Goal: Task Accomplishment & Management: Use online tool/utility

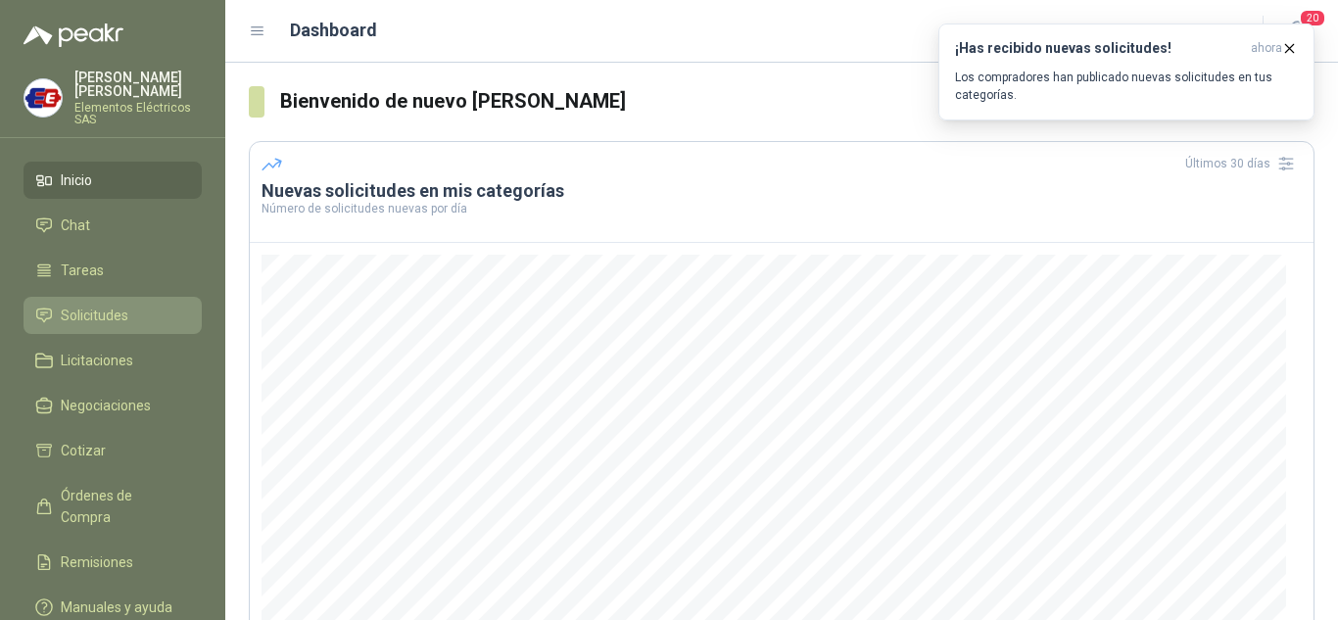
click at [65, 312] on span "Solicitudes" at bounding box center [95, 316] width 68 height 22
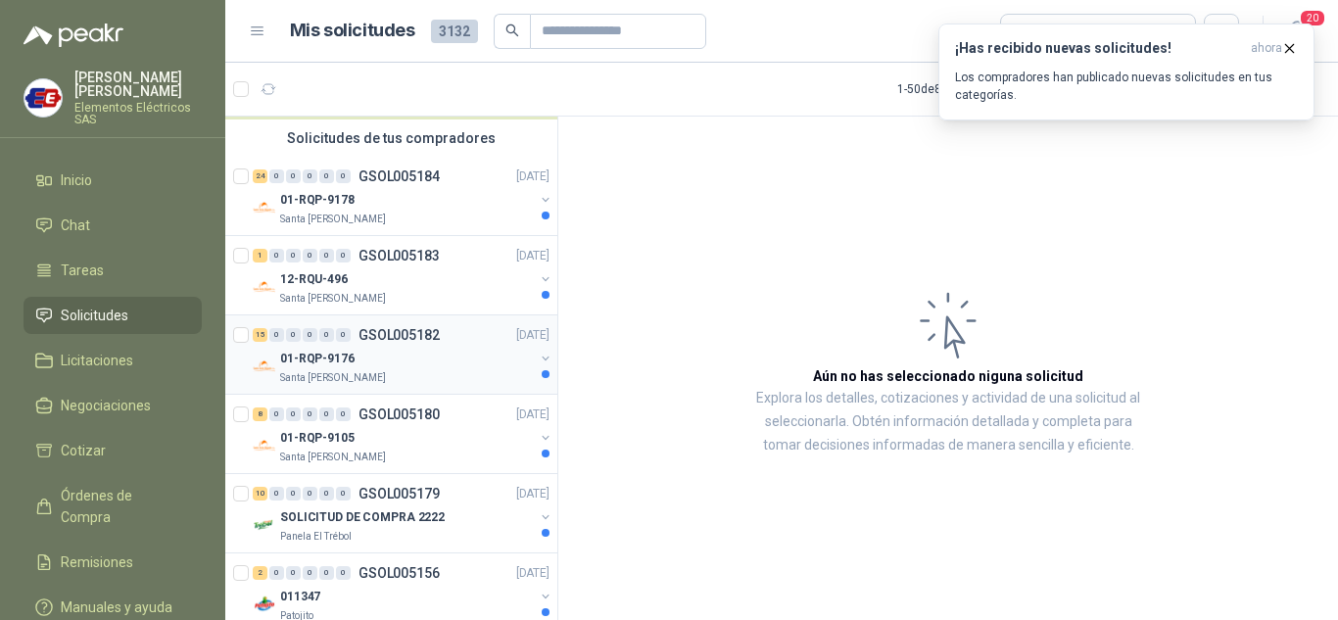
scroll to position [196, 0]
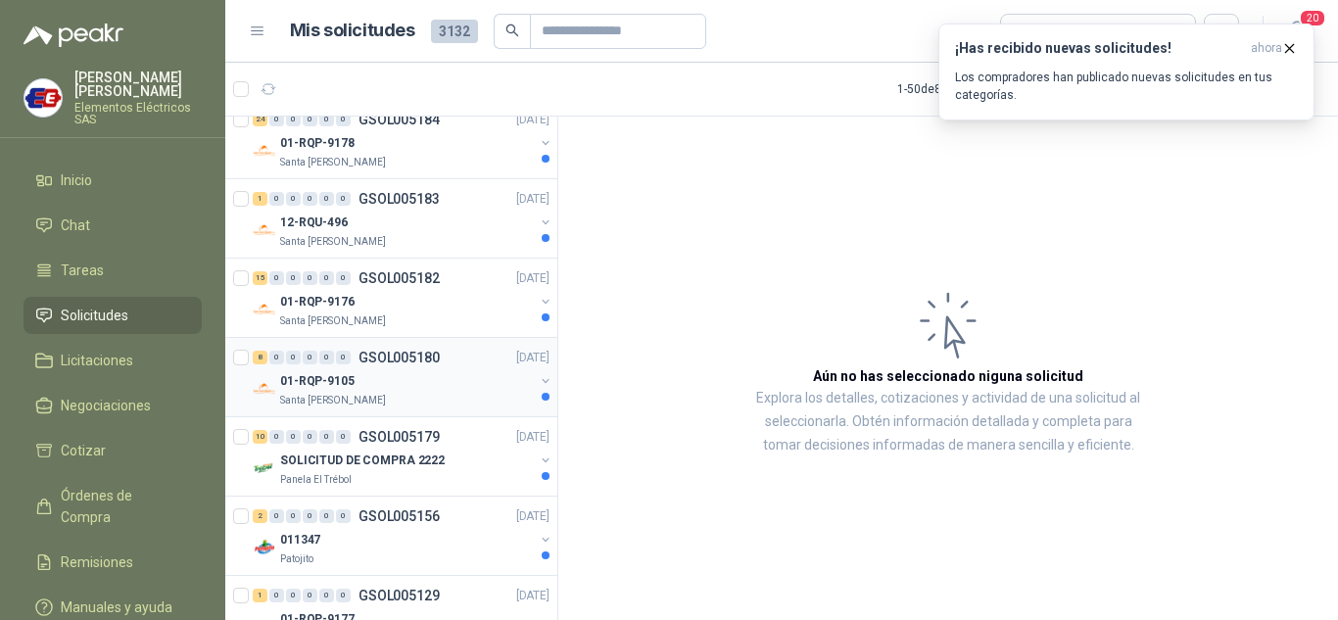
click at [287, 372] on p "01-RQP-9105" at bounding box center [317, 381] width 74 height 19
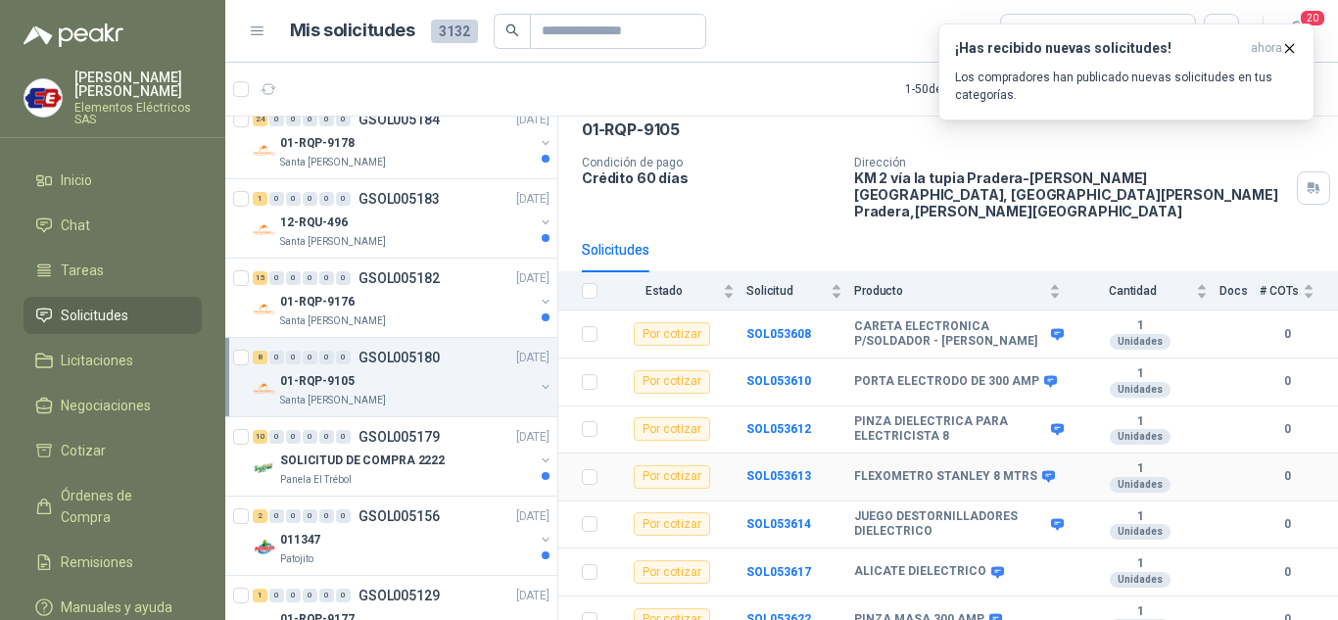
scroll to position [146, 0]
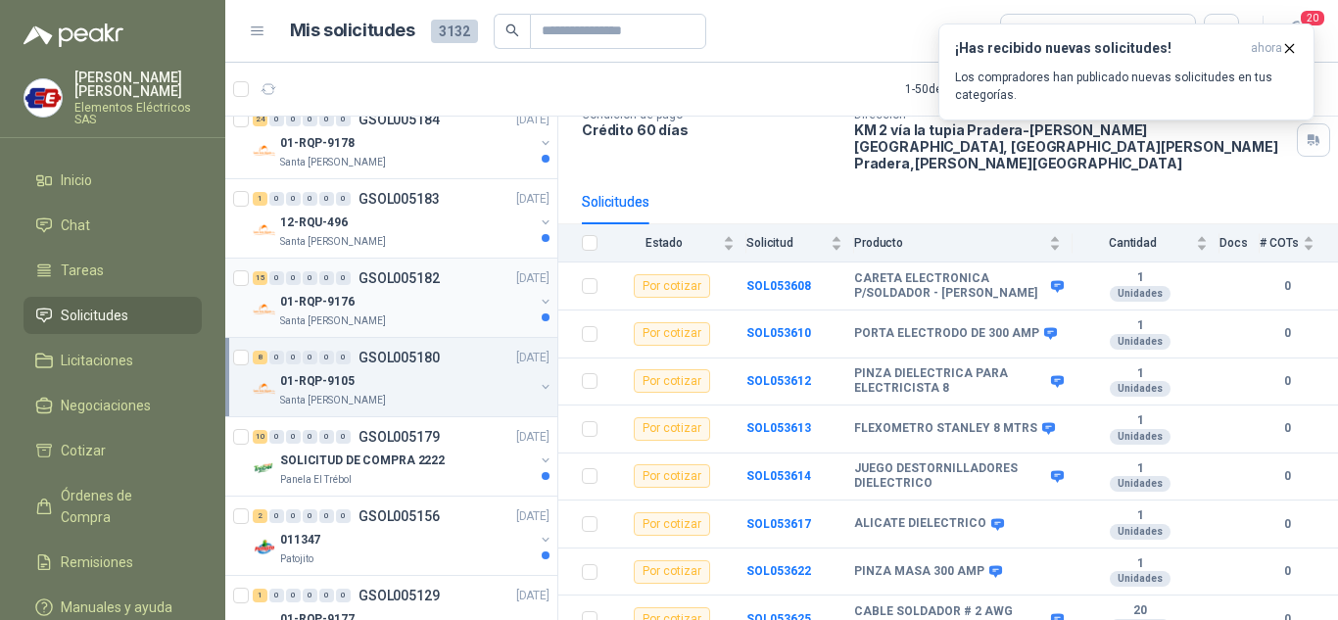
click at [297, 299] on p "01-RQP-9176" at bounding box center [317, 302] width 74 height 19
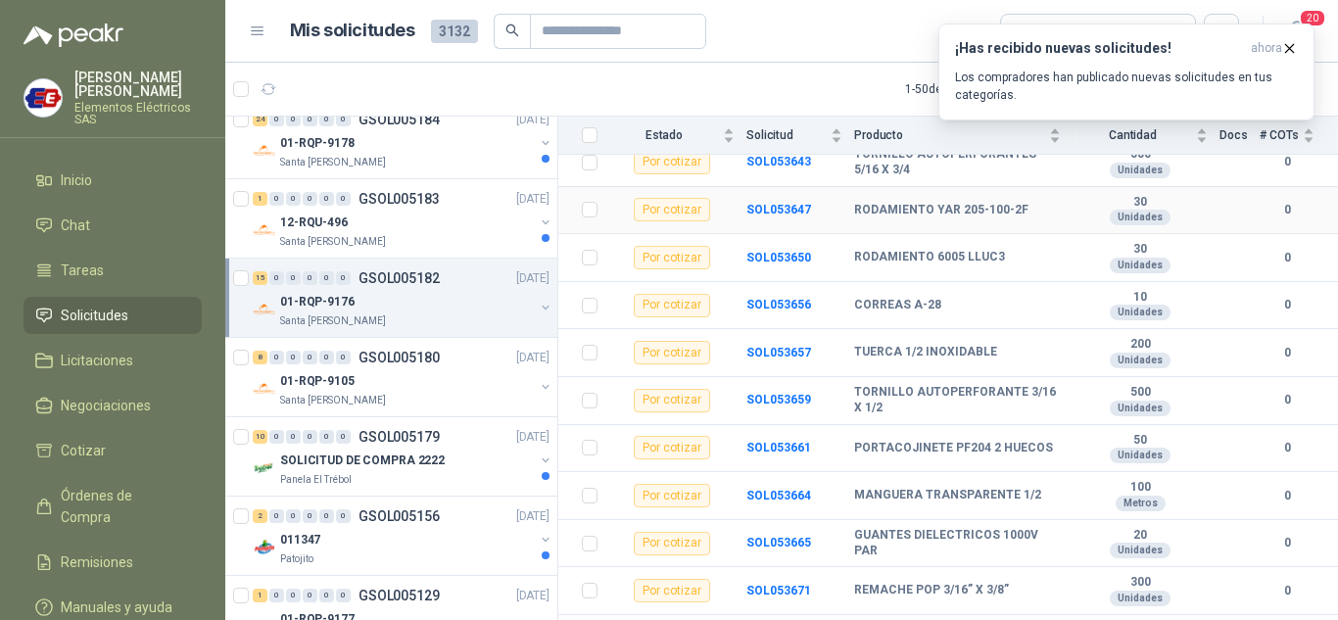
scroll to position [479, 0]
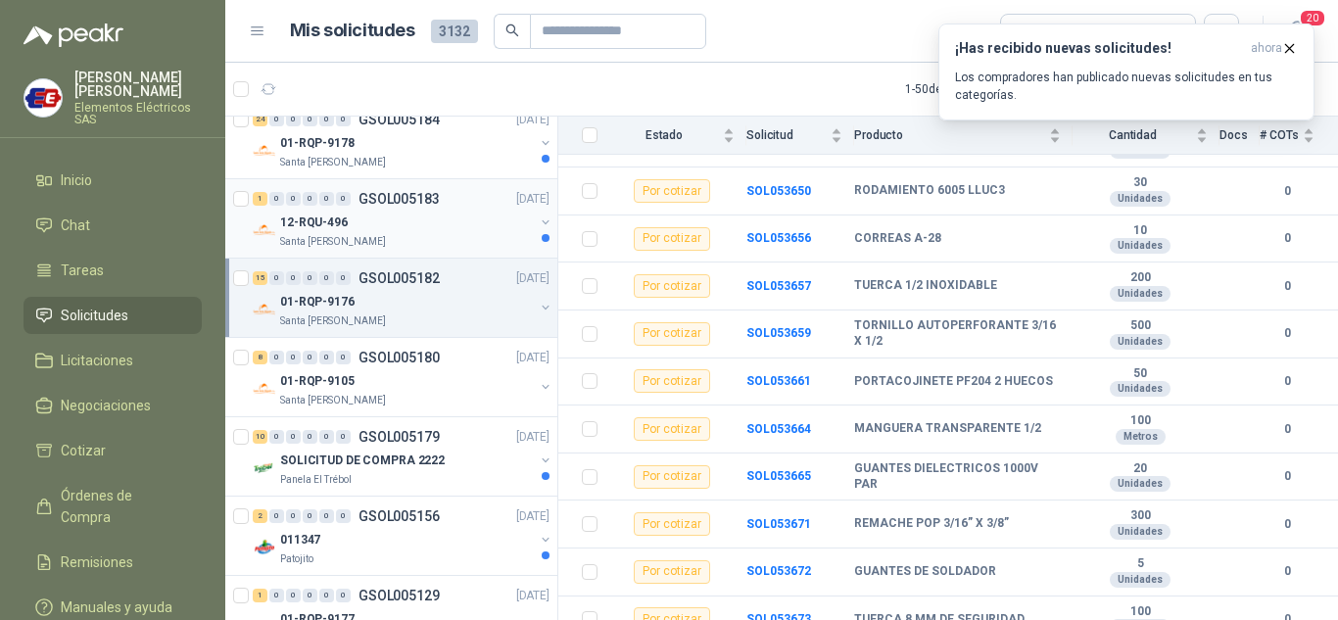
click at [309, 214] on p "12-RQU-496" at bounding box center [314, 223] width 68 height 19
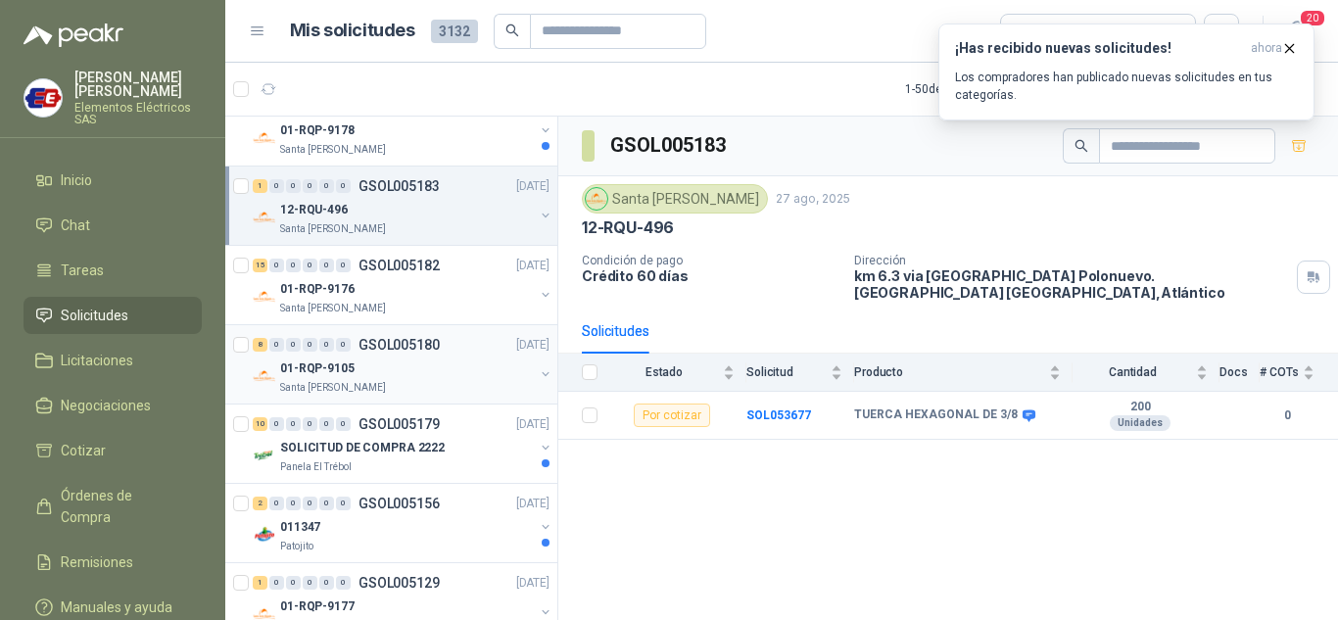
scroll to position [98, 0]
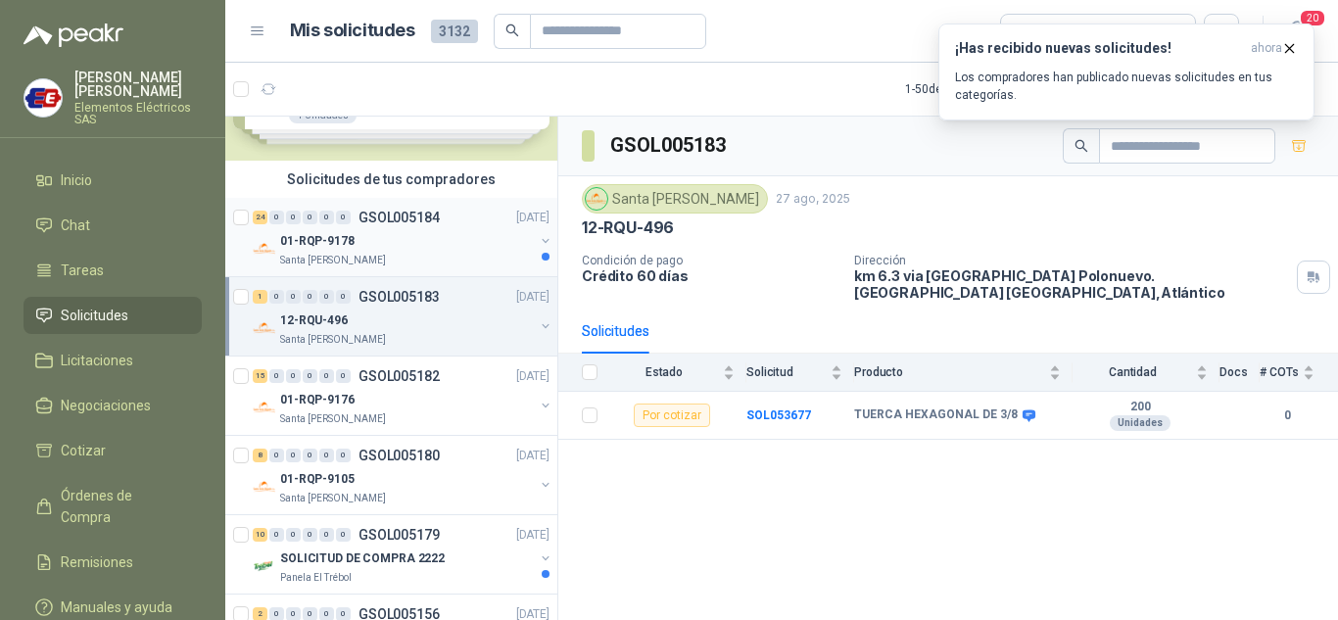
click at [286, 232] on p "01-RQP-9178" at bounding box center [317, 241] width 74 height 19
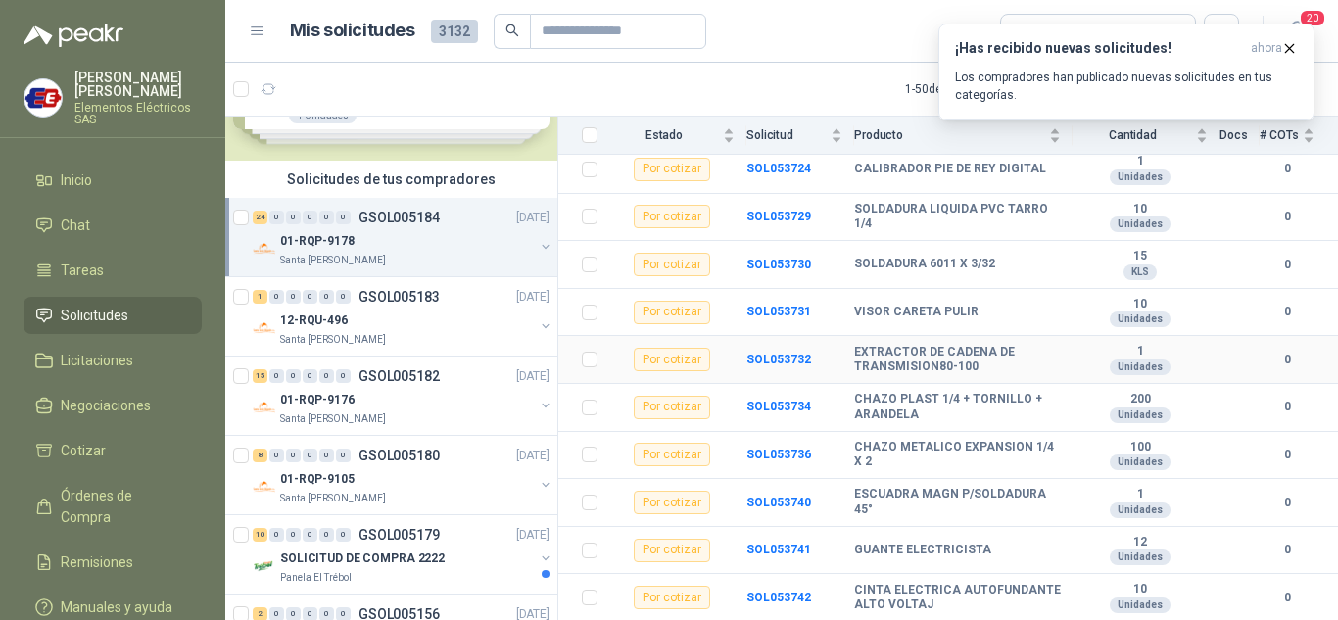
scroll to position [908, 0]
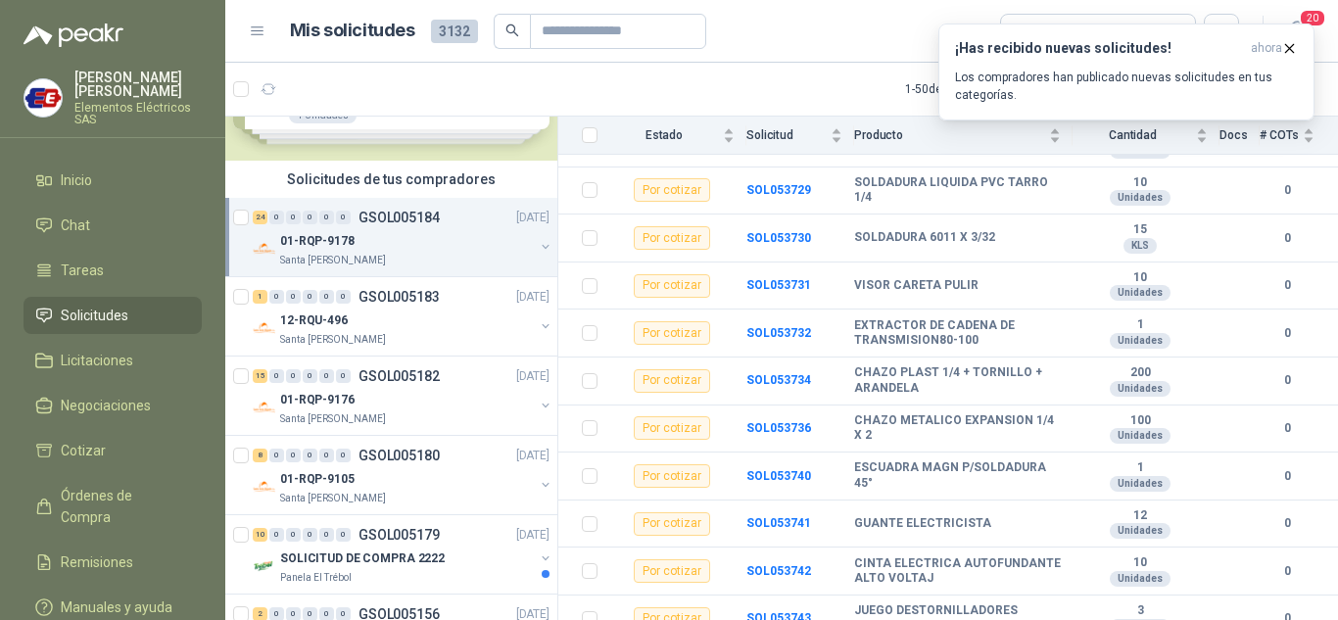
click at [120, 304] on link "Solicitudes" at bounding box center [113, 315] width 178 height 37
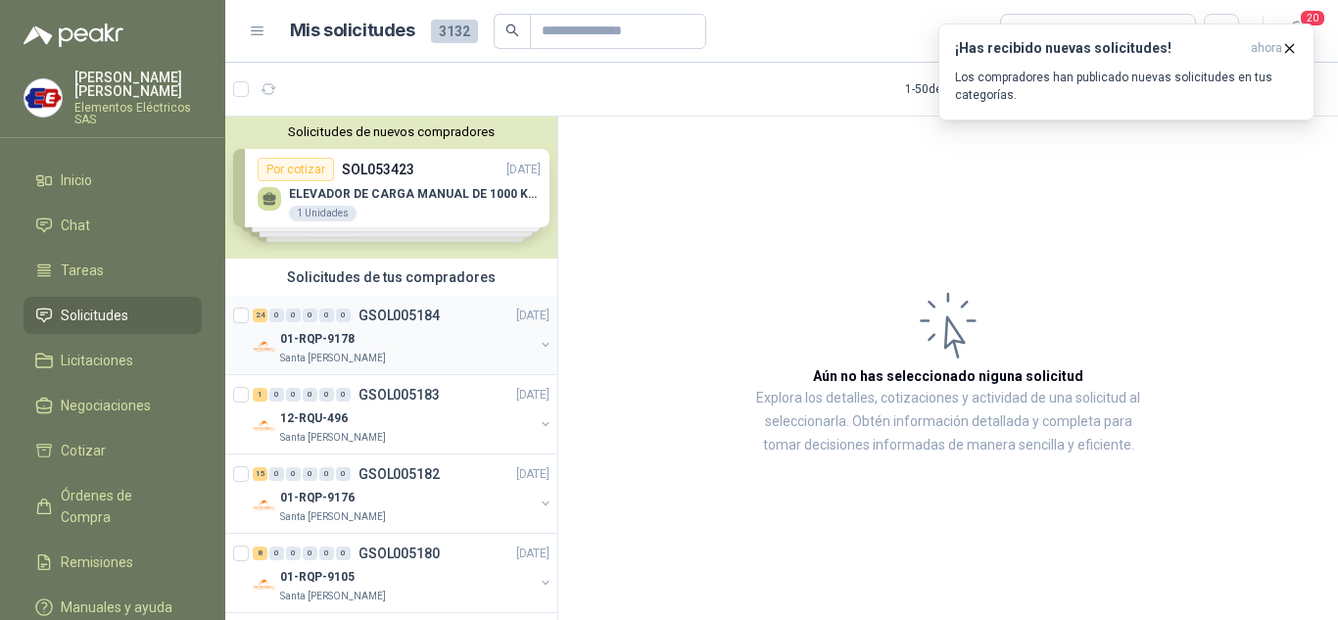
click at [311, 325] on div "24 0 0 0 0 0 GSOL005184 [DATE]" at bounding box center [403, 316] width 301 height 24
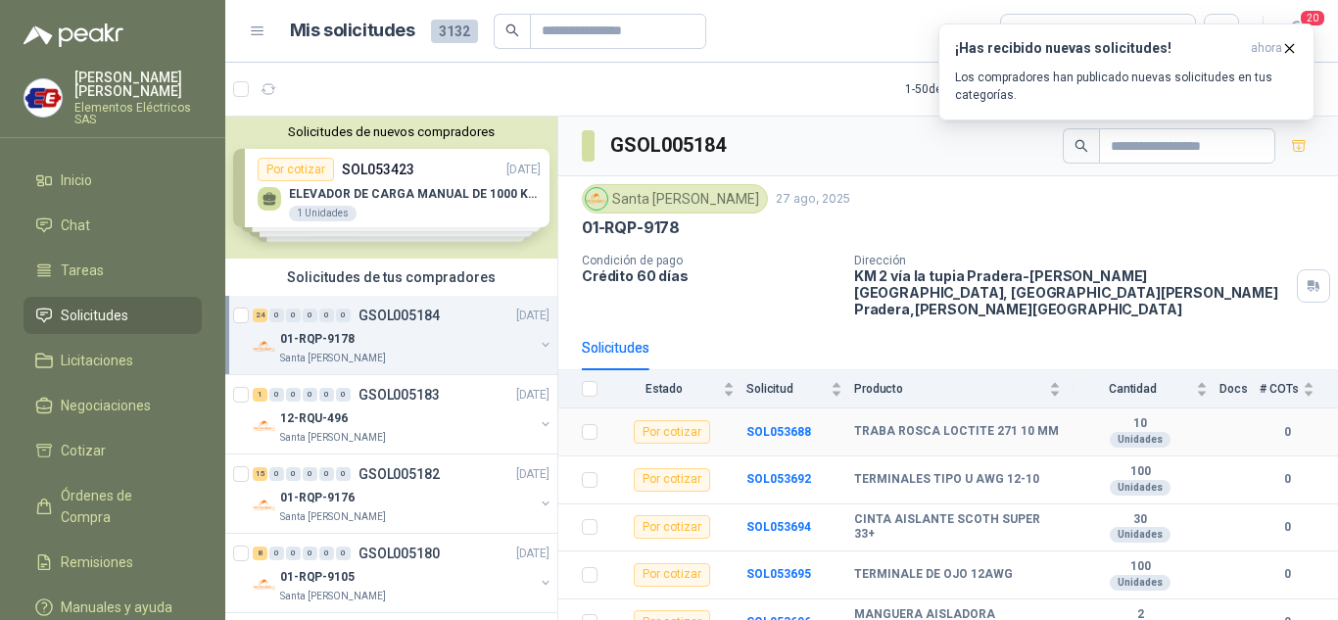
scroll to position [98, 0]
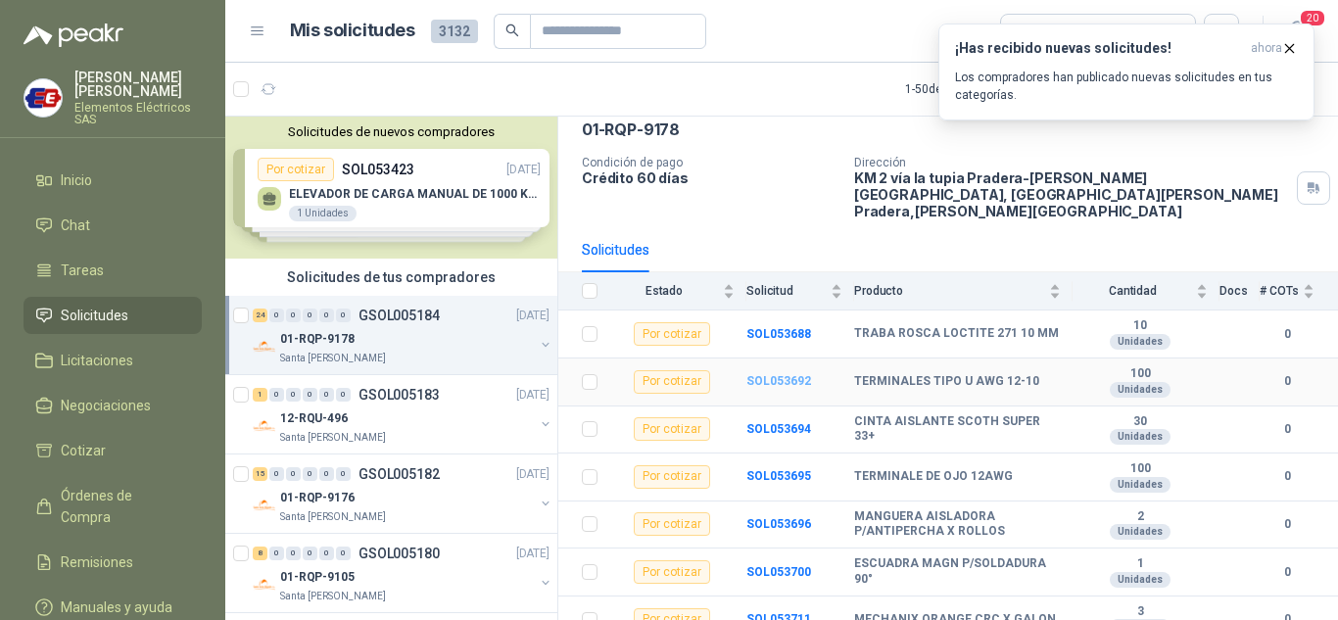
click at [767, 374] on b "SOL053692" at bounding box center [778, 381] width 65 height 14
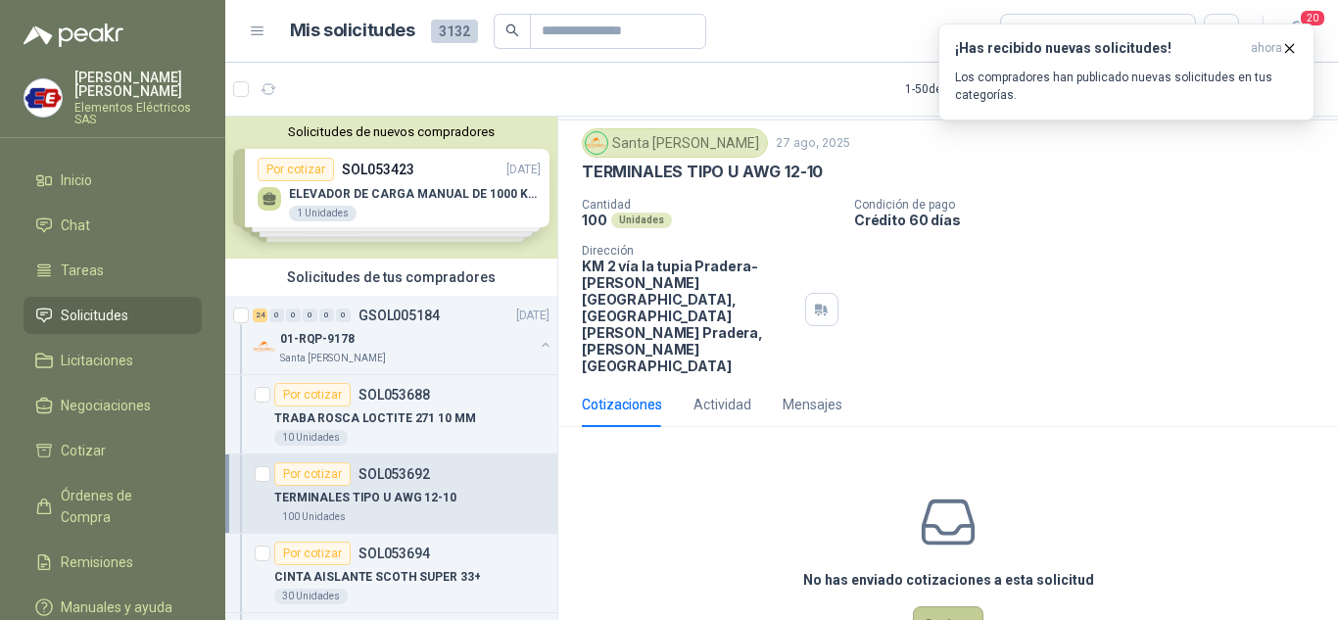
click at [946, 606] on button "Cotizar" at bounding box center [948, 624] width 71 height 37
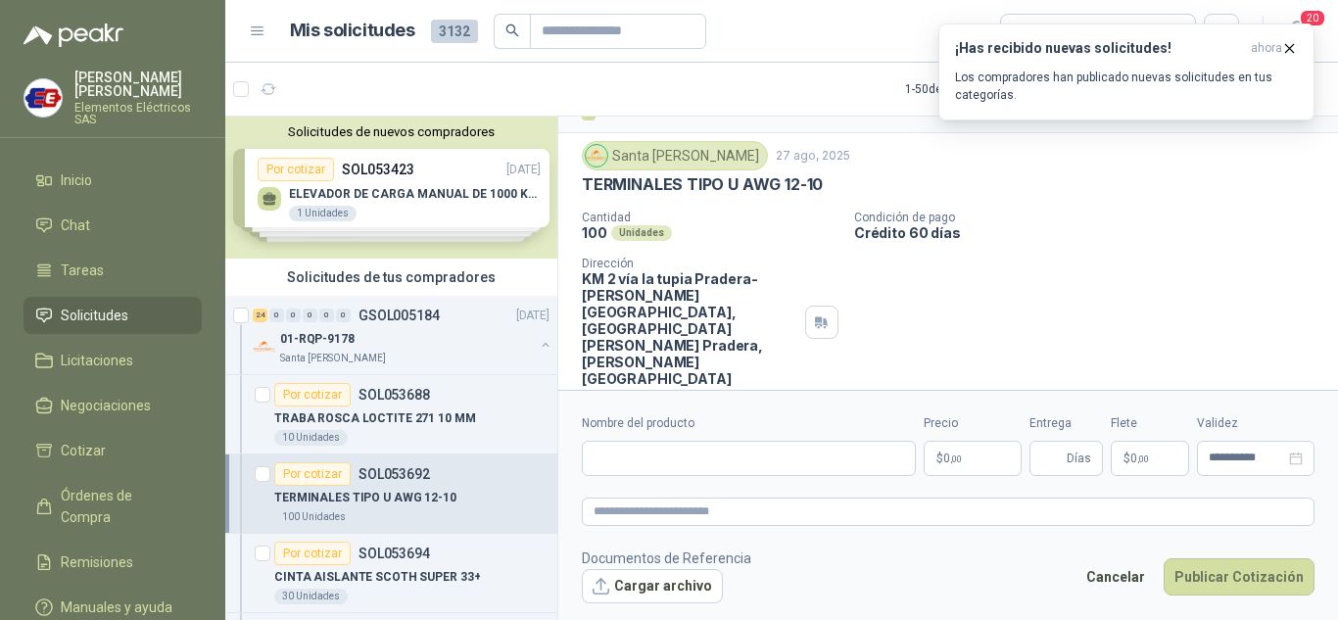
scroll to position [38, 0]
drag, startPoint x: 586, startPoint y: 183, endPoint x: 810, endPoint y: 191, distance: 224.5
click at [836, 182] on div "TERMINALES TIPO U AWG 12-10" at bounding box center [948, 185] width 733 height 21
paste input "**********"
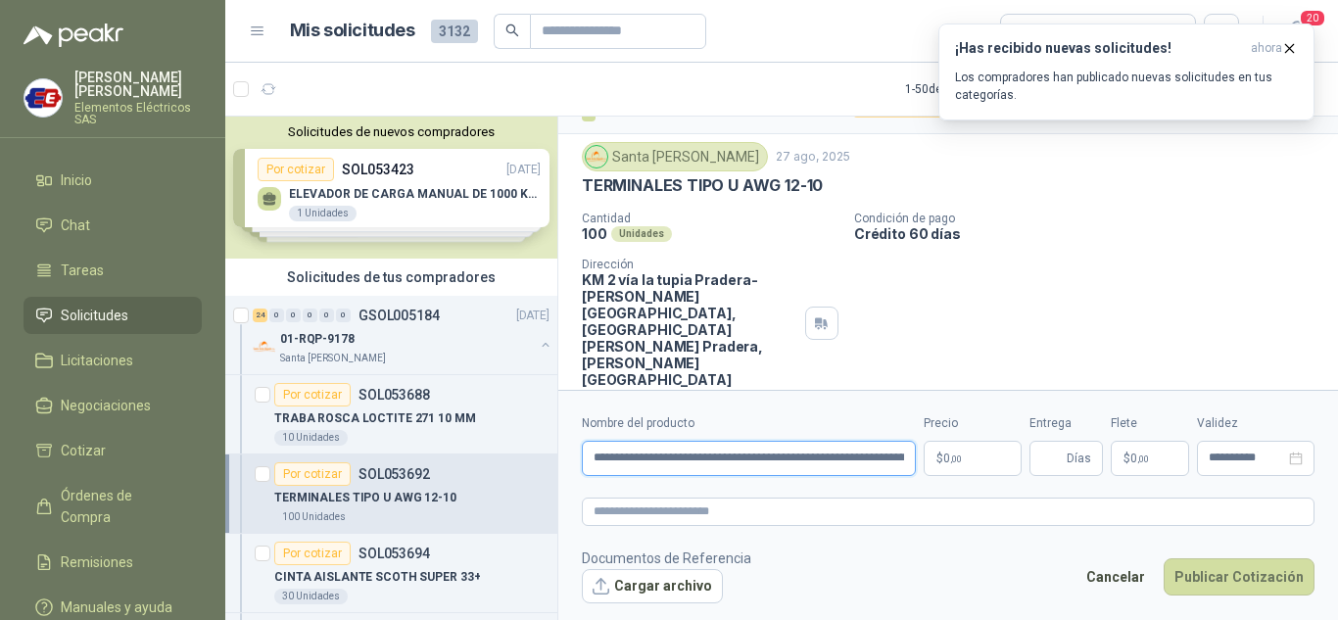
scroll to position [0, 621]
type input "**********"
click at [950, 455] on span ",00" at bounding box center [956, 459] width 12 height 11
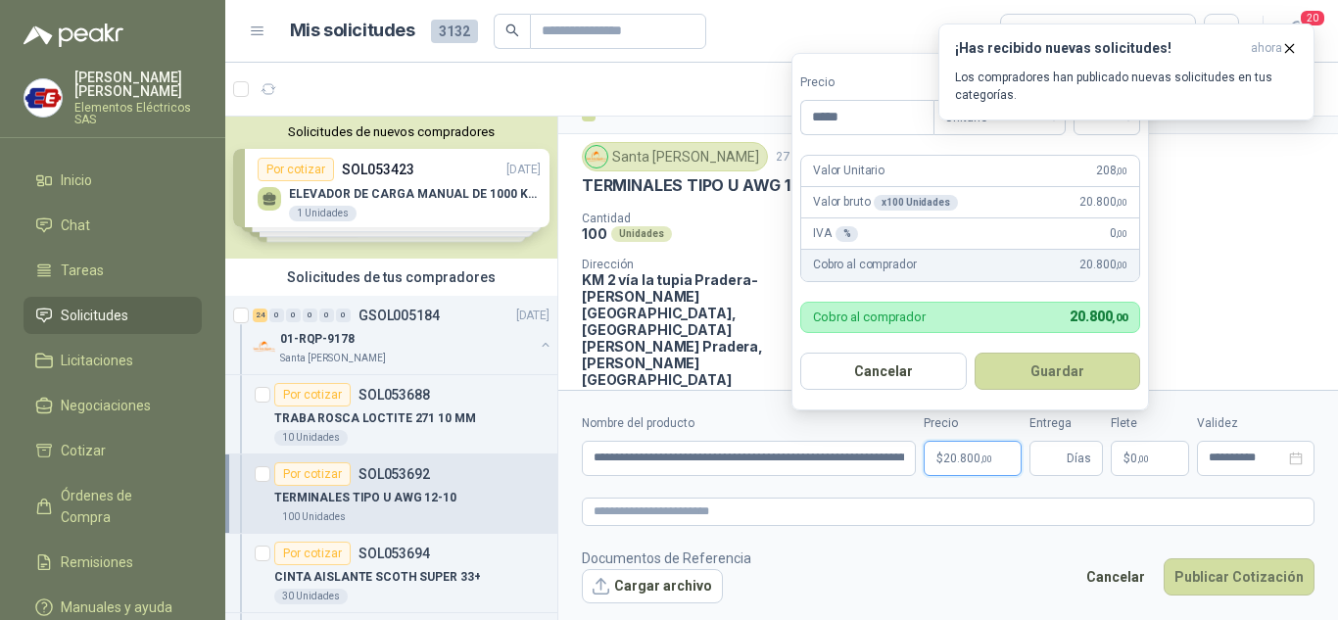
type input "*****"
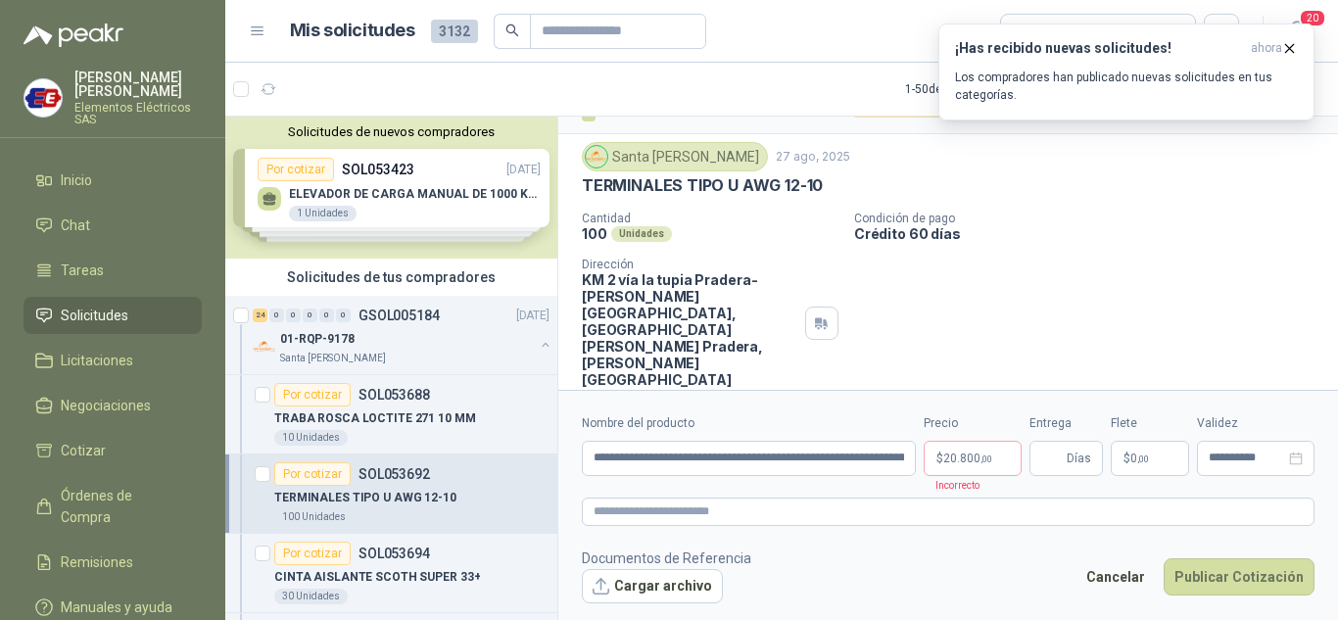
click at [1290, 275] on div "Cantidad 100 Unidades Condición de pago Crédito 60 días Dirección KM 2 vía la t…" at bounding box center [948, 300] width 733 height 176
click at [1285, 37] on button "¡Has recibido nuevas solicitudes! ahora Los compradores han publicado nuevas so…" at bounding box center [1126, 72] width 376 height 97
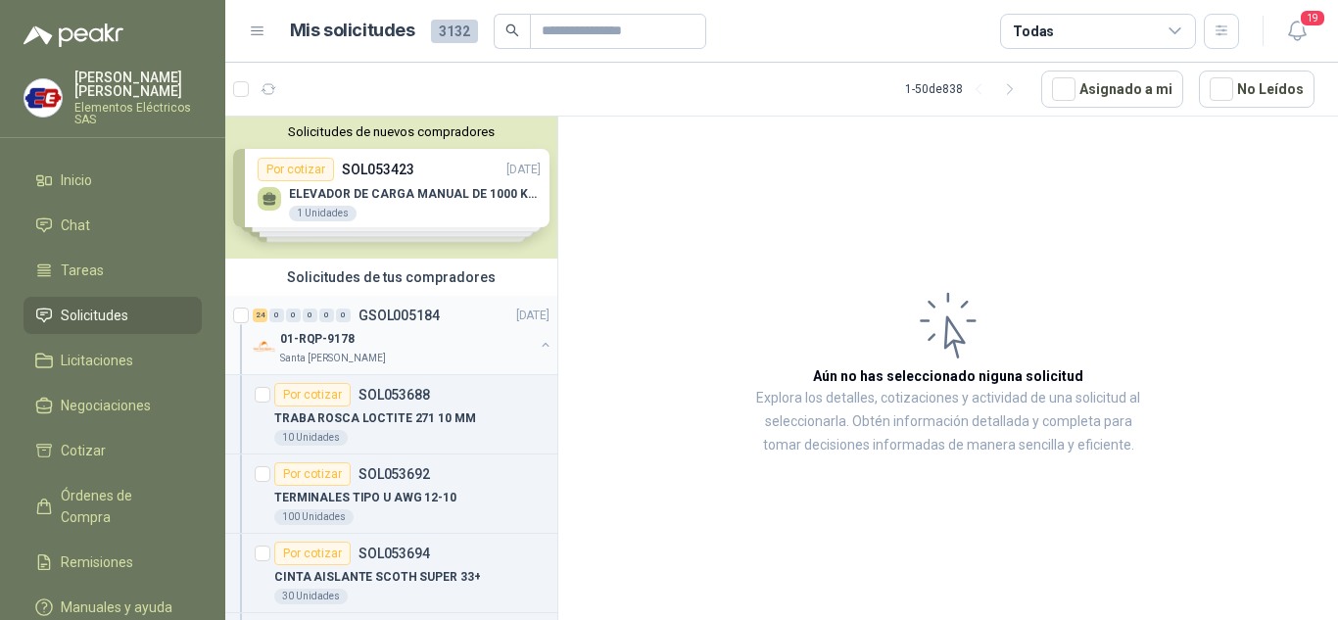
click at [321, 326] on div "24 0 0 0 0 0 GSOL005184 [DATE]" at bounding box center [403, 316] width 301 height 24
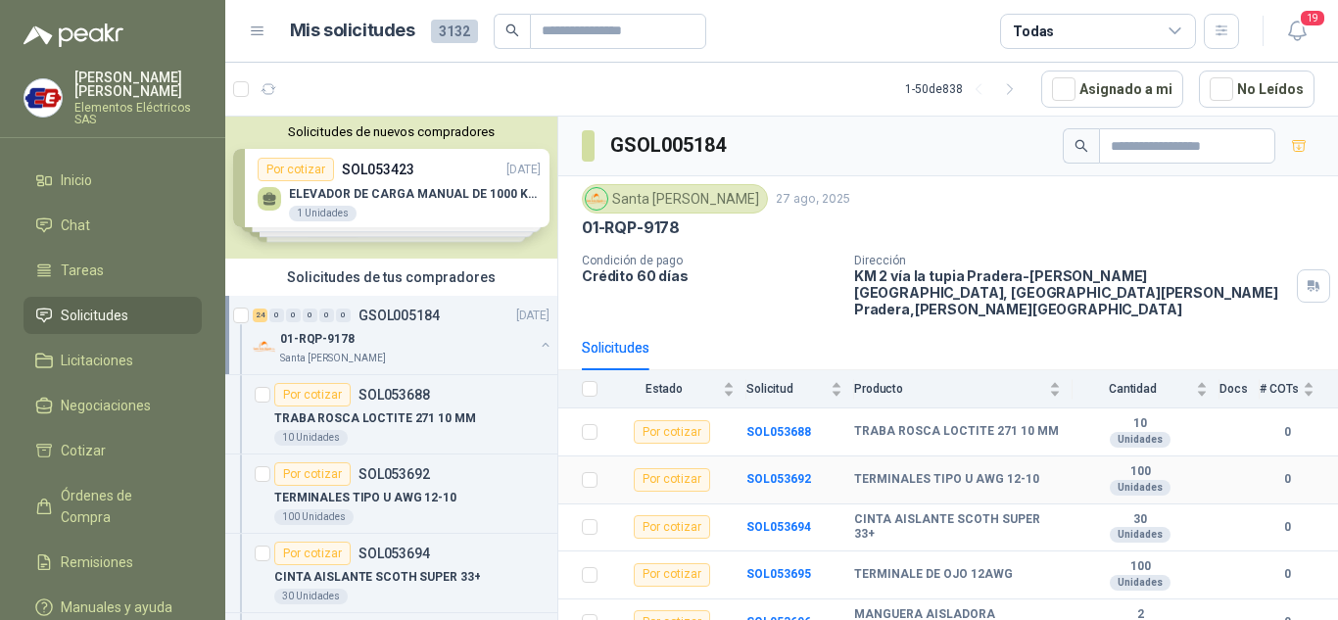
click at [759, 456] on td "SOL053692" at bounding box center [800, 480] width 108 height 48
click at [776, 472] on b "SOL053692" at bounding box center [778, 479] width 65 height 14
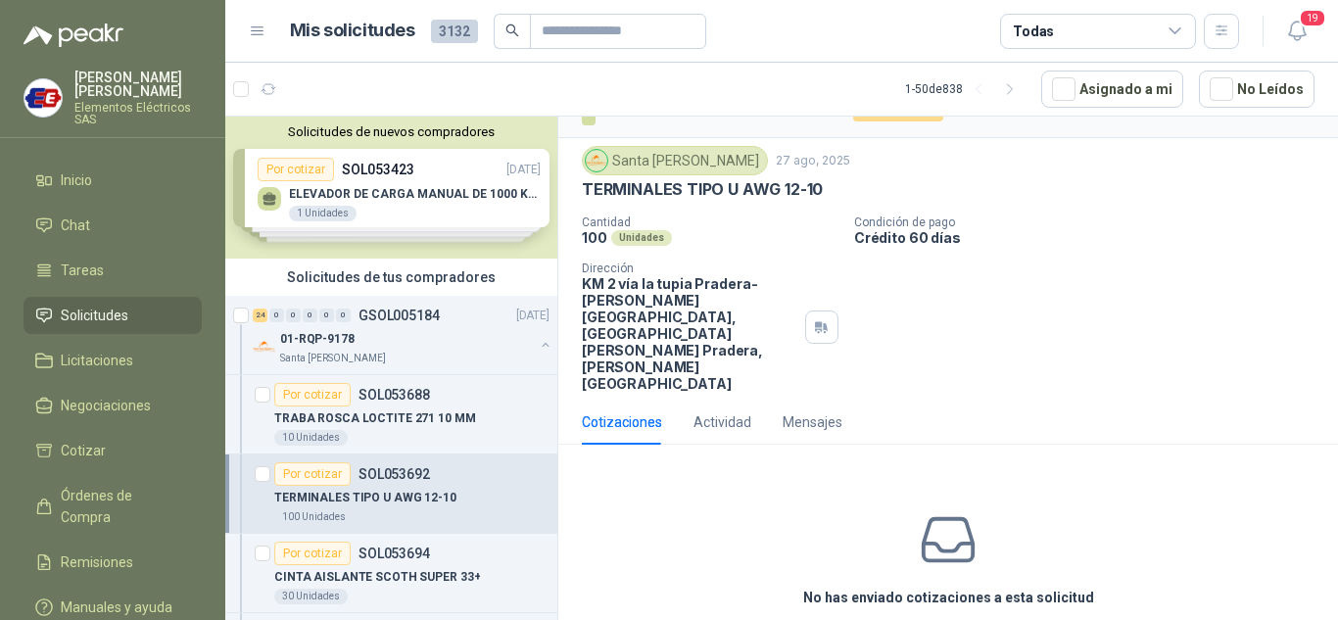
scroll to position [52, 0]
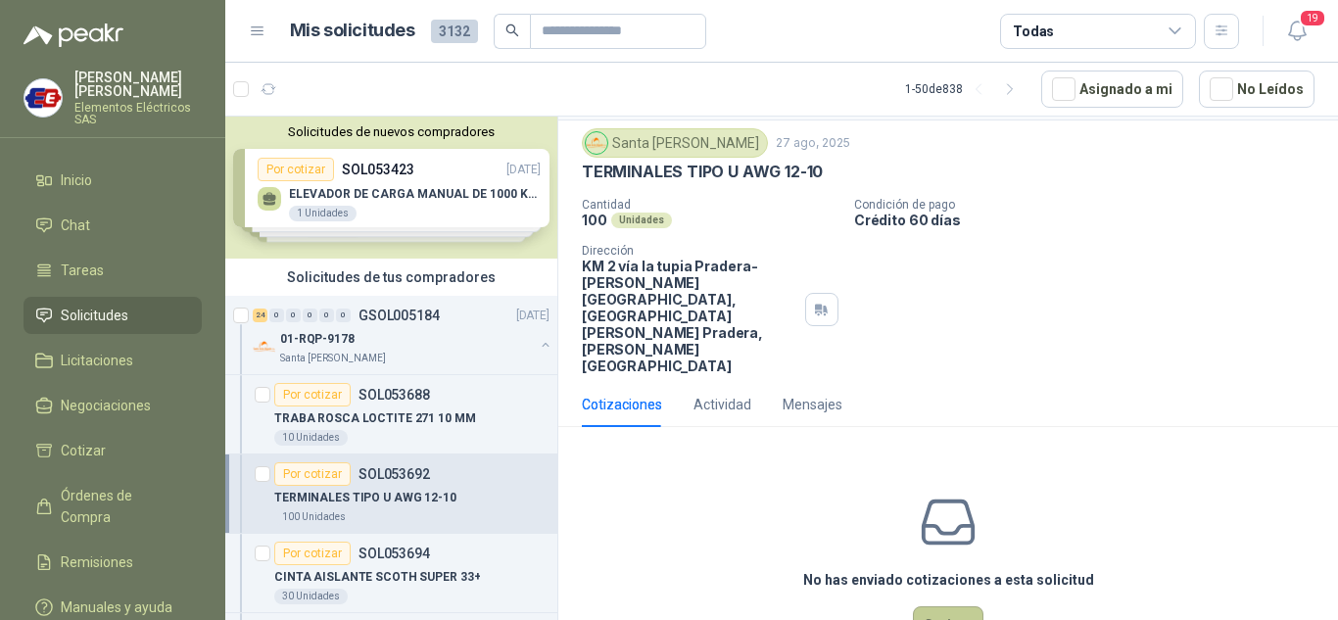
click at [931, 606] on button "Cotizar" at bounding box center [948, 624] width 71 height 37
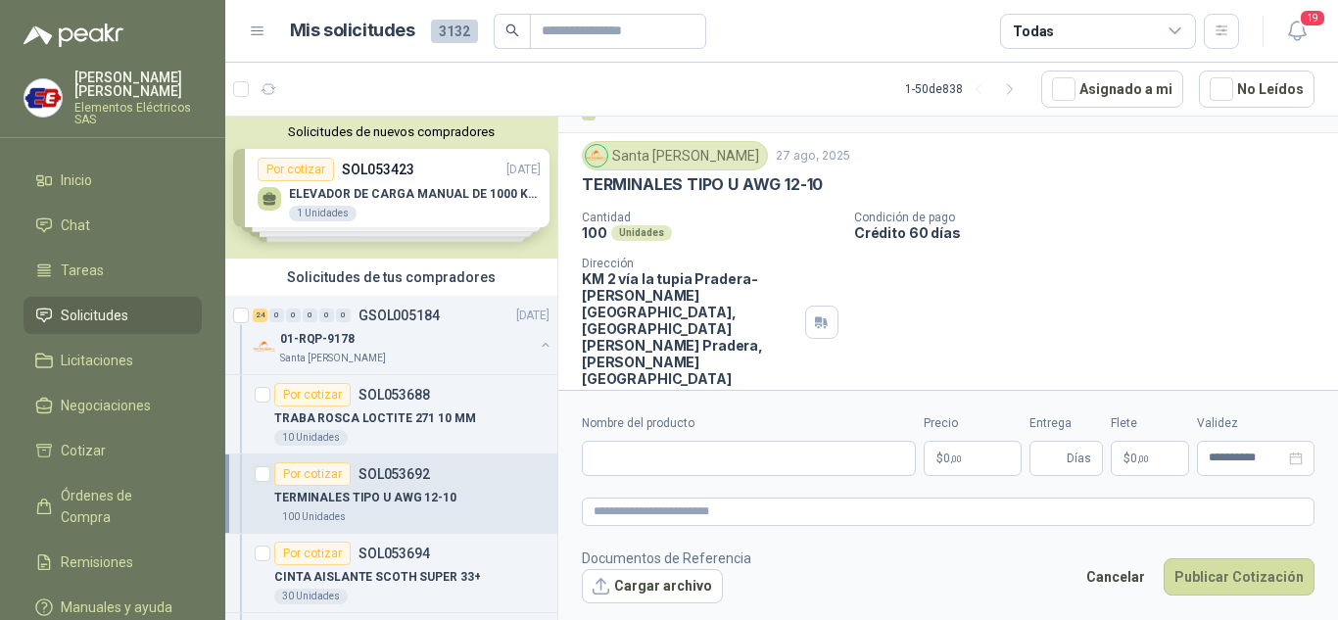
scroll to position [38, 0]
click at [624, 459] on input "Nombre del producto" at bounding box center [749, 458] width 334 height 35
paste input "**********"
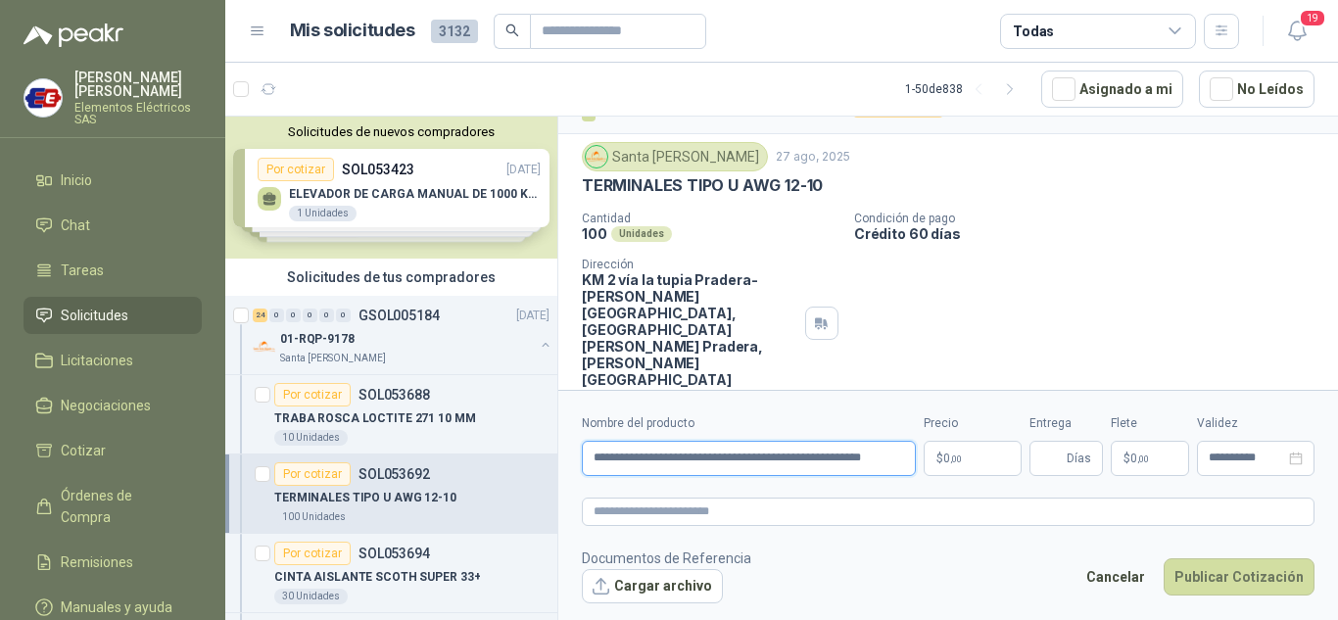
scroll to position [0, 0]
type input "*"
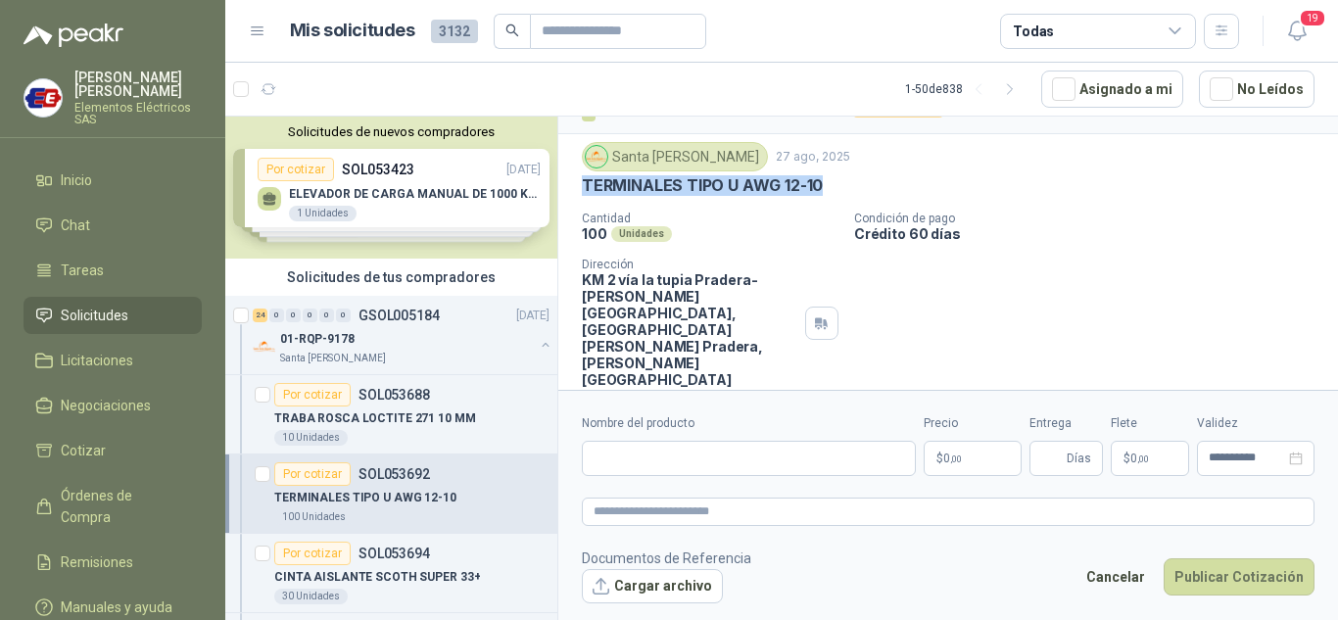
drag, startPoint x: 582, startPoint y: 179, endPoint x: 756, endPoint y: 182, distance: 174.4
click at [831, 181] on div "TERMINALES TIPO U AWG 12-10" at bounding box center [948, 185] width 733 height 21
copy p "TERMINALES TIPO U AWG 12-10"
paste input "**********"
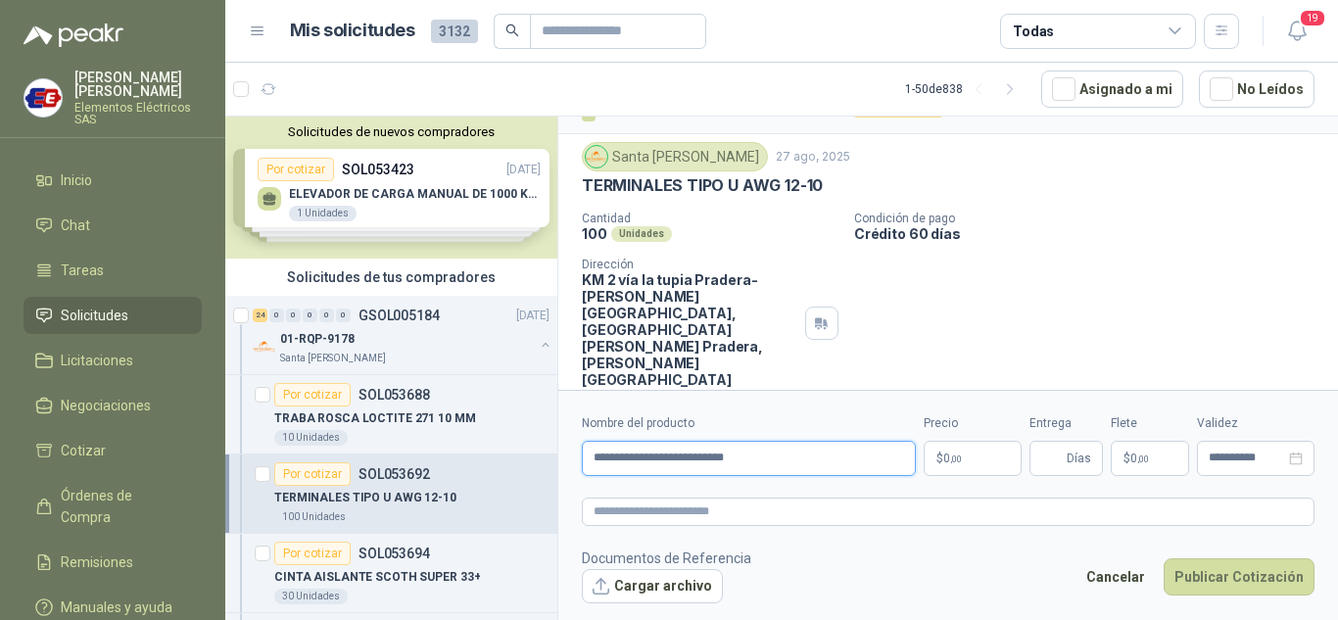
type input "**********"
click at [950, 454] on span ",00" at bounding box center [956, 459] width 12 height 11
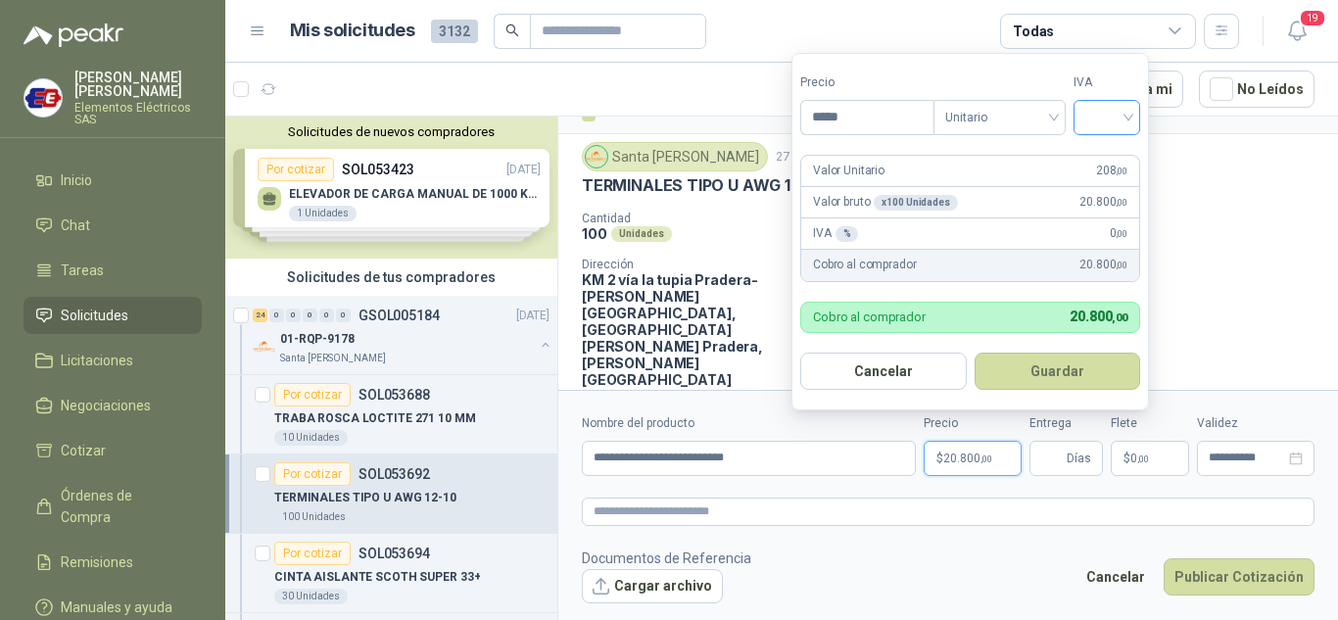
type input "*****"
click at [1128, 117] on input "search" at bounding box center [1106, 115] width 43 height 29
click at [1105, 158] on div "19%" at bounding box center [1111, 158] width 36 height 22
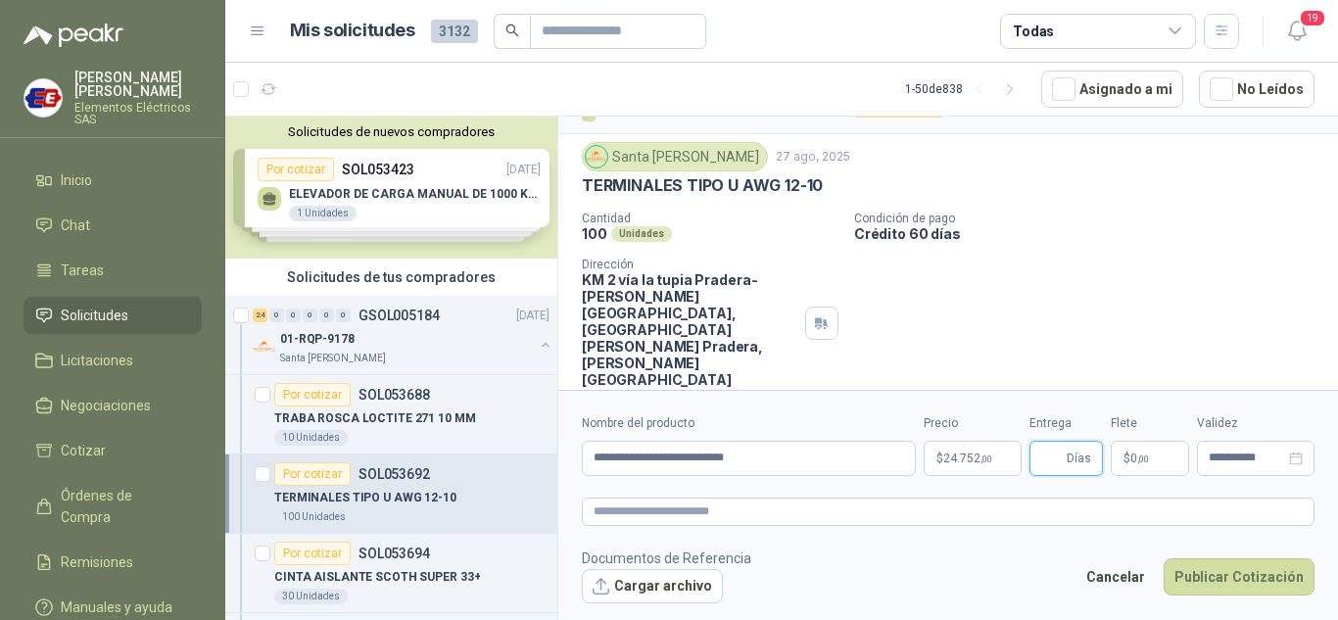
click at [1063, 461] on input "Entrega" at bounding box center [1052, 458] width 22 height 33
type input "*"
drag, startPoint x: 1104, startPoint y: 308, endPoint x: 1104, endPoint y: 368, distance: 60.7
click at [1104, 320] on div "Cantidad 100 Unidades Condición de pago Crédito 60 días Dirección KM 2 vía la t…" at bounding box center [948, 300] width 733 height 176
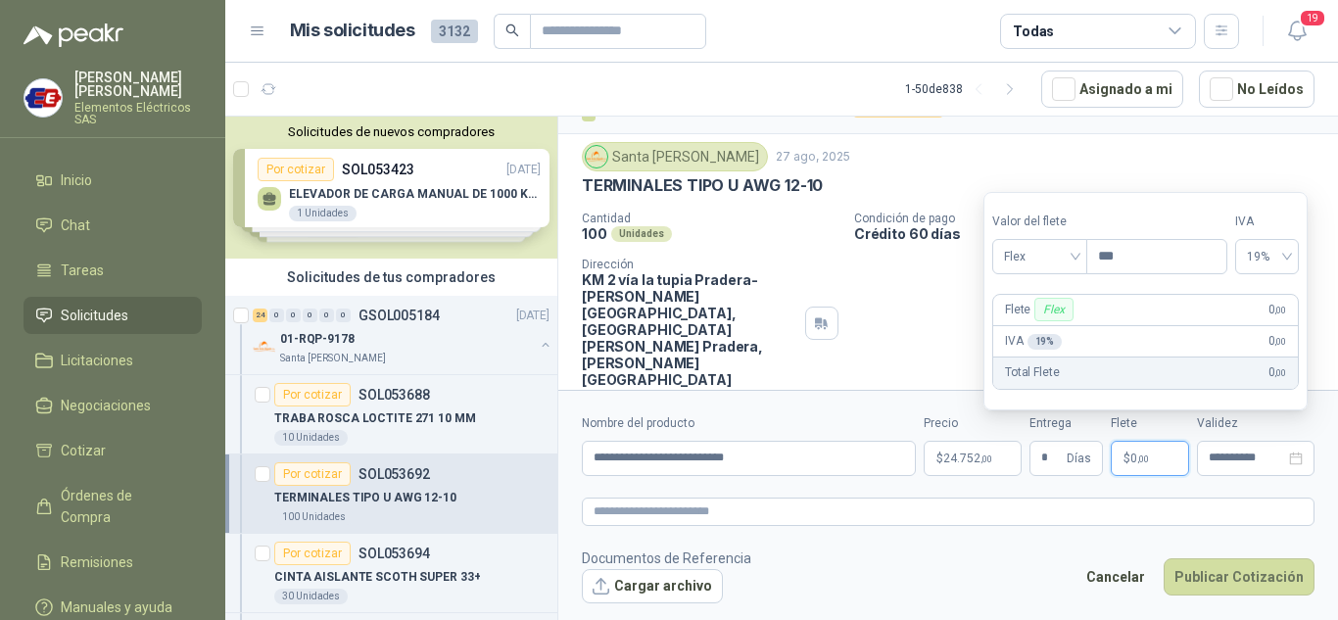
click at [1139, 454] on span ",00" at bounding box center [1143, 459] width 12 height 11
click at [1067, 263] on span "Flex" at bounding box center [1040, 256] width 72 height 29
click at [1027, 329] on div "Incluido" at bounding box center [1042, 329] width 68 height 22
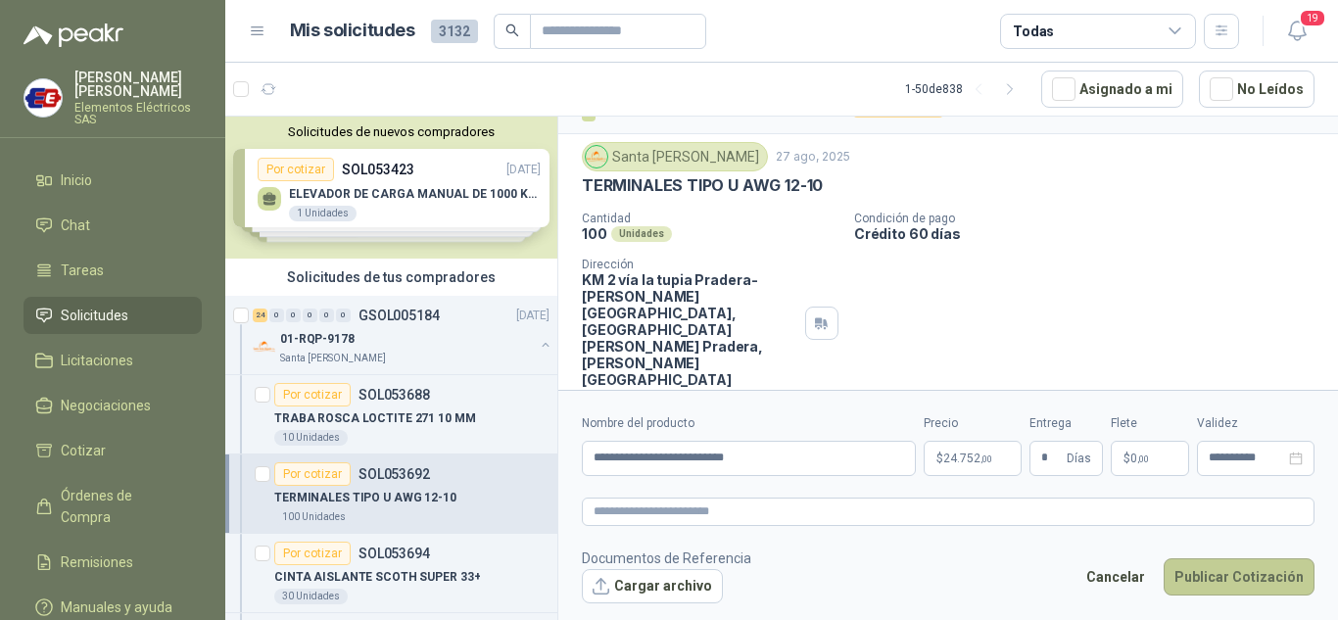
click at [1199, 576] on button "Publicar Cotización" at bounding box center [1239, 576] width 151 height 37
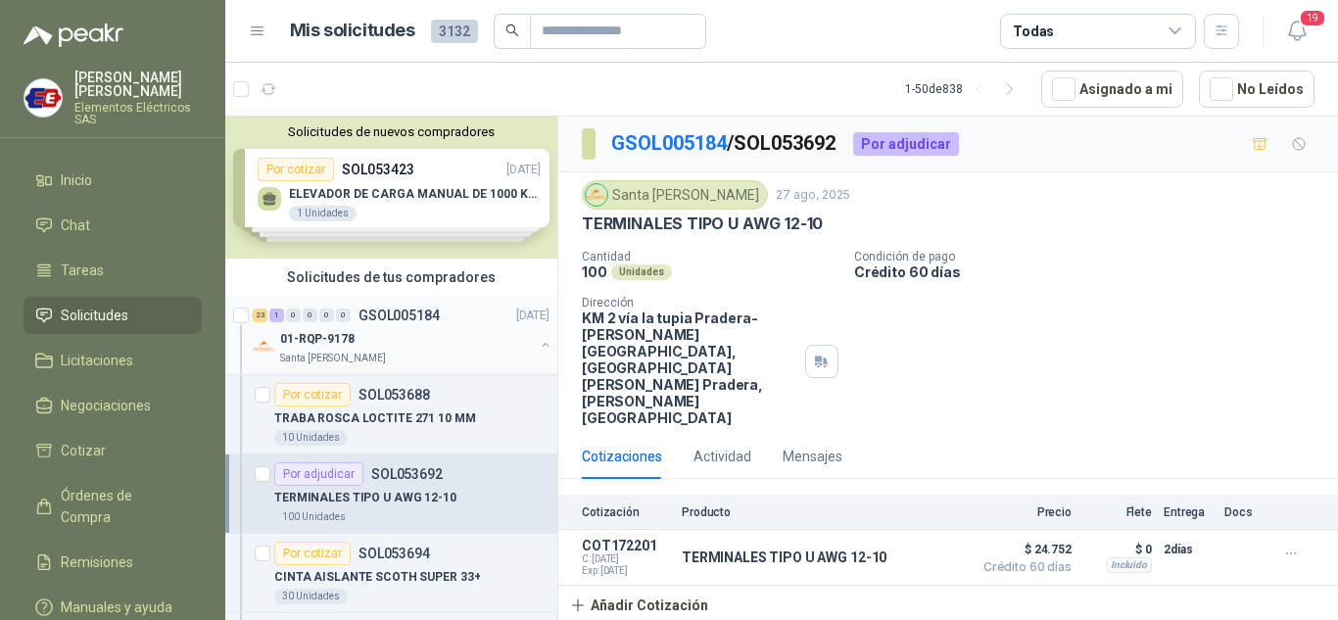
click at [311, 330] on p "01-RQP-9178" at bounding box center [317, 339] width 74 height 19
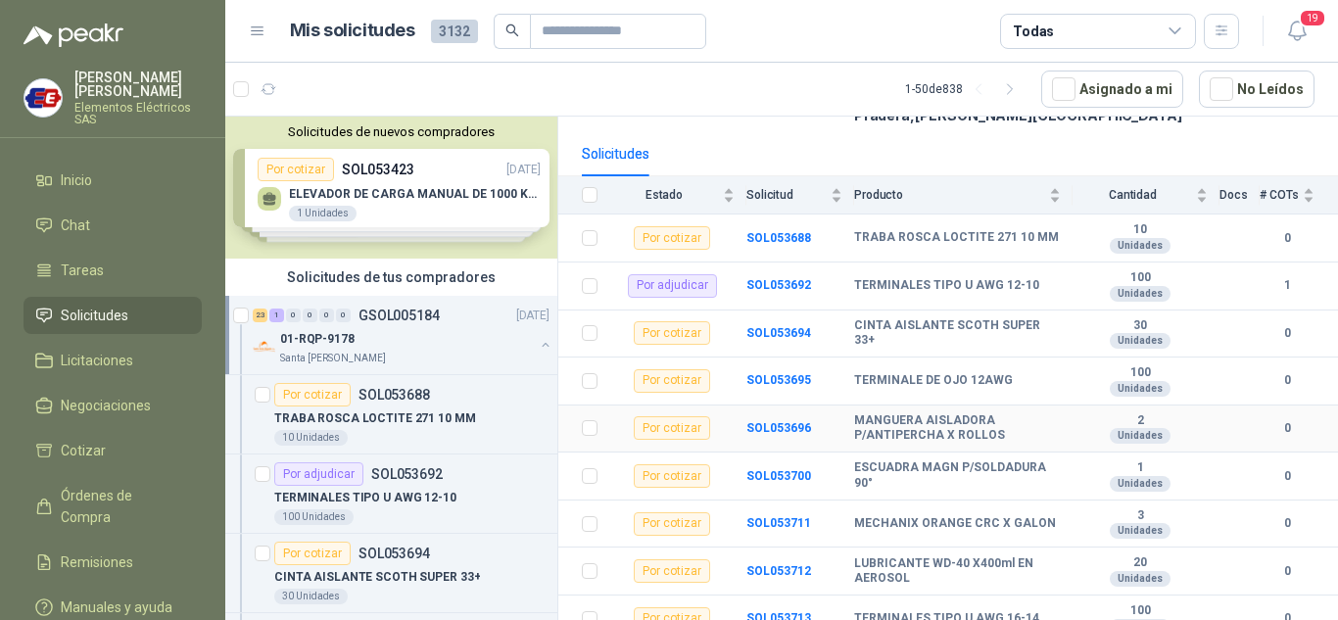
scroll to position [196, 0]
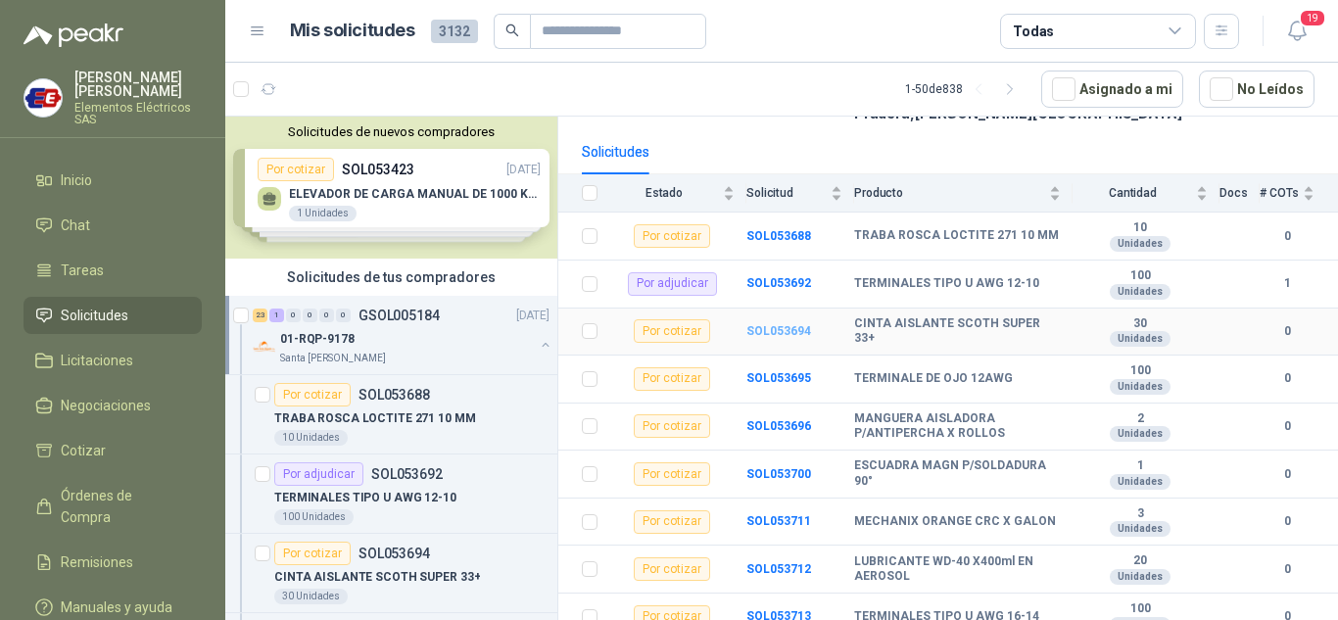
click at [783, 324] on b "SOL053694" at bounding box center [778, 331] width 65 height 14
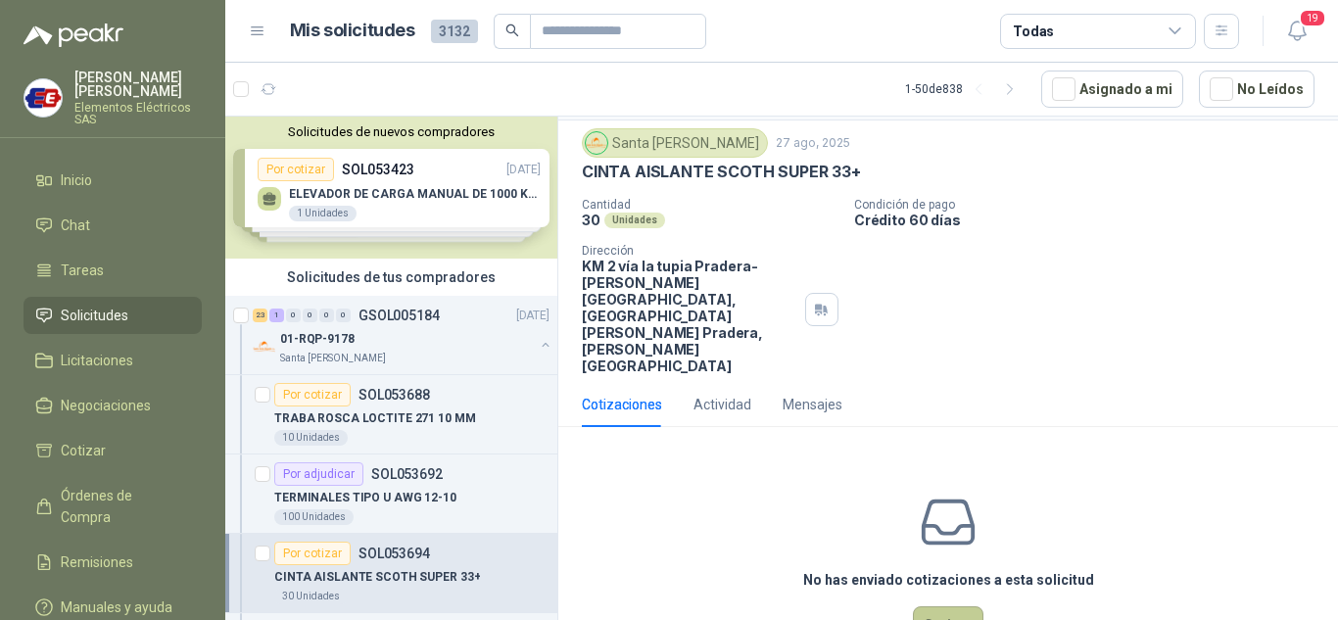
click at [939, 606] on button "Cotizar" at bounding box center [948, 624] width 71 height 37
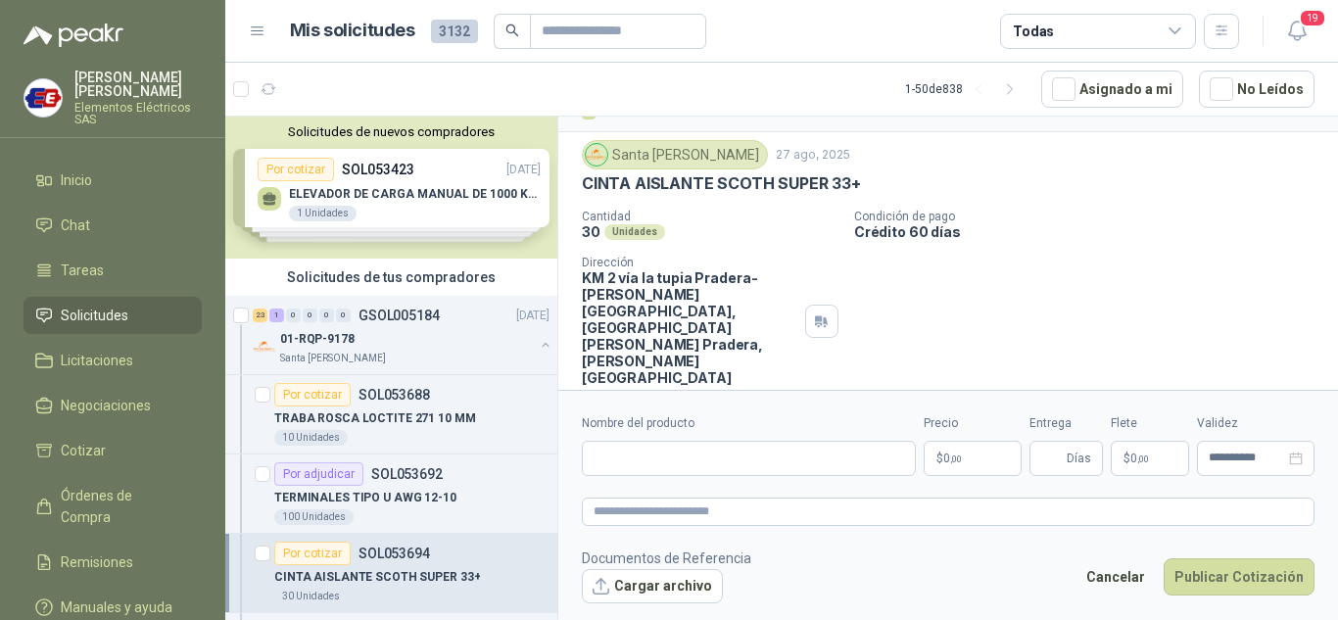
scroll to position [38, 0]
drag, startPoint x: 588, startPoint y: 183, endPoint x: 757, endPoint y: 175, distance: 169.6
click at [757, 175] on p "CINTA AISLANTE SCOTH SUPER 33+" at bounding box center [721, 185] width 279 height 21
drag, startPoint x: 744, startPoint y: 192, endPoint x: 611, endPoint y: 191, distance: 133.2
click at [744, 192] on p "CINTA AISLANTE SCOTH SUPER 33+" at bounding box center [721, 185] width 279 height 21
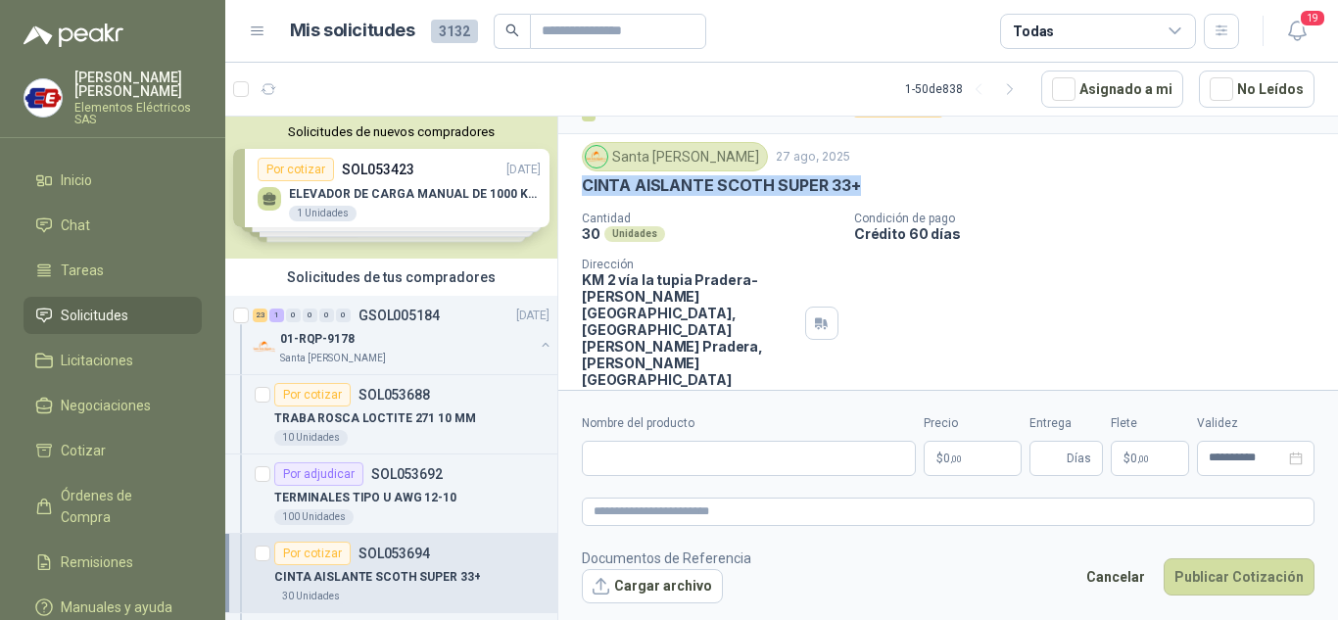
drag, startPoint x: 582, startPoint y: 183, endPoint x: 900, endPoint y: 183, distance: 318.4
click at [900, 183] on div "CINTA AISLANTE SCOTH SUPER 33+" at bounding box center [948, 185] width 733 height 21
copy p "CINTA AISLANTE SCOTH SUPER 33+"
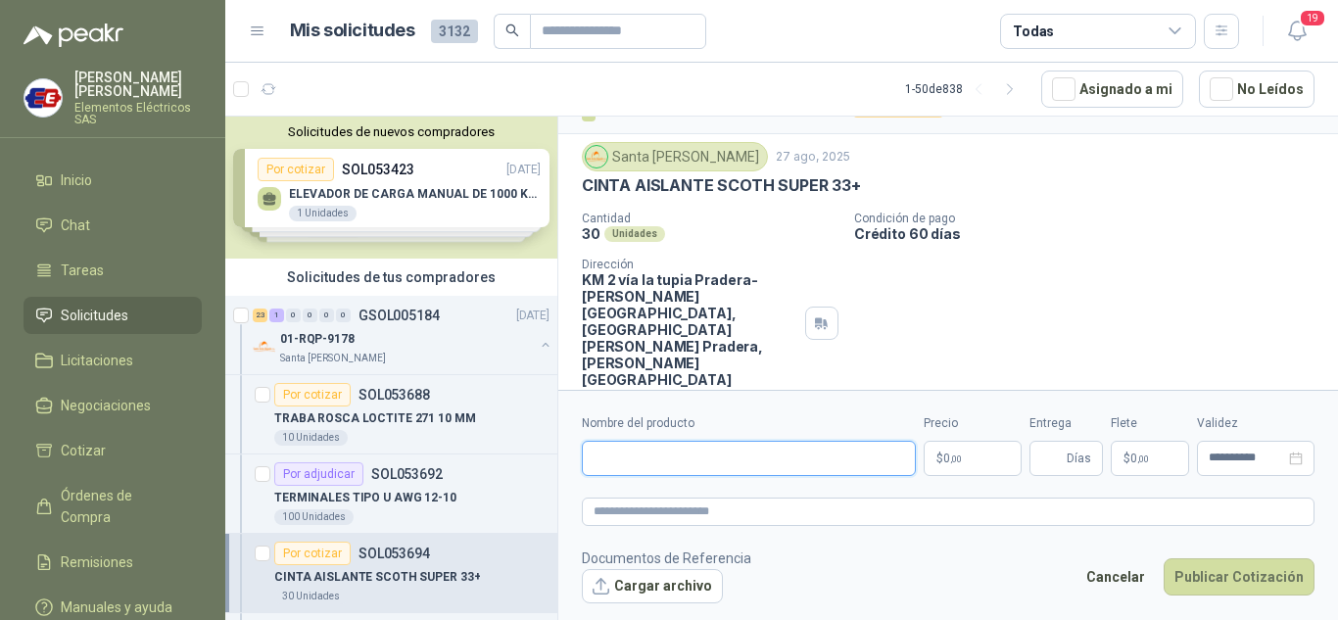
paste input "**********"
type input "**********"
drag, startPoint x: 948, startPoint y: 451, endPoint x: 1072, endPoint y: 434, distance: 124.5
click at [950, 449] on p "$ 0 ,00" at bounding box center [973, 458] width 98 height 35
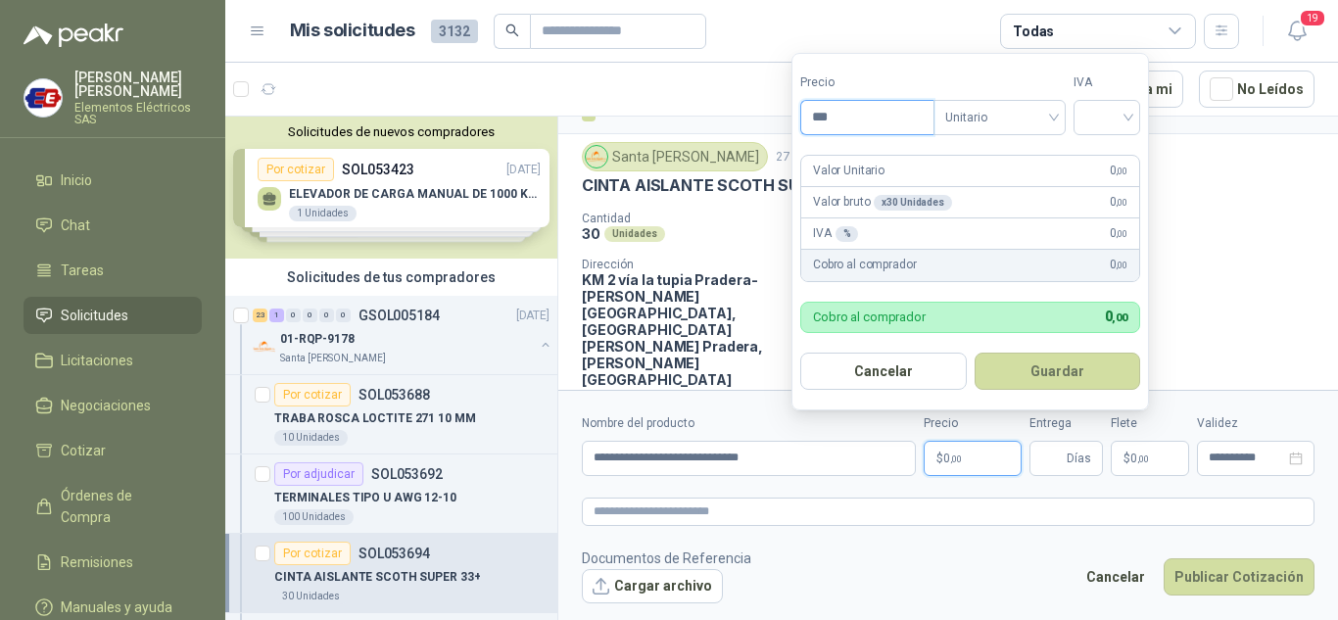
click at [823, 119] on input "***" at bounding box center [867, 117] width 132 height 33
click at [1138, 114] on div at bounding box center [1107, 117] width 67 height 35
type input "********"
click at [1115, 163] on div "19%" at bounding box center [1111, 158] width 36 height 22
click at [1075, 455] on span "Días" at bounding box center [1079, 458] width 24 height 33
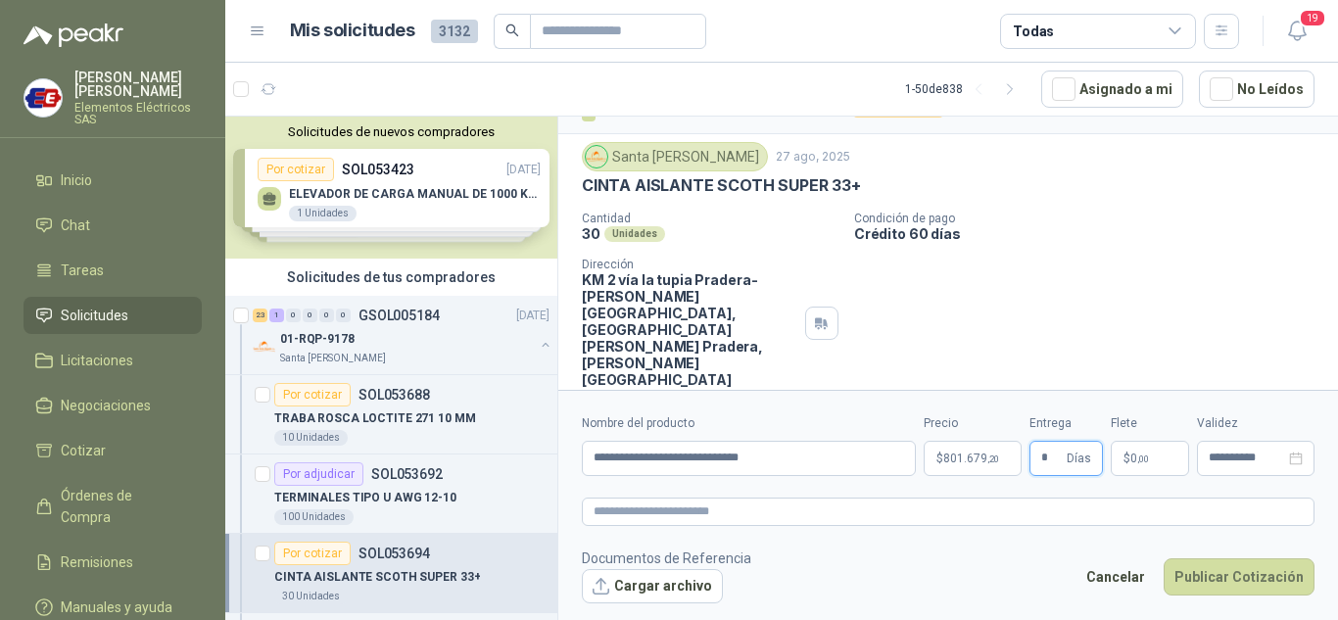
type input "*"
drag, startPoint x: 1125, startPoint y: 308, endPoint x: 1131, endPoint y: 372, distance: 64.9
click at [1127, 343] on div "GSOL005184 / SOL053694 Por cotizar Santa [PERSON_NAME] [DATE] CINTA AISLANTE SC…" at bounding box center [948, 267] width 780 height 378
click at [1135, 457] on span "0 ,00" at bounding box center [1139, 459] width 19 height 12
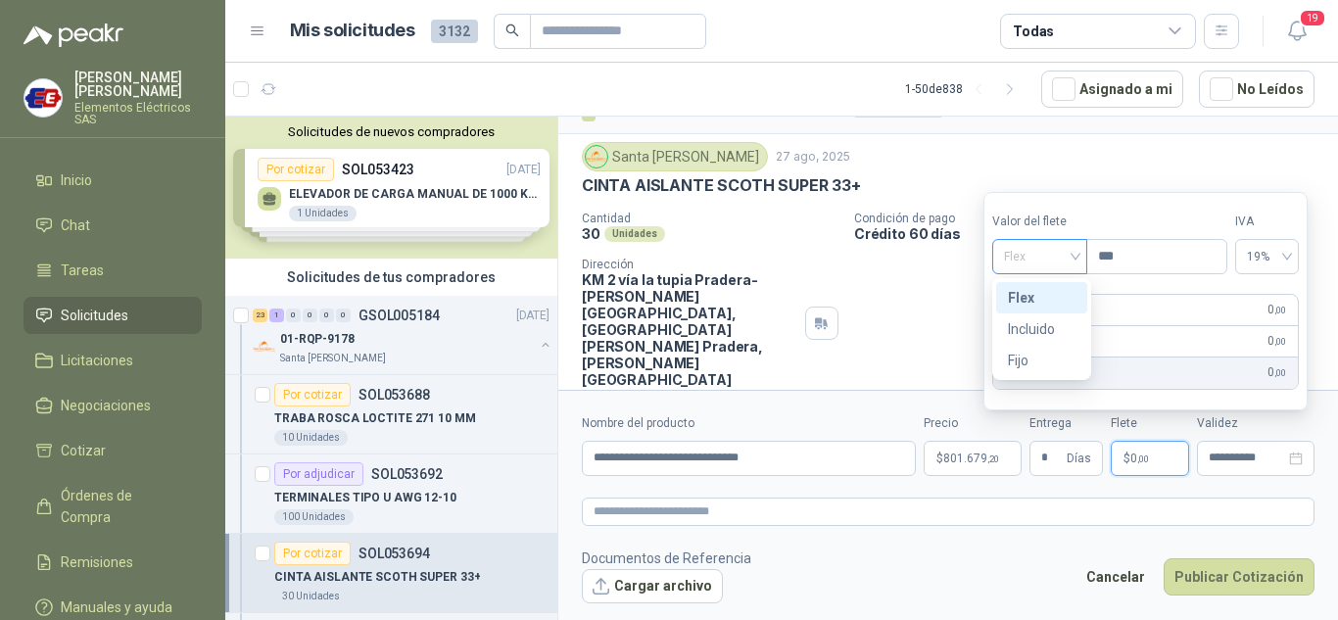
drag, startPoint x: 1058, startPoint y: 246, endPoint x: 1050, endPoint y: 312, distance: 67.1
click at [1059, 249] on span "Flex" at bounding box center [1040, 256] width 72 height 29
click at [1037, 324] on div "Incluido" at bounding box center [1042, 329] width 68 height 22
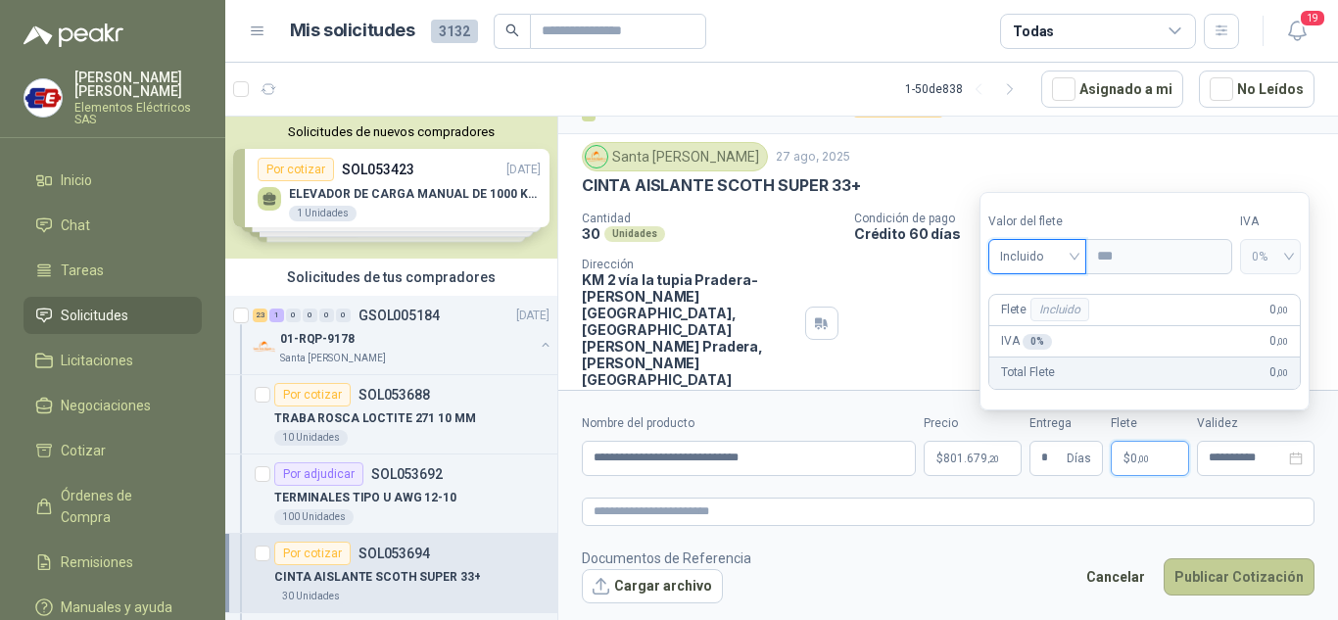
click at [1242, 573] on button "Publicar Cotización" at bounding box center [1239, 576] width 151 height 37
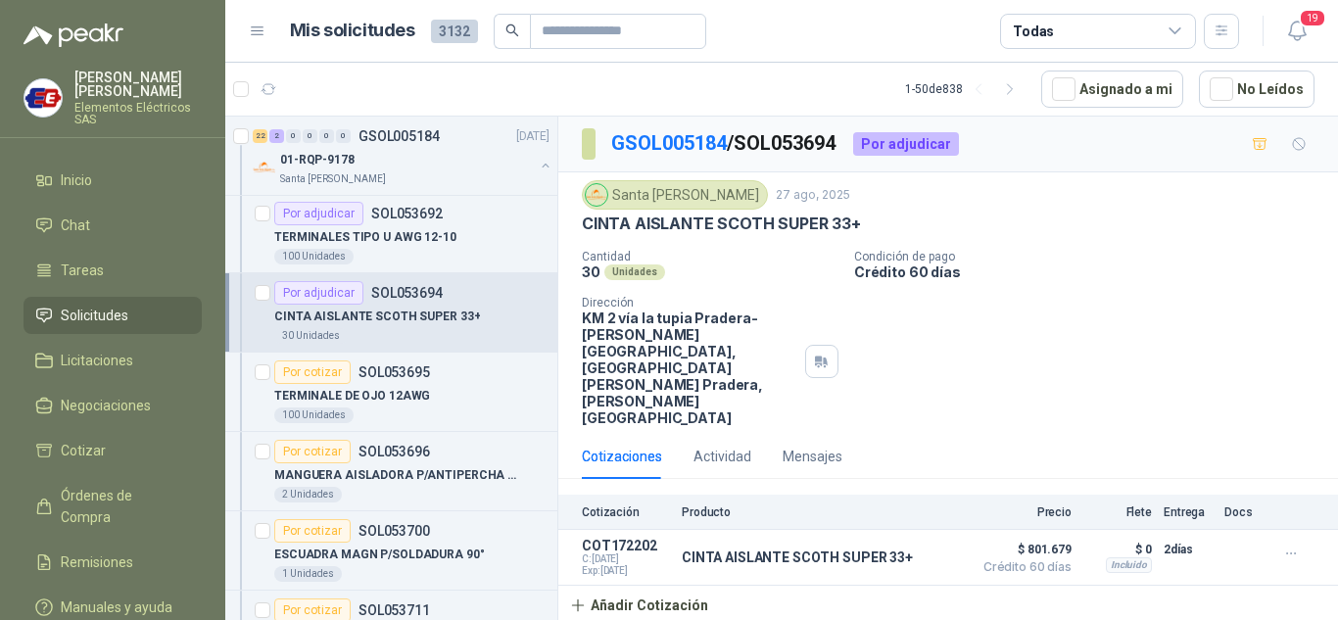
scroll to position [294, 0]
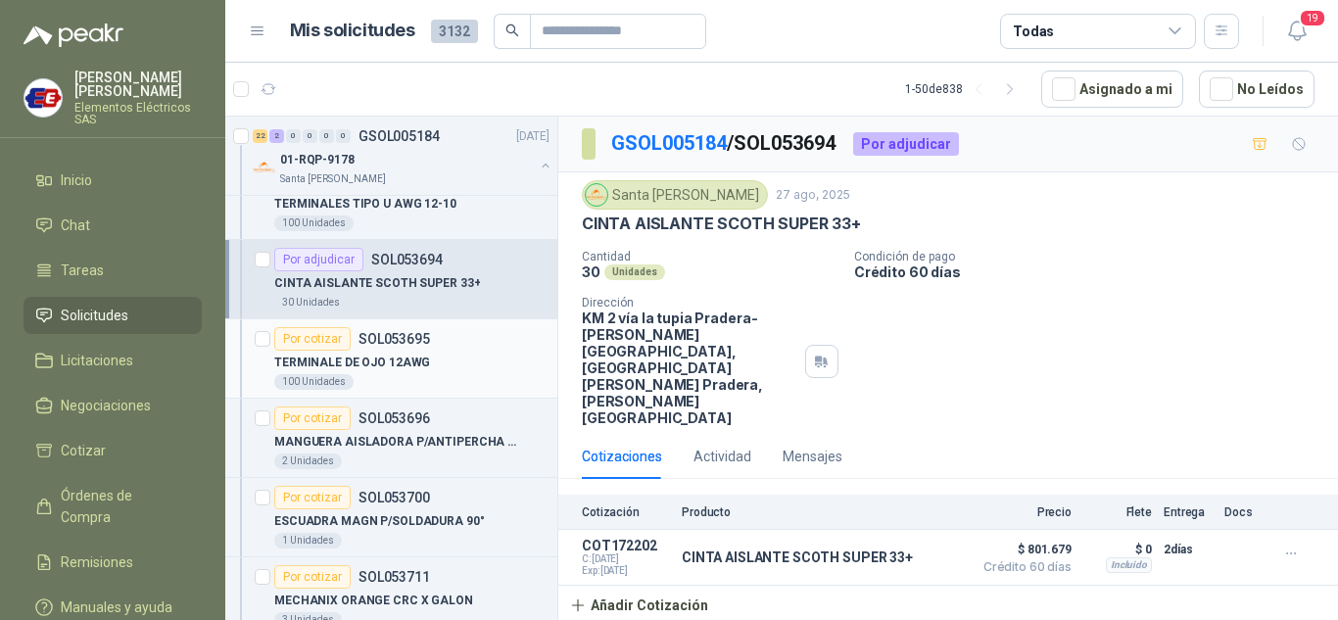
click at [304, 335] on div "Por cotizar" at bounding box center [312, 339] width 76 height 24
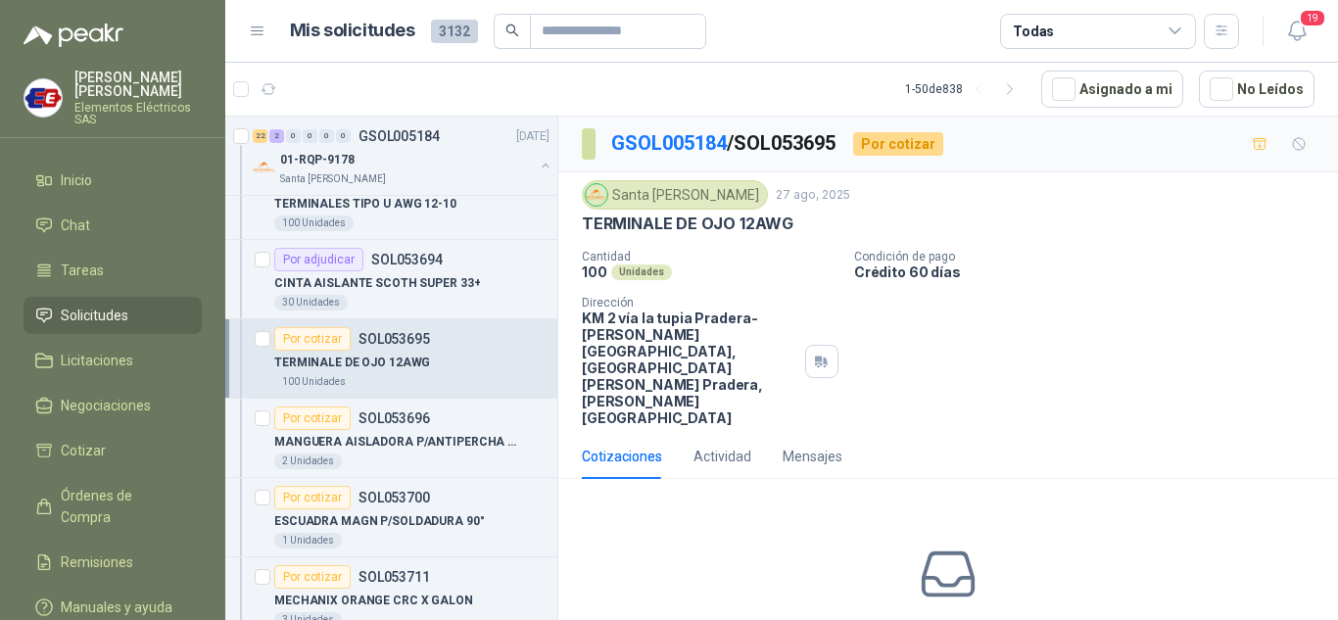
scroll to position [52, 0]
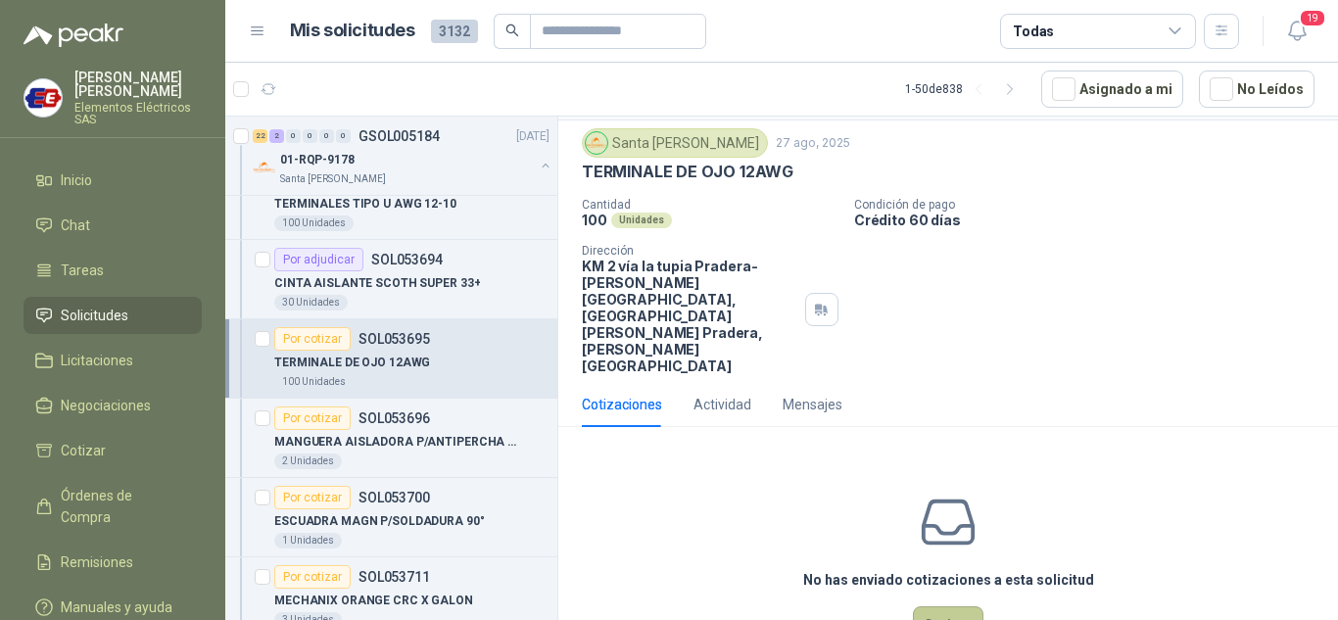
click at [934, 606] on button "Cotizar" at bounding box center [948, 624] width 71 height 37
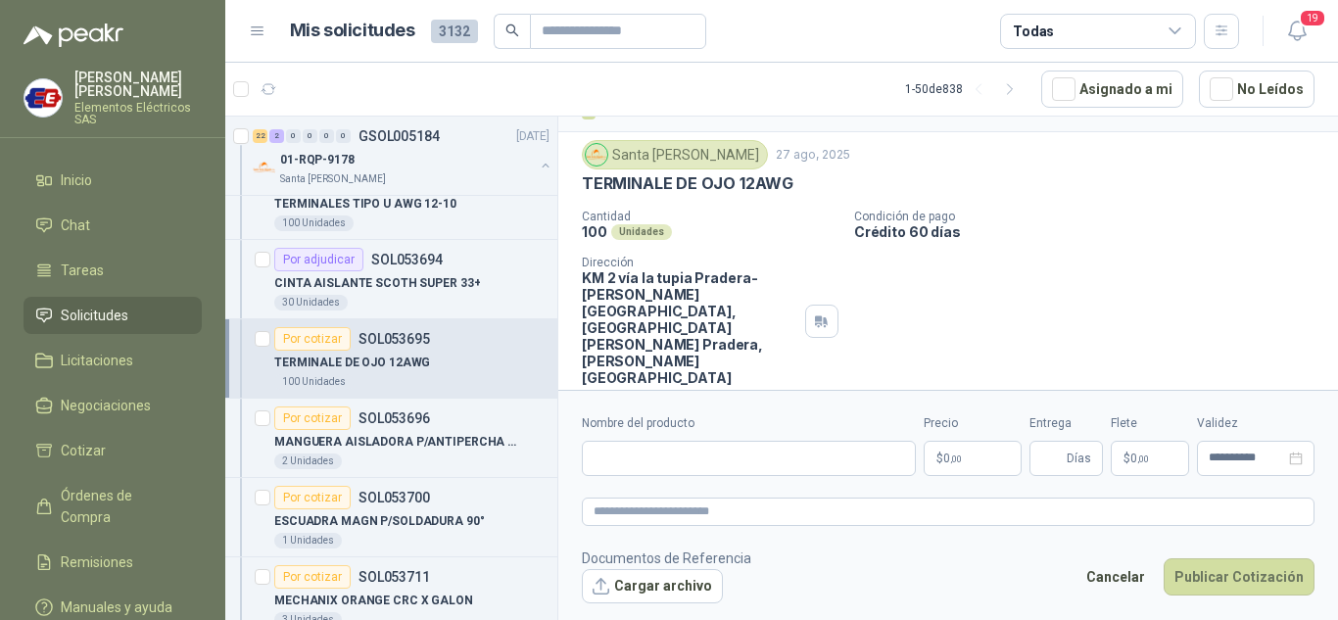
scroll to position [38, 0]
drag, startPoint x: 588, startPoint y: 178, endPoint x: 645, endPoint y: 186, distance: 57.4
click at [648, 184] on p "TERMINALE DE OJO 12AWG" at bounding box center [688, 185] width 212 height 21
drag, startPoint x: 643, startPoint y: 192, endPoint x: 600, endPoint y: 192, distance: 42.1
click at [640, 192] on p "TERMINALE DE OJO 12AWG" at bounding box center [688, 185] width 212 height 21
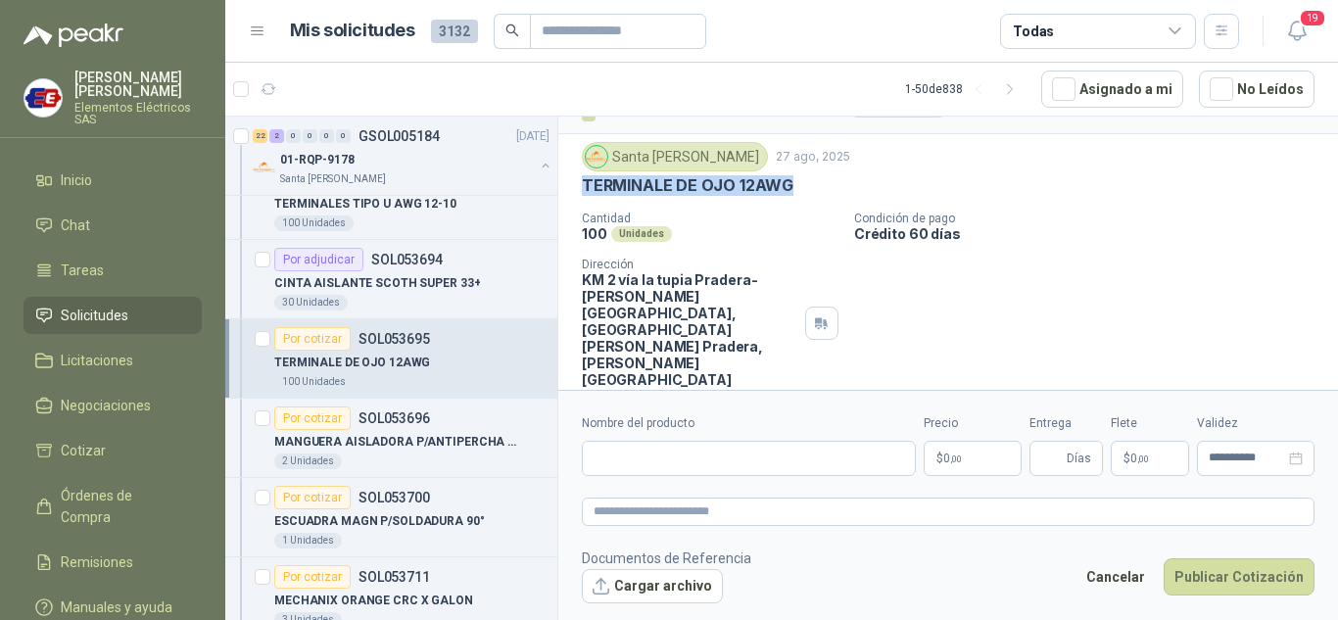
drag, startPoint x: 584, startPoint y: 185, endPoint x: 782, endPoint y: 176, distance: 198.1
click at [824, 181] on div "TERMINALE DE OJO 12AWG" at bounding box center [948, 185] width 733 height 21
copy p "TERMINALE DE OJO 12AWG"
paste input "**********"
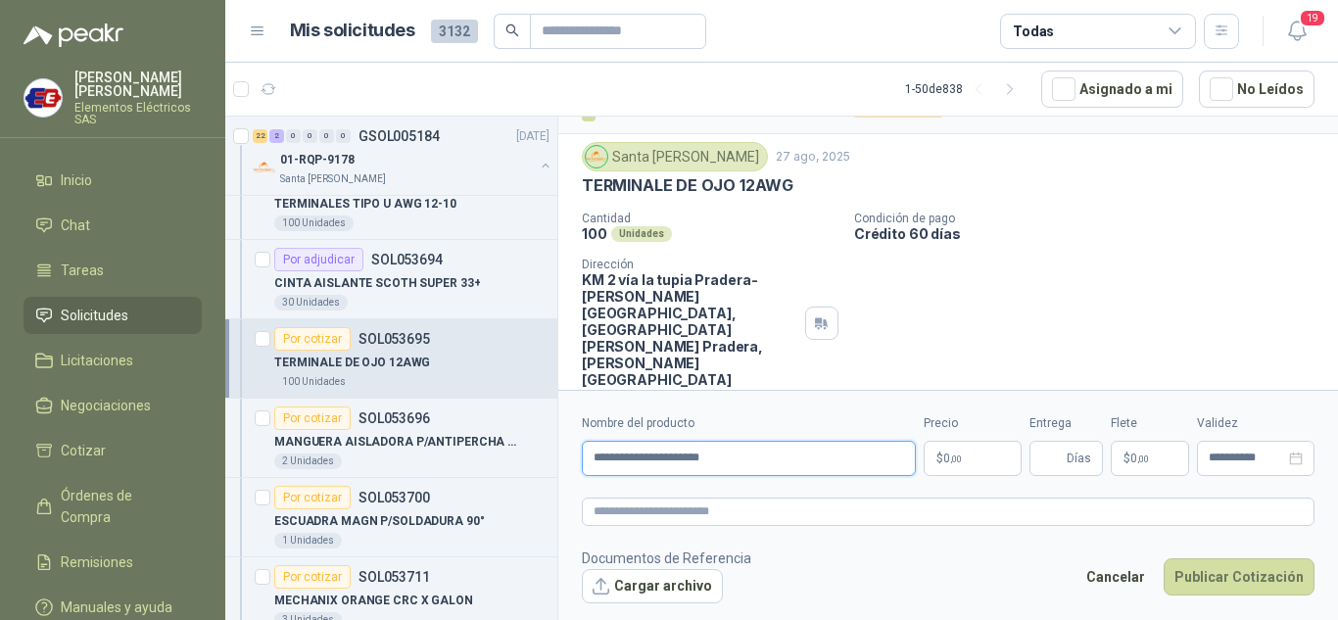
type input "**********"
click at [979, 459] on p "$ 0 ,00" at bounding box center [973, 458] width 98 height 35
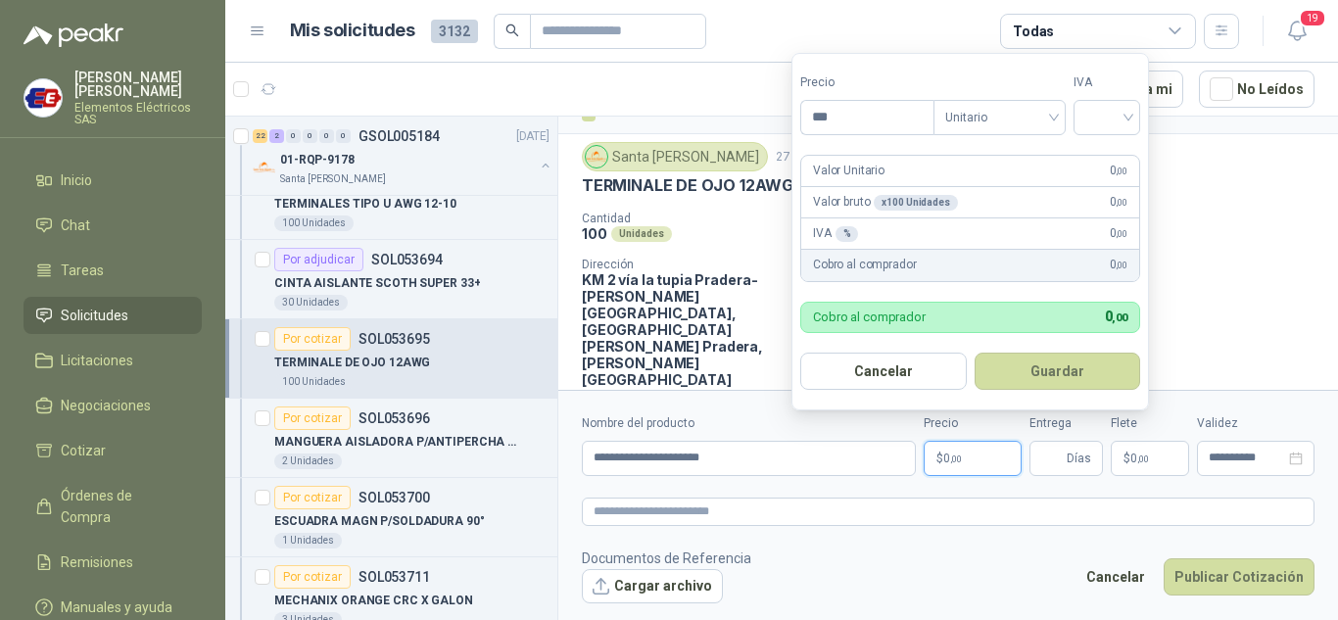
click at [980, 453] on p "$ 0 ,00" at bounding box center [973, 458] width 98 height 35
click at [813, 120] on input "***" at bounding box center [867, 117] width 132 height 33
click at [827, 117] on input "***" at bounding box center [867, 117] width 132 height 33
type input "*****"
click at [1128, 117] on input "search" at bounding box center [1106, 115] width 43 height 29
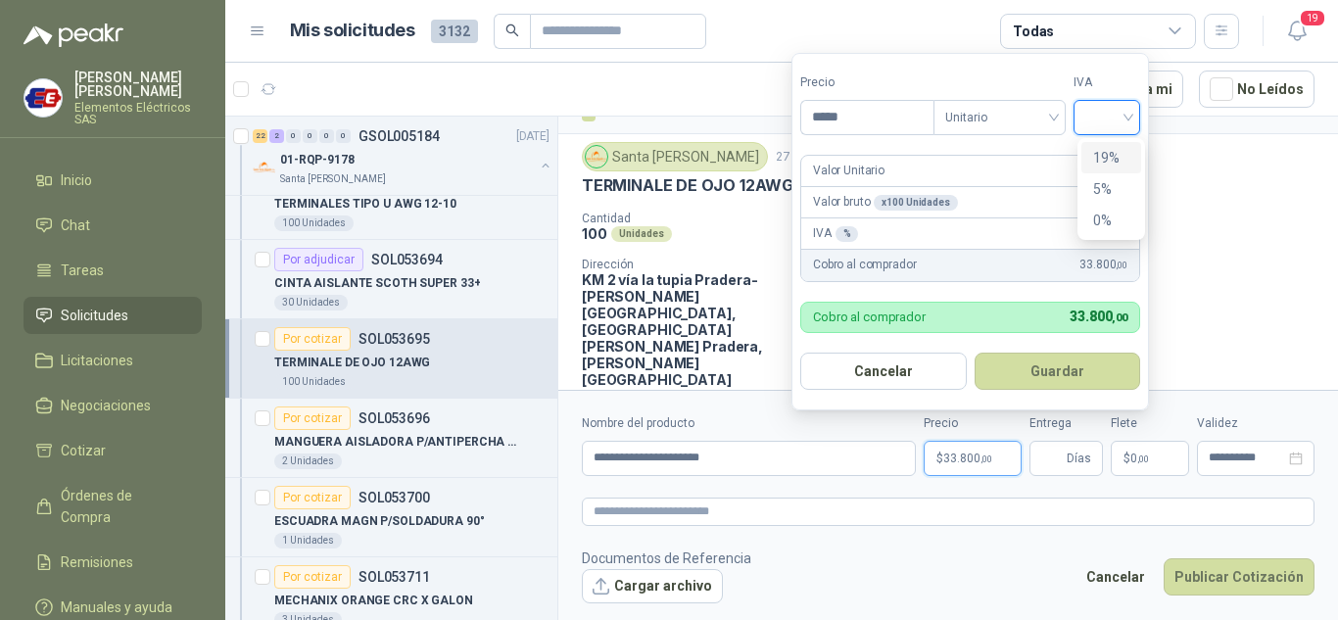
drag, startPoint x: 1106, startPoint y: 163, endPoint x: 1071, endPoint y: 404, distance: 243.5
click at [1105, 164] on div "19%" at bounding box center [1111, 158] width 36 height 22
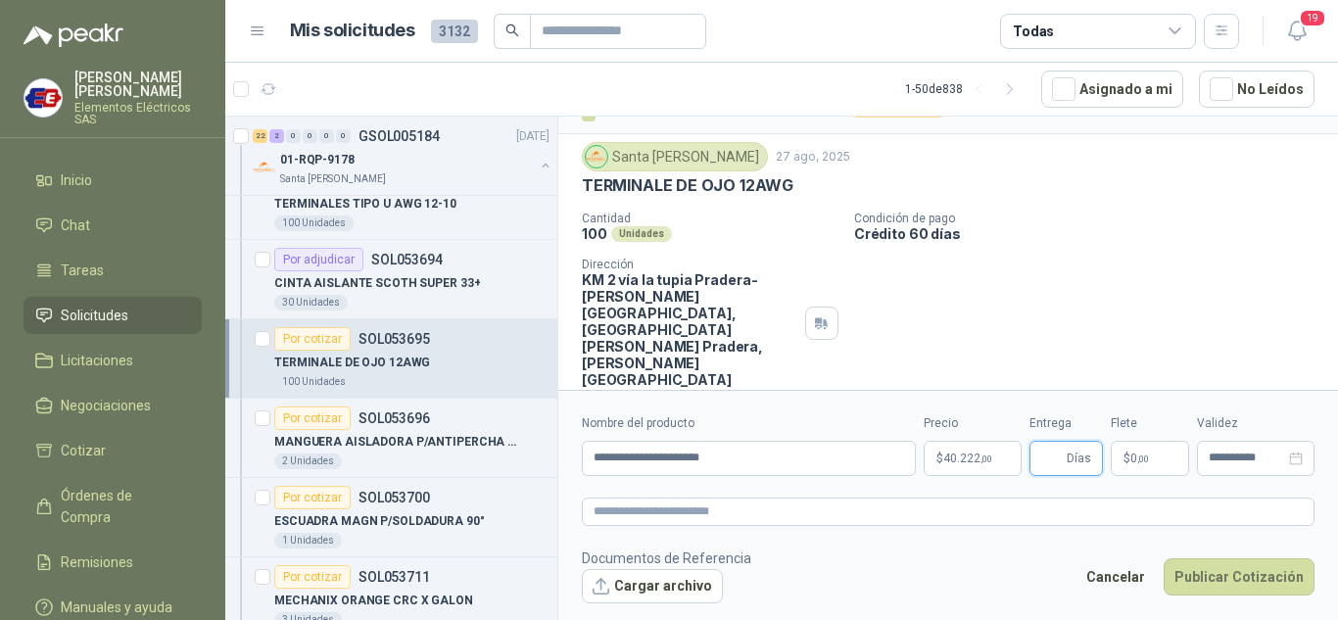
click at [1049, 455] on input "Entrega" at bounding box center [1052, 458] width 22 height 33
type input "*"
click at [1147, 235] on p "Crédito 60 días" at bounding box center [1092, 233] width 476 height 17
click at [1132, 446] on p "$ 0 ,00" at bounding box center [1150, 458] width 78 height 35
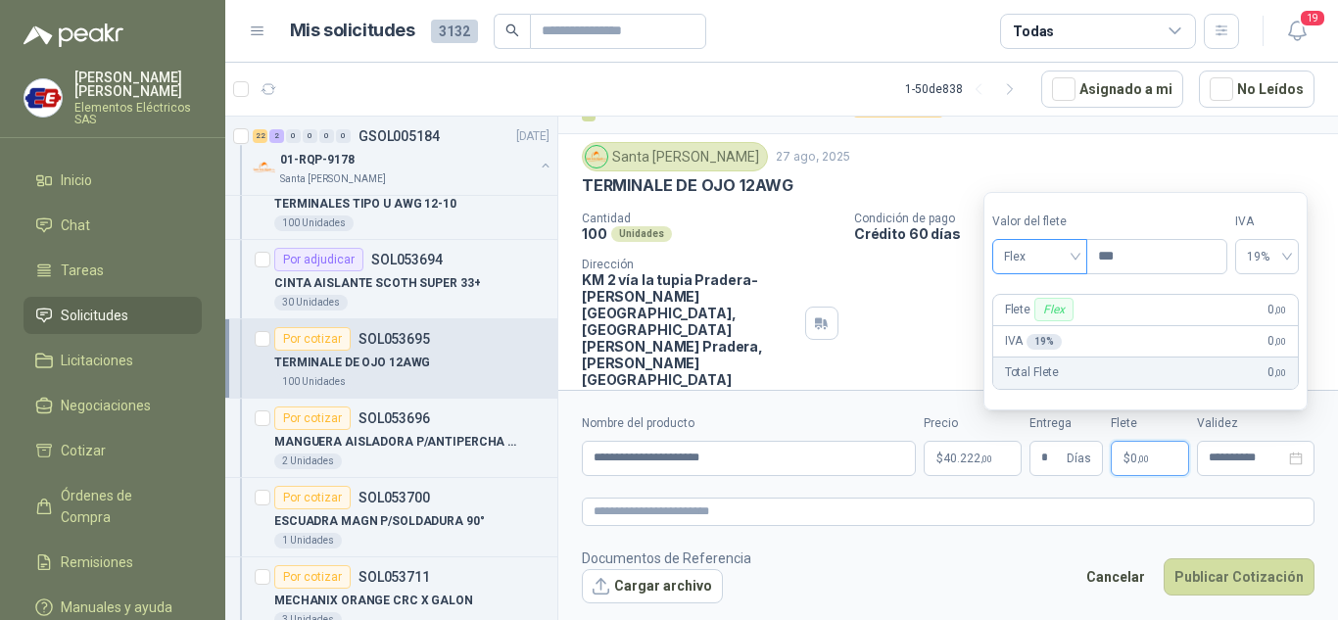
drag, startPoint x: 1071, startPoint y: 248, endPoint x: 1074, endPoint y: 264, distance: 16.9
click at [1079, 252] on div "Flex" at bounding box center [1039, 256] width 95 height 35
click at [1030, 328] on div "Incluido" at bounding box center [1042, 329] width 68 height 22
click at [1222, 583] on button "Publicar Cotización" at bounding box center [1239, 576] width 151 height 37
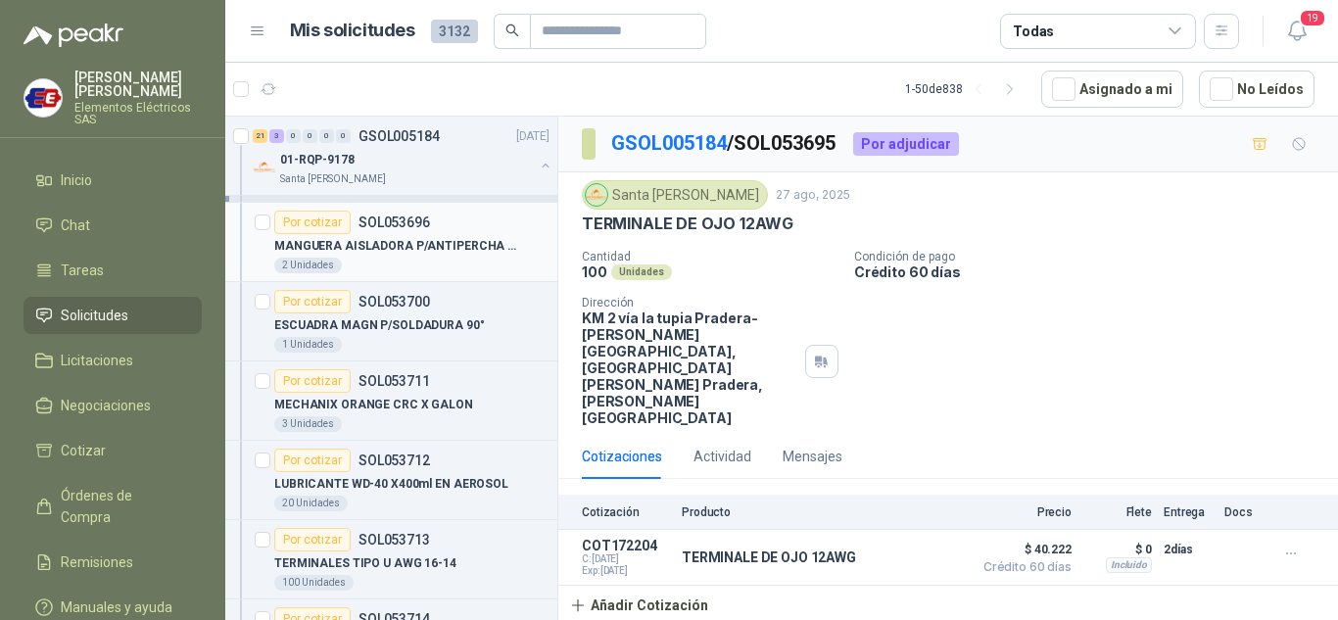
scroll to position [588, 0]
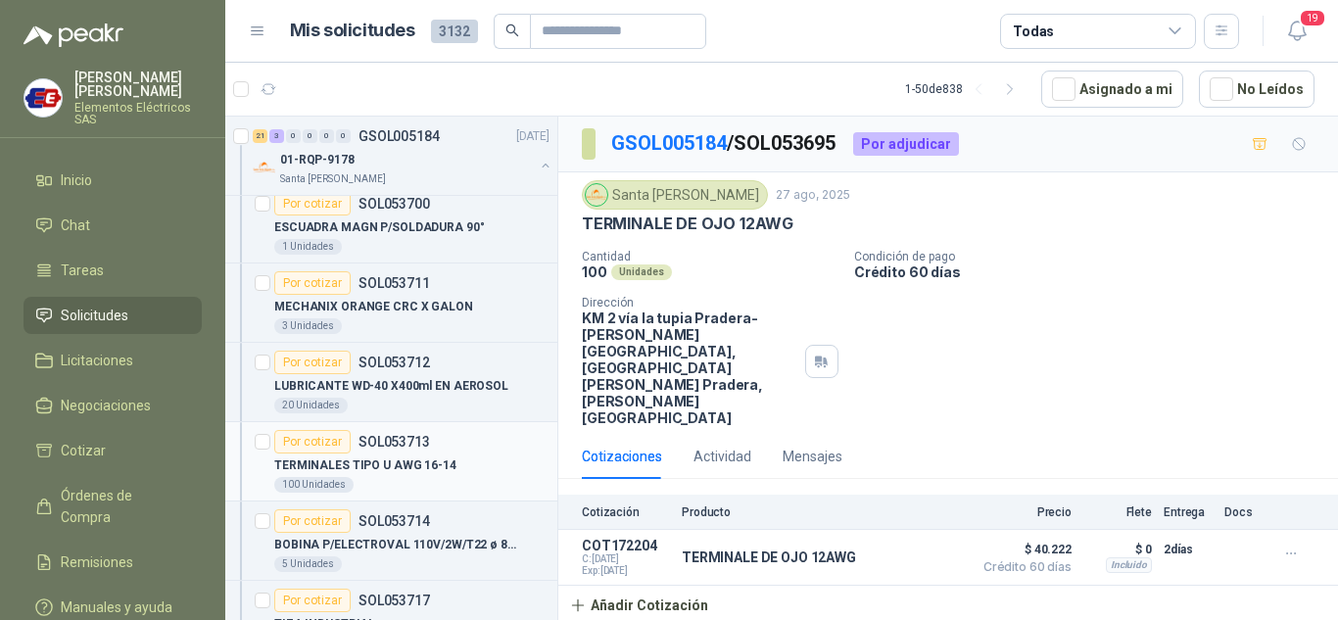
click at [290, 442] on div "Por cotizar" at bounding box center [312, 442] width 76 height 24
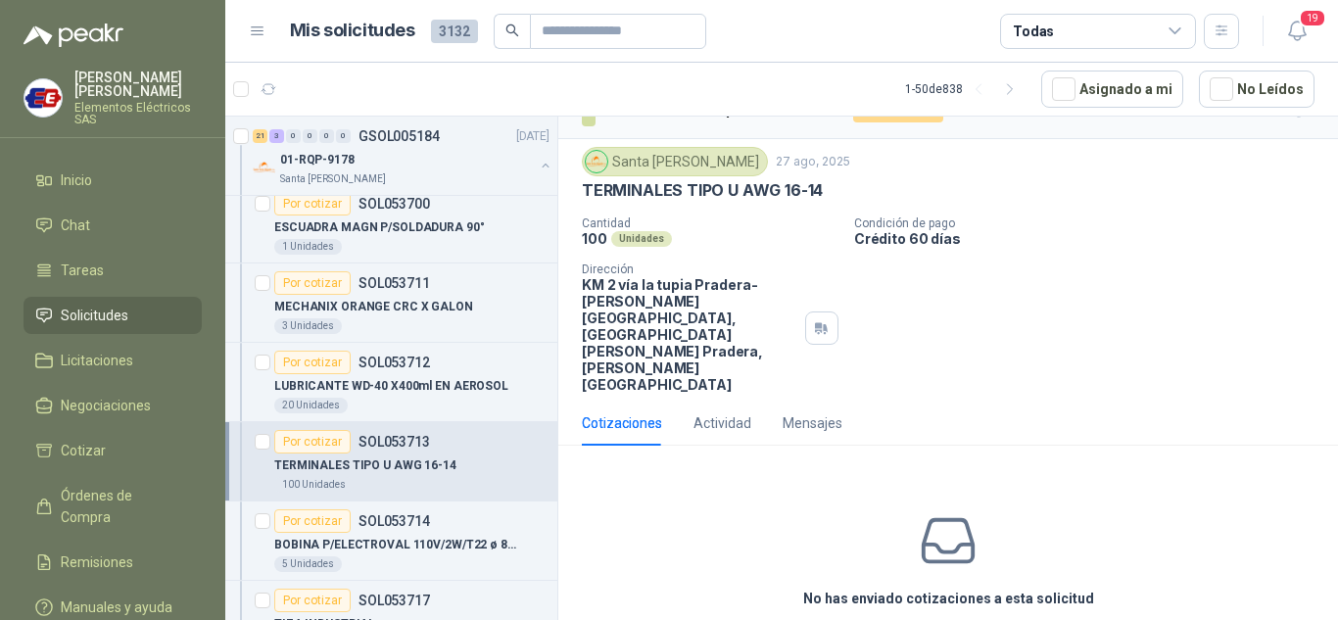
scroll to position [52, 0]
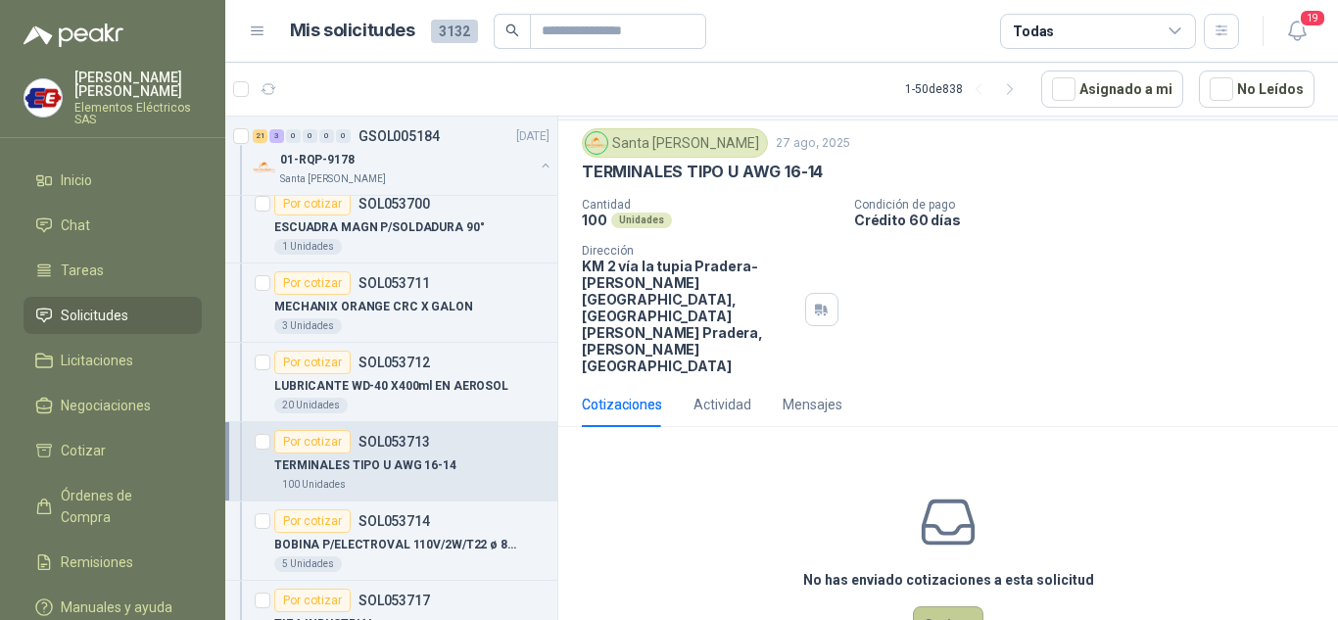
click at [934, 606] on button "Cotizar" at bounding box center [948, 624] width 71 height 37
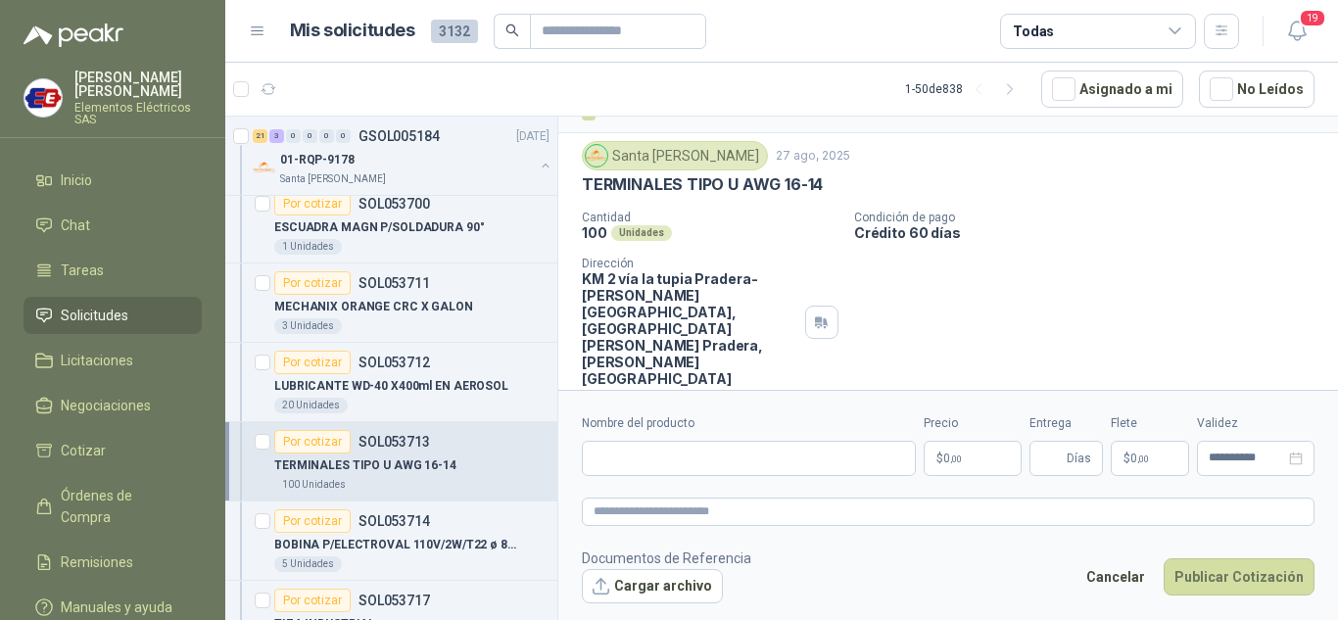
scroll to position [38, 0]
drag, startPoint x: 584, startPoint y: 183, endPoint x: 727, endPoint y: 174, distance: 143.3
click at [837, 183] on div "TERMINALES TIPO U AWG 16-14" at bounding box center [948, 185] width 733 height 21
copy p "TERMINALES TIPO U AWG 16-14"
paste input "**********"
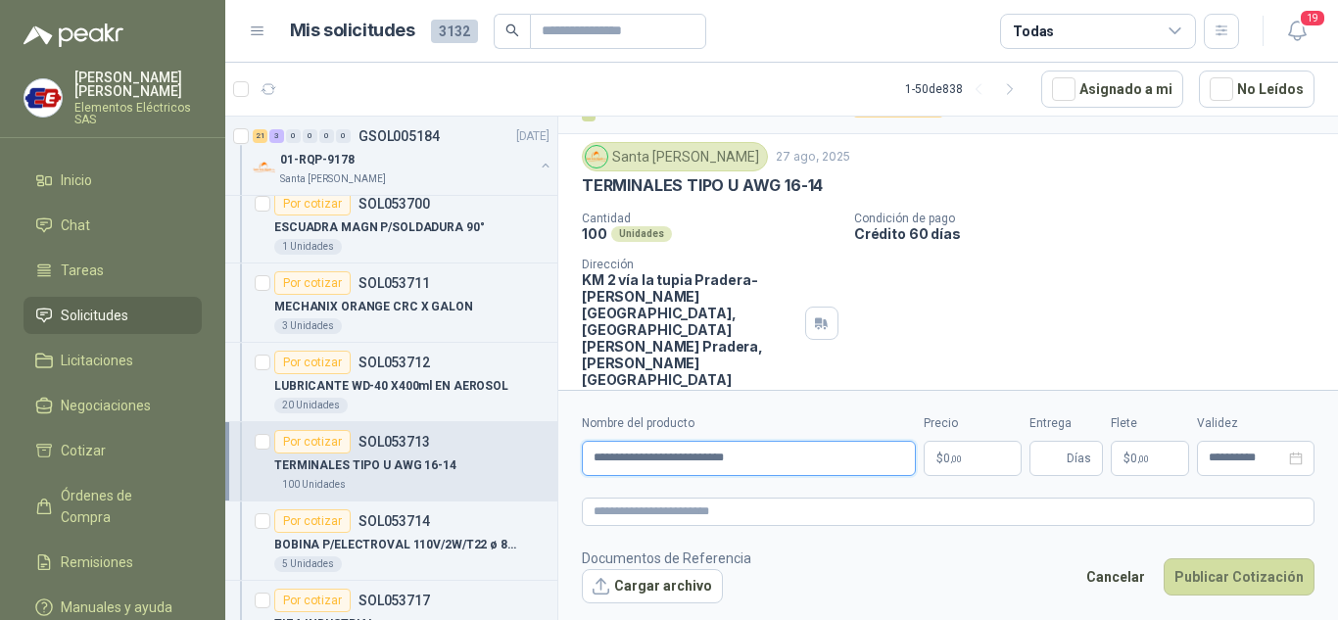
type input "**********"
click at [959, 459] on span ",00" at bounding box center [956, 459] width 12 height 11
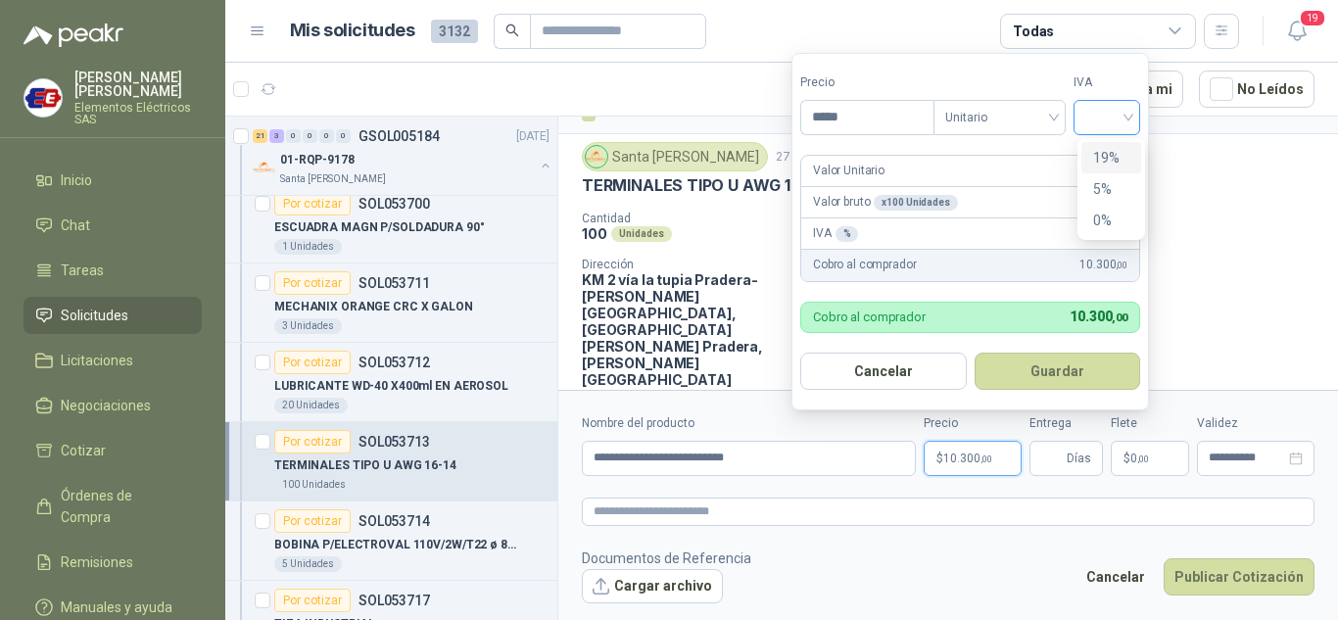
click at [1134, 119] on div at bounding box center [1107, 117] width 67 height 35
type input "*****"
drag, startPoint x: 1104, startPoint y: 156, endPoint x: 1078, endPoint y: 362, distance: 208.2
click at [1098, 185] on div "19% 5% 0%" at bounding box center [1111, 189] width 60 height 94
click at [1061, 450] on input "Entrega" at bounding box center [1052, 458] width 22 height 33
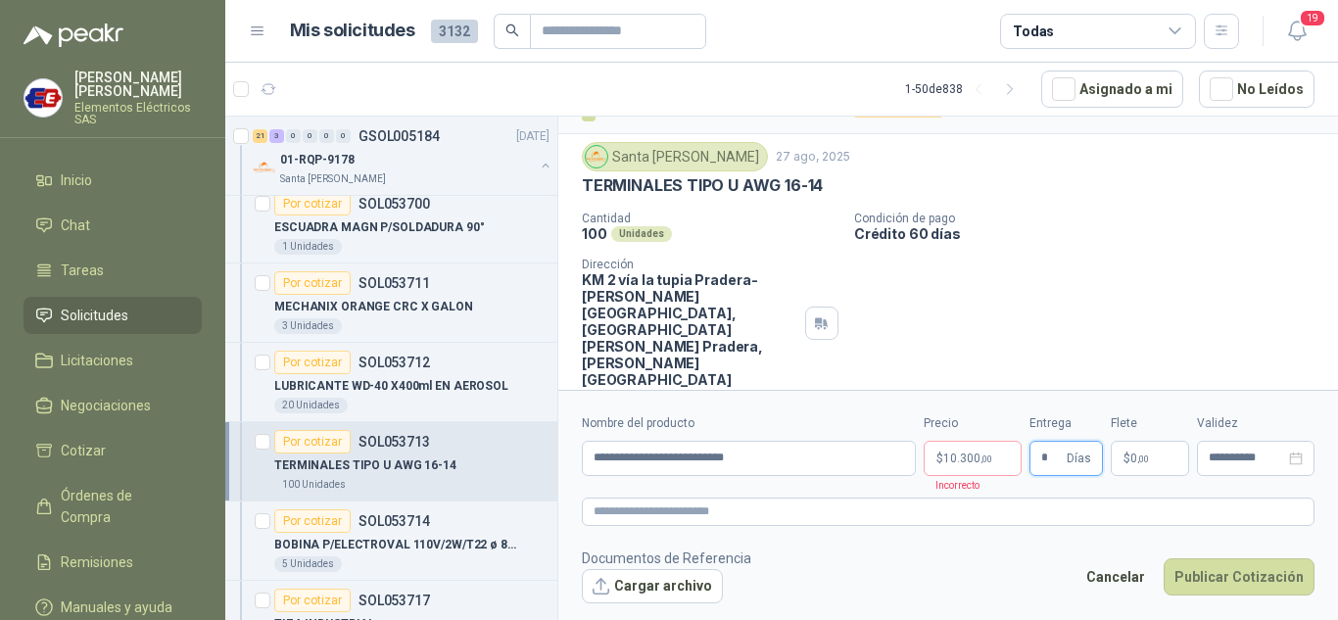
type input "*"
drag, startPoint x: 1087, startPoint y: 302, endPoint x: 1121, endPoint y: 433, distance: 135.4
click at [1092, 325] on div "Santa [PERSON_NAME] [DATE] TERMINALES TIPO U AWG 16-14 Cantidad 100 Unidades Co…" at bounding box center [948, 265] width 780 height 262
click at [1130, 461] on span "0 ,00" at bounding box center [1139, 459] width 19 height 12
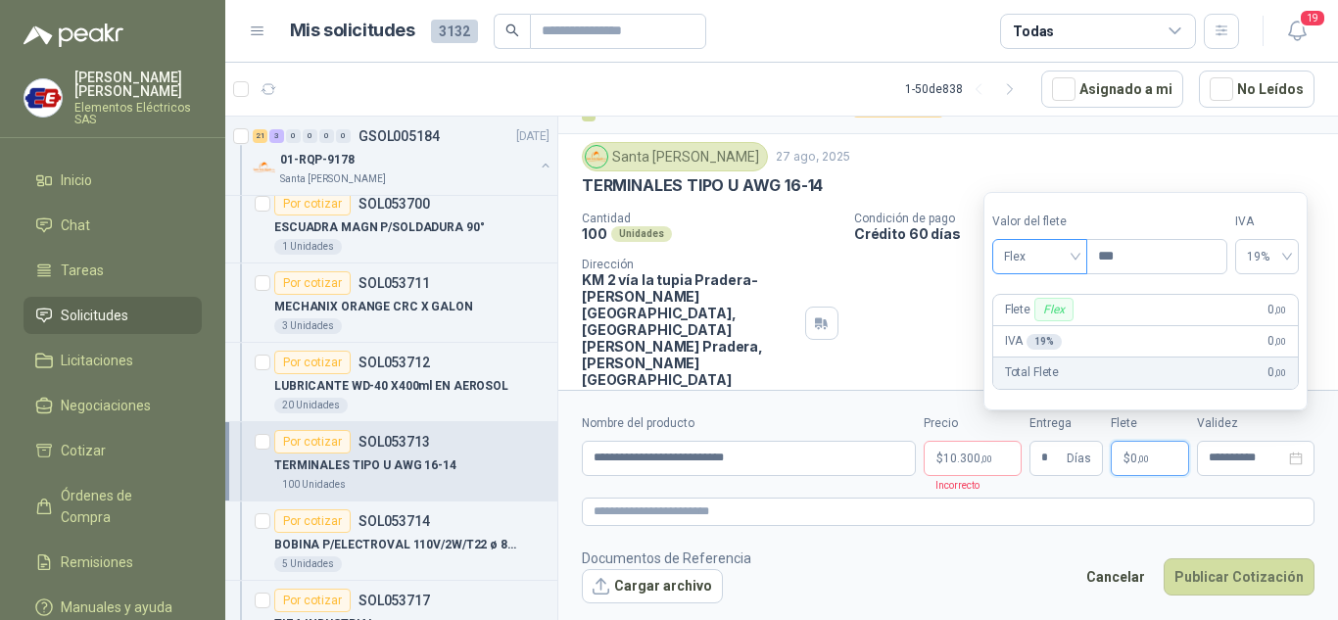
click at [1068, 262] on span "Flex" at bounding box center [1040, 256] width 72 height 29
click at [1050, 331] on div "Incluido" at bounding box center [1042, 329] width 68 height 22
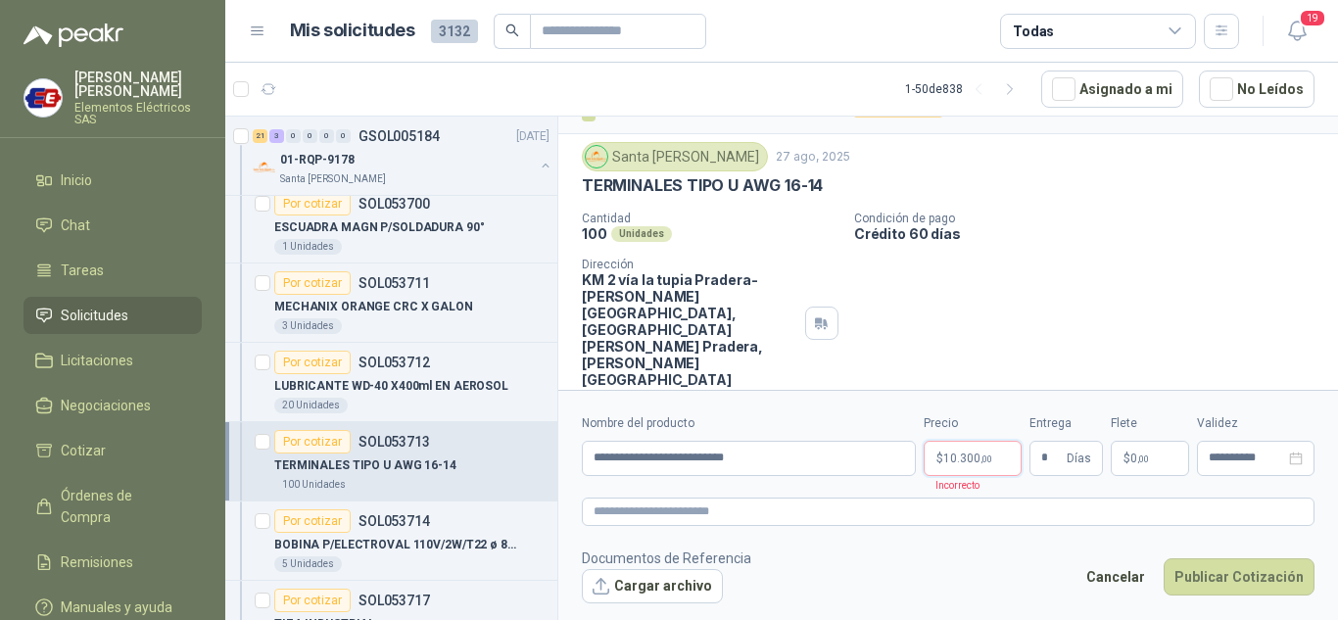
click at [967, 465] on p "$ 10.300 ,00" at bounding box center [973, 458] width 98 height 35
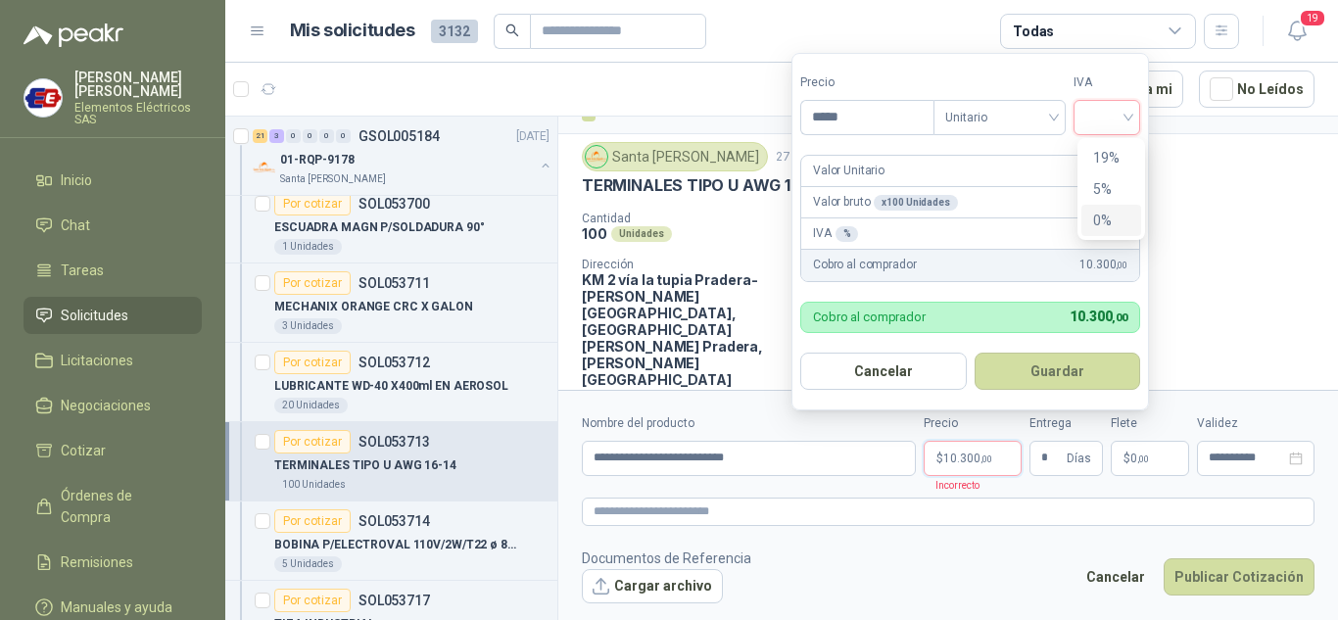
click at [1126, 113] on input "search" at bounding box center [1106, 115] width 43 height 29
click at [1106, 159] on div "19%" at bounding box center [1111, 158] width 36 height 22
click at [1214, 579] on button "Publicar Cotización" at bounding box center [1239, 576] width 151 height 37
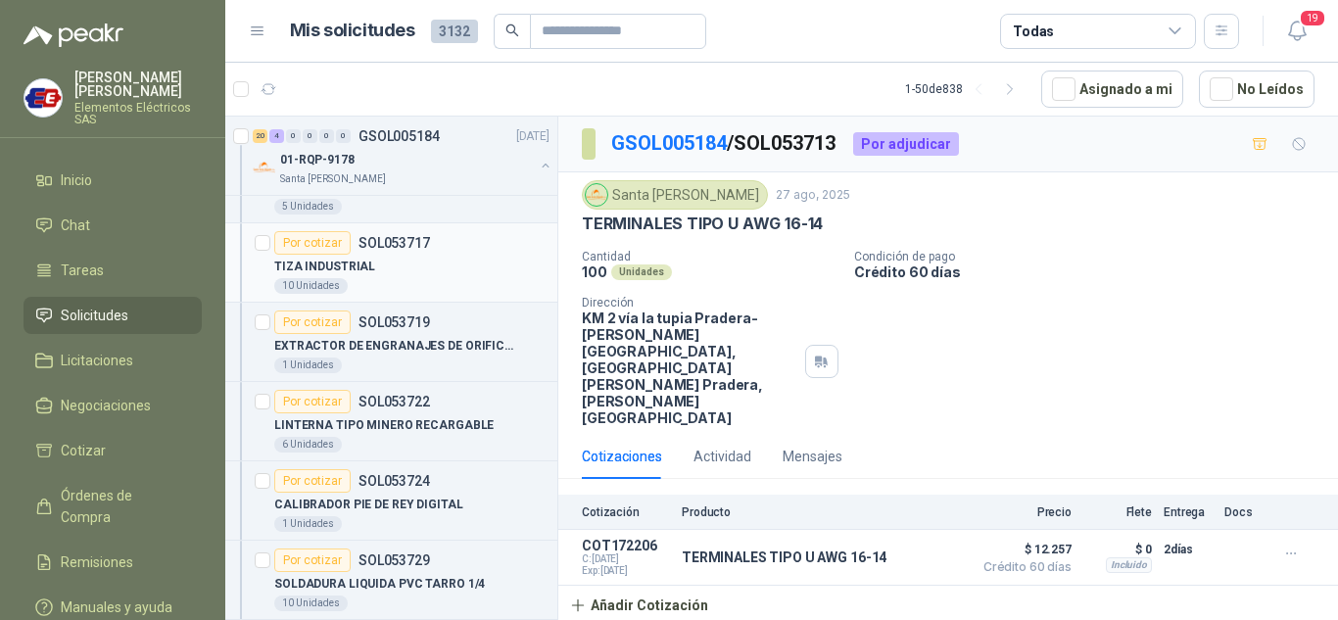
scroll to position [980, 0]
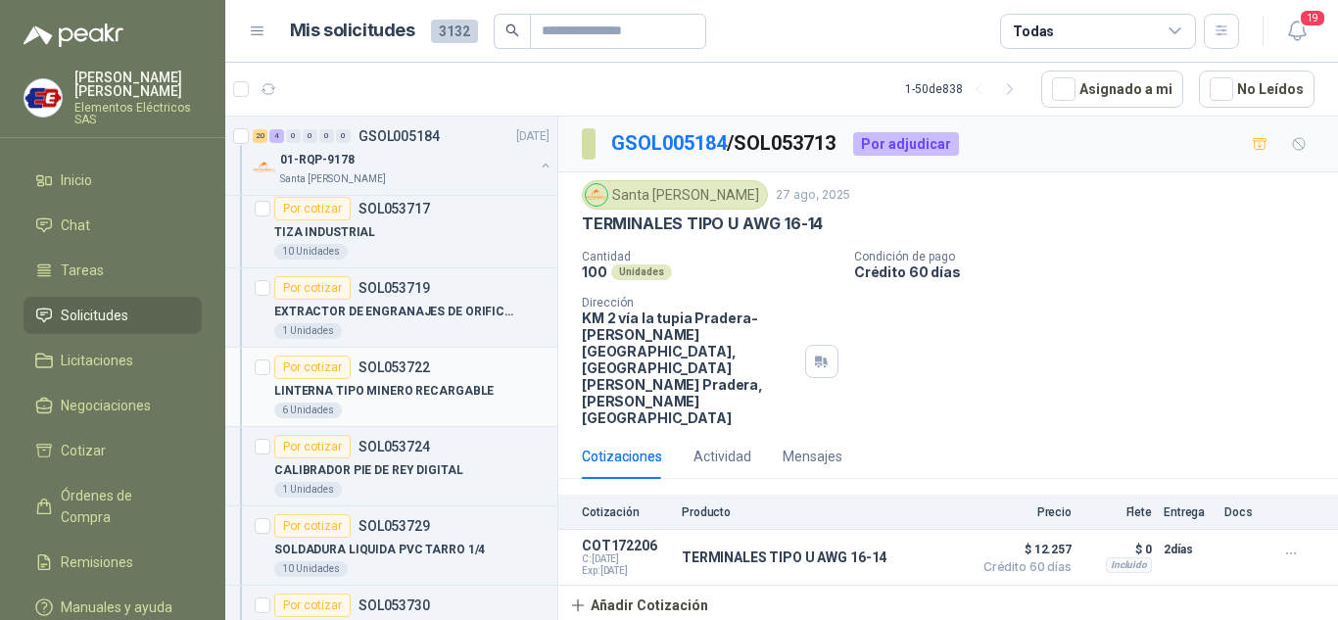
click at [293, 365] on div "Por cotizar" at bounding box center [312, 368] width 76 height 24
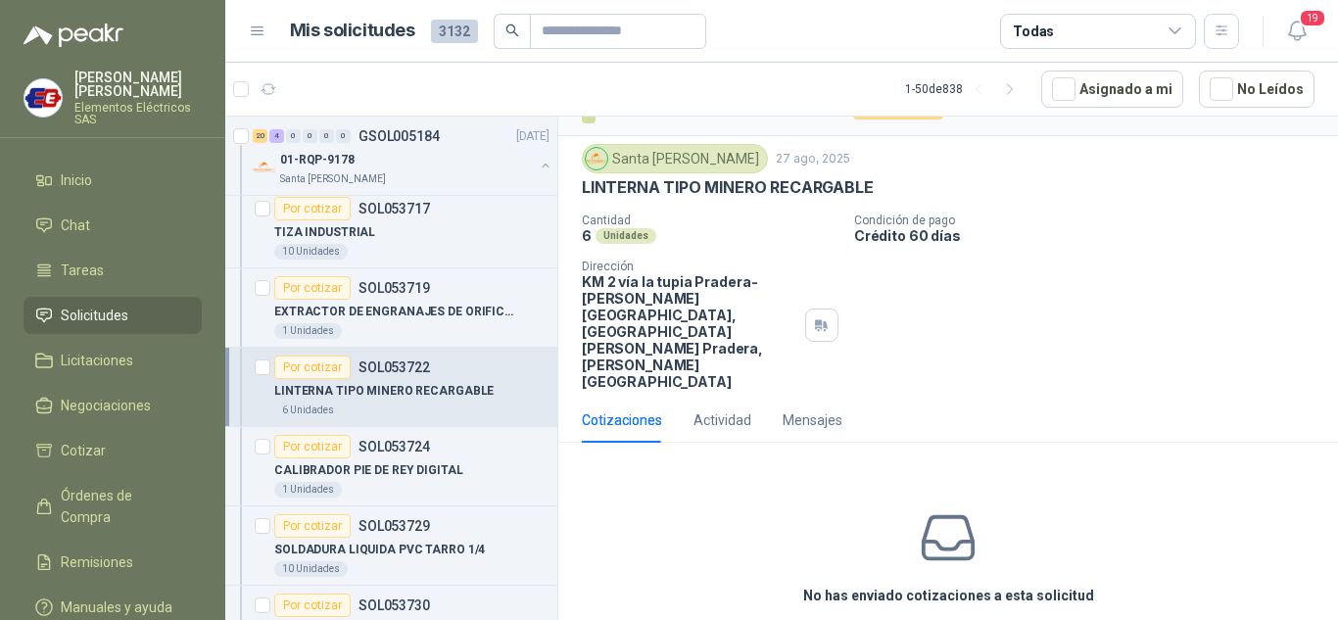
scroll to position [52, 0]
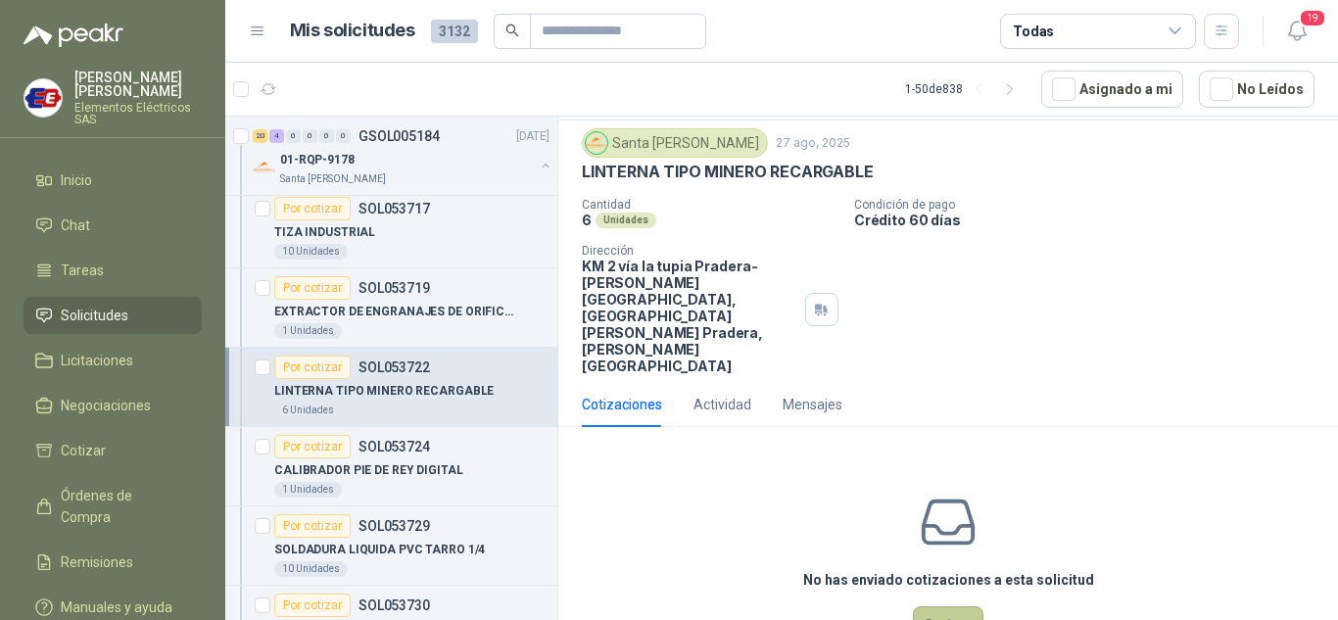
click at [933, 606] on button "Cotizar" at bounding box center [948, 624] width 71 height 37
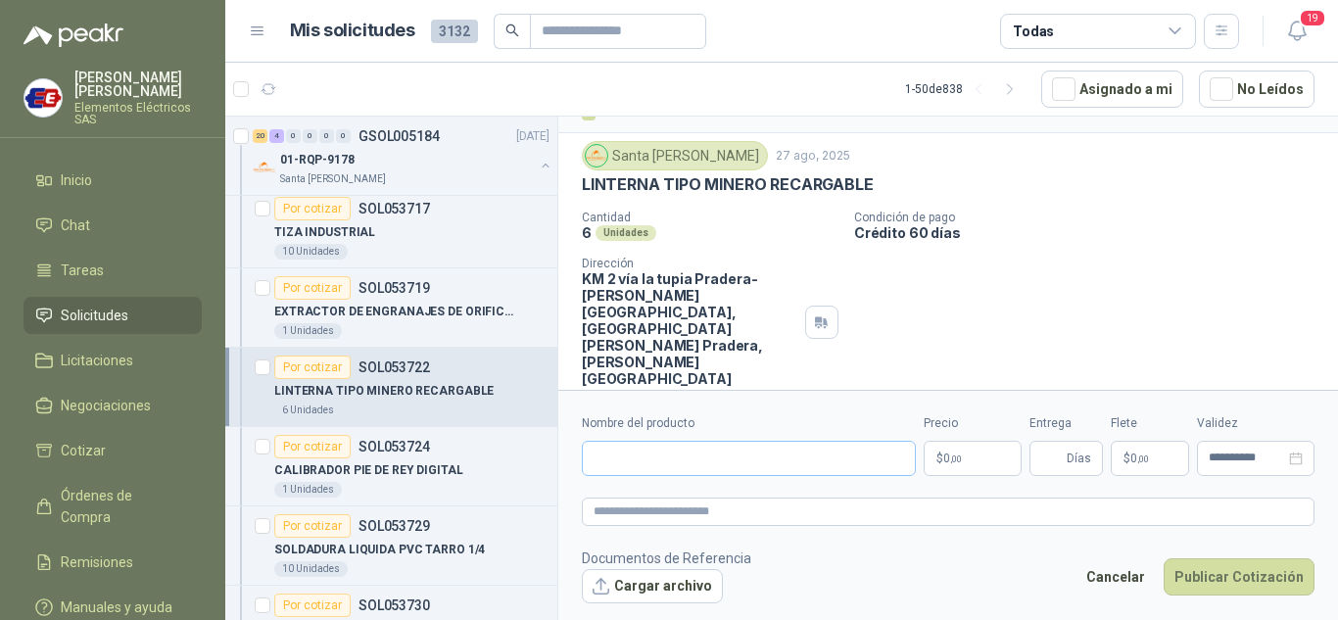
scroll to position [38, 0]
click at [650, 458] on input "Nombre del producto" at bounding box center [749, 458] width 334 height 35
type input "**********"
click at [964, 463] on p "$ 0 ,00" at bounding box center [973, 458] width 98 height 35
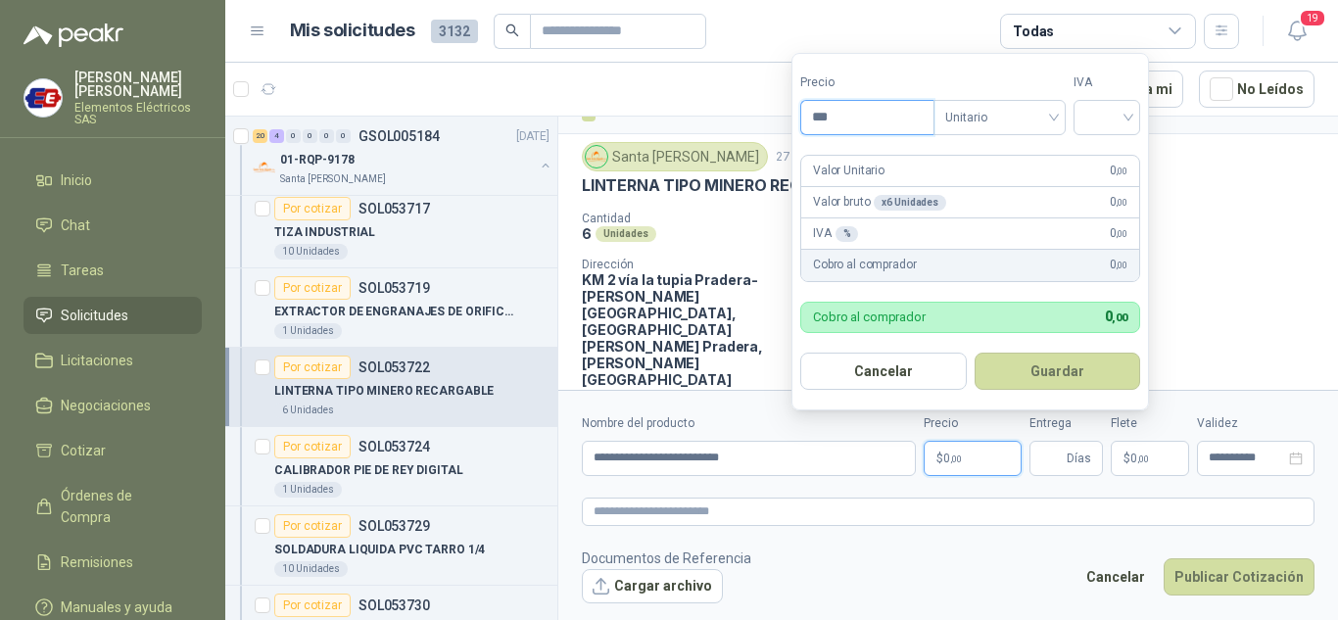
click at [846, 127] on input "***" at bounding box center [867, 117] width 132 height 33
type input "********"
click at [1125, 120] on input "search" at bounding box center [1106, 115] width 43 height 29
click at [1112, 157] on div "19%" at bounding box center [1111, 158] width 36 height 22
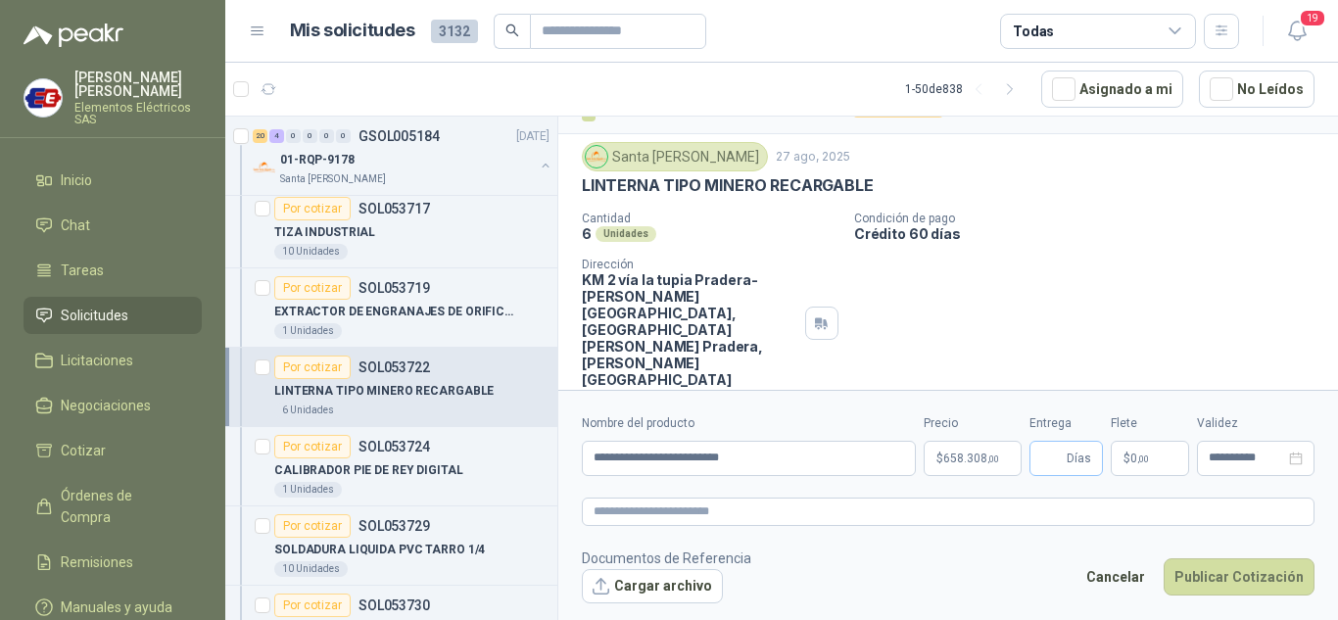
click at [1075, 457] on span "Días" at bounding box center [1079, 458] width 24 height 33
type input "*"
drag, startPoint x: 1088, startPoint y: 283, endPoint x: 1152, endPoint y: 470, distance: 197.6
click at [1098, 329] on div "GSOL005184 / SOL053722 Por cotizar Santa [PERSON_NAME] [DATE] LINTERNA TIPO MIN…" at bounding box center [948, 267] width 780 height 378
click at [1154, 466] on p "$ 0 ,00" at bounding box center [1150, 458] width 78 height 35
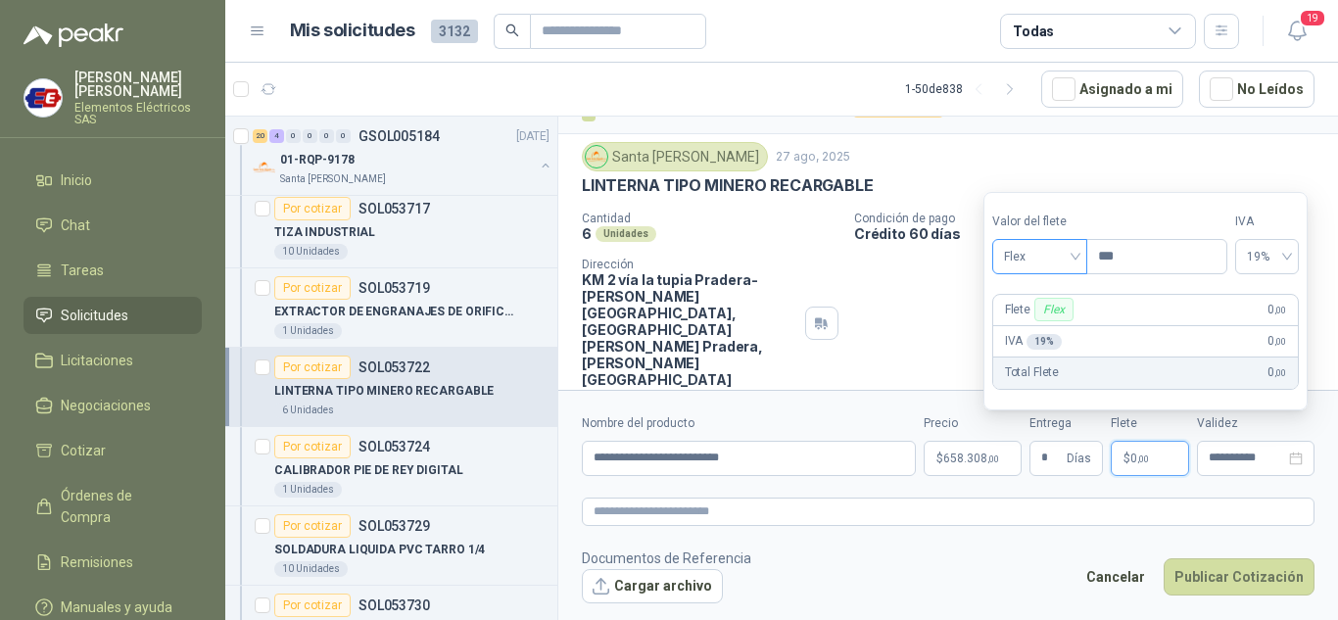
click at [1081, 257] on div "Flex" at bounding box center [1039, 256] width 95 height 35
click at [1044, 322] on div "Incluido" at bounding box center [1042, 329] width 68 height 22
click at [1236, 576] on button "Publicar Cotización" at bounding box center [1239, 576] width 151 height 37
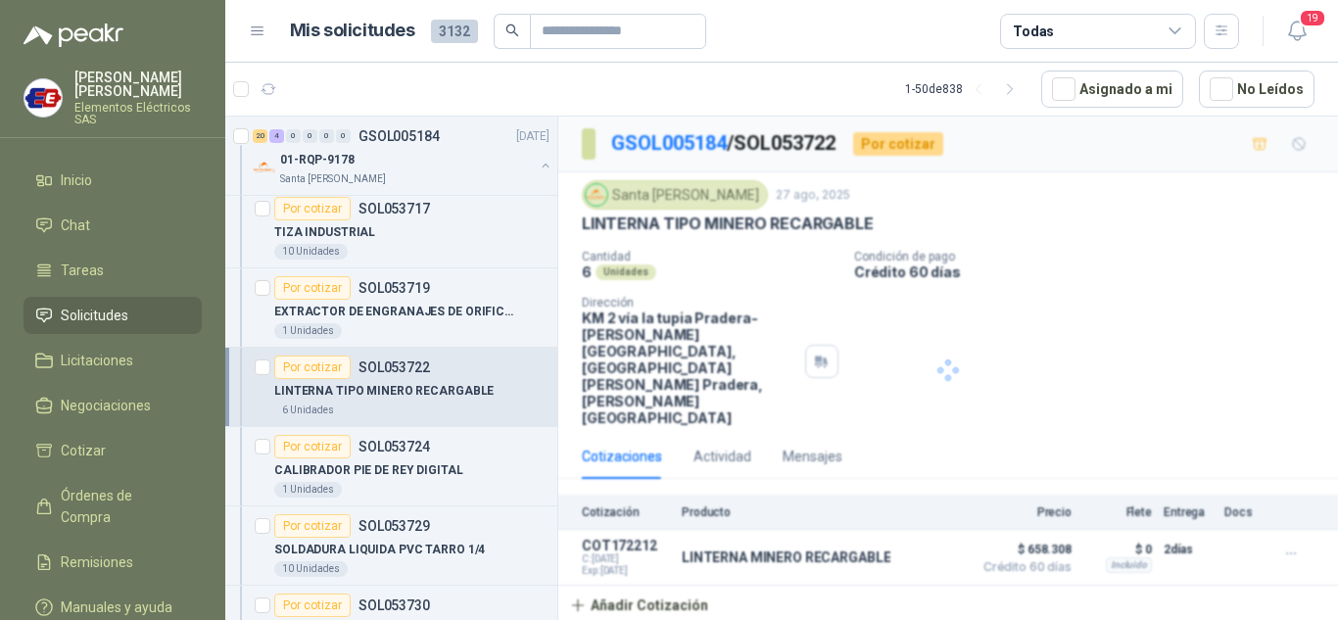
scroll to position [0, 0]
click at [315, 449] on div "Por cotizar" at bounding box center [312, 447] width 76 height 24
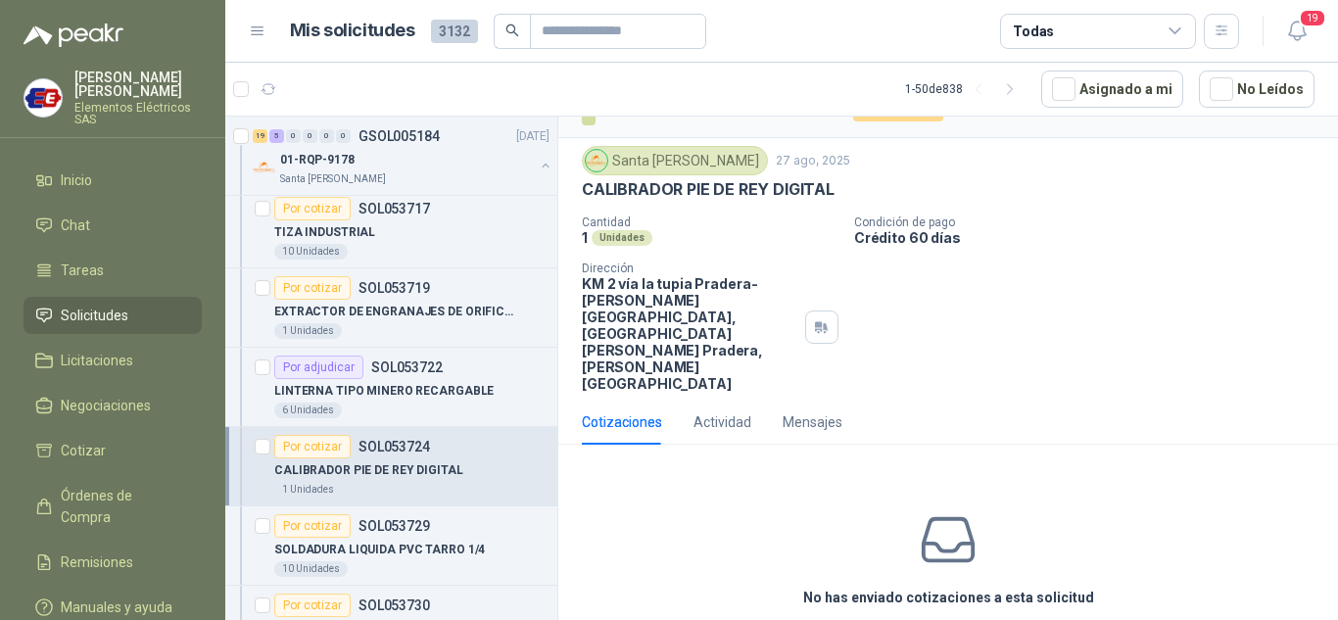
scroll to position [52, 0]
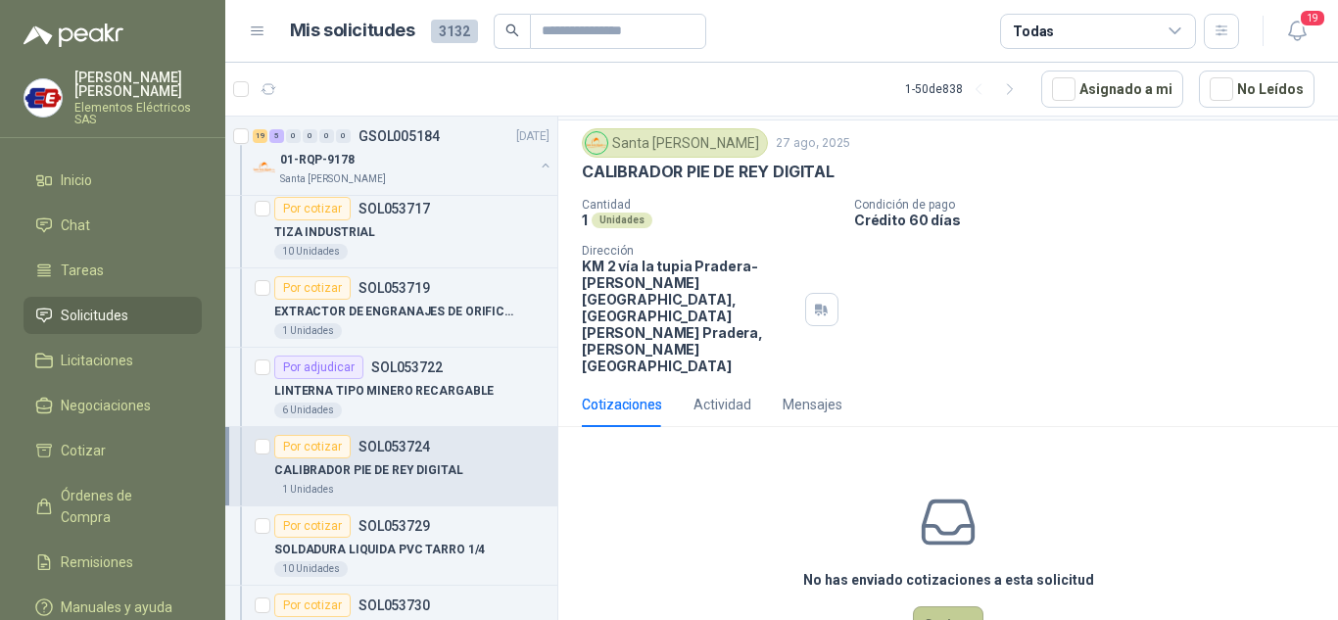
click at [945, 606] on button "Cotizar" at bounding box center [948, 624] width 71 height 37
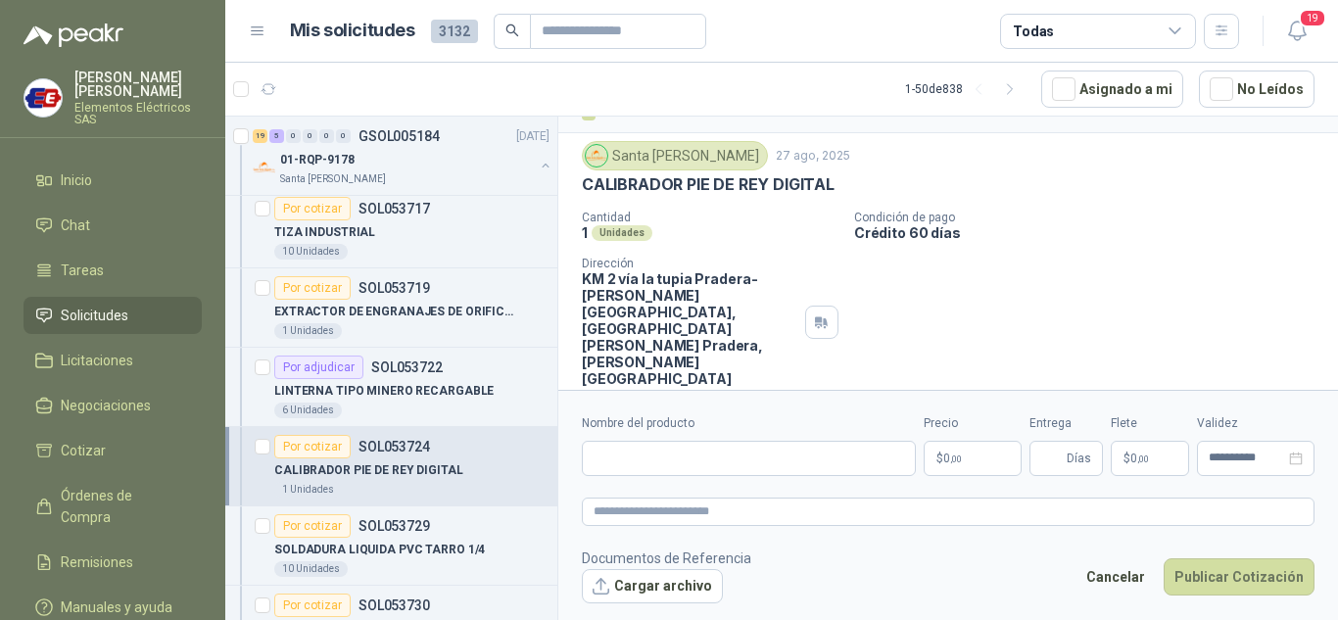
scroll to position [38, 0]
drag, startPoint x: 583, startPoint y: 182, endPoint x: 810, endPoint y: 181, distance: 227.3
click at [844, 181] on div "CALIBRADOR PIE DE REY DIGITAL" at bounding box center [948, 185] width 733 height 21
copy p "CALIBRADOR PIE DE REY DIGITAL"
paste input "**********"
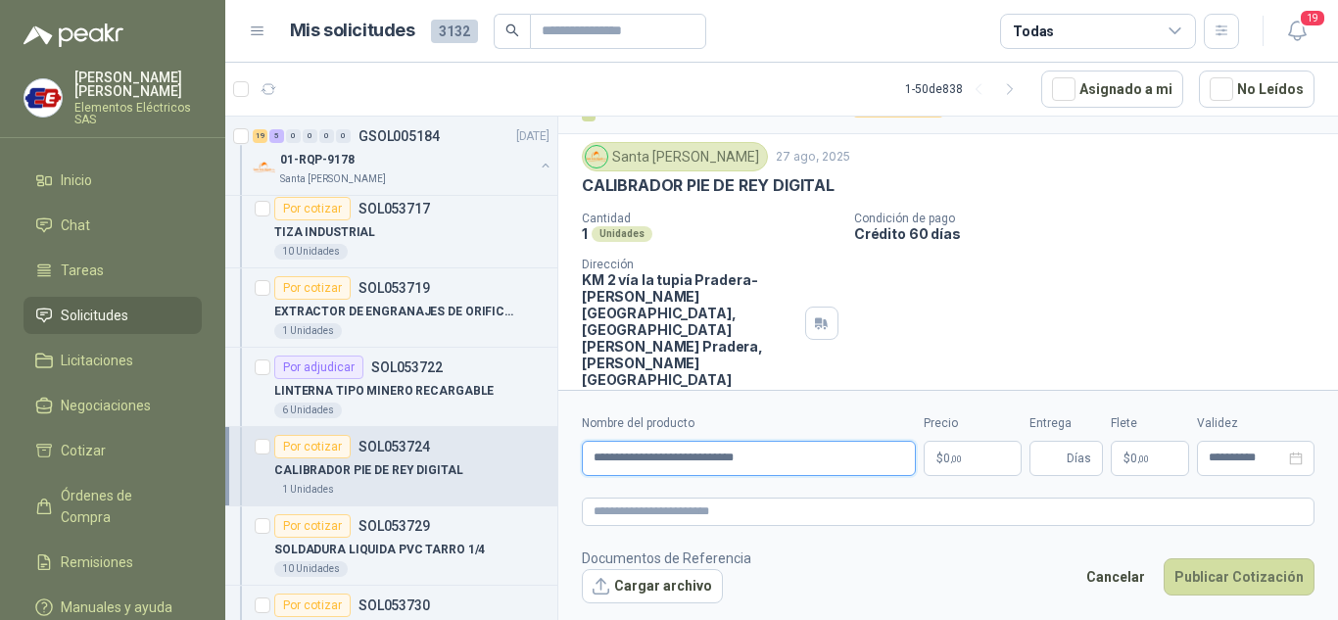
type input "**********"
click at [943, 455] on span "0 ,00" at bounding box center [952, 459] width 19 height 12
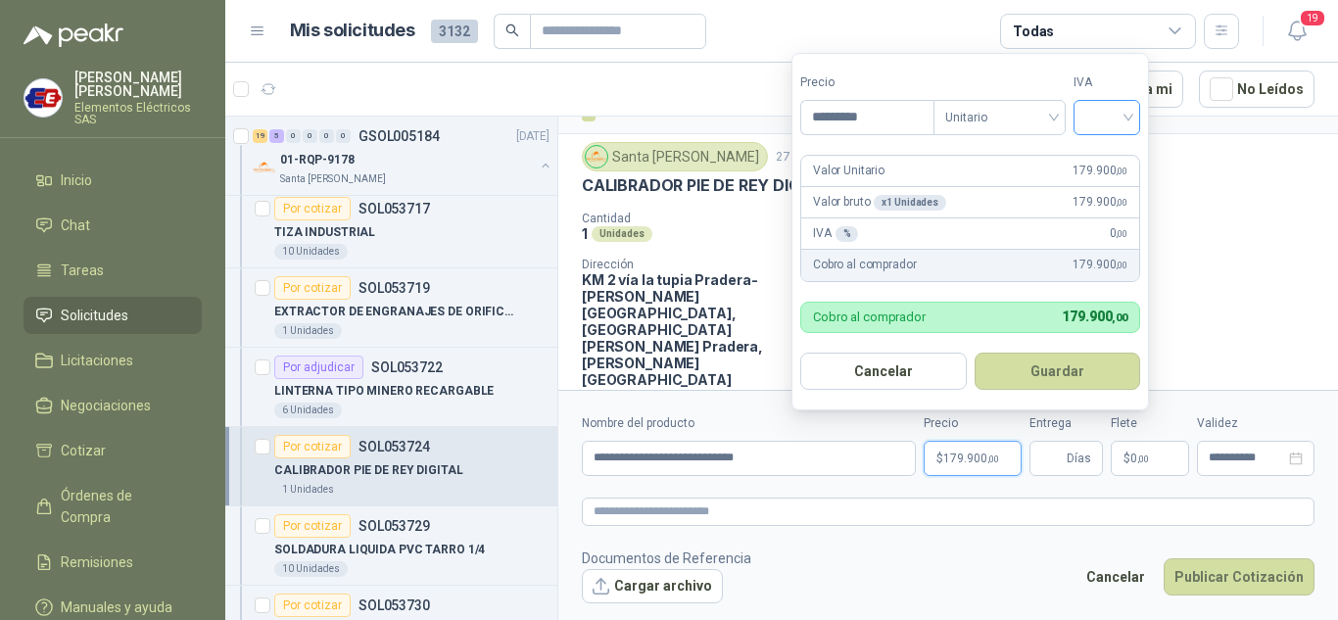
type input "*********"
drag, startPoint x: 1130, startPoint y: 113, endPoint x: 1069, endPoint y: 162, distance: 78.8
click at [1127, 113] on input "search" at bounding box center [1106, 115] width 43 height 29
drag, startPoint x: 1103, startPoint y: 154, endPoint x: 1063, endPoint y: 408, distance: 257.8
click at [1102, 165] on div "19%" at bounding box center [1111, 158] width 36 height 22
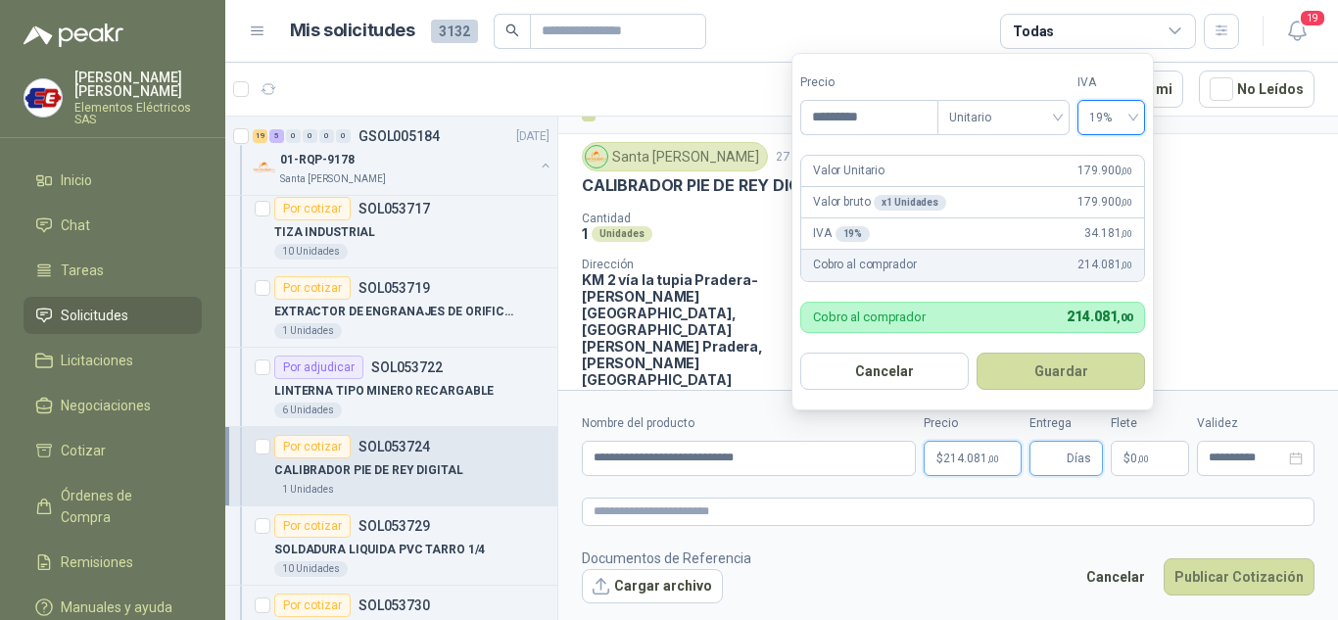
click at [1063, 456] on input "Entrega" at bounding box center [1052, 458] width 22 height 33
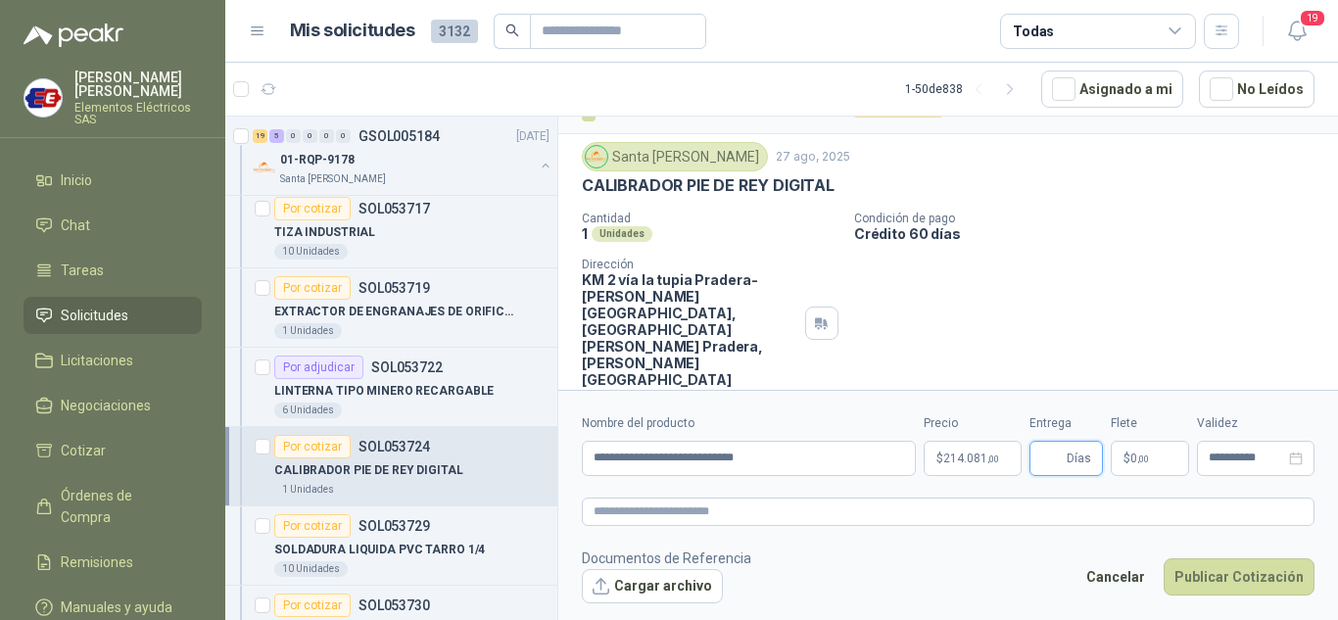
type input "*"
click at [1156, 463] on p "$ 0 ,00" at bounding box center [1150, 458] width 78 height 35
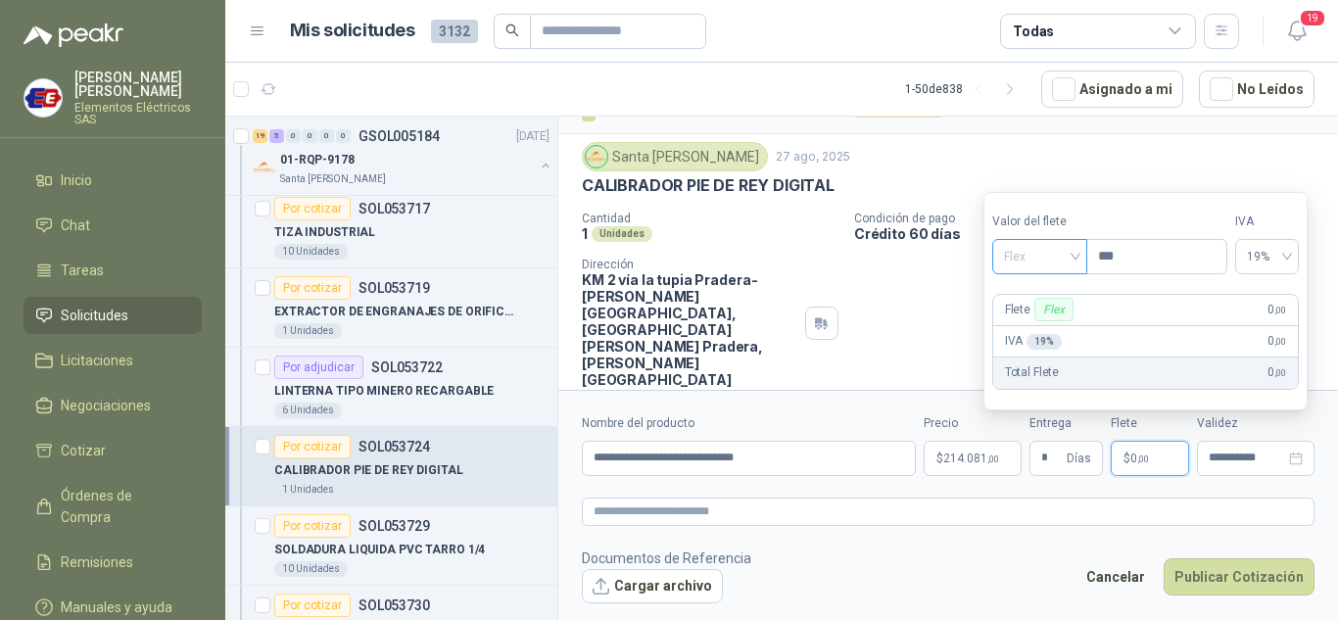
click at [1076, 261] on span "Flex" at bounding box center [1040, 256] width 72 height 29
drag, startPoint x: 1030, startPoint y: 324, endPoint x: 1101, endPoint y: 416, distance: 116.0
click at [1032, 328] on div "Incluido" at bounding box center [1042, 329] width 68 height 22
click at [1217, 571] on button "Publicar Cotización" at bounding box center [1239, 576] width 151 height 37
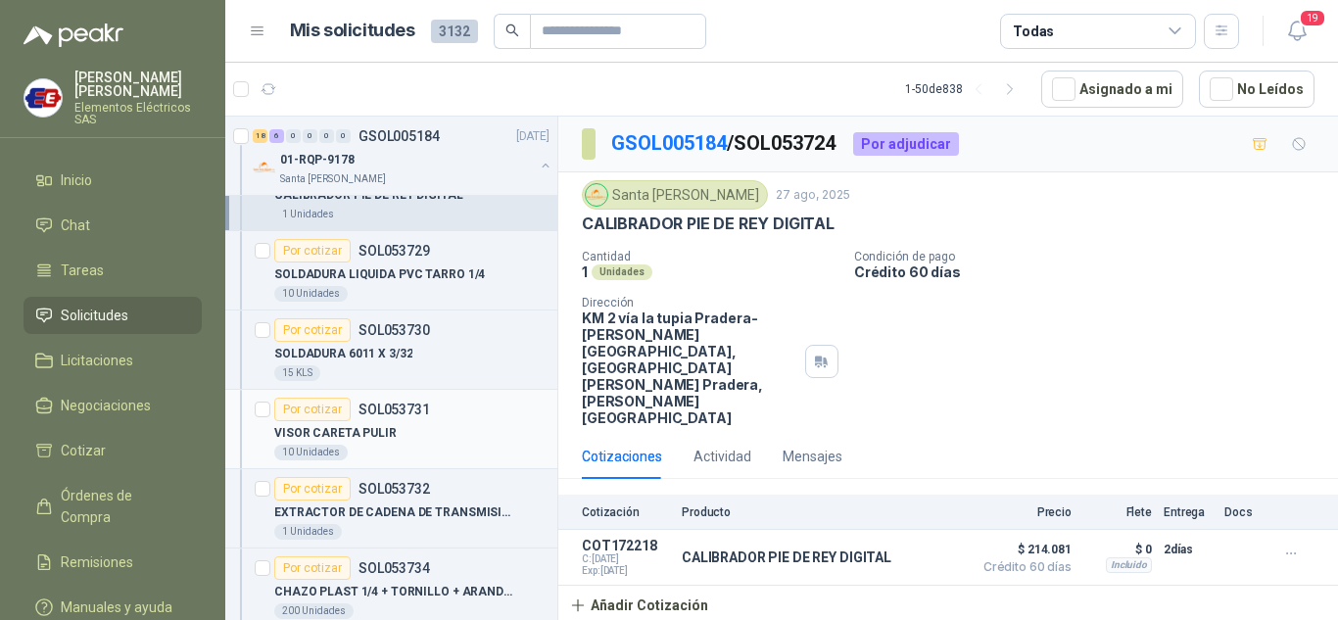
scroll to position [1273, 0]
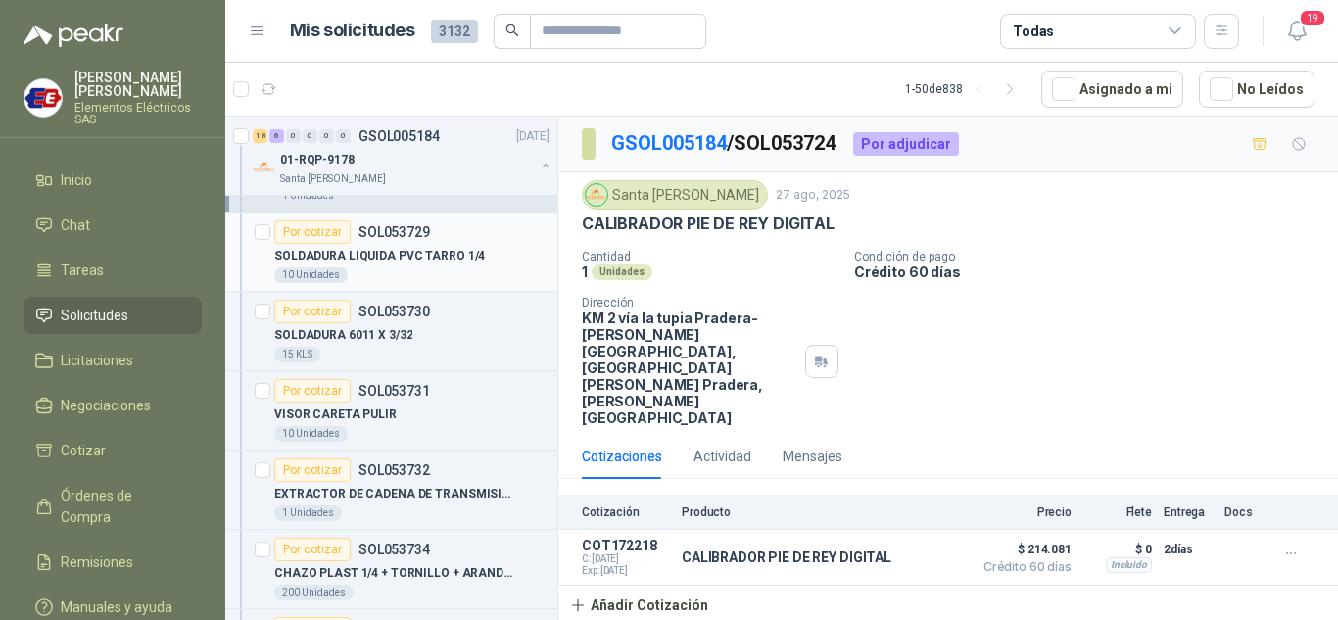
click at [316, 231] on div "Por cotizar" at bounding box center [312, 232] width 76 height 24
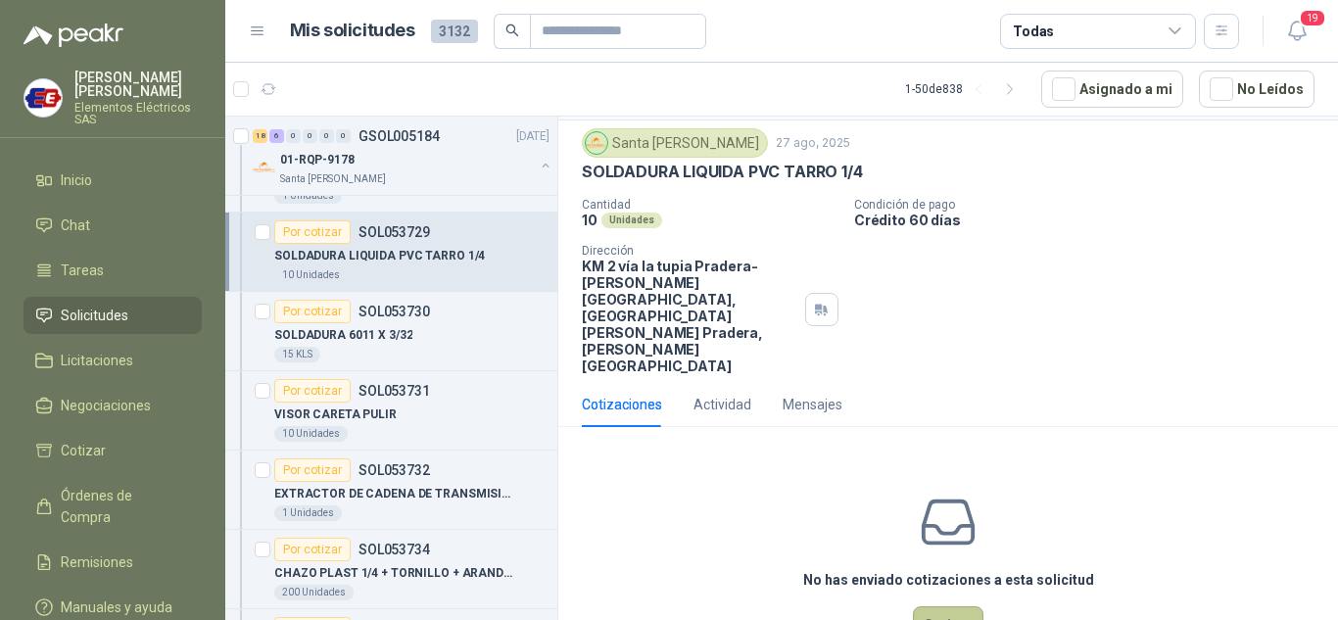
click at [936, 606] on button "Cotizar" at bounding box center [948, 624] width 71 height 37
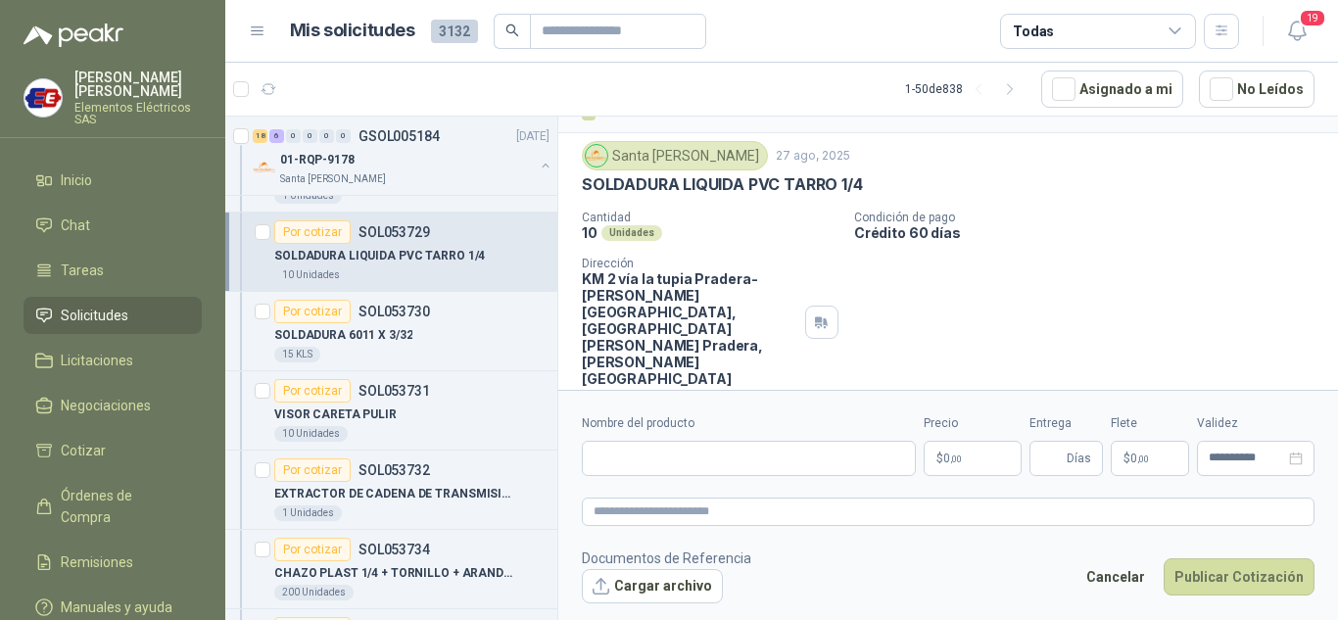
scroll to position [38, 0]
drag, startPoint x: 606, startPoint y: 447, endPoint x: 616, endPoint y: 444, distance: 10.2
click at [613, 447] on input "Nombre del producto" at bounding box center [749, 458] width 334 height 35
click at [1002, 219] on p "Condición de pago" at bounding box center [1092, 219] width 476 height 14
drag, startPoint x: 583, startPoint y: 184, endPoint x: 813, endPoint y: 234, distance: 235.6
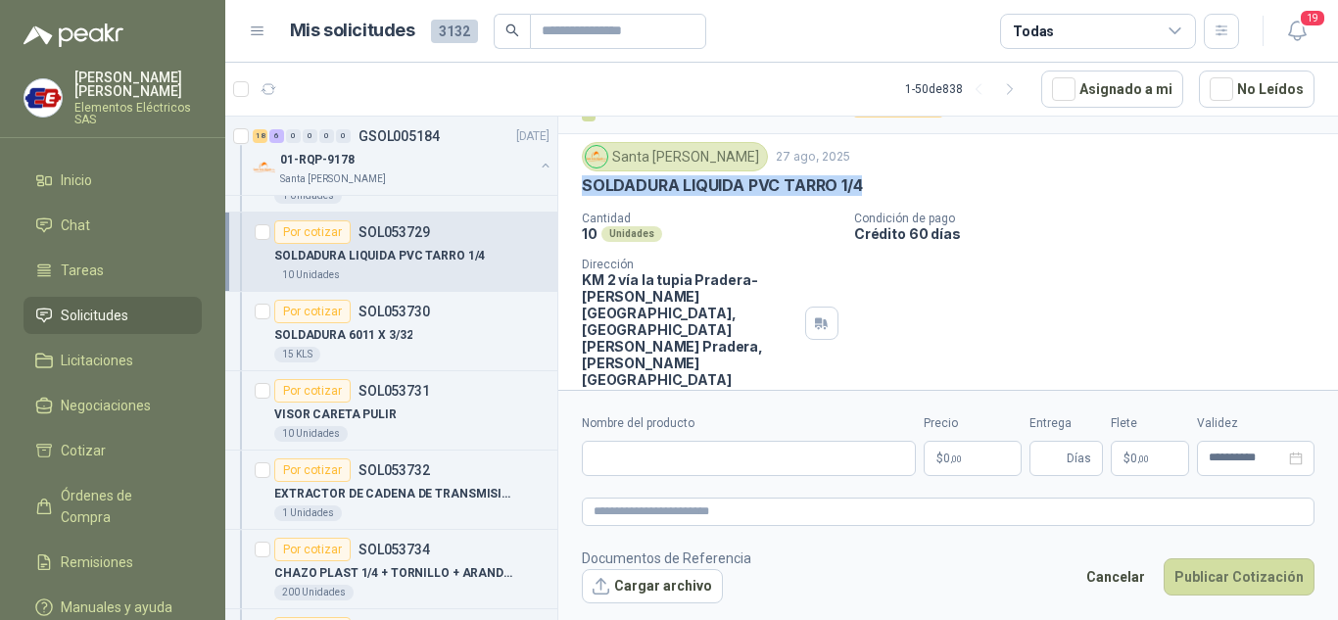
click at [858, 186] on p "SOLDADURA LIQUIDA PVC TARRO 1/4" at bounding box center [722, 185] width 280 height 21
copy p "SOLDADURA LIQUIDA PVC TARRO 1/4"
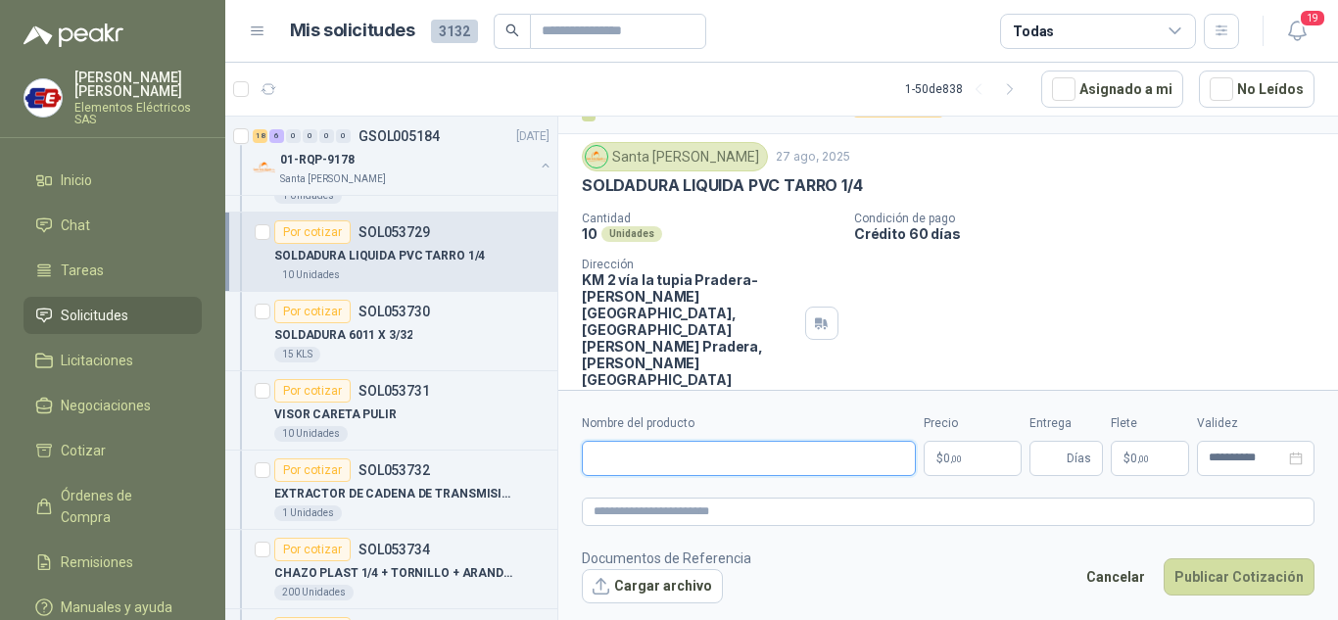
paste input "**********"
type input "**********"
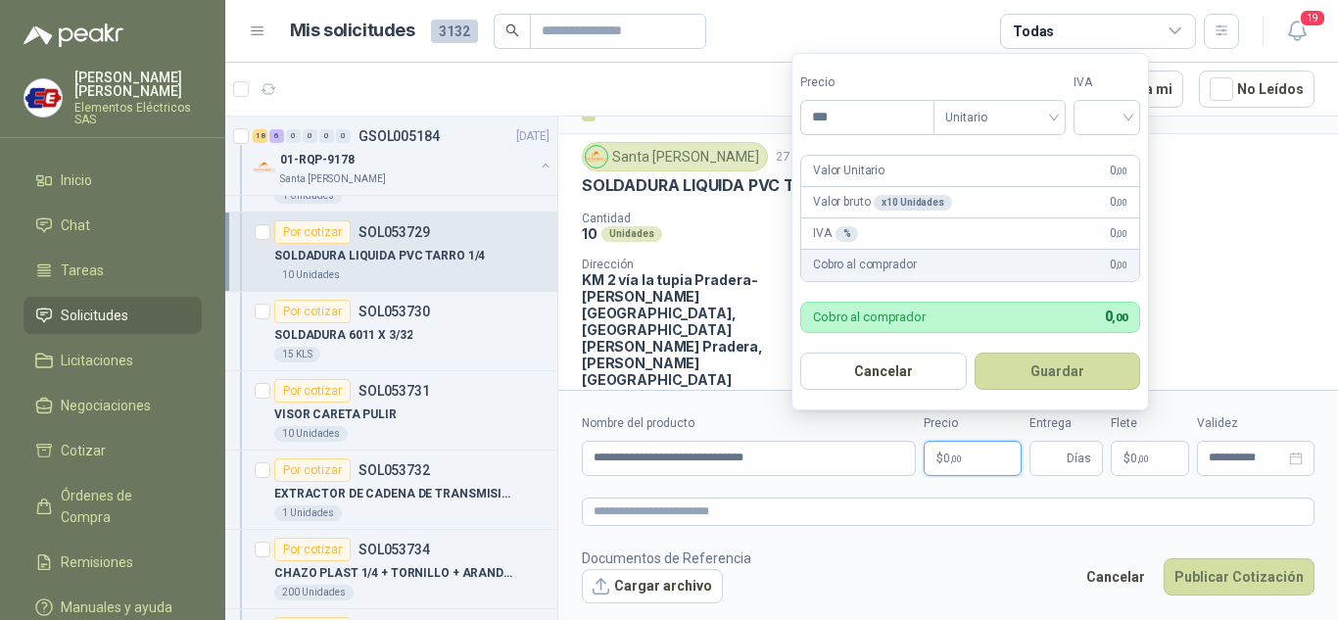
click at [932, 455] on p "$ 0 ,00" at bounding box center [973, 458] width 98 height 35
type input "********"
click at [1119, 123] on input "search" at bounding box center [1106, 115] width 43 height 29
drag, startPoint x: 1109, startPoint y: 158, endPoint x: 1062, endPoint y: 449, distance: 294.7
click at [1109, 161] on div "19%" at bounding box center [1111, 158] width 36 height 22
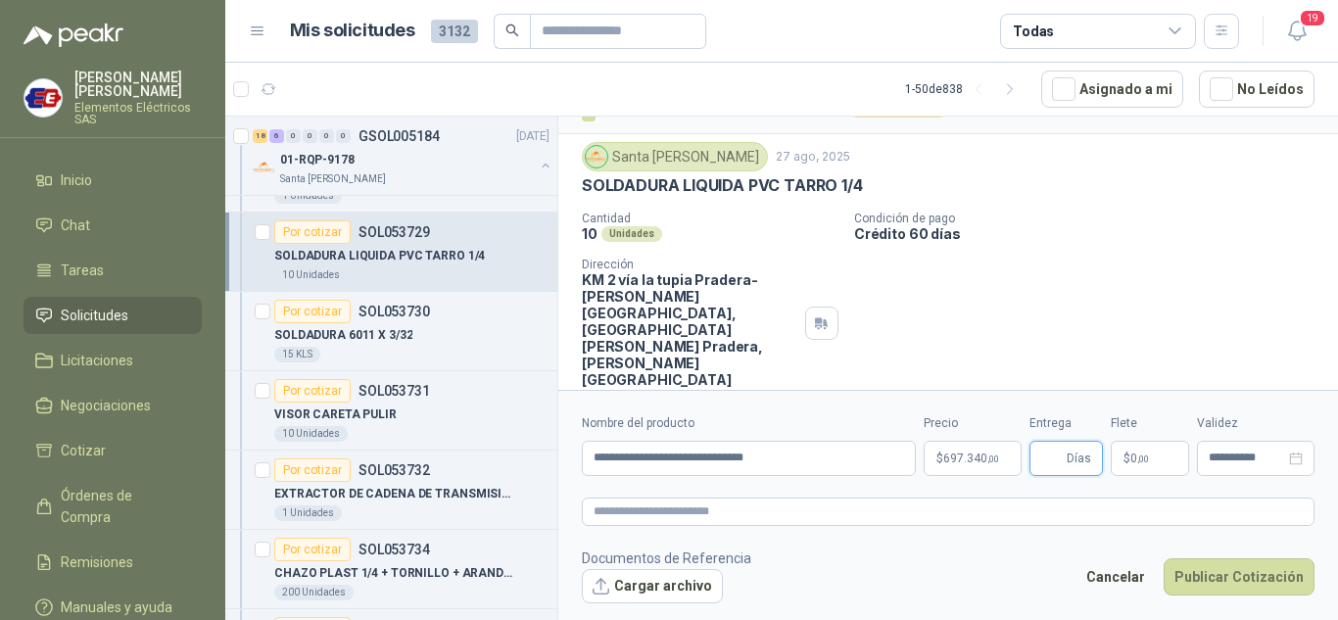
click at [1056, 456] on input "Entrega" at bounding box center [1052, 458] width 22 height 33
type input "*"
drag, startPoint x: 1106, startPoint y: 291, endPoint x: 1118, endPoint y: 372, distance: 82.1
click at [1106, 294] on div "Cantidad 10 Unidades Condición de pago Crédito 60 días Dirección KM 2 vía la tu…" at bounding box center [948, 300] width 733 height 176
drag, startPoint x: 1127, startPoint y: 462, endPoint x: 1087, endPoint y: 396, distance: 77.8
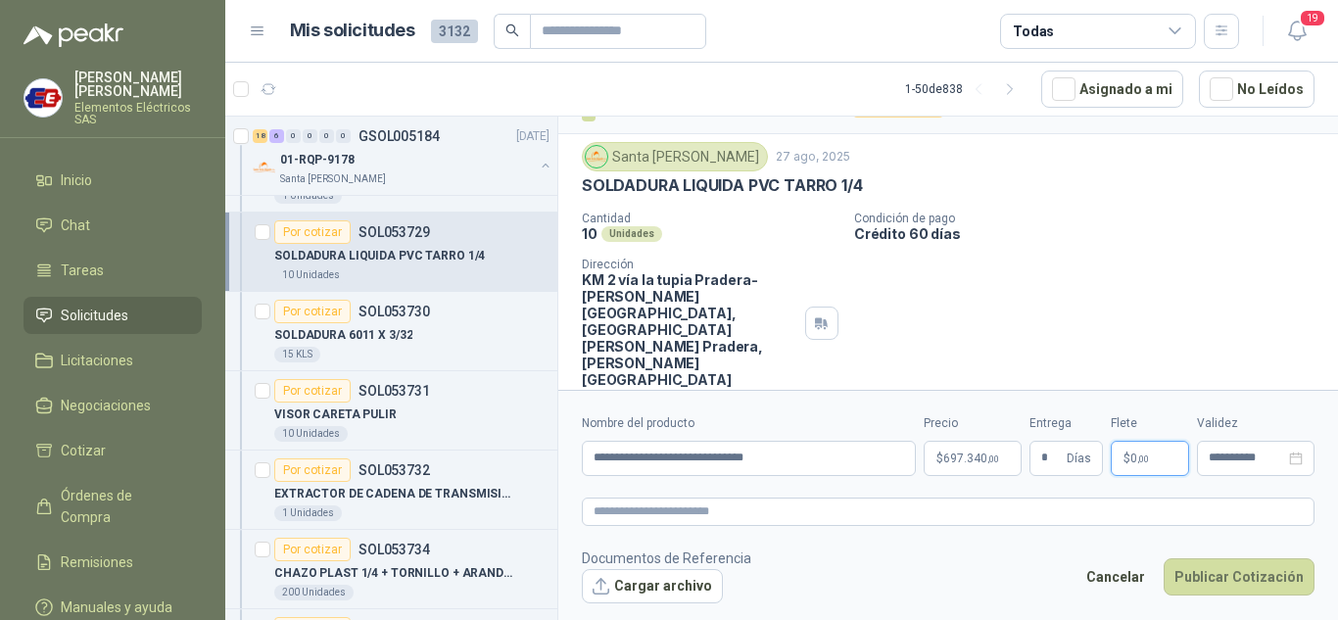
click at [1128, 462] on span "$" at bounding box center [1127, 459] width 7 height 12
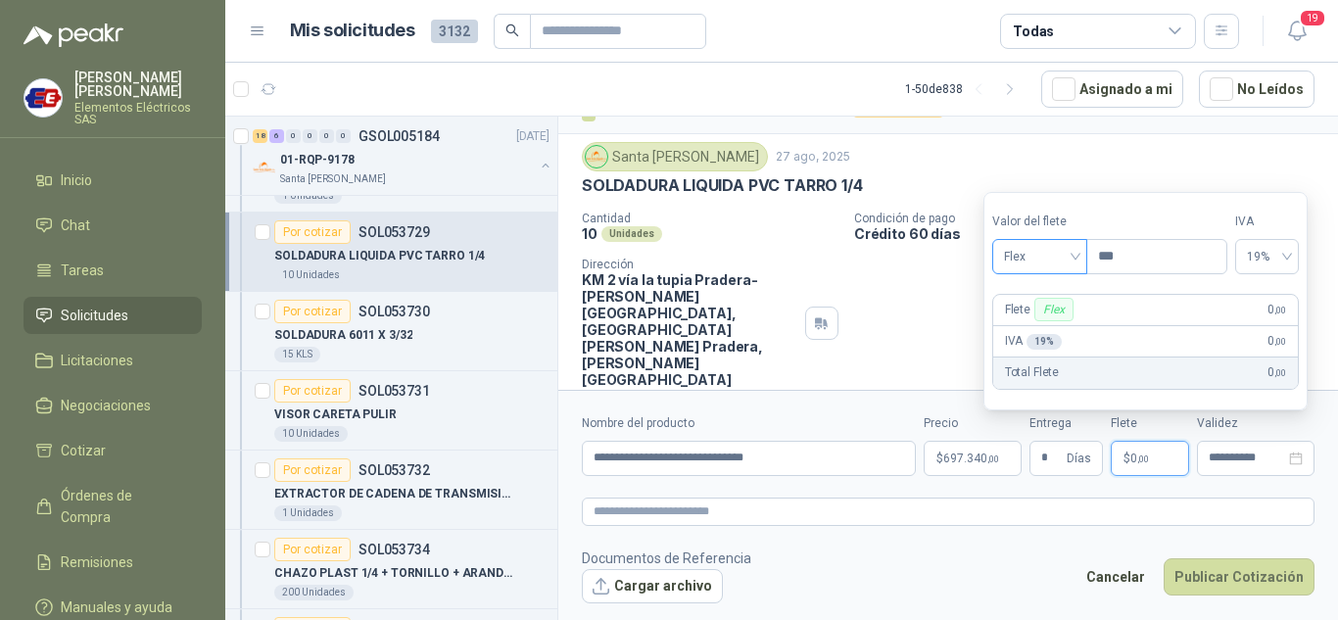
click at [1063, 260] on span "Flex" at bounding box center [1040, 256] width 72 height 29
drag, startPoint x: 1022, startPoint y: 328, endPoint x: 1041, endPoint y: 335, distance: 20.8
click at [1030, 331] on div "Incluido" at bounding box center [1042, 329] width 68 height 22
click at [1220, 574] on button "Publicar Cotización" at bounding box center [1239, 576] width 151 height 37
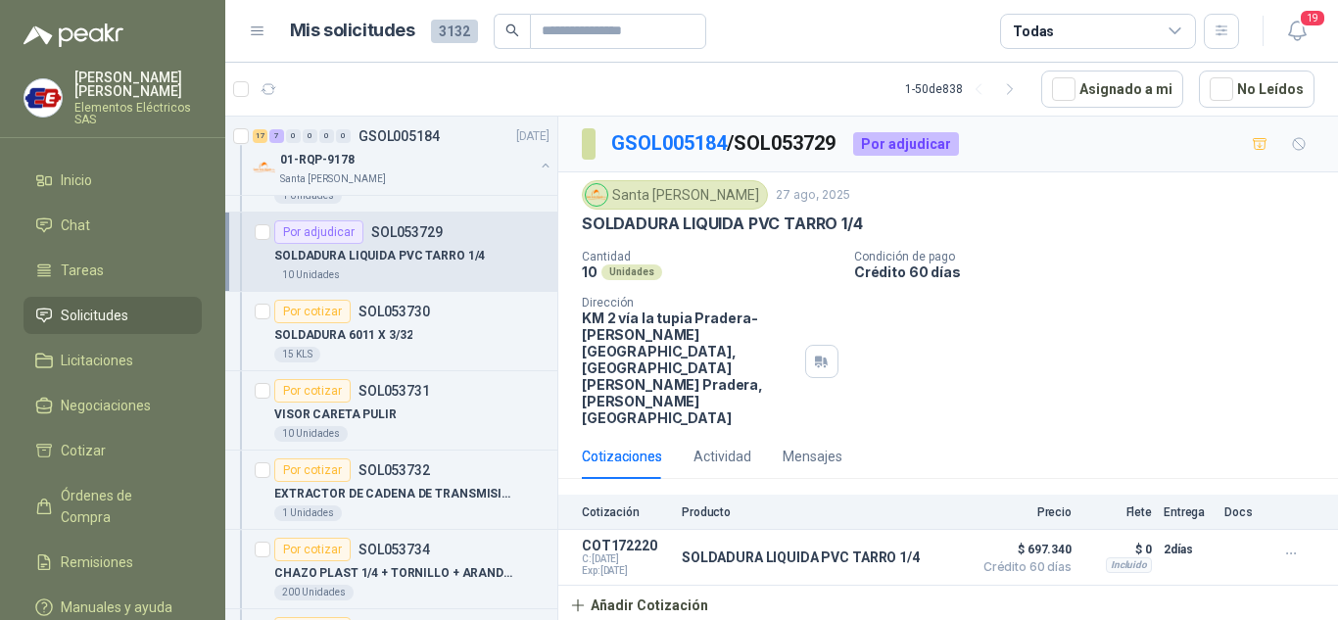
scroll to position [0, 0]
drag, startPoint x: 326, startPoint y: 551, endPoint x: 344, endPoint y: 549, distance: 17.9
click at [329, 551] on div "Por cotizar" at bounding box center [312, 550] width 76 height 24
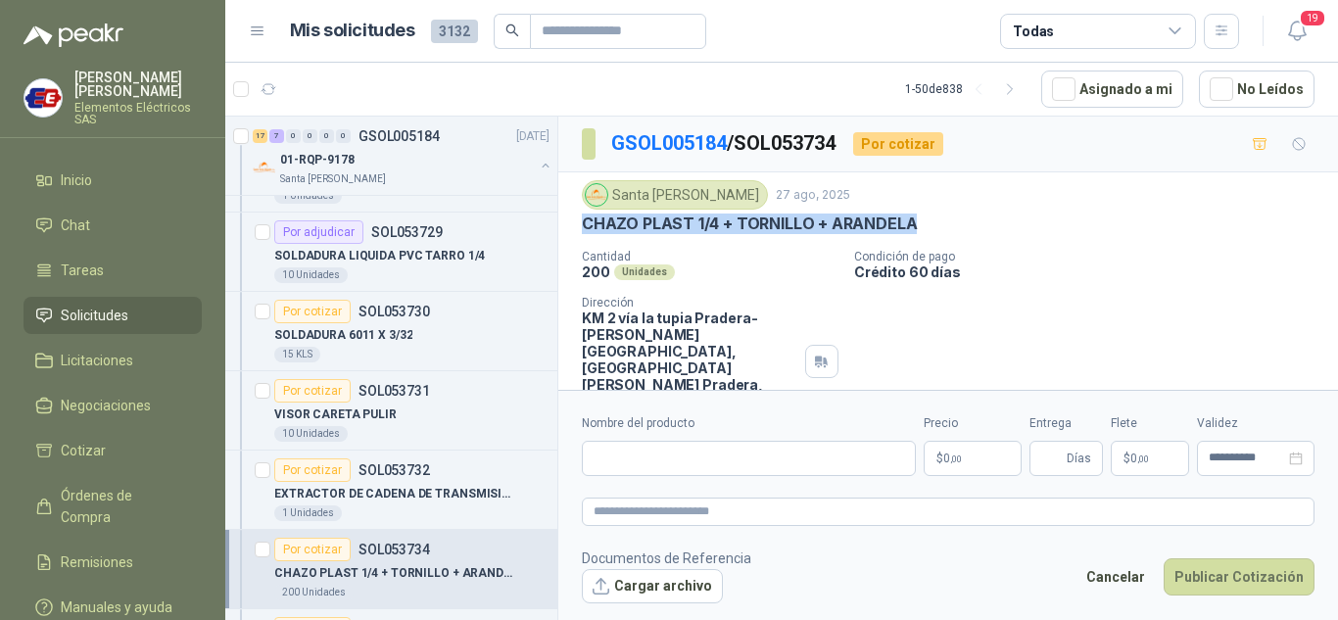
drag, startPoint x: 587, startPoint y: 224, endPoint x: 900, endPoint y: 219, distance: 313.5
click at [954, 220] on div "CHAZO PLAST 1/4 + TORNILLO + ARANDELA" at bounding box center [948, 224] width 733 height 21
copy p "CHAZO PLAST 1/4 + TORNILLO + ARANDELA"
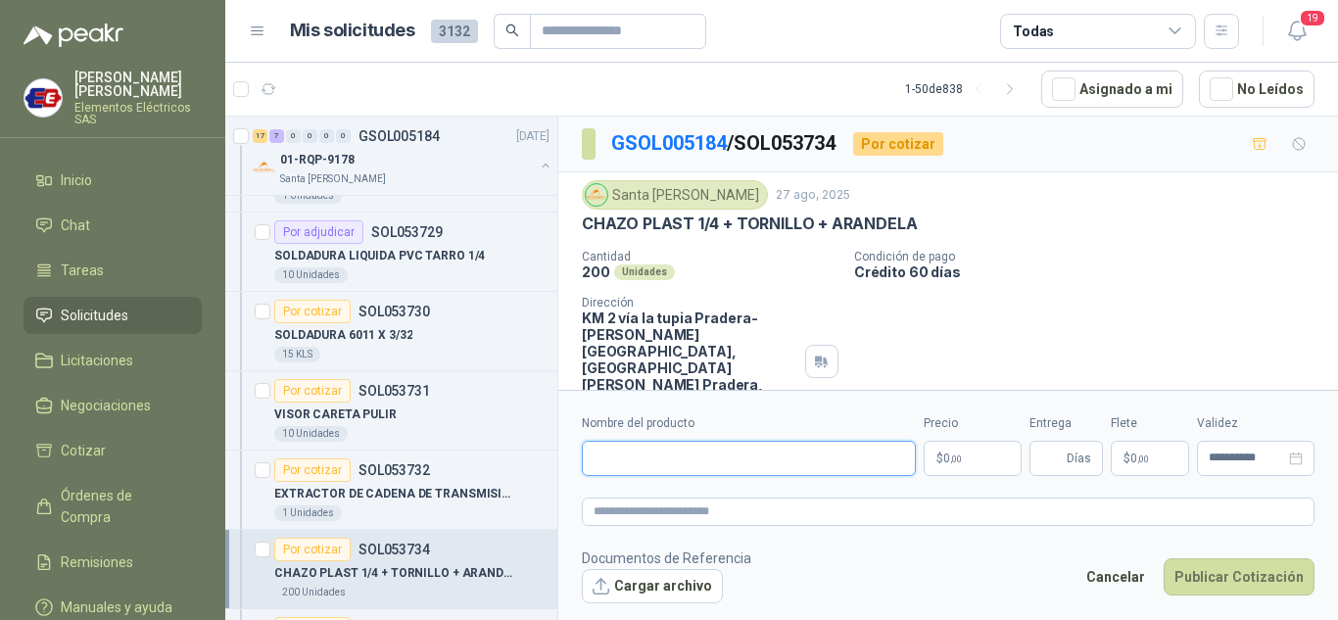
paste input "**********"
type input "**********"
click at [951, 456] on span ",00" at bounding box center [956, 459] width 12 height 11
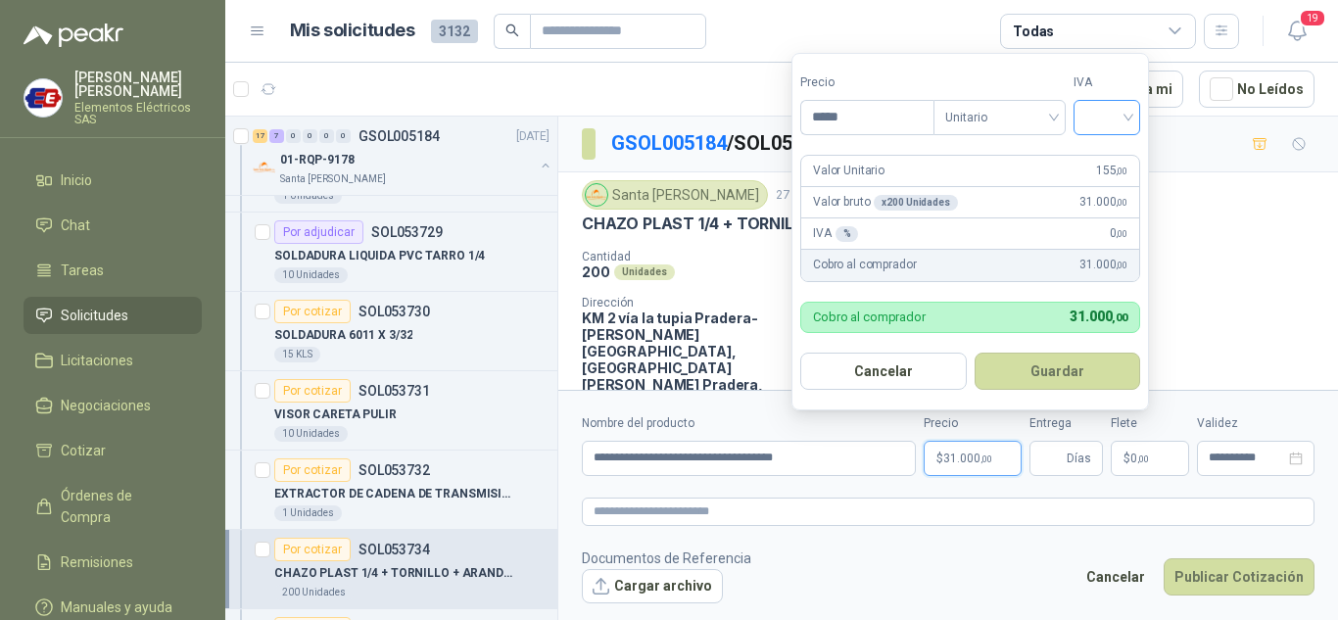
type input "*****"
click at [1128, 116] on input "search" at bounding box center [1106, 115] width 43 height 29
drag, startPoint x: 1113, startPoint y: 157, endPoint x: 1104, endPoint y: 198, distance: 42.1
click at [1110, 166] on div "19%" at bounding box center [1111, 158] width 36 height 22
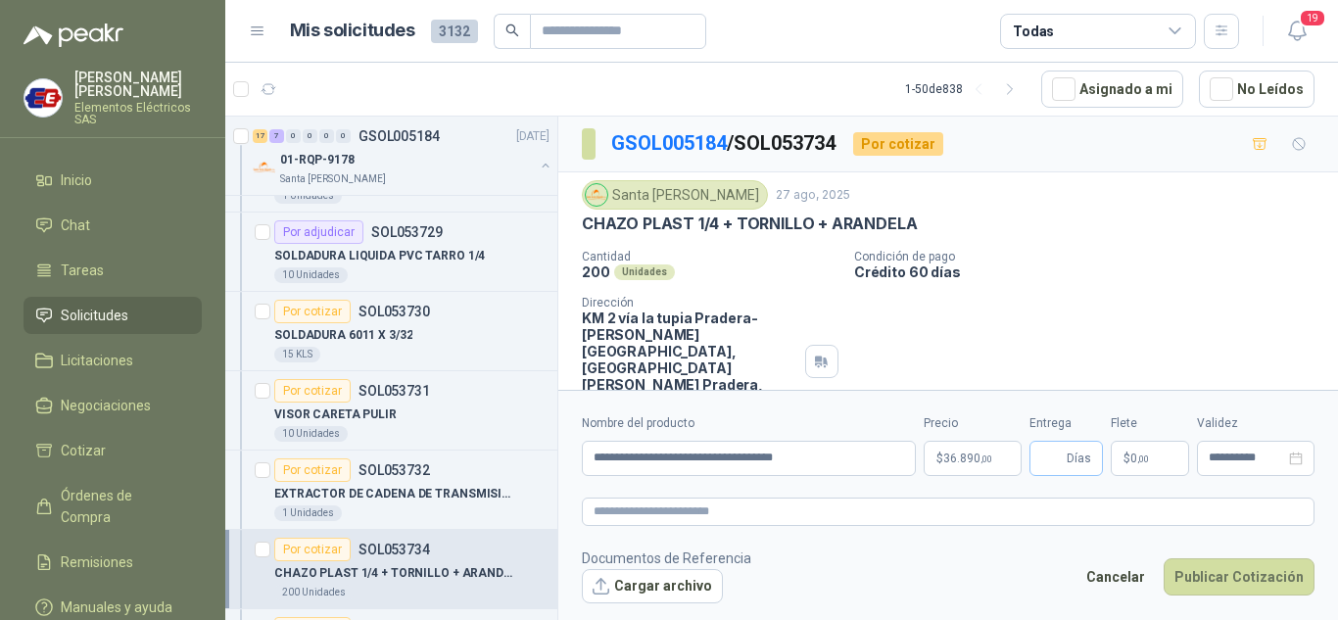
click at [1077, 457] on span "Días" at bounding box center [1079, 458] width 24 height 33
type input "*"
drag, startPoint x: 1101, startPoint y: 341, endPoint x: 1098, endPoint y: 416, distance: 75.5
click at [1099, 381] on div "GSOL005184 / SOL053734 Por cotizar [GEOGRAPHIC_DATA][PERSON_NAME] [DATE] CHAZO …" at bounding box center [948, 306] width 780 height 378
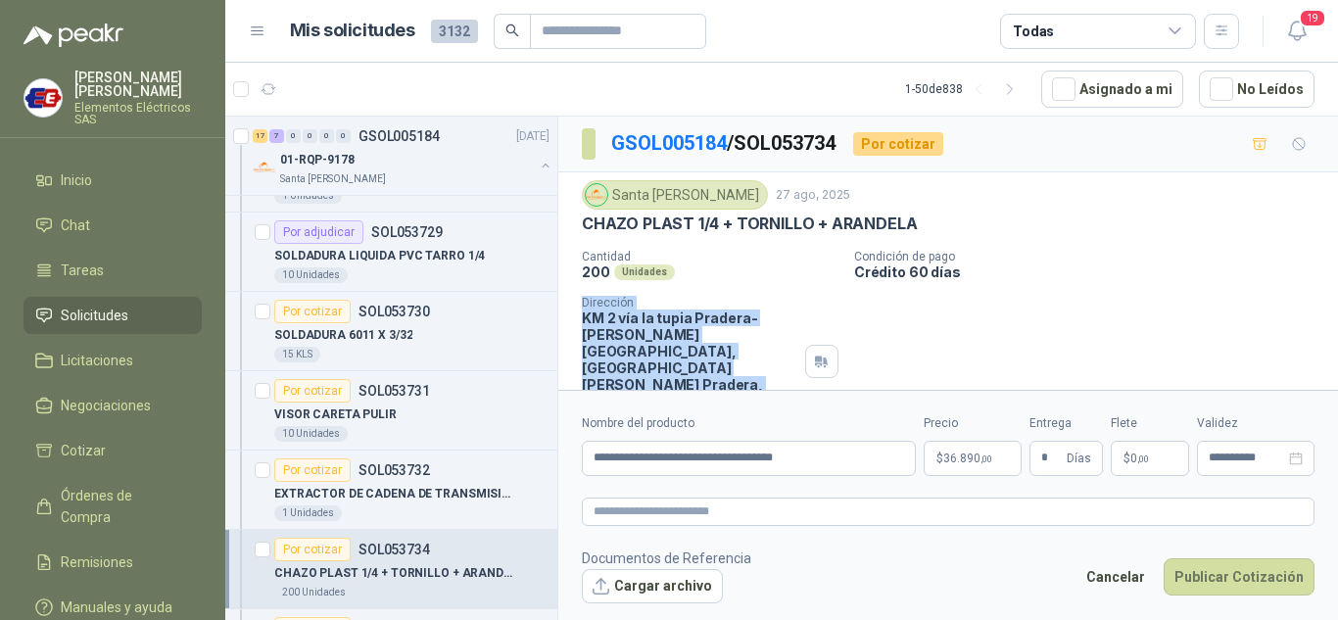
scroll to position [3, 0]
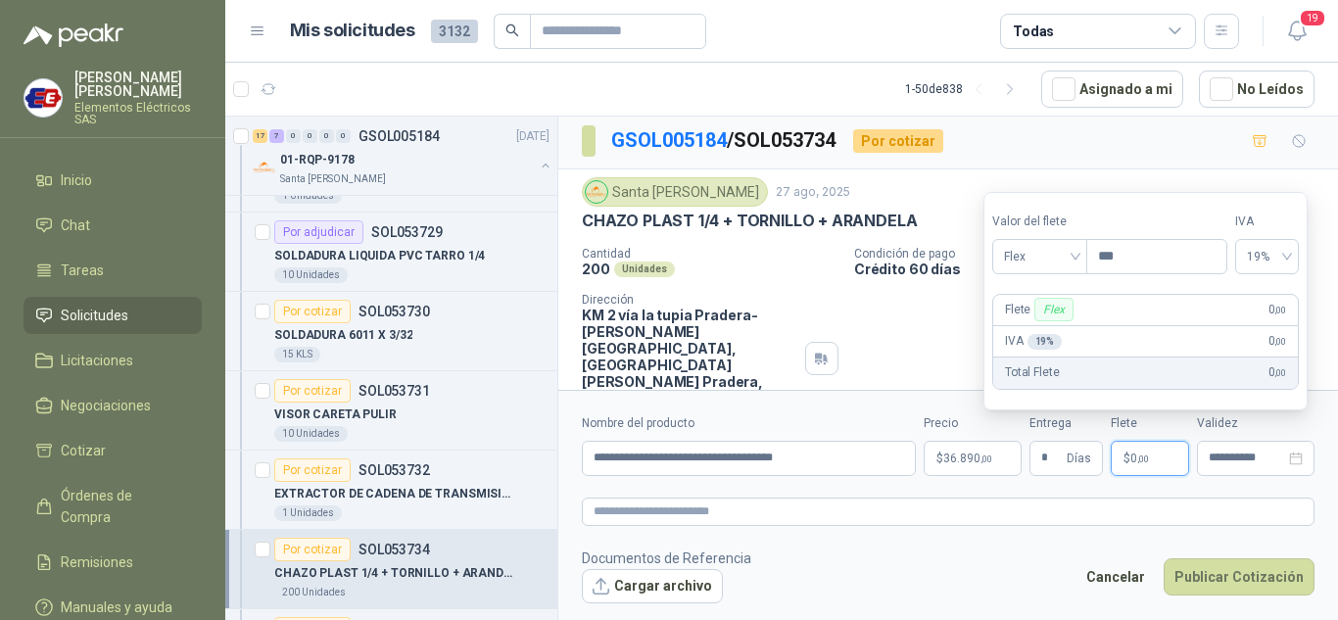
click at [1125, 453] on span "$" at bounding box center [1127, 459] width 7 height 12
click at [1055, 255] on span "Flex" at bounding box center [1040, 256] width 72 height 29
click at [1021, 331] on div "Incluido" at bounding box center [1042, 329] width 68 height 22
click at [1206, 577] on button "Publicar Cotización" at bounding box center [1239, 576] width 151 height 37
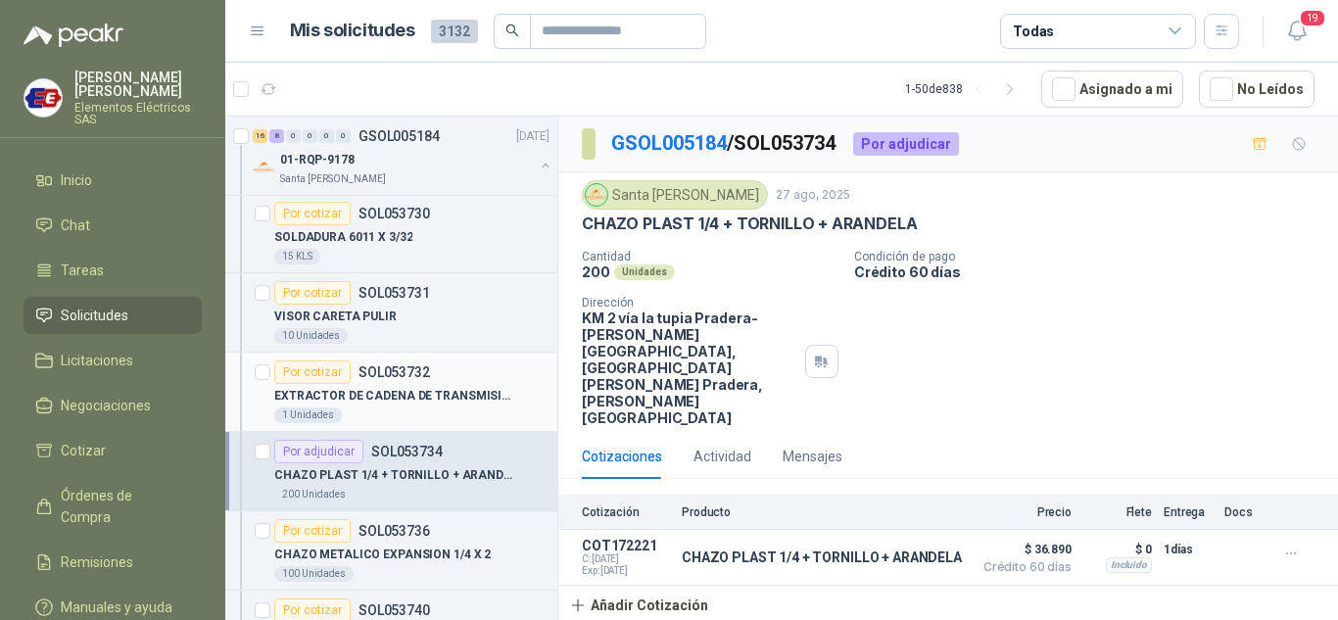
scroll to position [1469, 0]
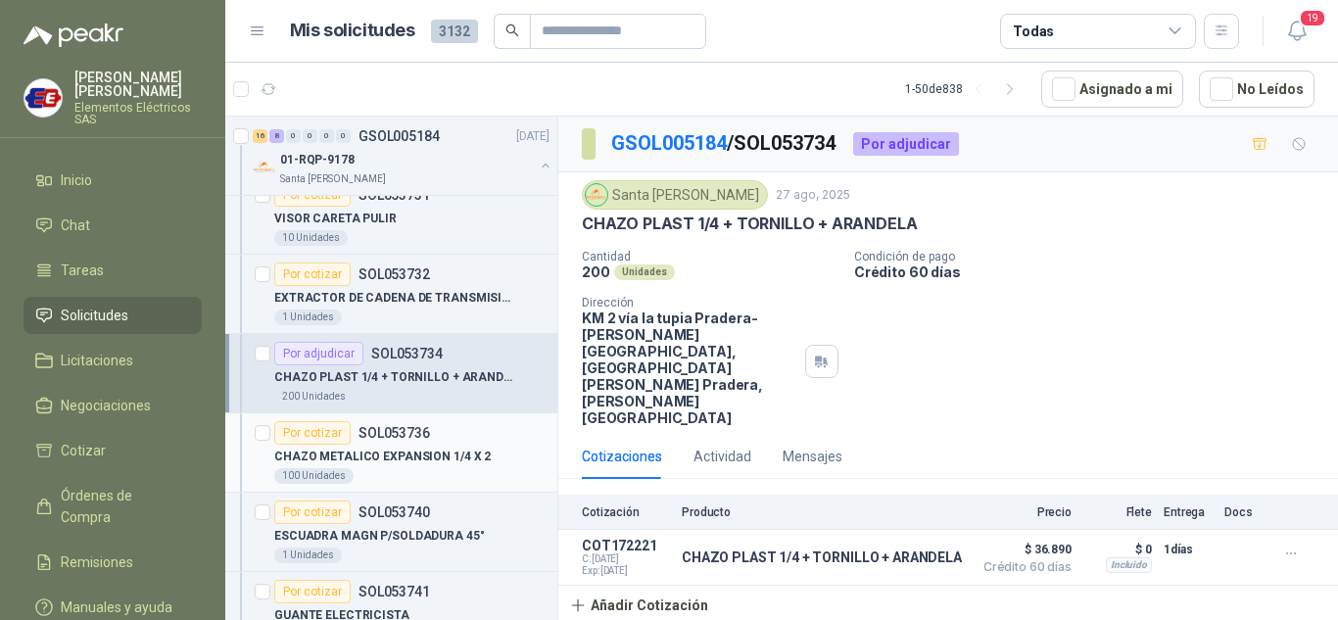
click at [328, 437] on div "Por cotizar" at bounding box center [312, 433] width 76 height 24
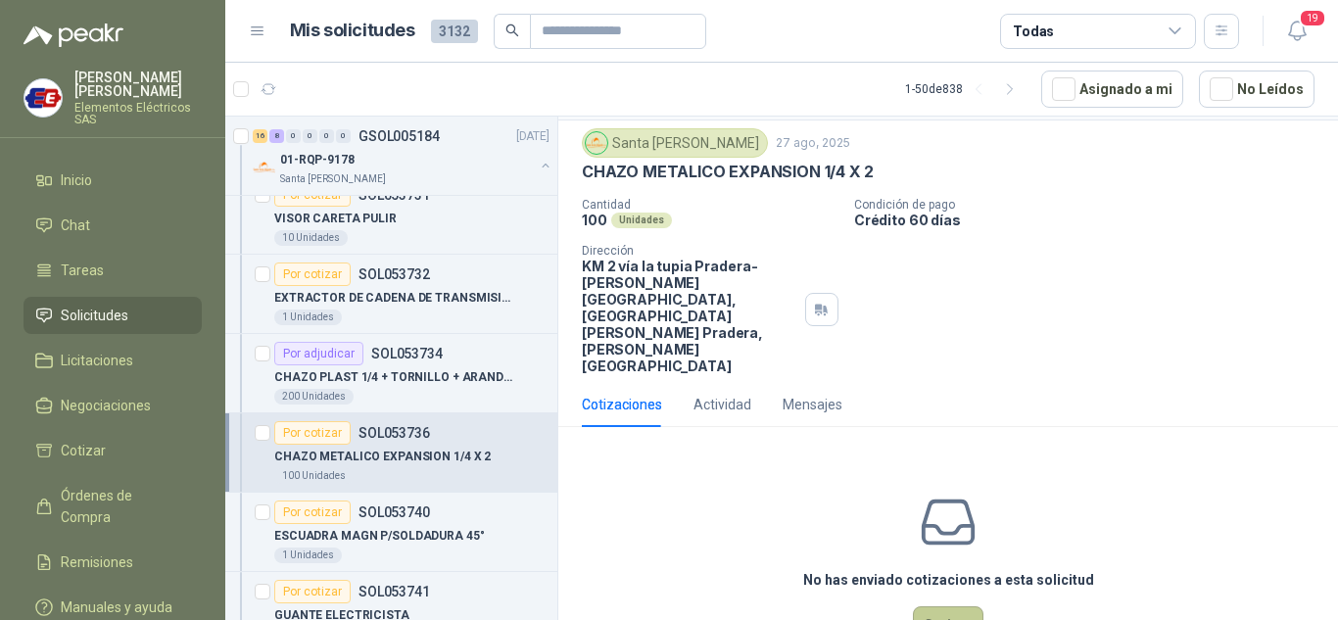
click at [948, 606] on button "Cotizar" at bounding box center [948, 624] width 71 height 37
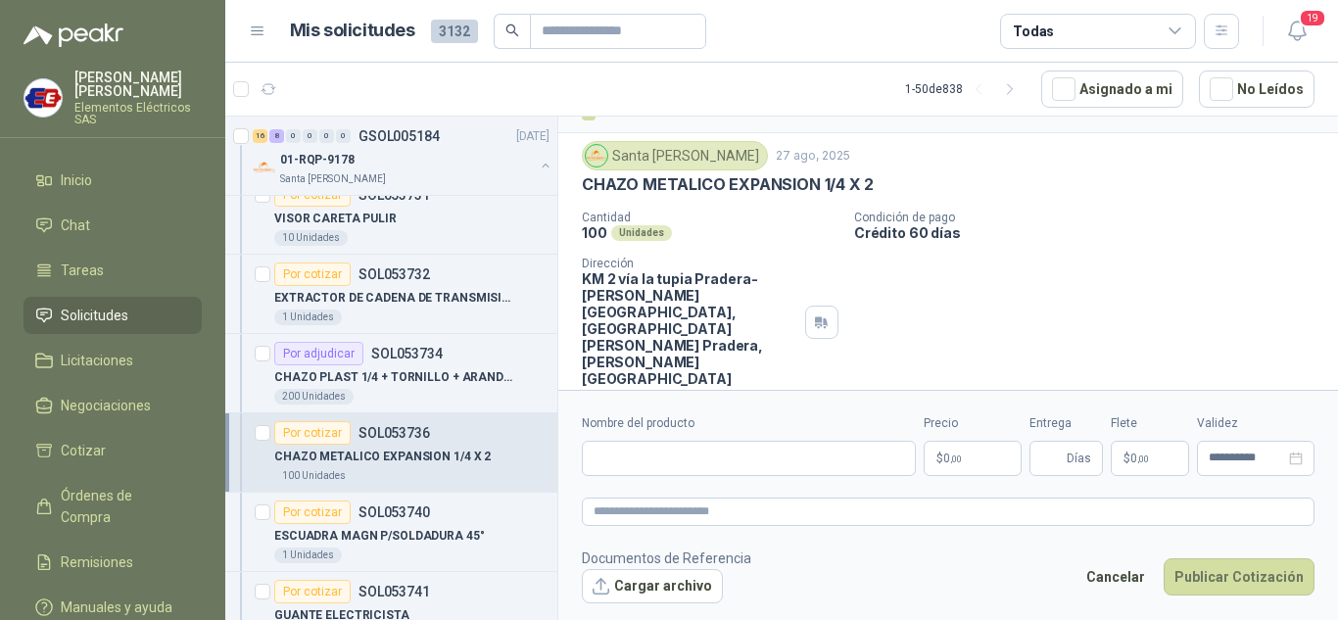
scroll to position [38, 0]
drag, startPoint x: 581, startPoint y: 183, endPoint x: 724, endPoint y: 353, distance: 221.7
click at [882, 183] on div "Santa [PERSON_NAME] [DATE] CHAZO METALICO EXPANSION 1/4 X 2 Cantidad 100 Unidad…" at bounding box center [948, 265] width 780 height 262
copy p "CHAZO METALICO EXPANSION 1/4 X 2"
paste input "**********"
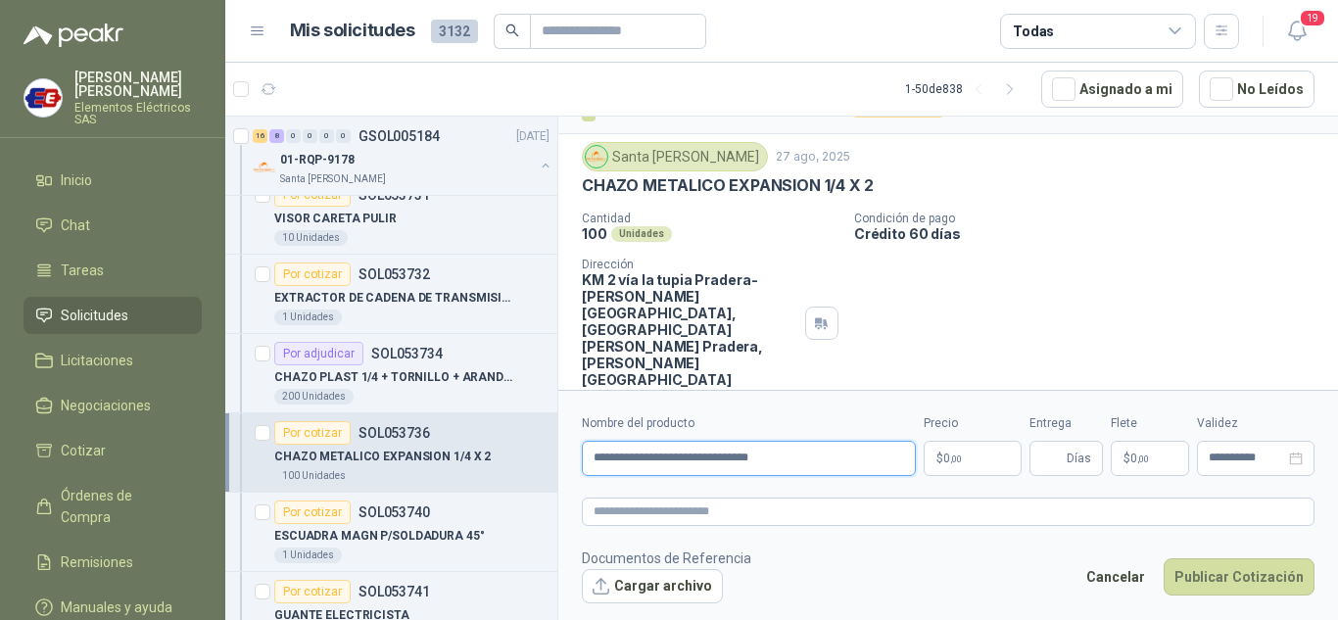
type input "**********"
click at [972, 464] on p "$ 0 ,00" at bounding box center [973, 458] width 98 height 35
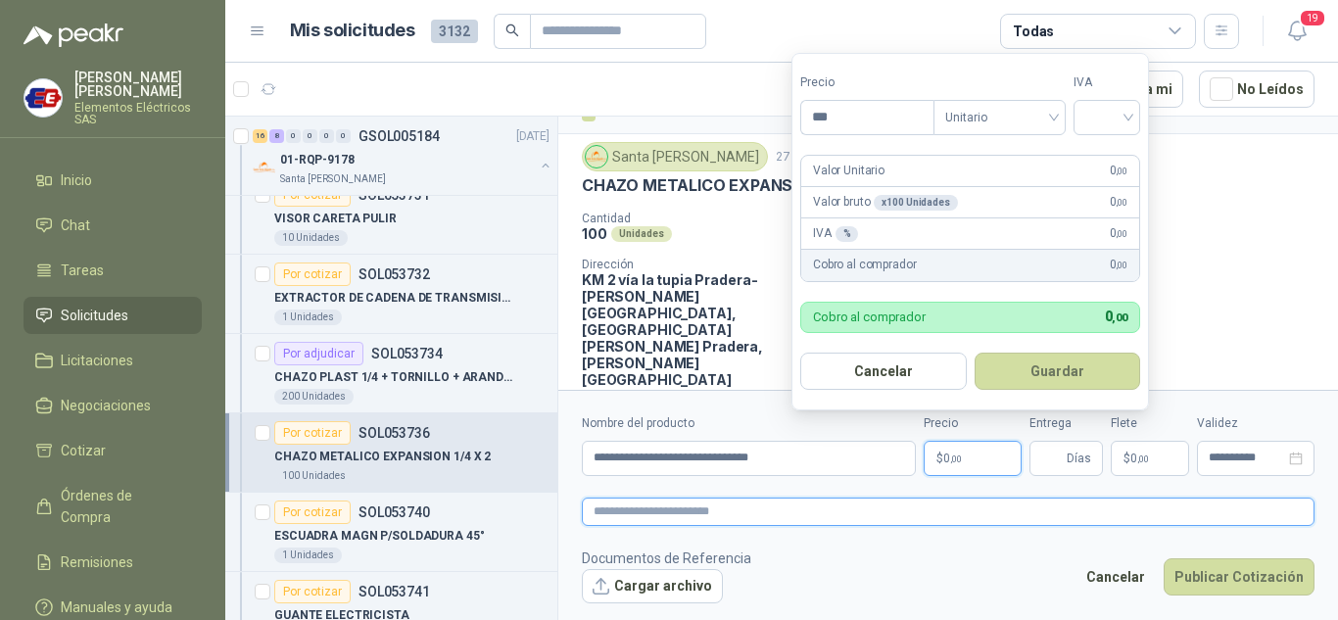
drag, startPoint x: 823, startPoint y: 514, endPoint x: 859, endPoint y: 482, distance: 48.6
click at [827, 512] on textarea at bounding box center [948, 512] width 733 height 28
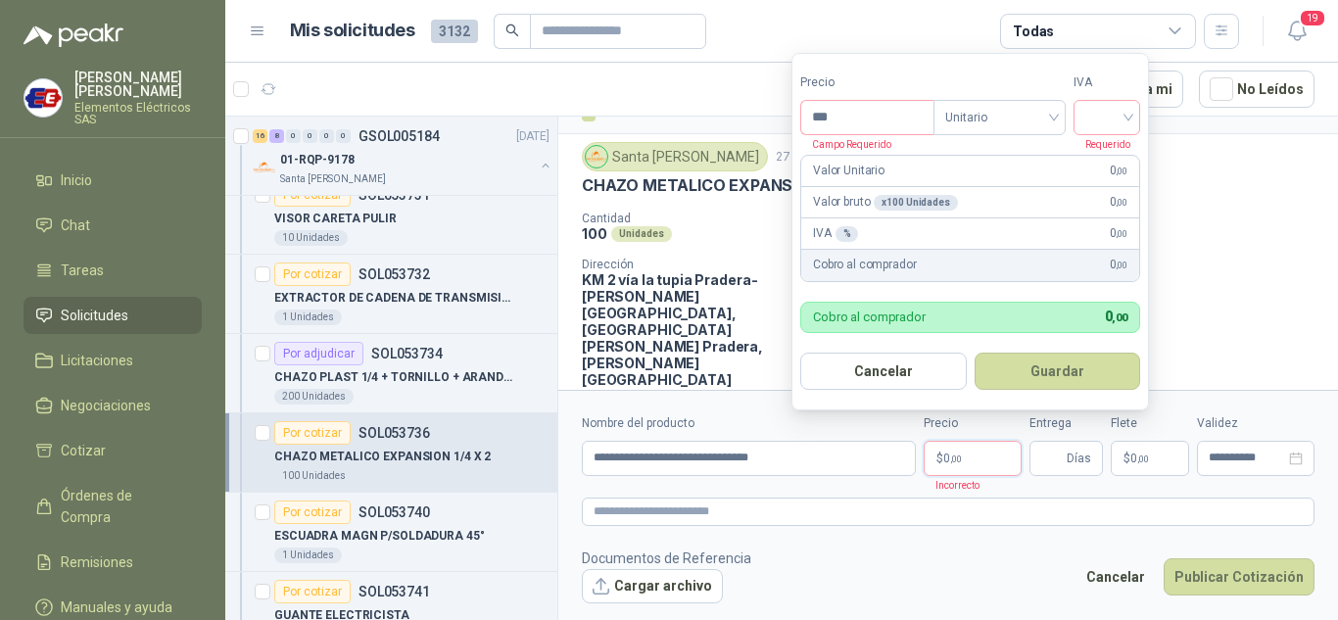
click at [934, 462] on p "$ 0 ,00" at bounding box center [973, 458] width 98 height 35
click at [889, 104] on input "***" at bounding box center [867, 117] width 132 height 33
type input "*****"
click at [1109, 117] on input "search" at bounding box center [1106, 115] width 43 height 29
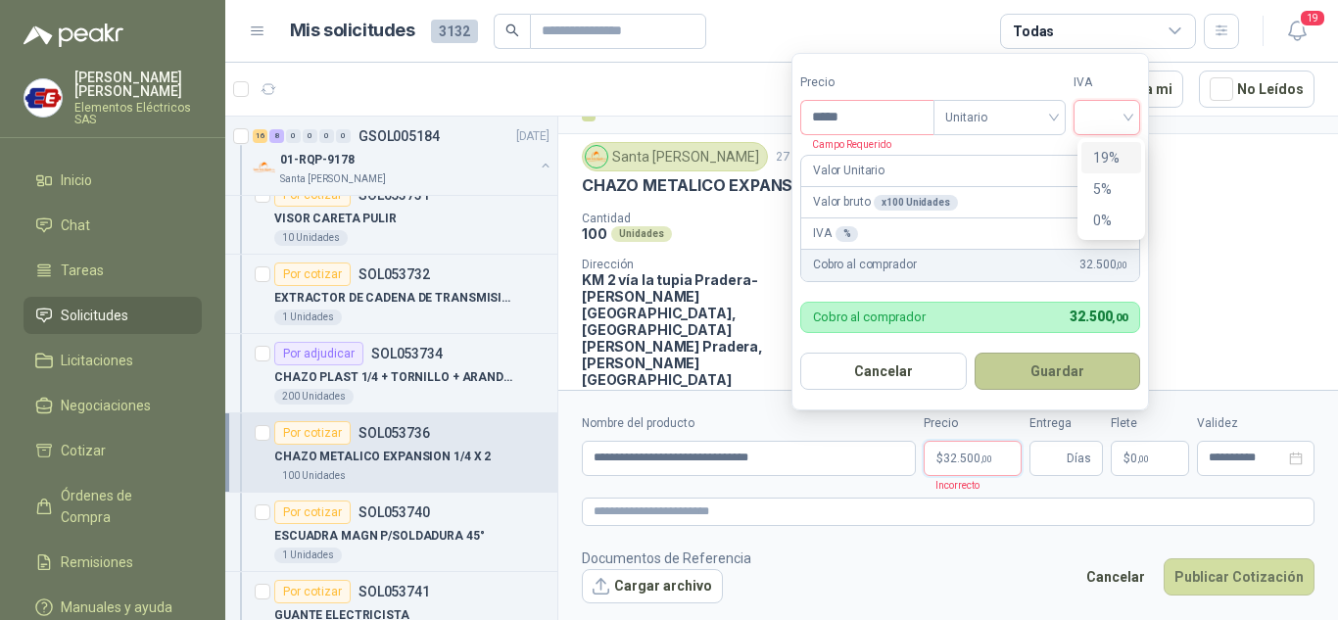
drag, startPoint x: 1106, startPoint y: 157, endPoint x: 1078, endPoint y: 385, distance: 229.9
click at [1110, 174] on div "19% 5% 0%" at bounding box center [1111, 189] width 60 height 94
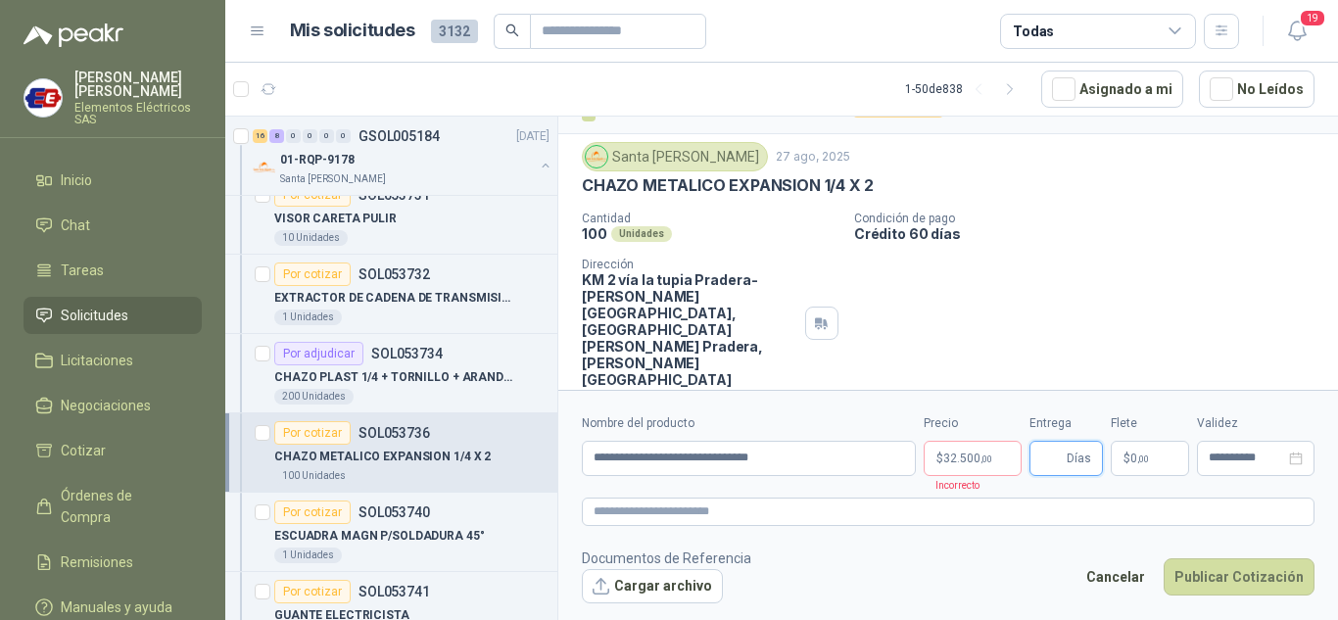
click at [1052, 461] on input "Entrega" at bounding box center [1052, 458] width 22 height 33
type input "*"
click at [1129, 181] on div "CHAZO METALICO EXPANSION 1/4 X 2" at bounding box center [948, 185] width 733 height 21
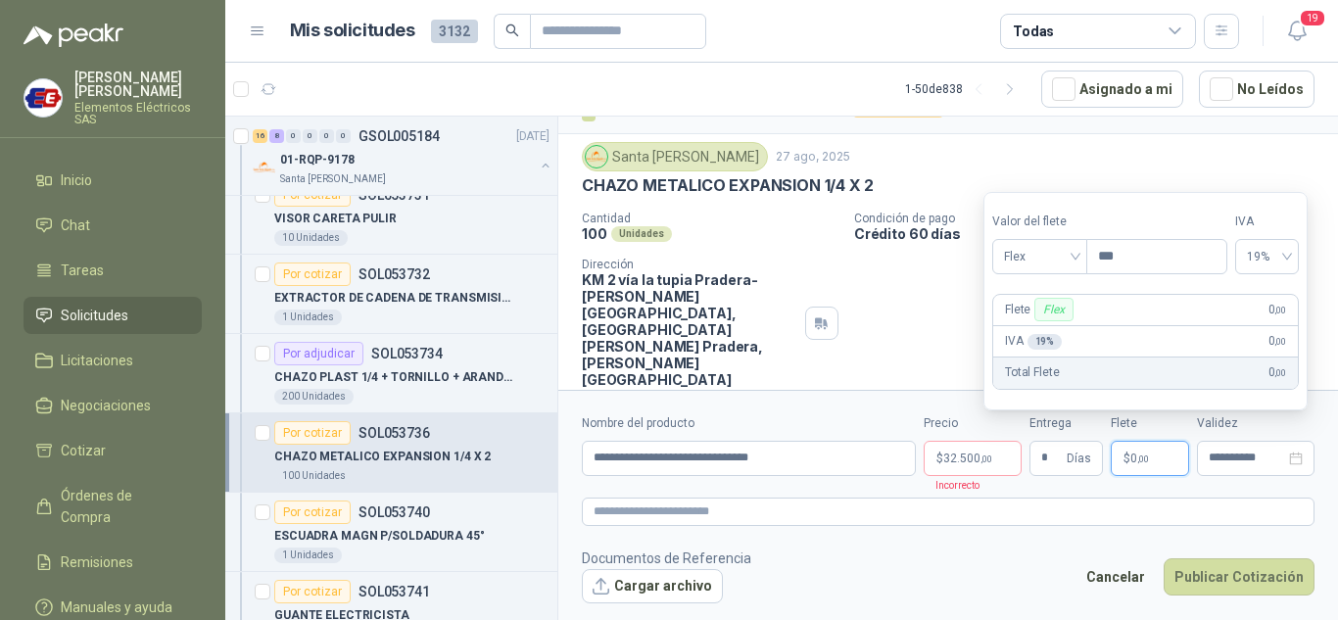
click at [1136, 455] on span "0 ,00" at bounding box center [1139, 459] width 19 height 12
click at [1076, 258] on span "Flex" at bounding box center [1040, 256] width 72 height 29
drag, startPoint x: 1030, startPoint y: 324, endPoint x: 1132, endPoint y: 487, distance: 192.4
click at [1036, 332] on div "Incluido" at bounding box center [1042, 329] width 68 height 22
click at [1210, 569] on button "Publicar Cotización" at bounding box center [1239, 576] width 151 height 37
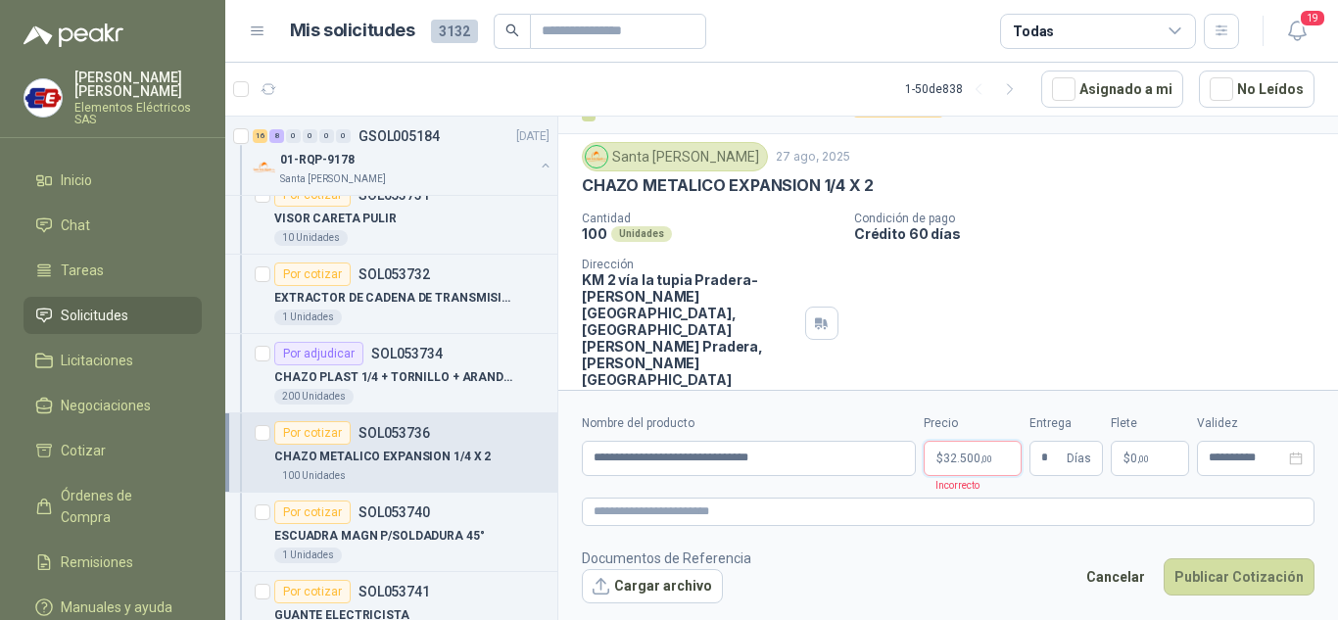
click at [950, 459] on span "32.500 ,00" at bounding box center [967, 459] width 49 height 12
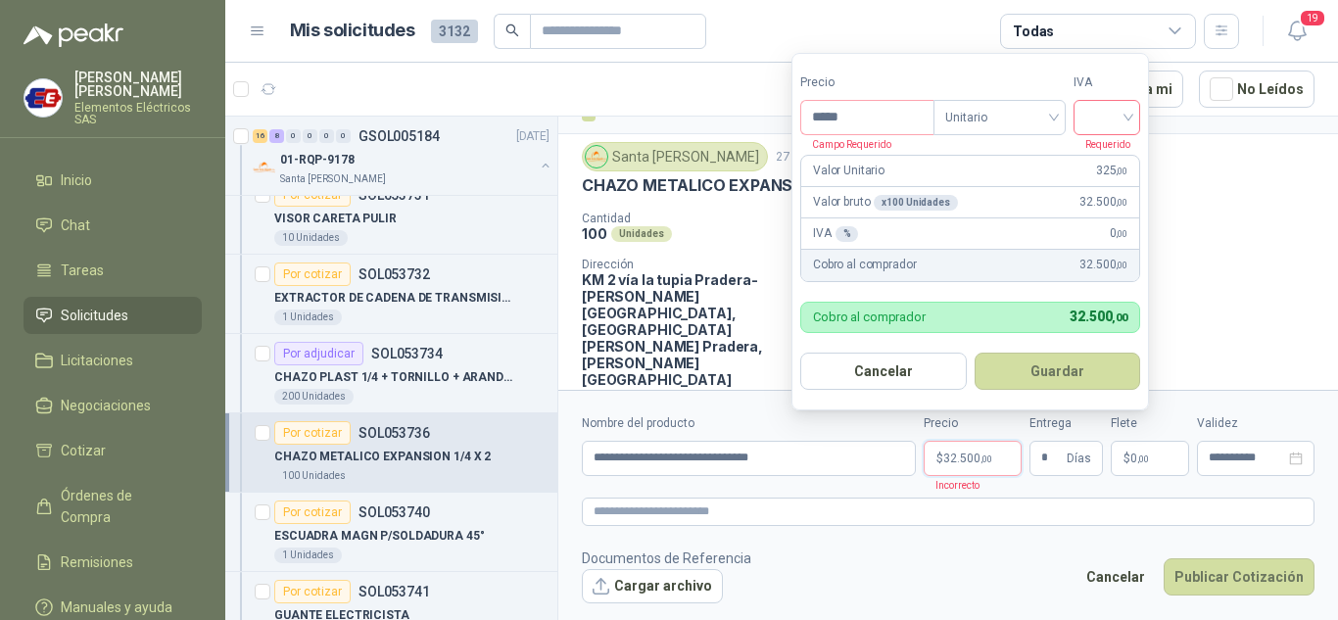
click at [1128, 109] on input "search" at bounding box center [1106, 115] width 43 height 29
click at [1104, 152] on div "19%" at bounding box center [1111, 158] width 36 height 22
click at [1233, 570] on button "Publicar Cotización" at bounding box center [1239, 576] width 151 height 37
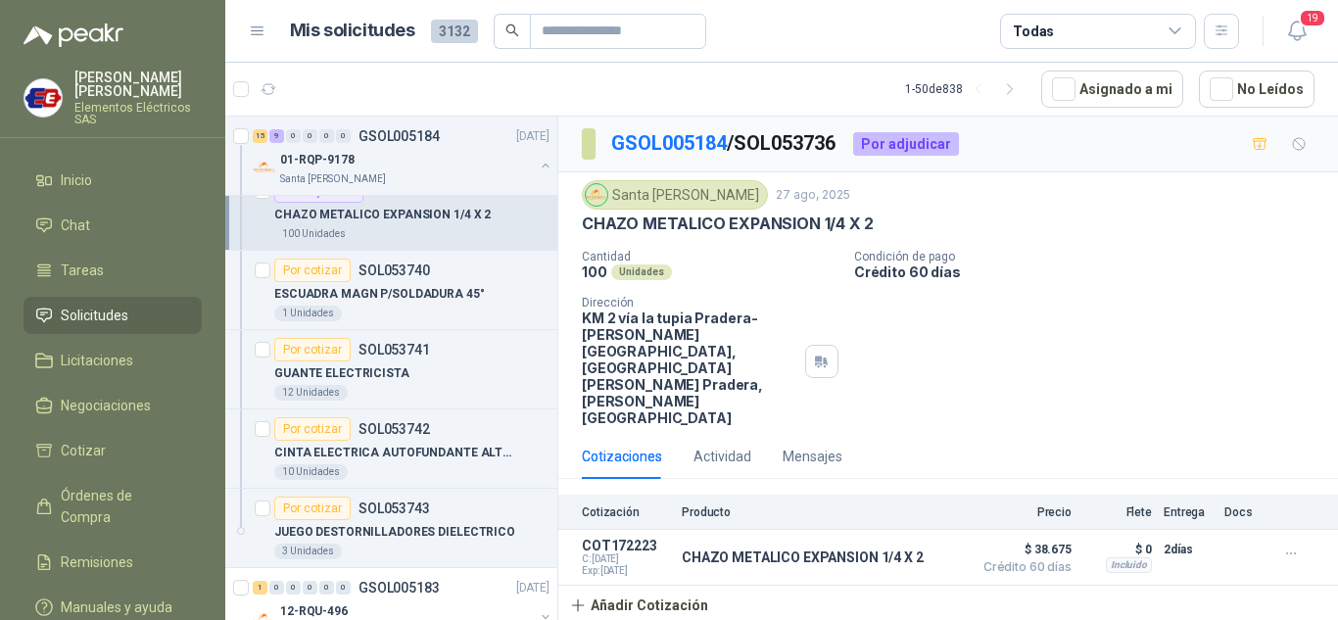
scroll to position [1763, 0]
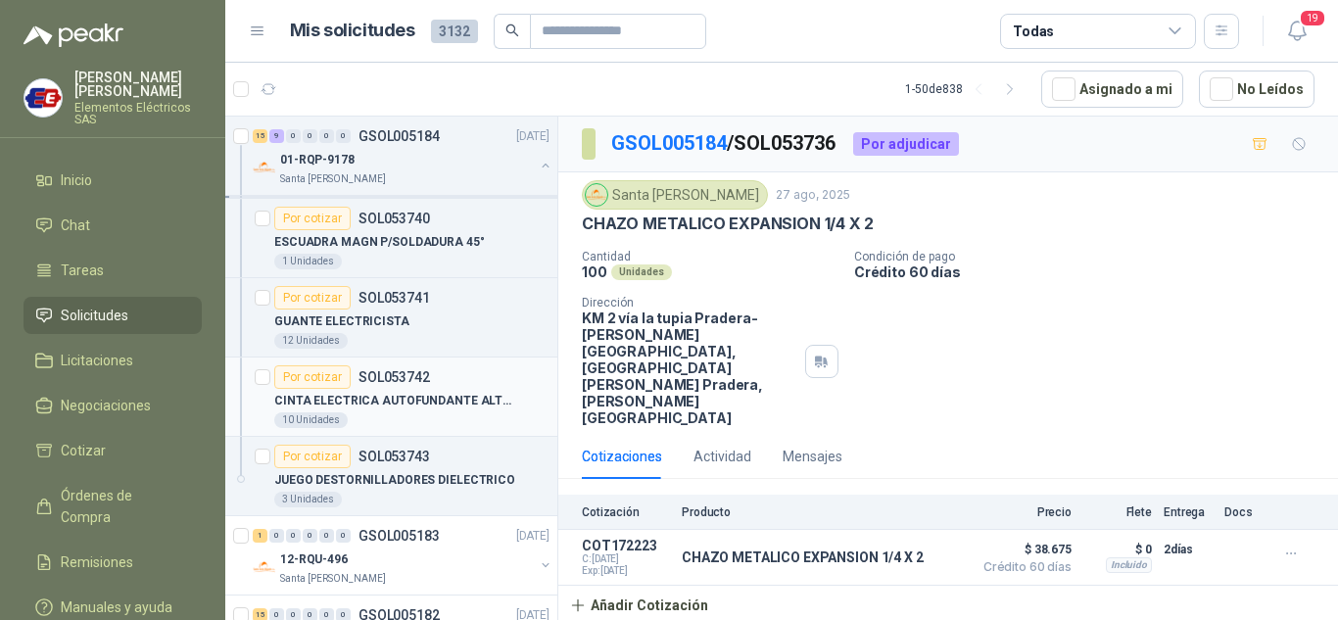
click at [310, 366] on div "Por cotizar" at bounding box center [312, 377] width 76 height 24
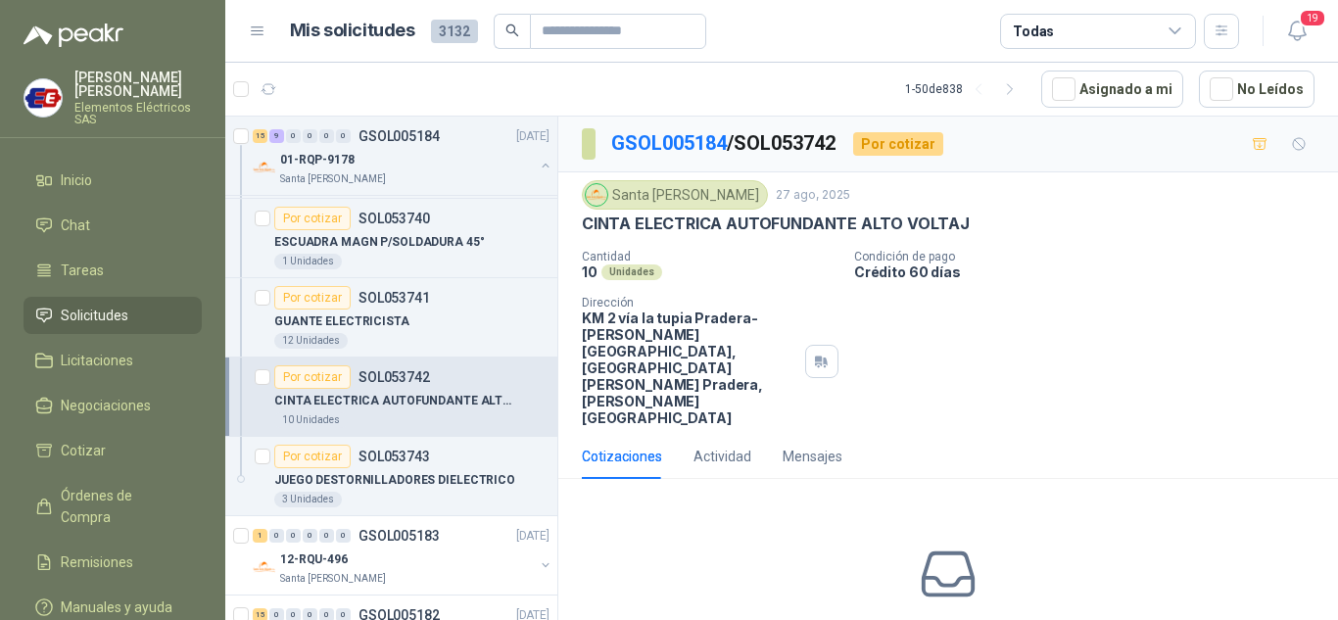
scroll to position [52, 0]
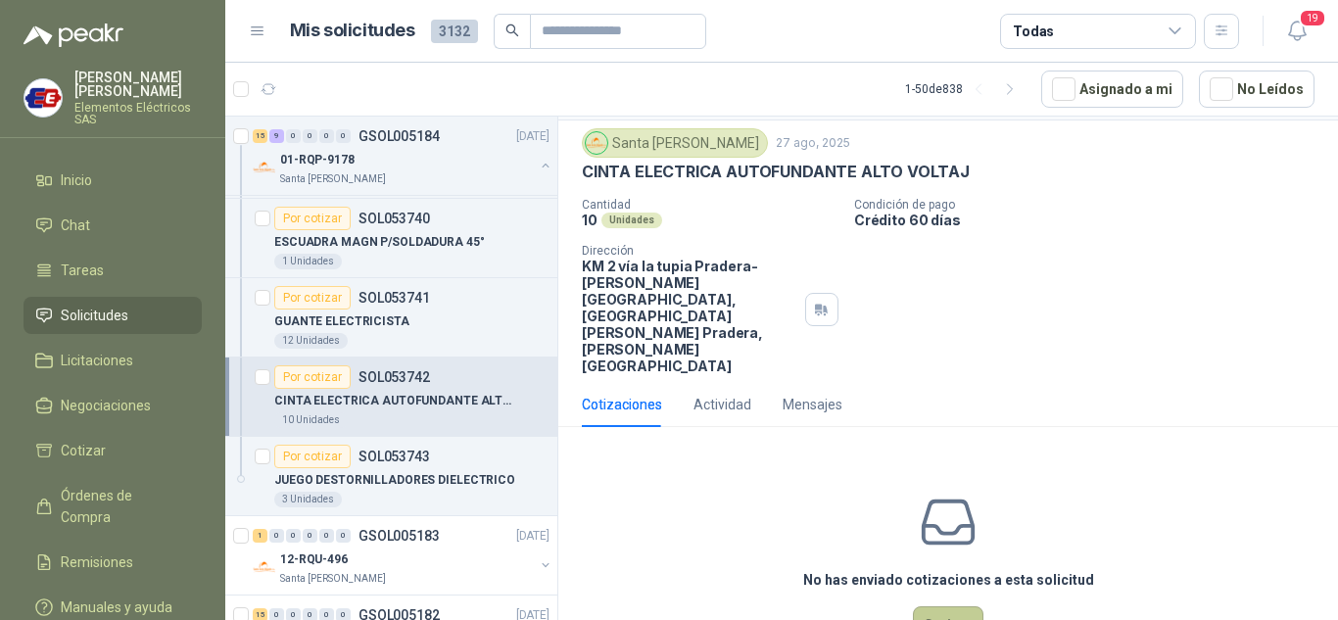
click at [943, 606] on button "Cotizar" at bounding box center [948, 624] width 71 height 37
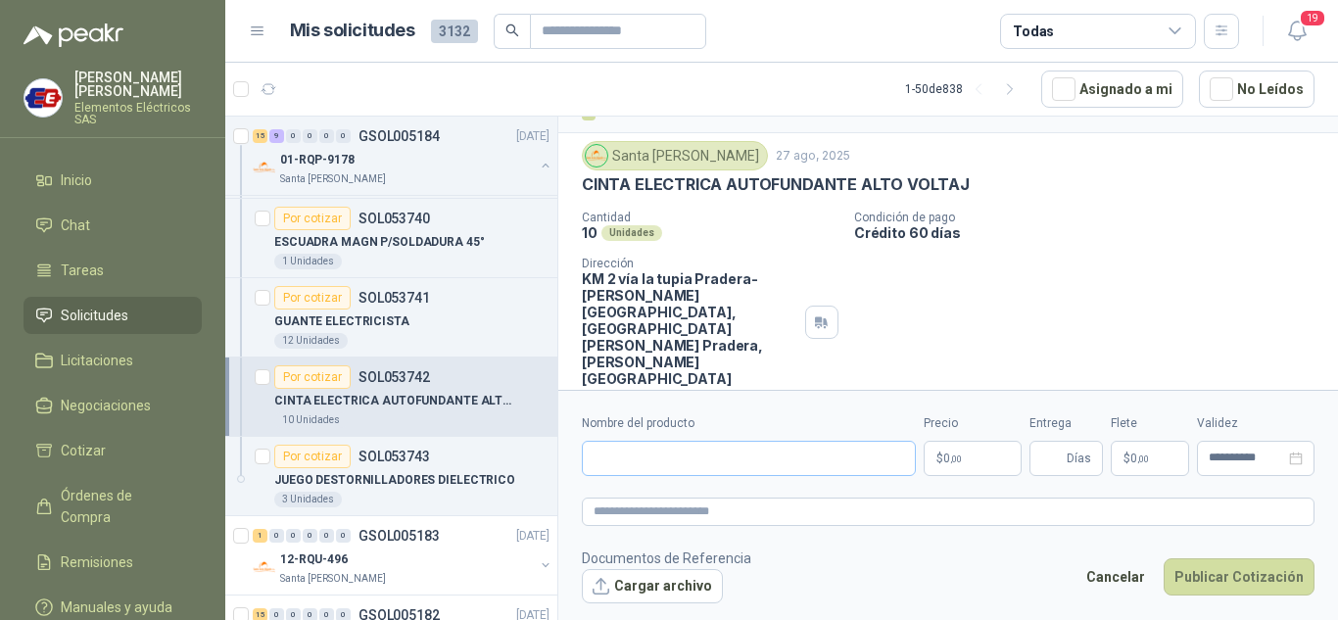
scroll to position [38, 0]
click at [619, 457] on input "Nombre del producto" at bounding box center [749, 458] width 334 height 35
type input "**********"
click at [951, 463] on span ",00" at bounding box center [956, 459] width 12 height 11
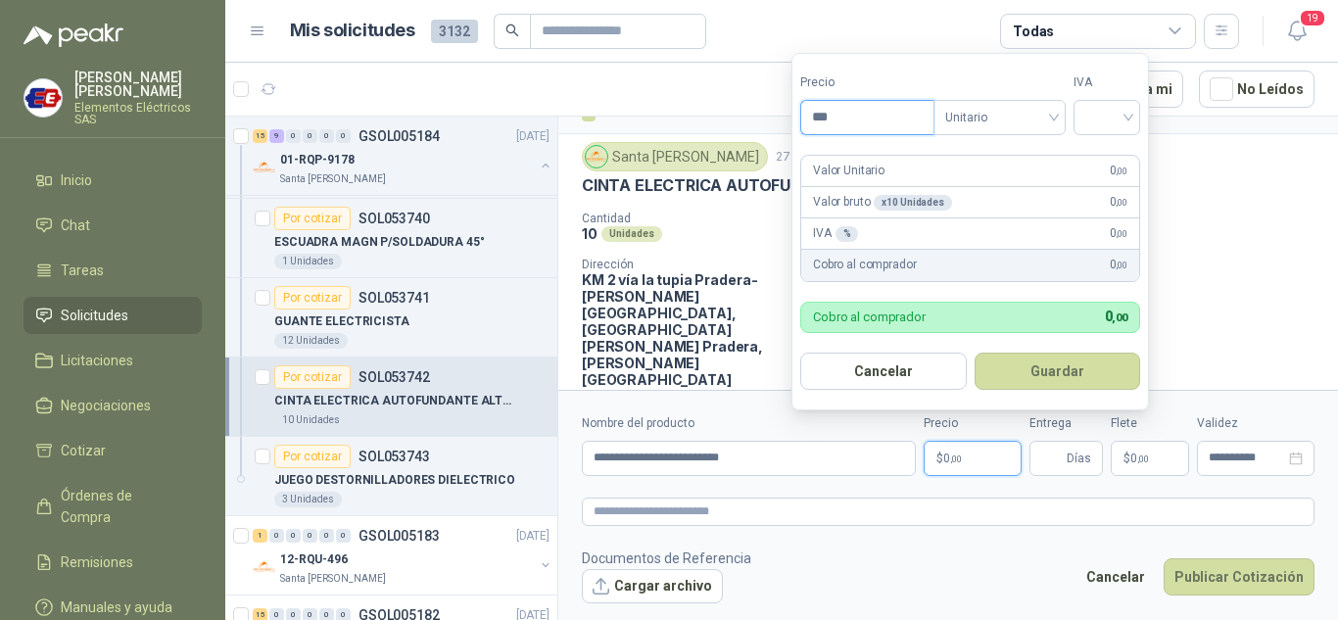
click at [842, 122] on input "***" at bounding box center [867, 117] width 132 height 33
type input "********"
click at [1121, 114] on input "search" at bounding box center [1106, 115] width 43 height 29
click at [1116, 150] on div "19%" at bounding box center [1111, 158] width 36 height 22
click at [1072, 459] on span "Días" at bounding box center [1079, 458] width 24 height 33
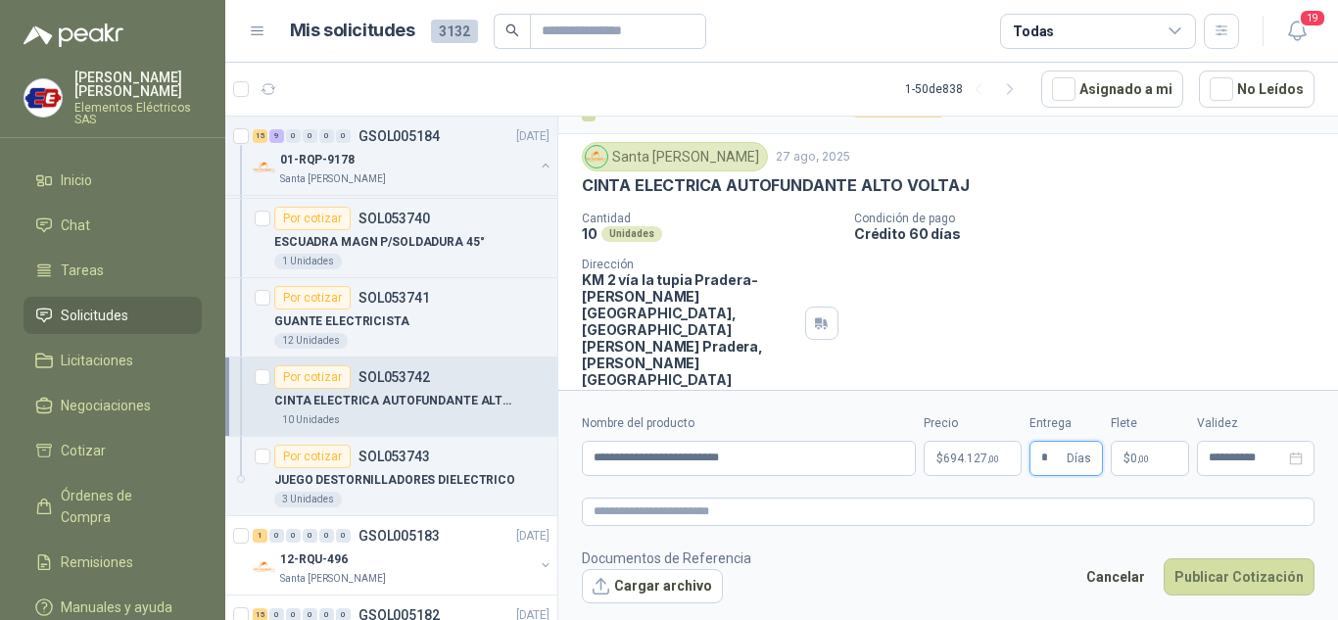
type input "*"
drag, startPoint x: 1084, startPoint y: 234, endPoint x: 1100, endPoint y: 306, distance: 73.2
click at [1084, 246] on div "Cantidad 10 Unidades Condición de pago Crédito 60 días Dirección KM 2 vía la tu…" at bounding box center [948, 300] width 733 height 176
click at [1145, 458] on span ",00" at bounding box center [1143, 459] width 12 height 11
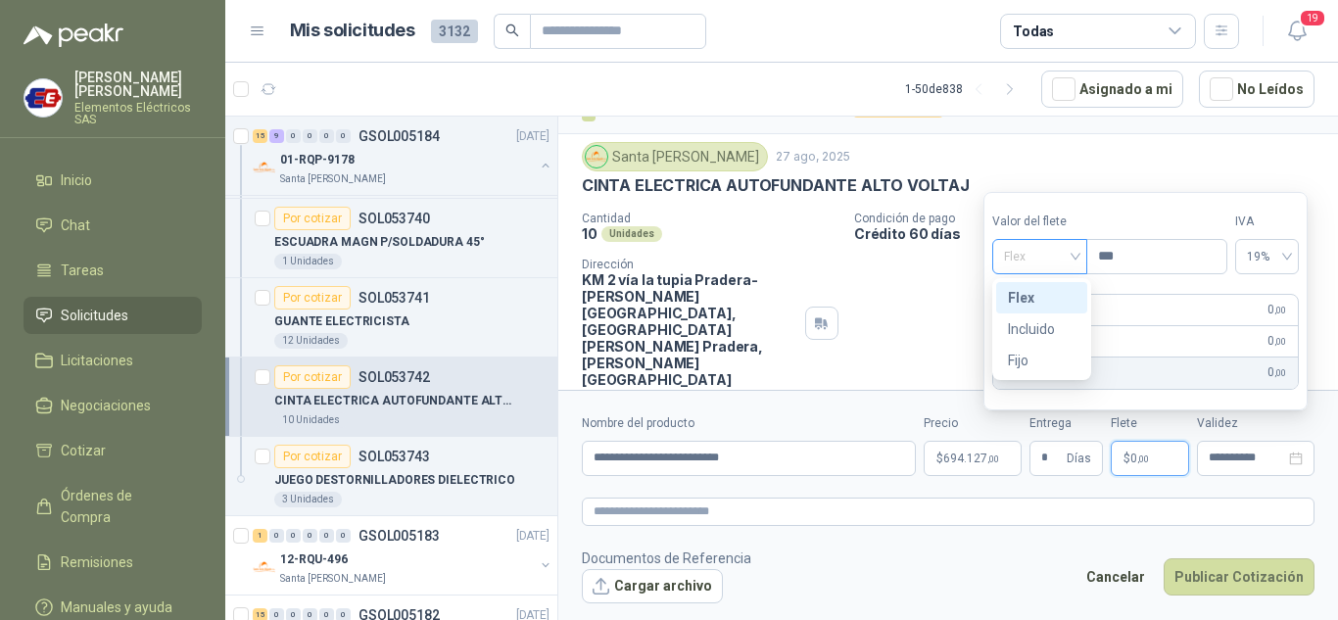
click at [1073, 263] on span "Flex" at bounding box center [1040, 256] width 72 height 29
click at [1043, 323] on div "Incluido" at bounding box center [1042, 329] width 68 height 22
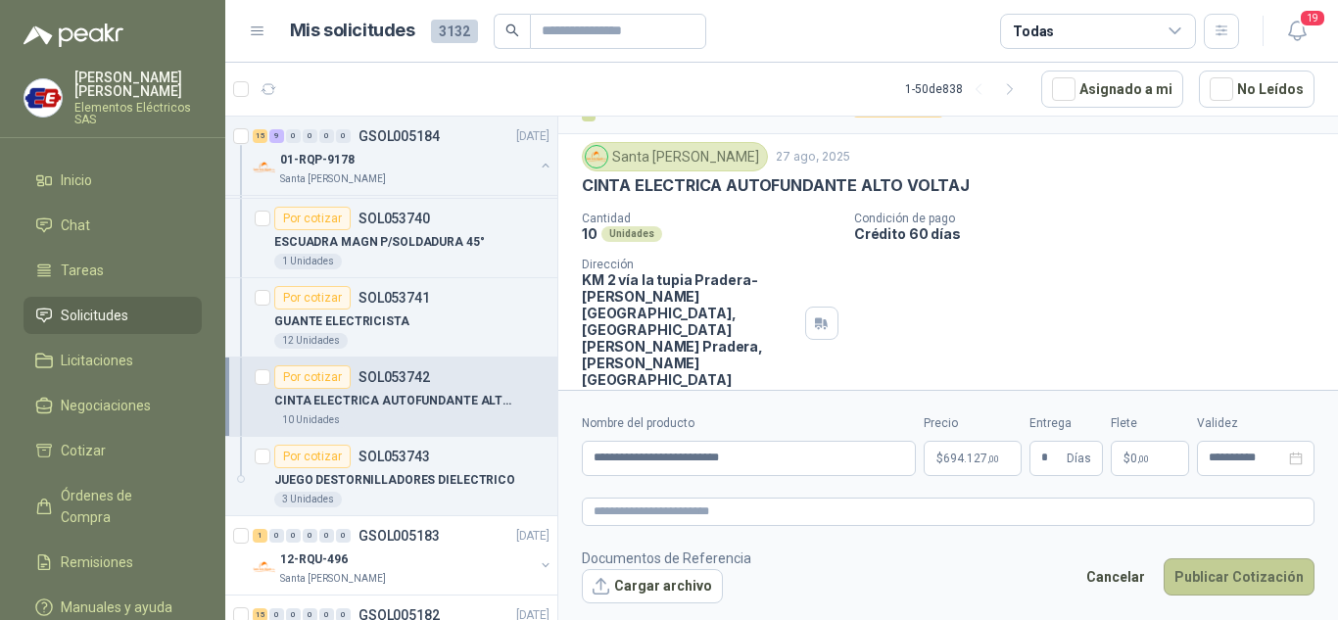
click at [1228, 586] on button "Publicar Cotización" at bounding box center [1239, 576] width 151 height 37
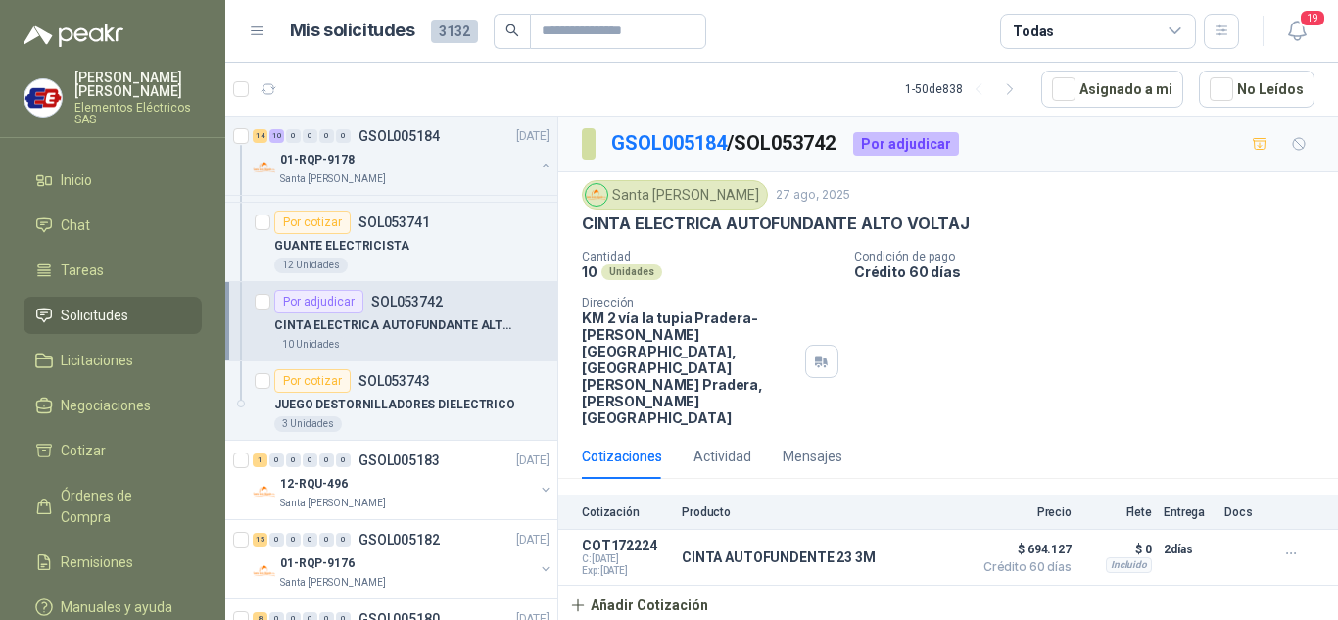
scroll to position [1959, 0]
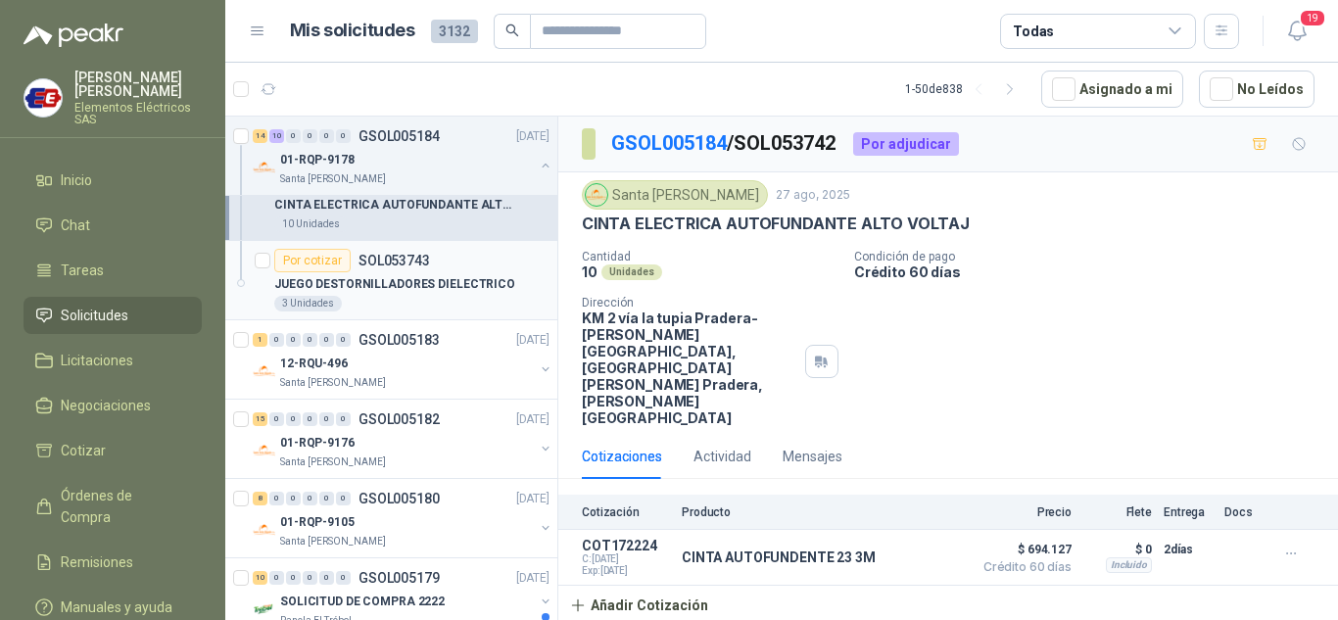
click at [329, 253] on div "Por cotizar" at bounding box center [312, 261] width 76 height 24
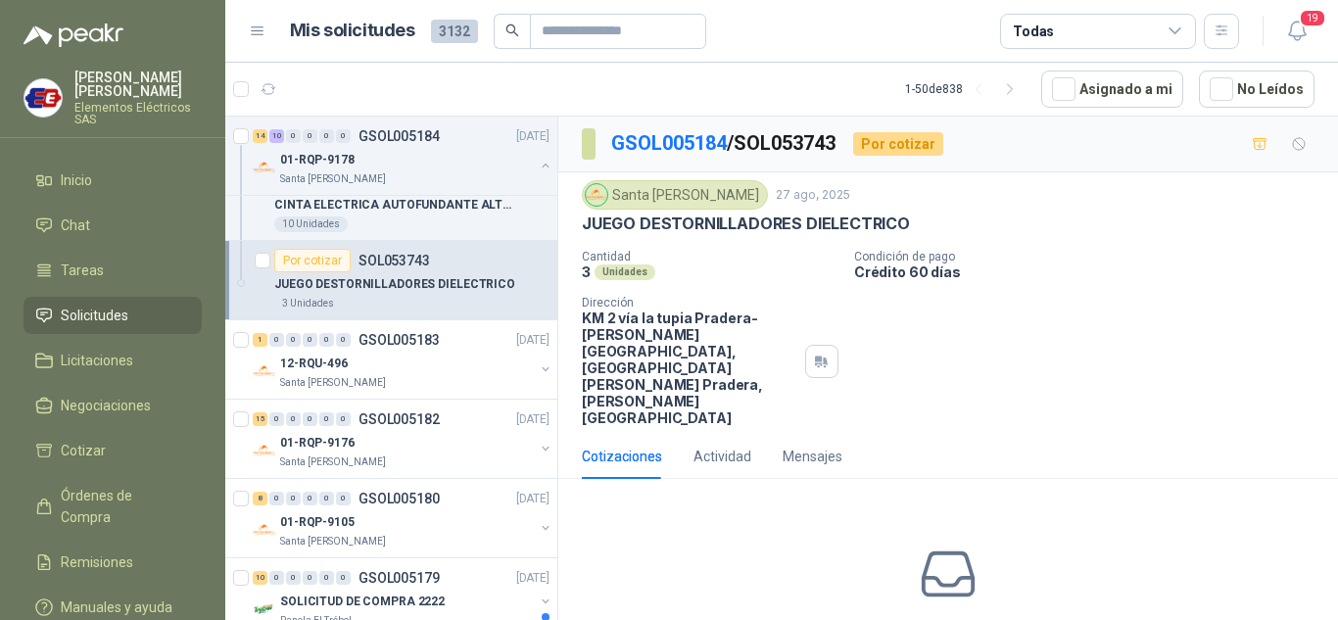
scroll to position [52, 0]
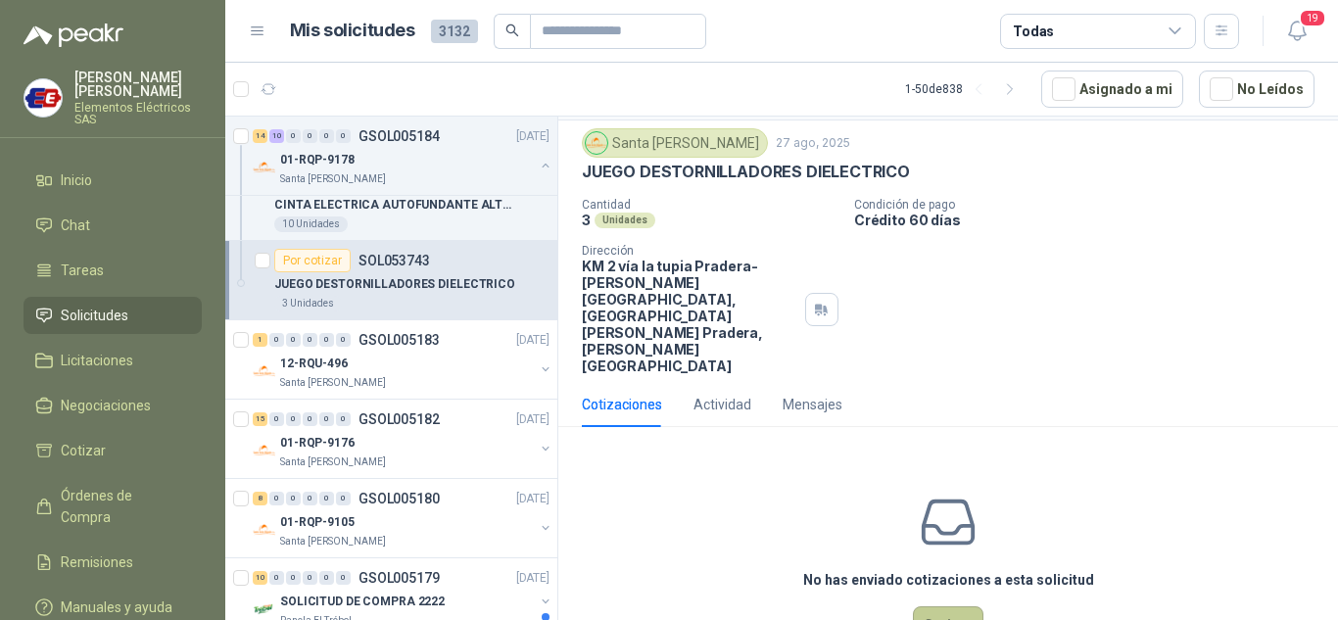
click at [921, 606] on button "Cotizar" at bounding box center [948, 624] width 71 height 37
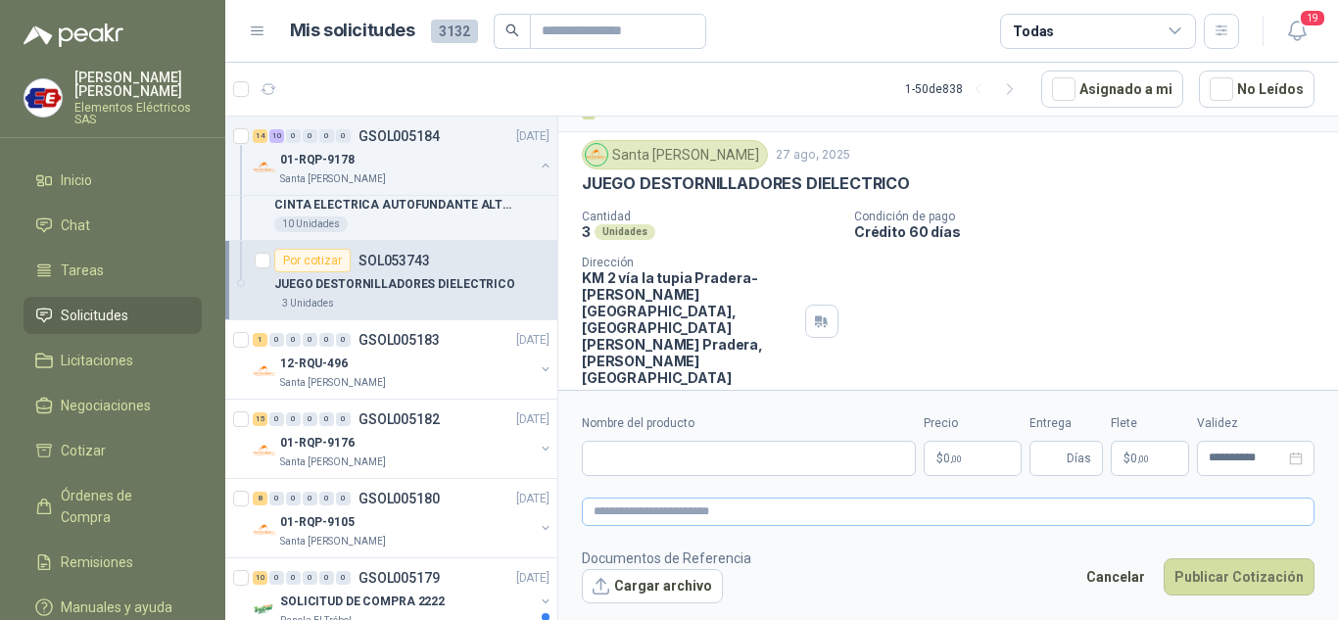
scroll to position [38, 0]
click at [649, 457] on input "Nombre del producto" at bounding box center [749, 458] width 334 height 35
type input "**********"
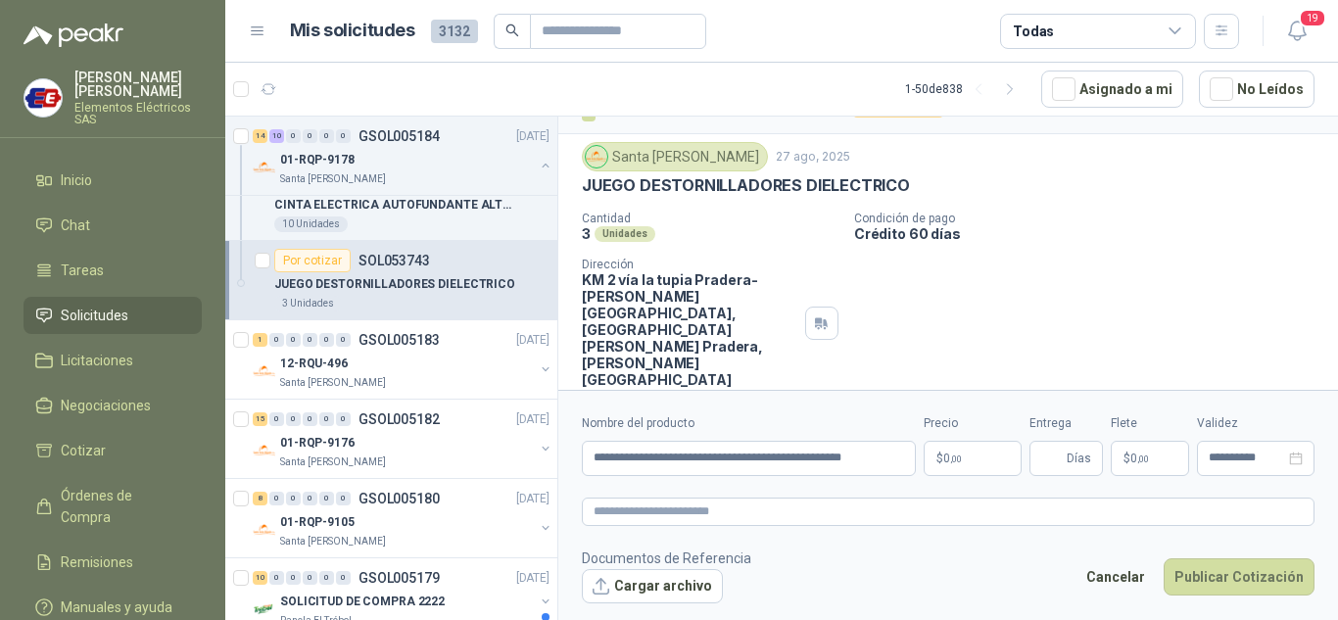
click at [950, 459] on span ",00" at bounding box center [956, 459] width 12 height 11
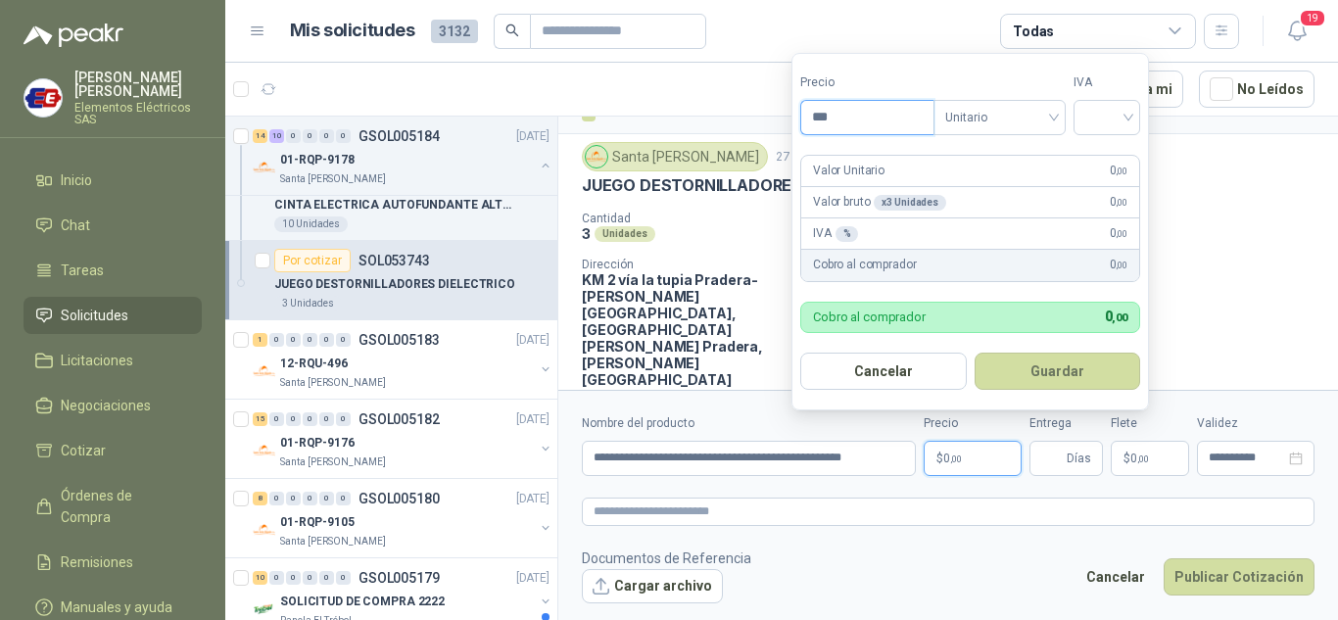
click at [857, 111] on input "***" at bounding box center [867, 117] width 132 height 33
type input "********"
click at [1125, 111] on input "search" at bounding box center [1106, 115] width 43 height 29
drag, startPoint x: 1098, startPoint y: 157, endPoint x: 1038, endPoint y: 431, distance: 280.7
click at [1098, 159] on div "19%" at bounding box center [1111, 158] width 36 height 22
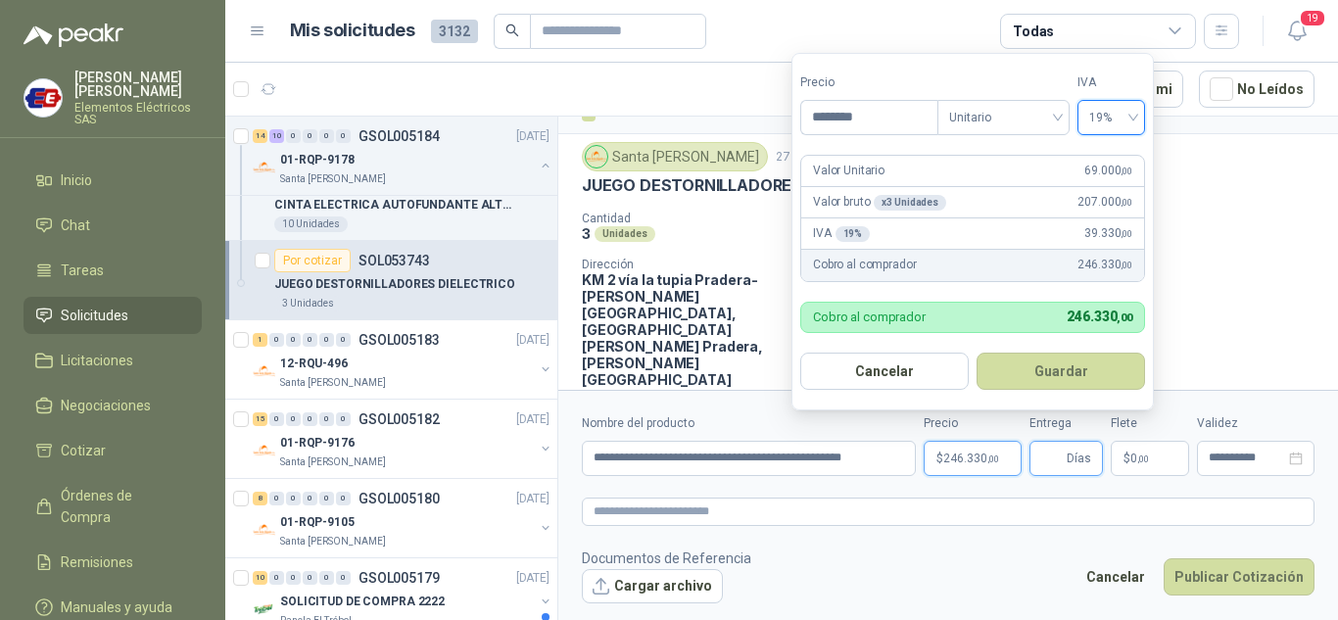
click at [1049, 453] on input "Entrega" at bounding box center [1052, 458] width 22 height 33
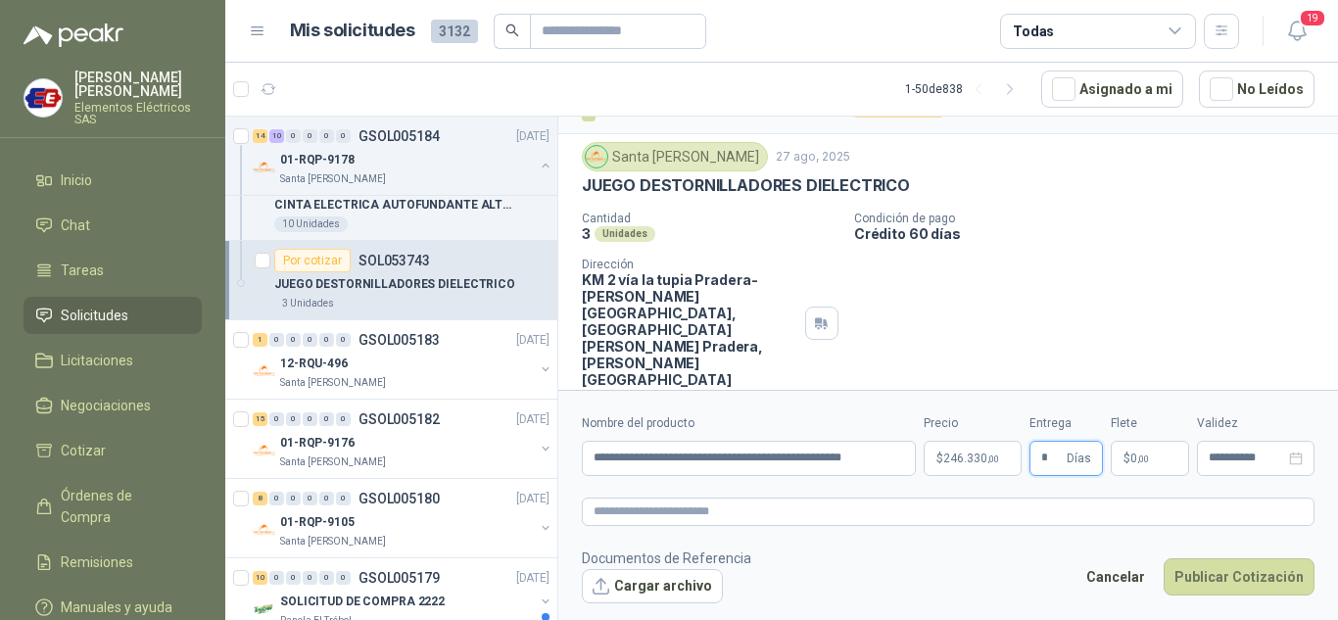
type input "*"
drag, startPoint x: 1124, startPoint y: 220, endPoint x: 1167, endPoint y: 407, distance: 192.0
click at [1124, 236] on div "Condición de pago Crédito 60 días" at bounding box center [1092, 227] width 476 height 30
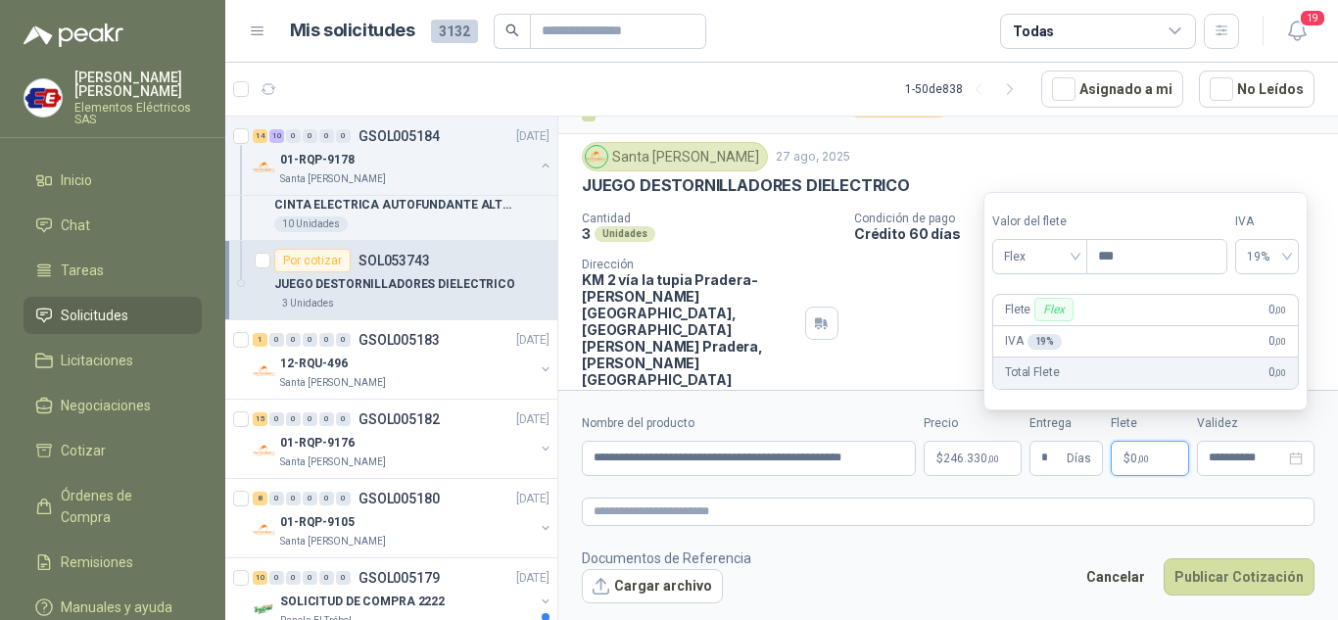
click at [1149, 459] on span ",00" at bounding box center [1143, 459] width 12 height 11
click at [1079, 252] on div "Flex" at bounding box center [1039, 256] width 95 height 35
click at [1031, 324] on div "Incluido" at bounding box center [1042, 329] width 68 height 22
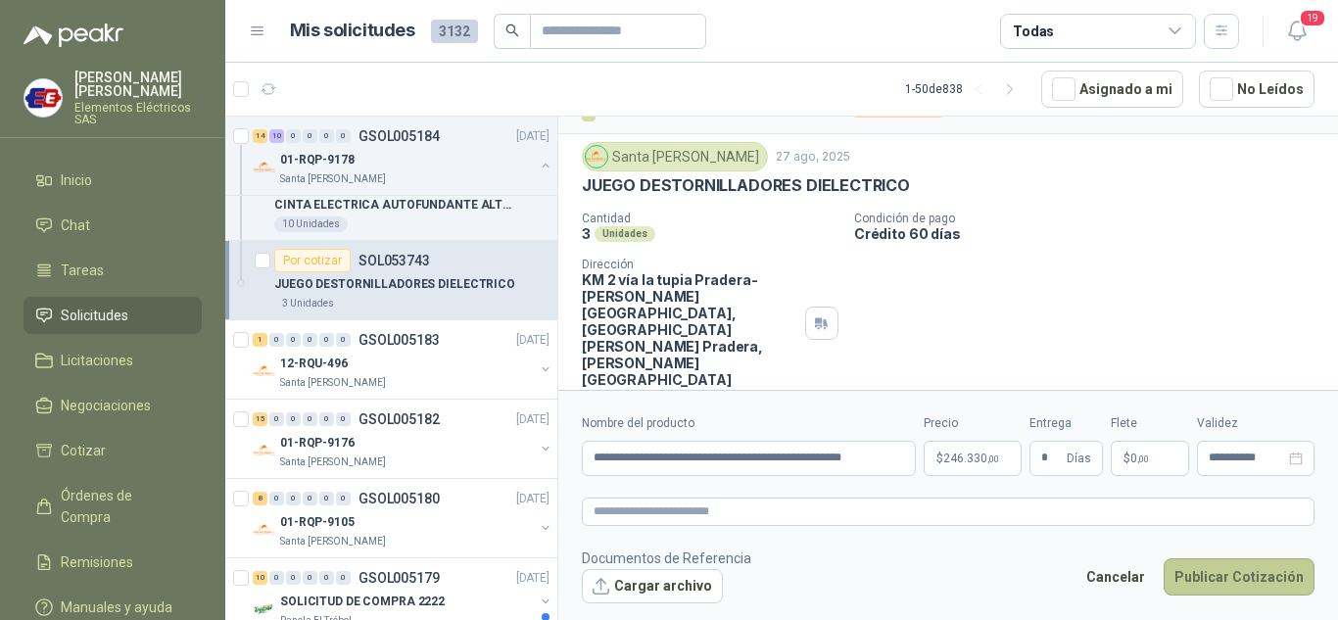
click at [1228, 570] on button "Publicar Cotización" at bounding box center [1239, 576] width 151 height 37
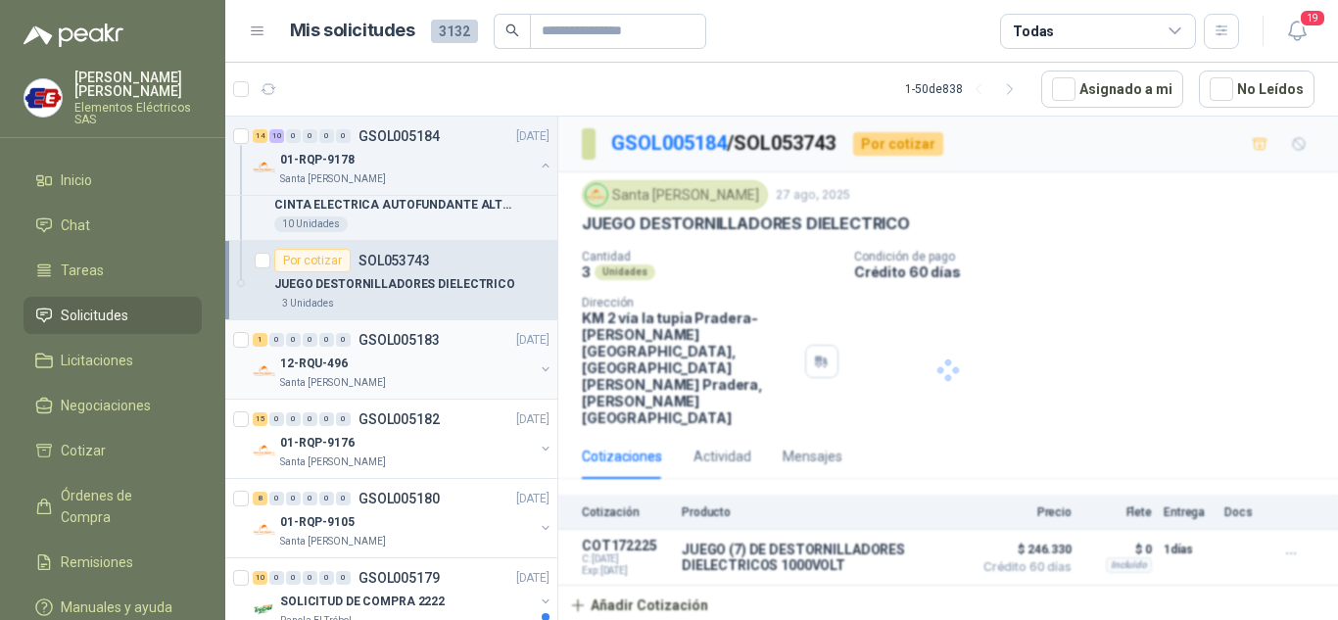
scroll to position [0, 0]
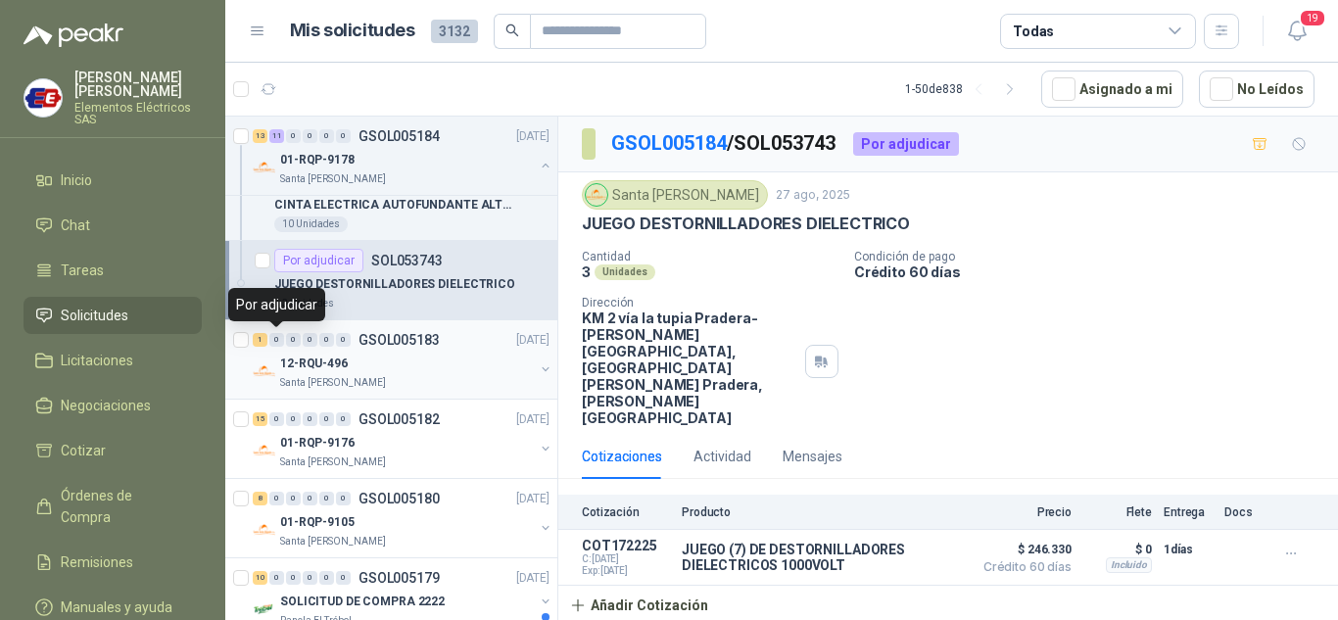
click at [277, 344] on div "0" at bounding box center [276, 340] width 15 height 14
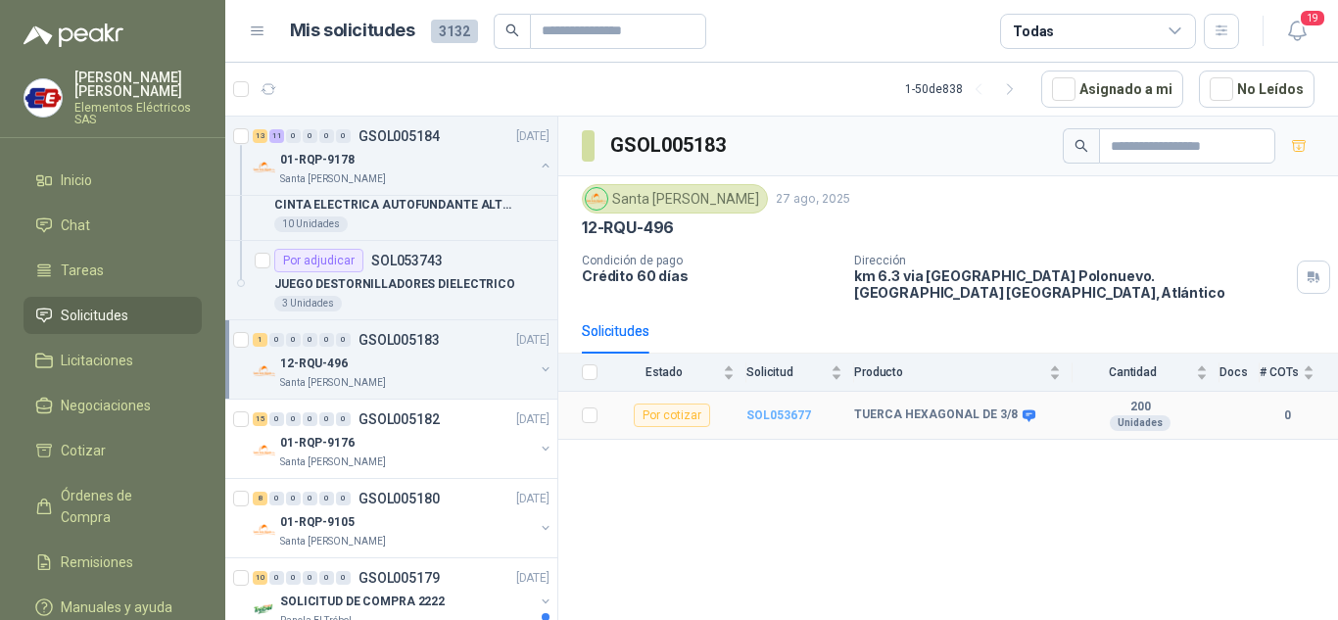
click at [773, 408] on b "SOL053677" at bounding box center [778, 415] width 65 height 14
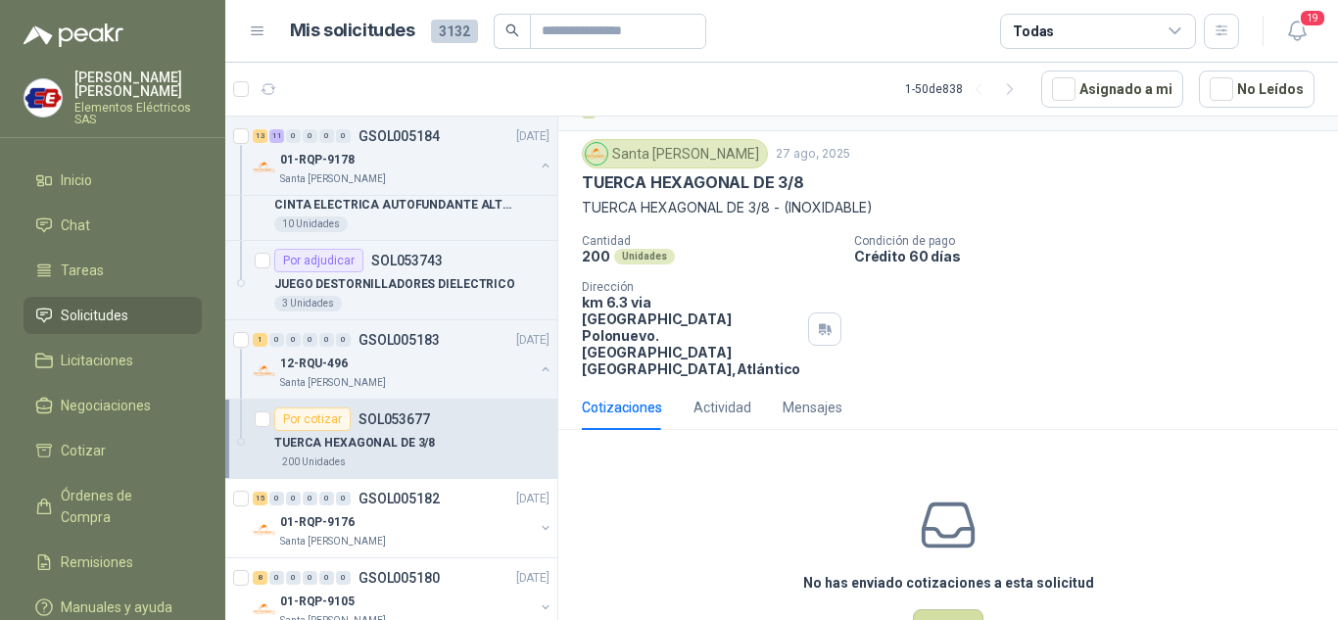
scroll to position [77, 0]
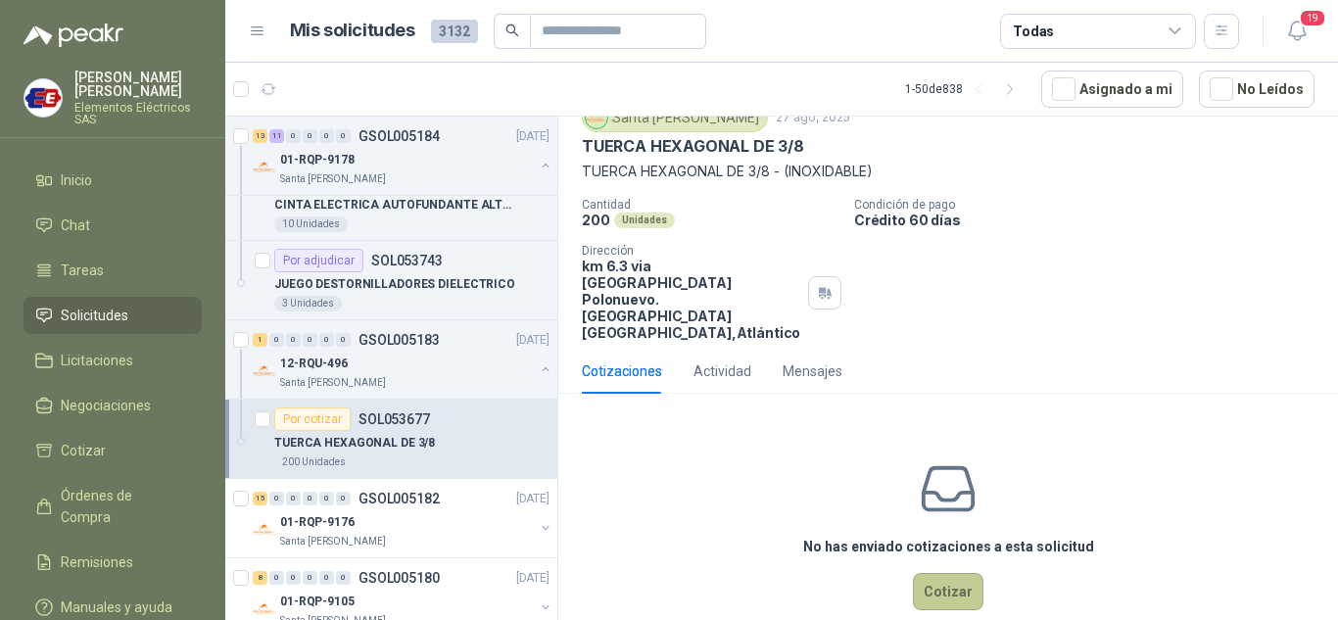
click at [932, 573] on button "Cotizar" at bounding box center [948, 591] width 71 height 37
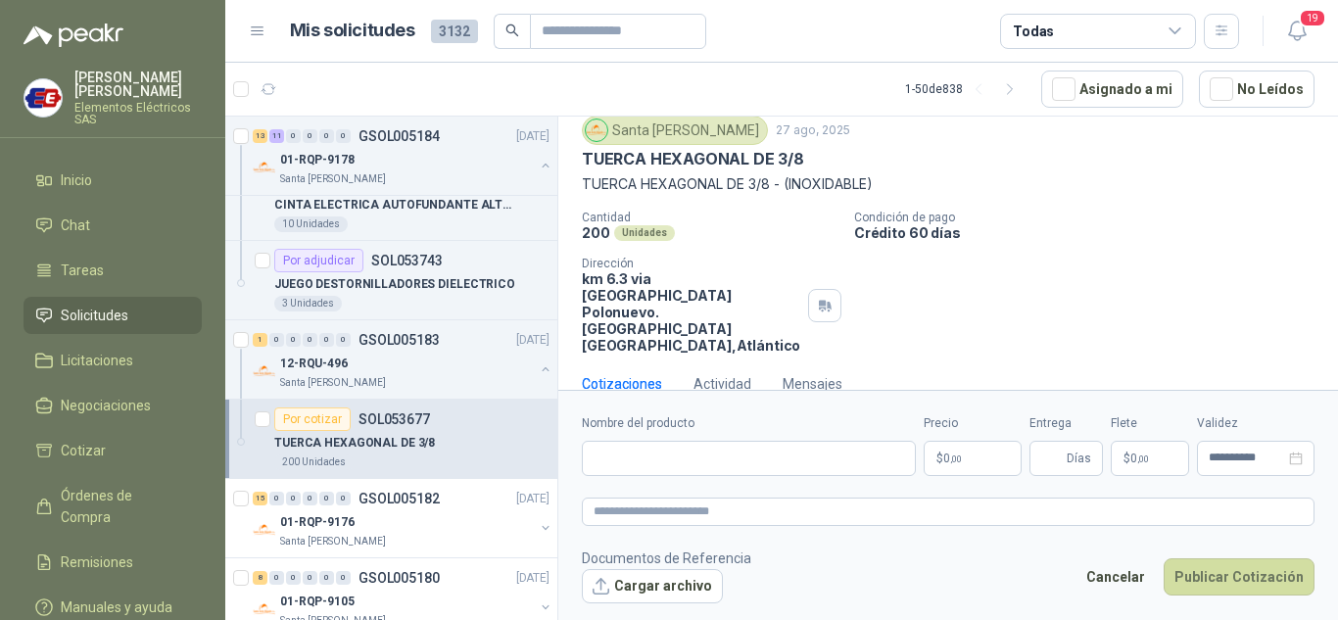
scroll to position [64, 0]
click at [950, 455] on span ",00" at bounding box center [956, 459] width 12 height 11
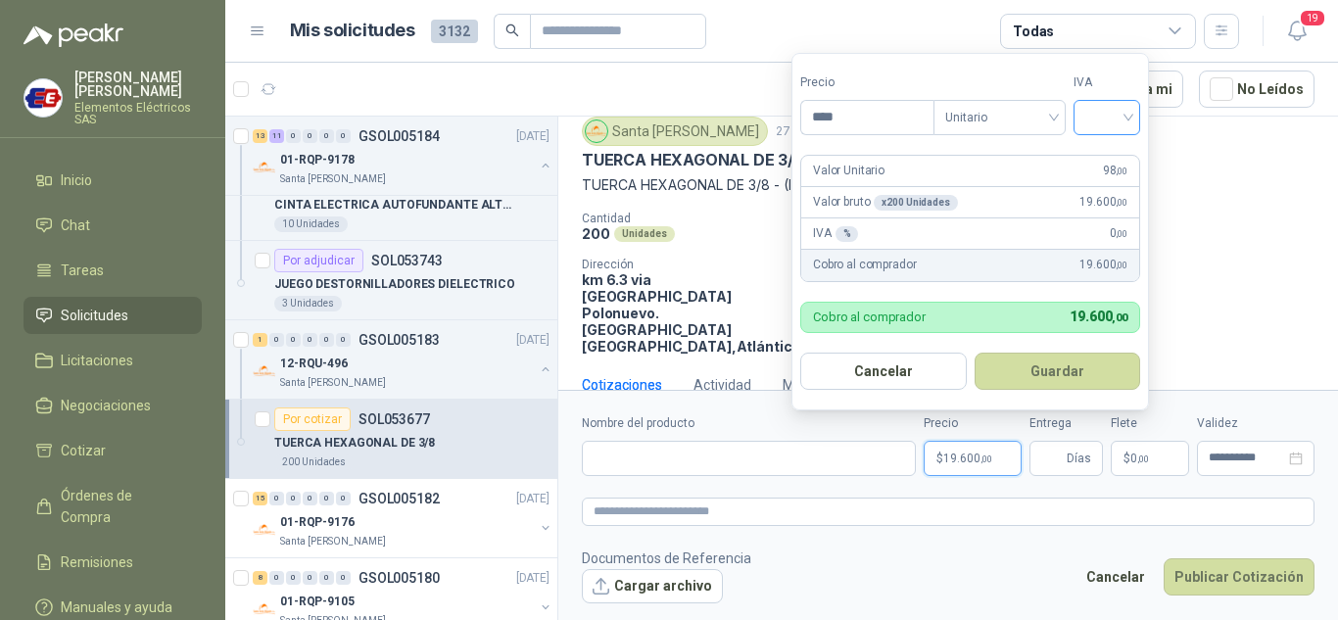
type input "****"
drag, startPoint x: 1127, startPoint y: 106, endPoint x: 1162, endPoint y: 137, distance: 46.5
click at [1162, 137] on body "[PERSON_NAME] Elementos Eléctricos SAS Inicio Chat Tareas Solicitudes Licitacio…" at bounding box center [669, 310] width 1338 height 620
click at [1118, 154] on div "19%" at bounding box center [1111, 158] width 36 height 22
click at [1080, 456] on span "Días" at bounding box center [1079, 458] width 24 height 33
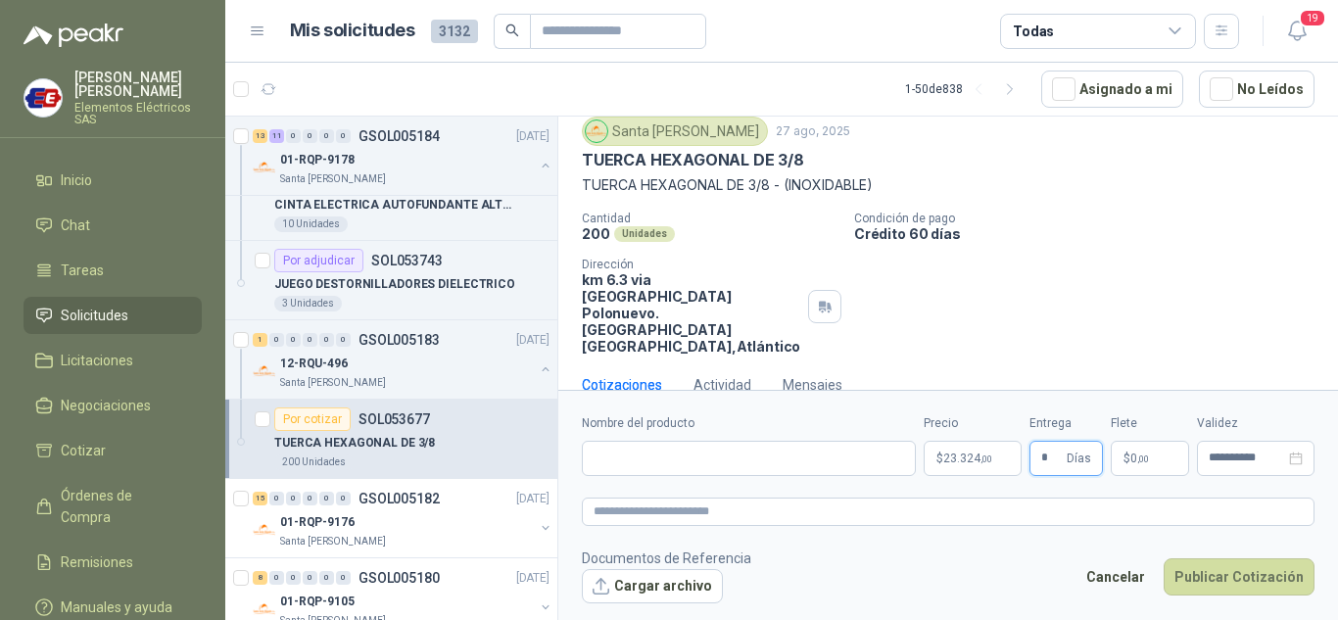
type input "*"
click at [1139, 279] on div "Cantidad 200 Unidades Condición de pago Crédito 60 días Dirección km 6.3 via ca…" at bounding box center [948, 283] width 733 height 143
click at [1141, 453] on span "0 ,00" at bounding box center [1139, 459] width 19 height 12
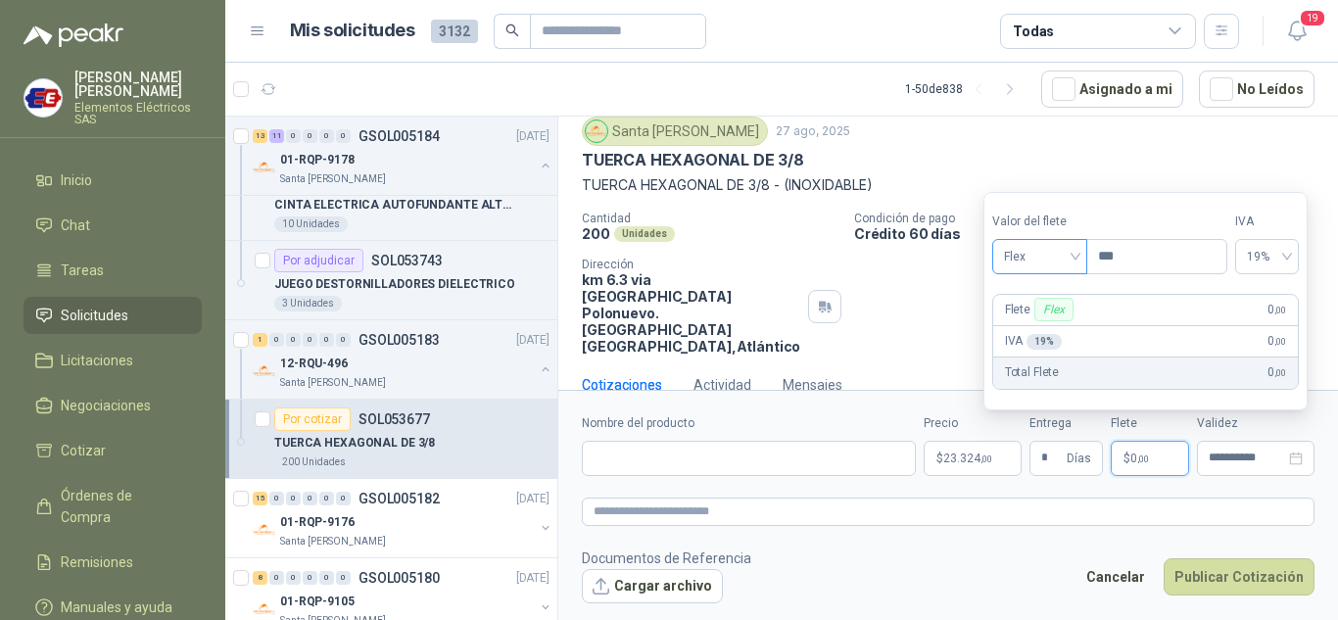
click at [1076, 257] on span "Flex" at bounding box center [1040, 256] width 72 height 29
click at [1030, 298] on div "Flex" at bounding box center [1042, 298] width 68 height 22
click at [1084, 251] on div "Flex" at bounding box center [1039, 256] width 95 height 35
click at [1039, 322] on div "Incluido" at bounding box center [1042, 329] width 68 height 22
click at [687, 241] on div "200 Unidades" at bounding box center [710, 233] width 257 height 17
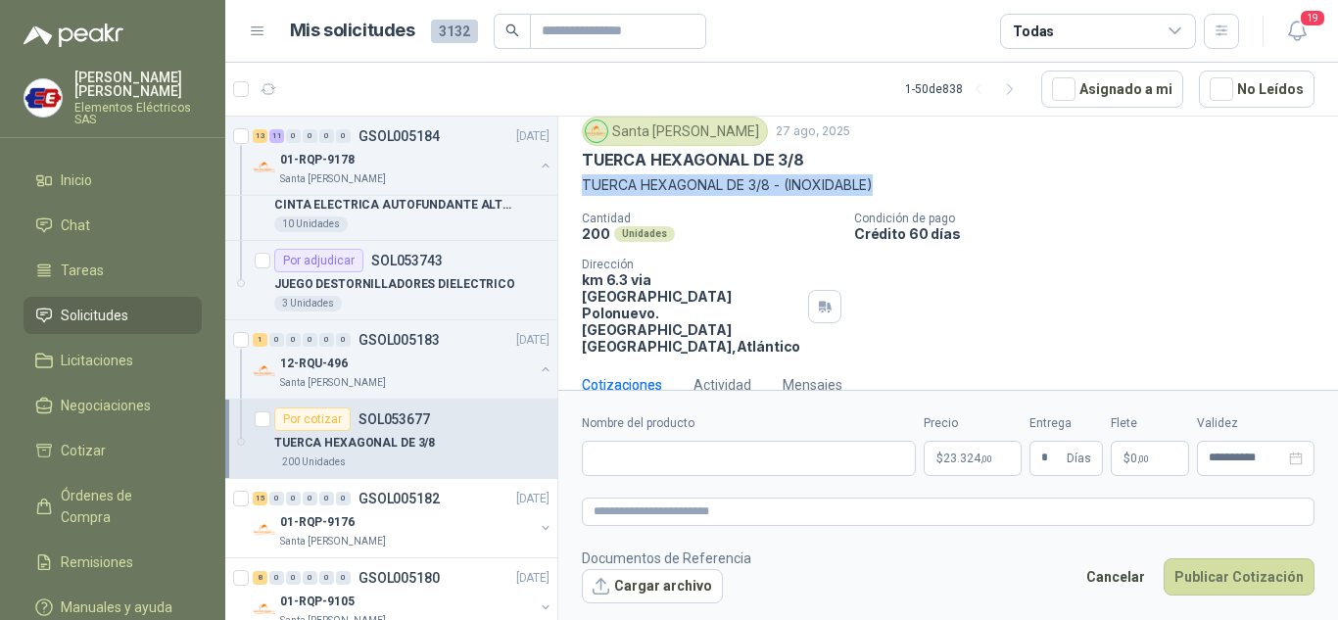
drag, startPoint x: 584, startPoint y: 184, endPoint x: 666, endPoint y: 177, distance: 82.6
click at [883, 195] on p "TUERCA HEXAGONAL DE 3/8 - (INOXIDABLE)" at bounding box center [948, 185] width 733 height 22
copy p "TUERCA HEXAGONAL DE 3/8 - (INOXIDABLE)"
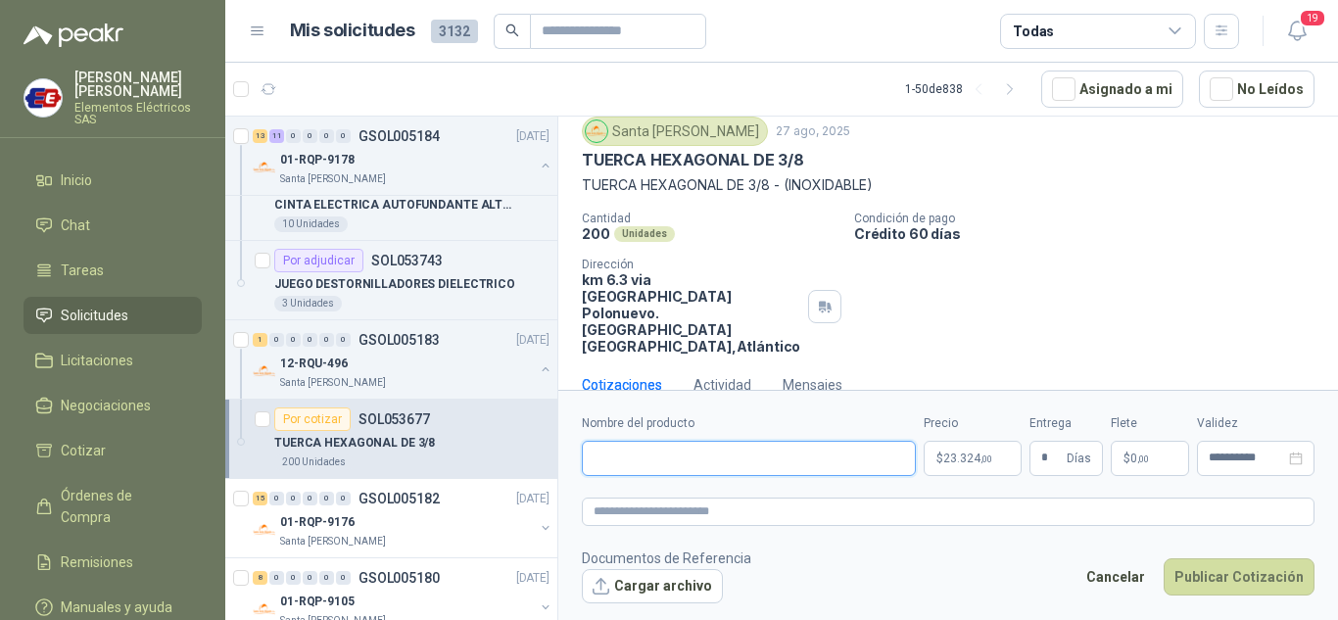
paste input "**********"
type input "**********"
click at [961, 455] on span "23.324 ,00" at bounding box center [967, 459] width 49 height 12
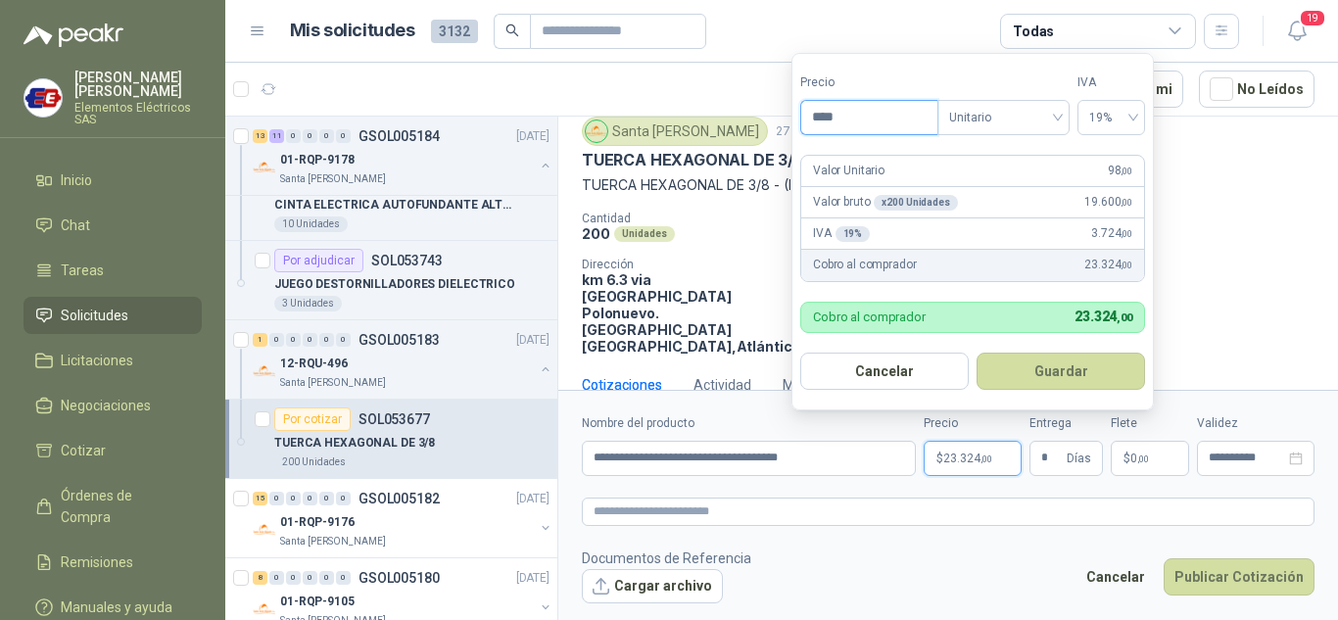
click at [894, 120] on input "****" at bounding box center [869, 117] width 136 height 33
click at [818, 112] on input "****" at bounding box center [869, 117] width 136 height 33
type input "*****"
drag, startPoint x: 1091, startPoint y: 373, endPoint x: 1193, endPoint y: 524, distance: 182.0
click at [1105, 377] on button "Guardar" at bounding box center [1061, 371] width 168 height 37
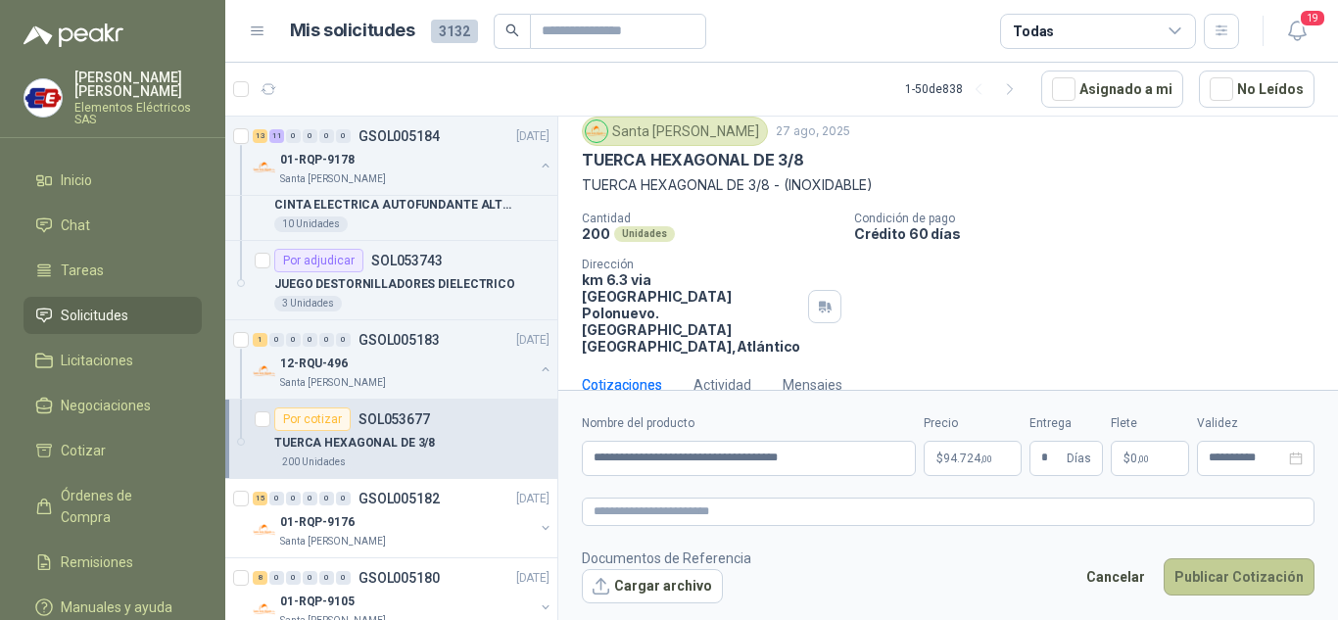
click at [1221, 575] on button "Publicar Cotización" at bounding box center [1239, 576] width 151 height 37
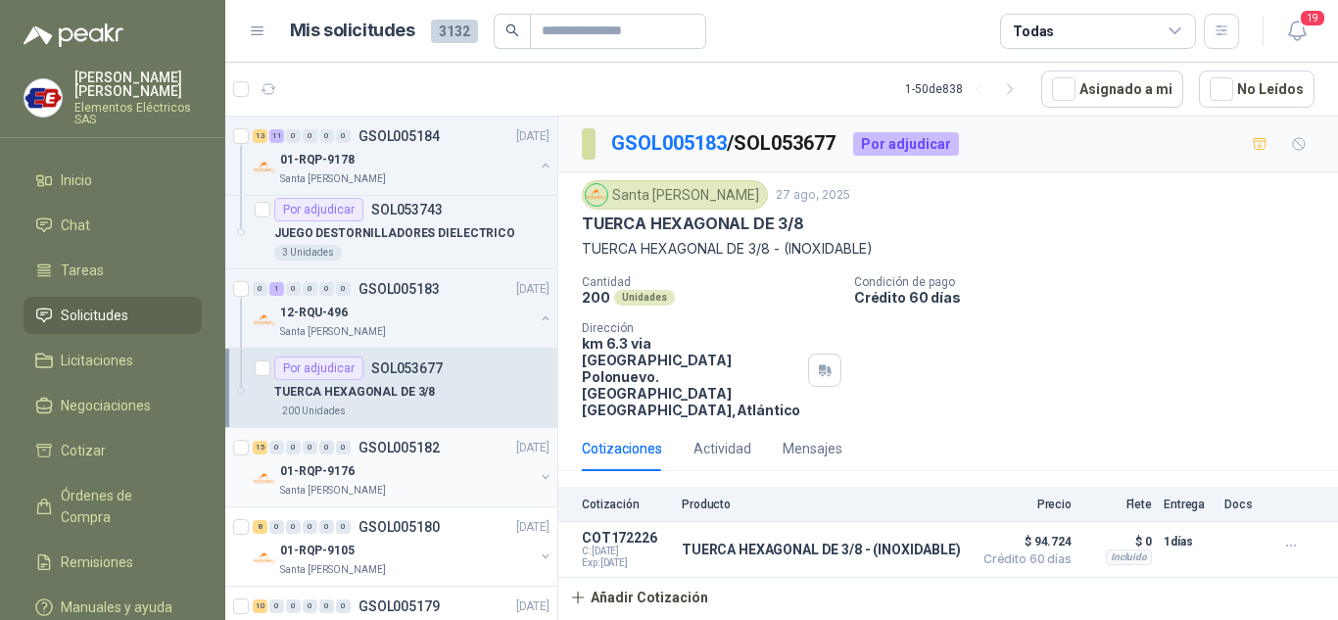
scroll to position [2057, 0]
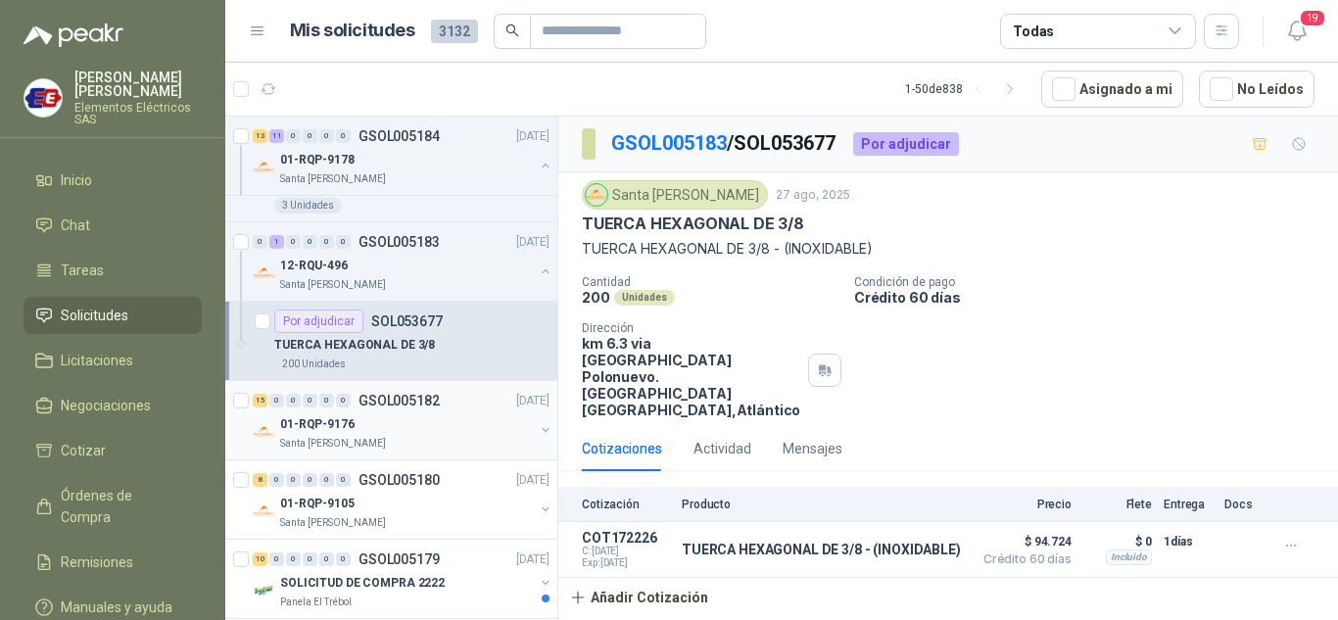
click at [306, 415] on p "01-RQP-9176" at bounding box center [317, 424] width 74 height 19
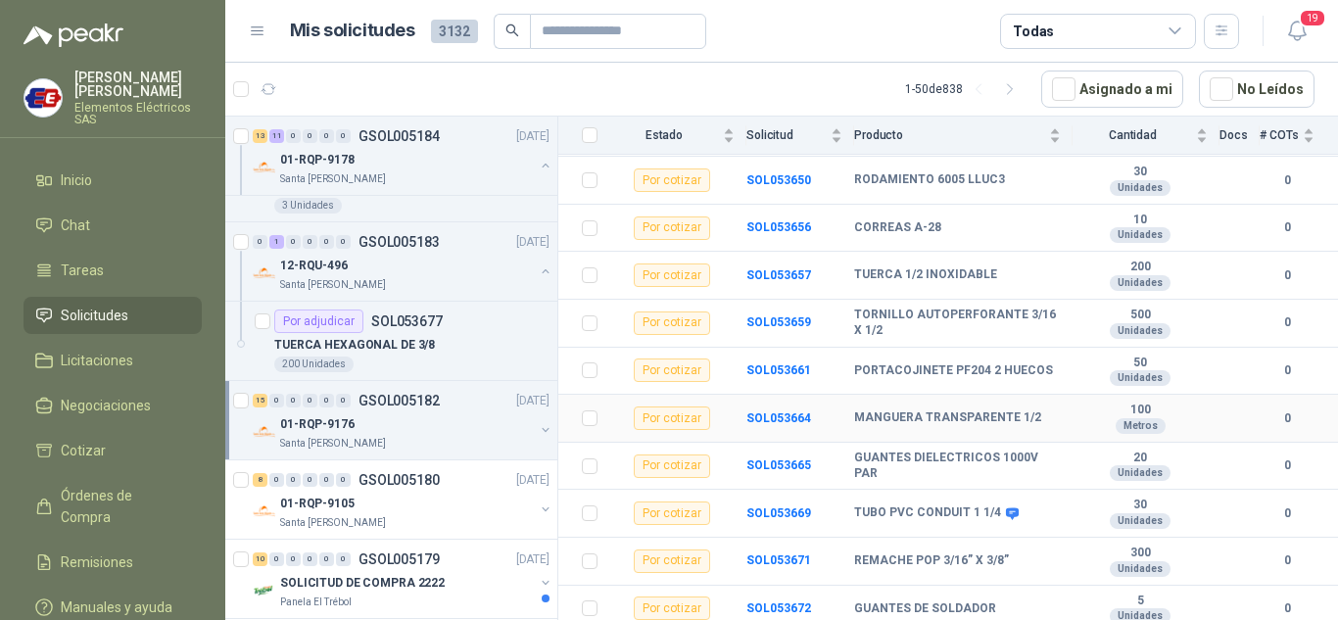
scroll to position [527, 0]
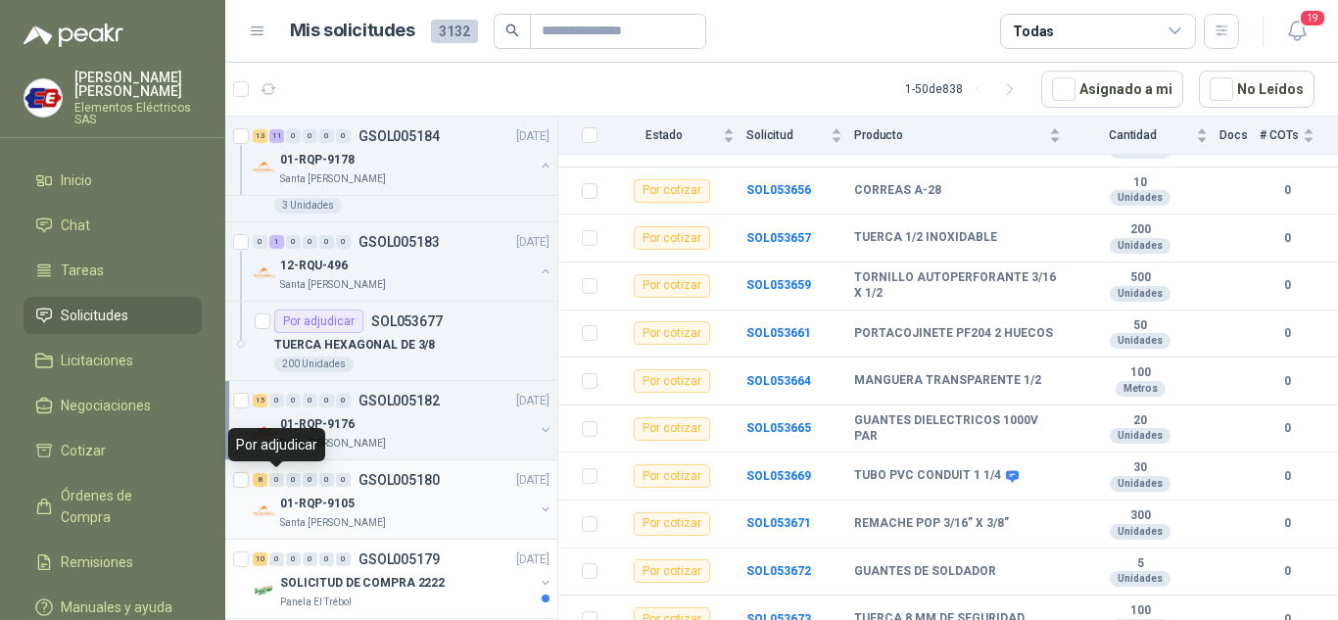
click at [277, 484] on div "0" at bounding box center [276, 480] width 15 height 14
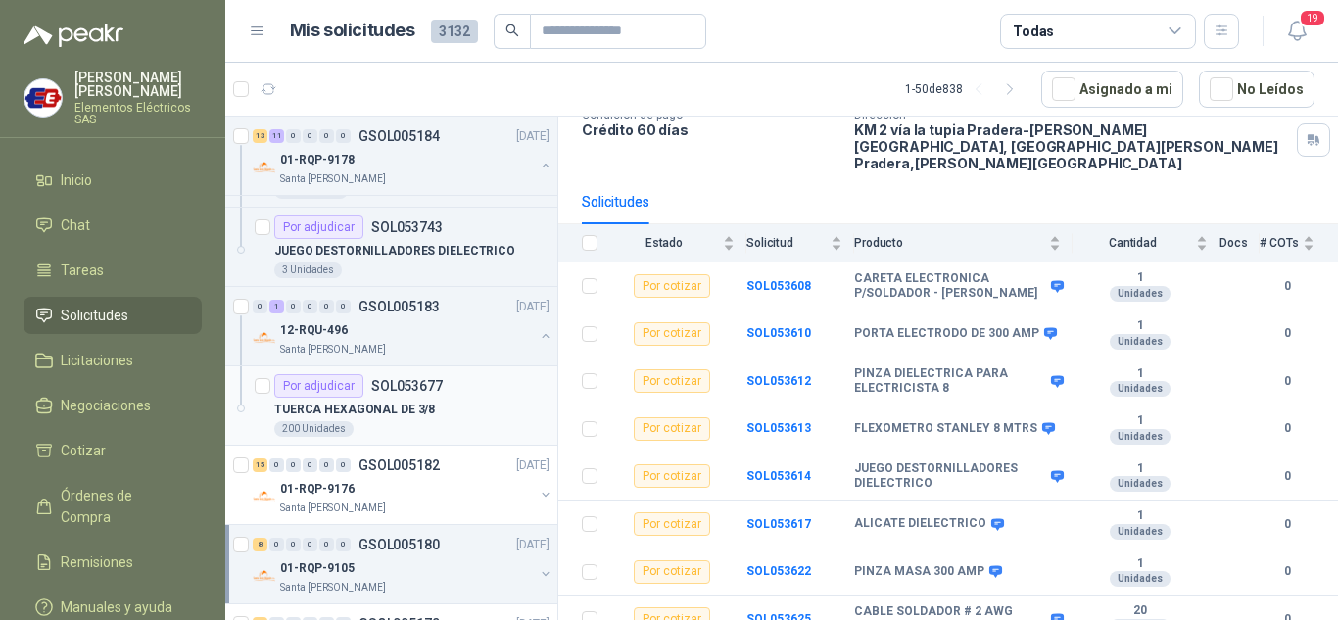
scroll to position [1959, 0]
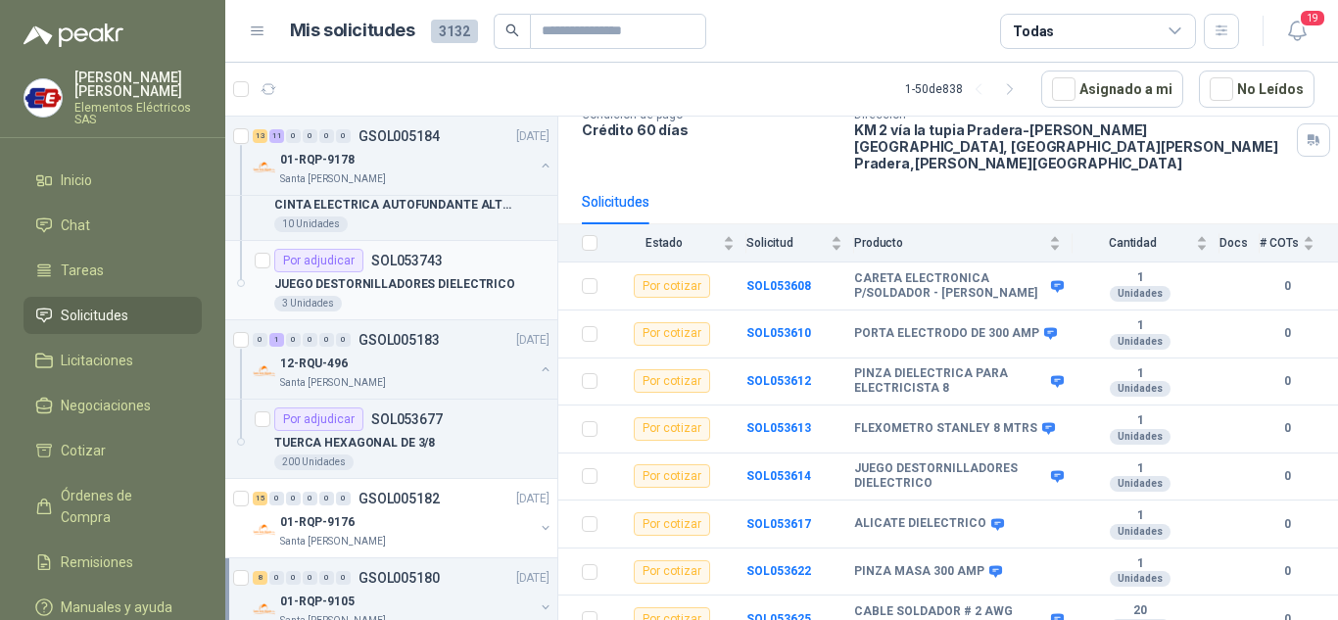
click at [334, 257] on div "Por adjudicar" at bounding box center [318, 261] width 89 height 24
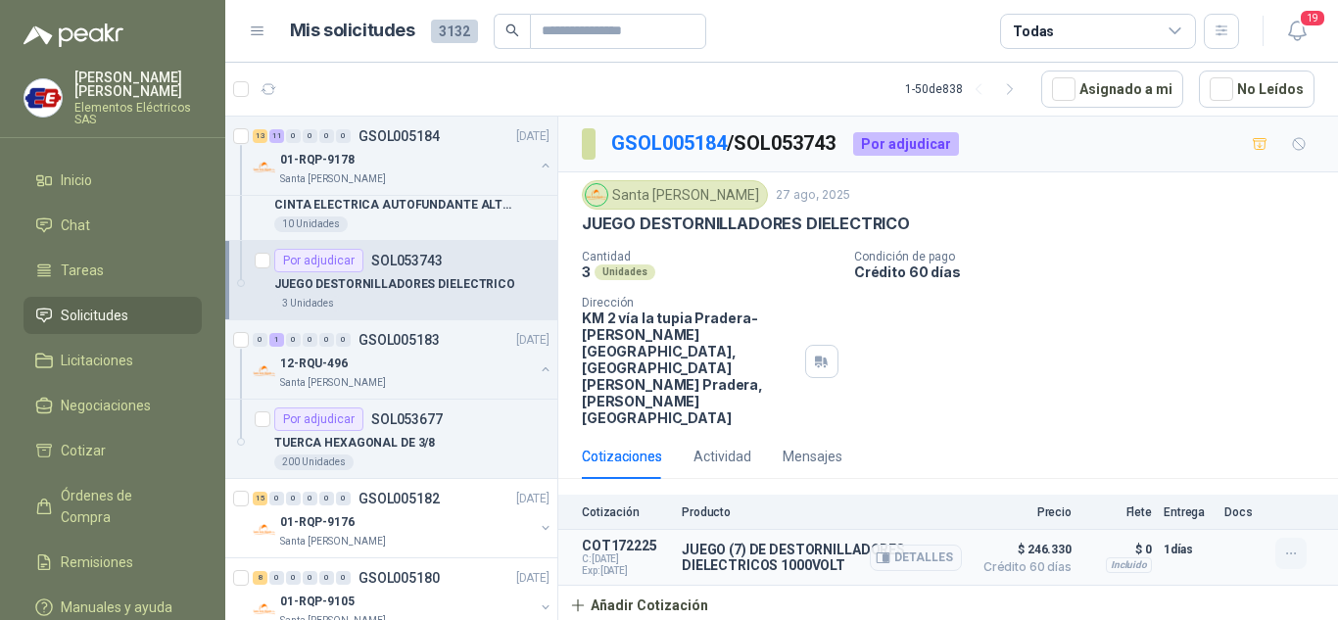
click at [1284, 546] on icon "button" at bounding box center [1291, 554] width 17 height 17
click at [1200, 407] on button "Editar" at bounding box center [1251, 408] width 157 height 31
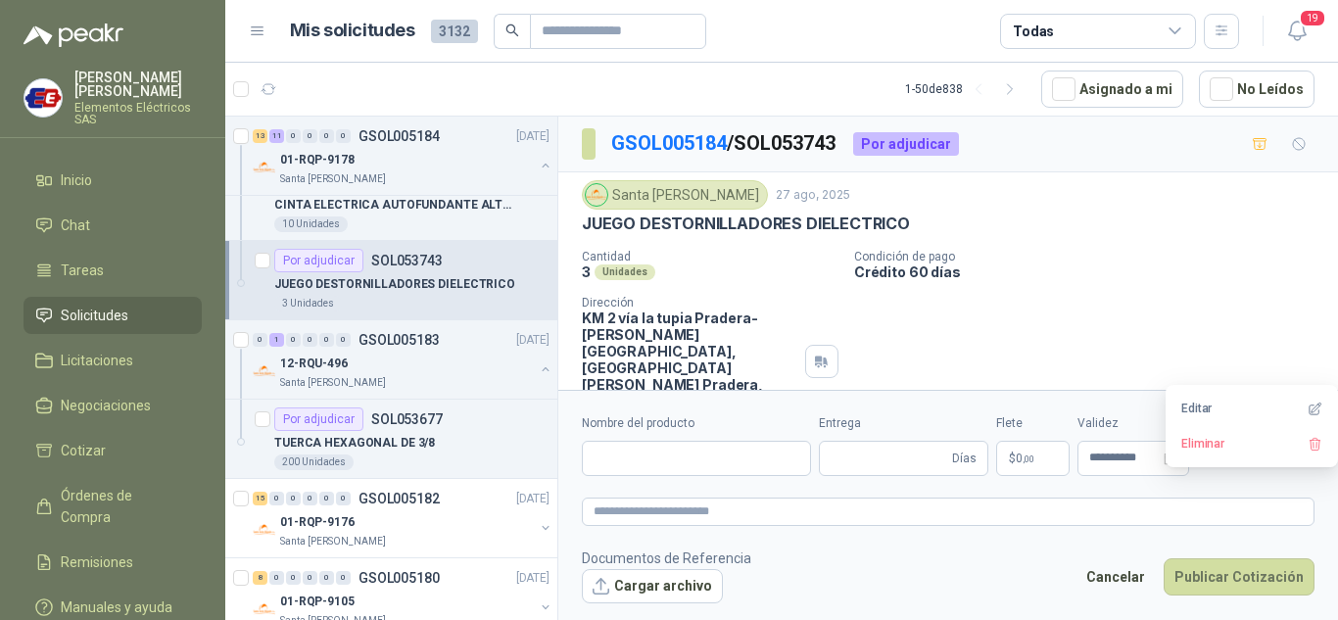
type input "**********"
type input "*"
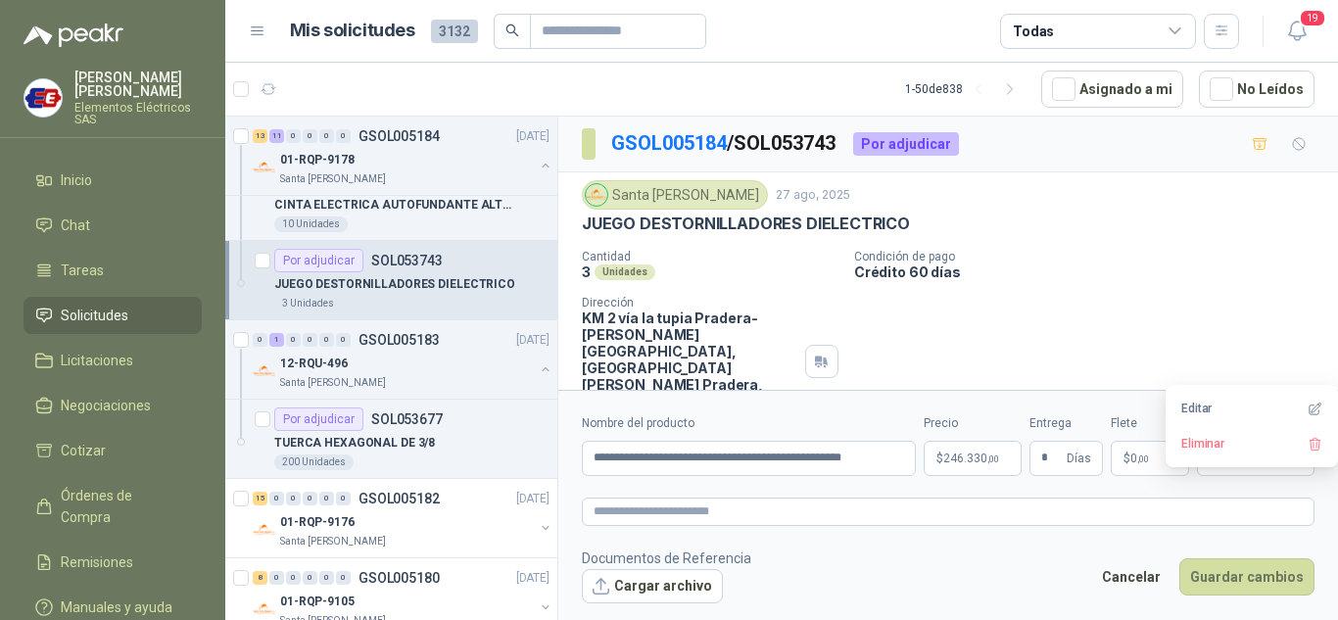
click at [977, 463] on span "246.330 ,00" at bounding box center [971, 459] width 56 height 12
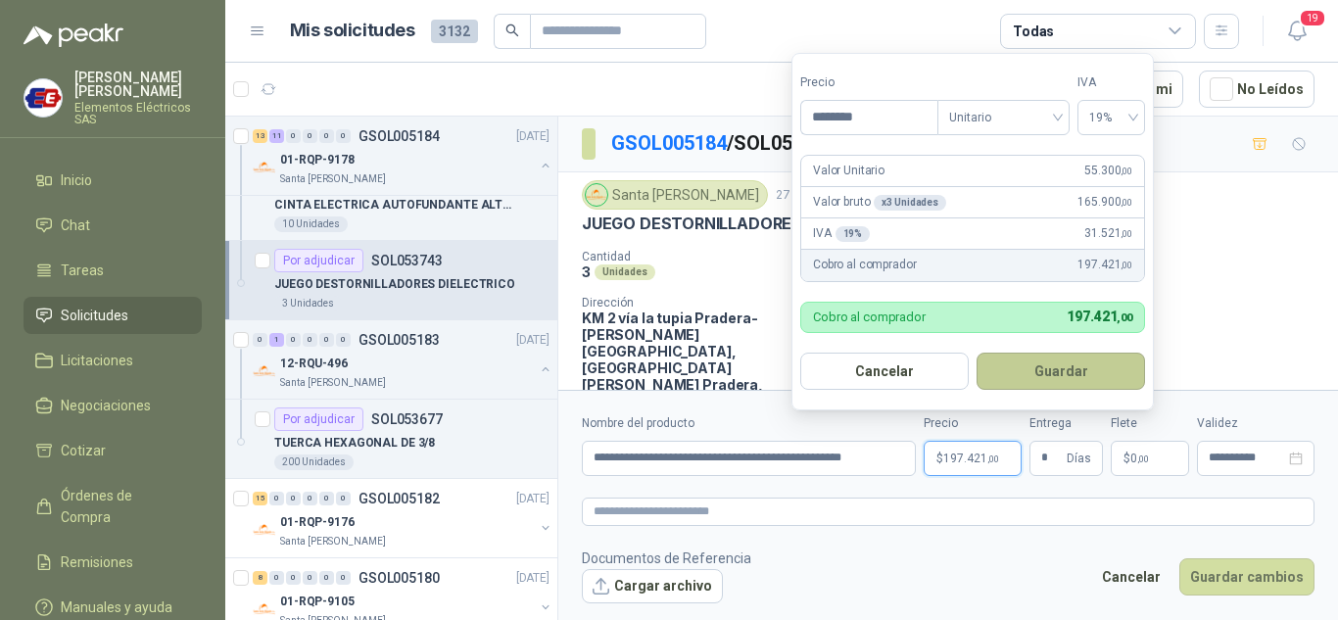
type input "********"
click at [1045, 373] on button "Guardar" at bounding box center [1061, 371] width 168 height 37
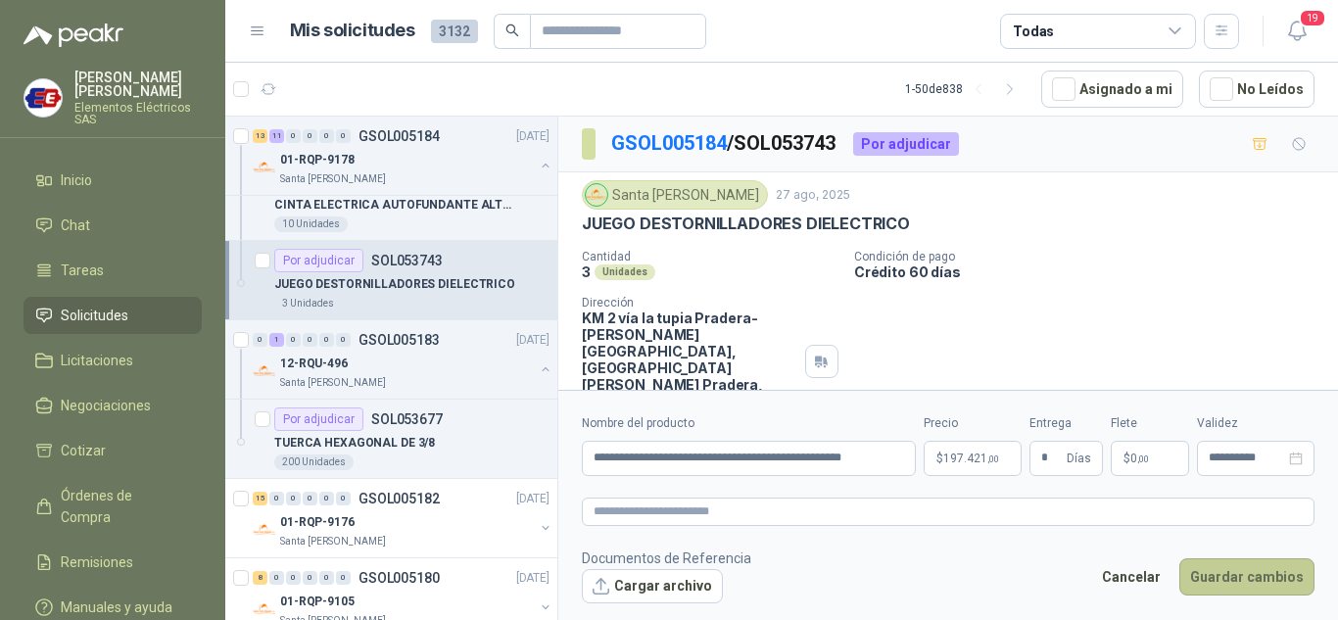
click at [1245, 583] on button "Guardar cambios" at bounding box center [1246, 576] width 135 height 37
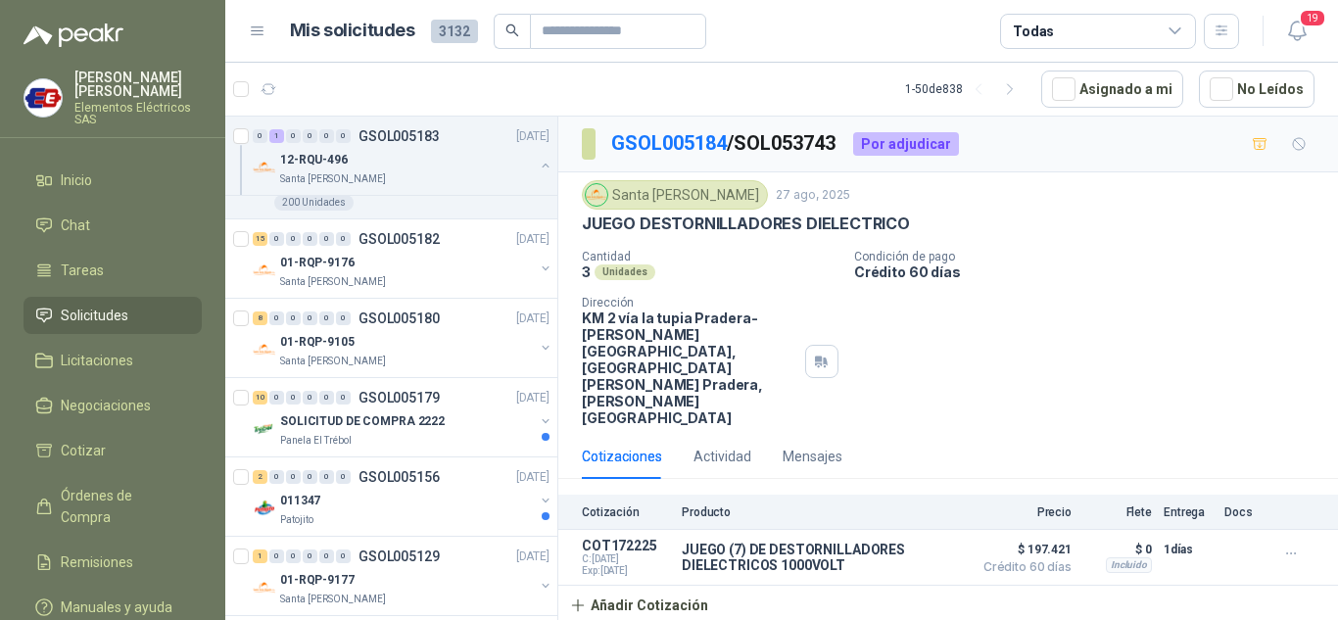
scroll to position [2253, 0]
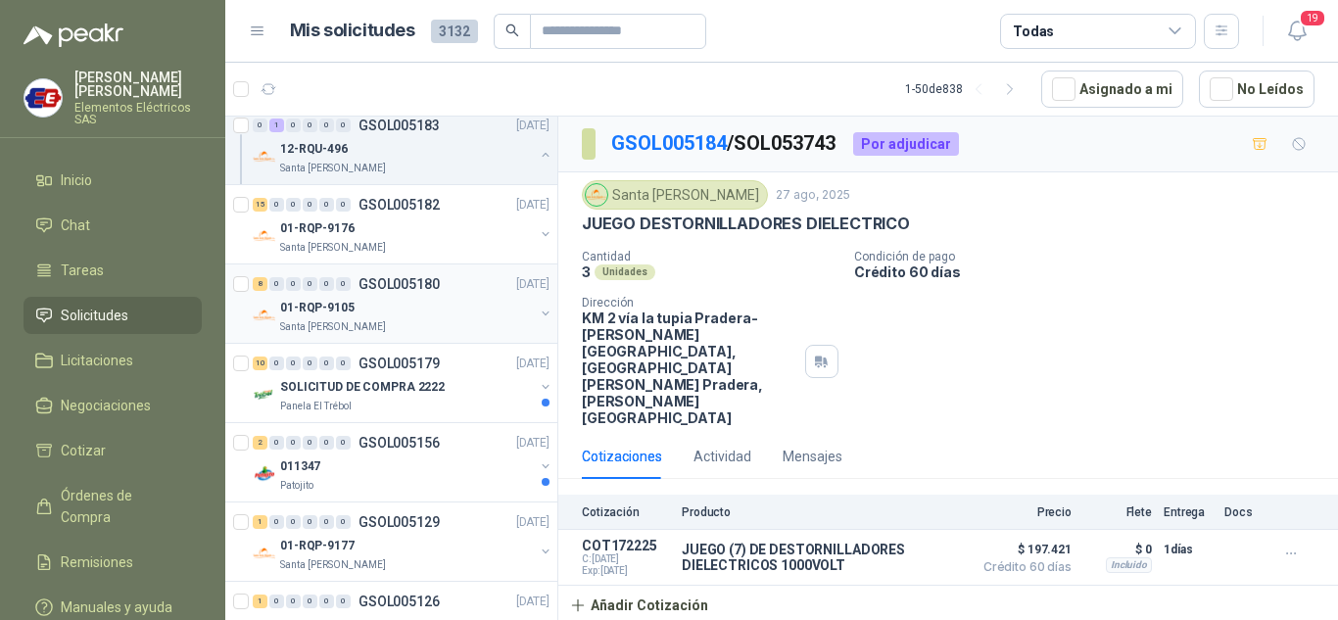
click at [302, 285] on div "8 0 0 0 0 0" at bounding box center [302, 284] width 98 height 14
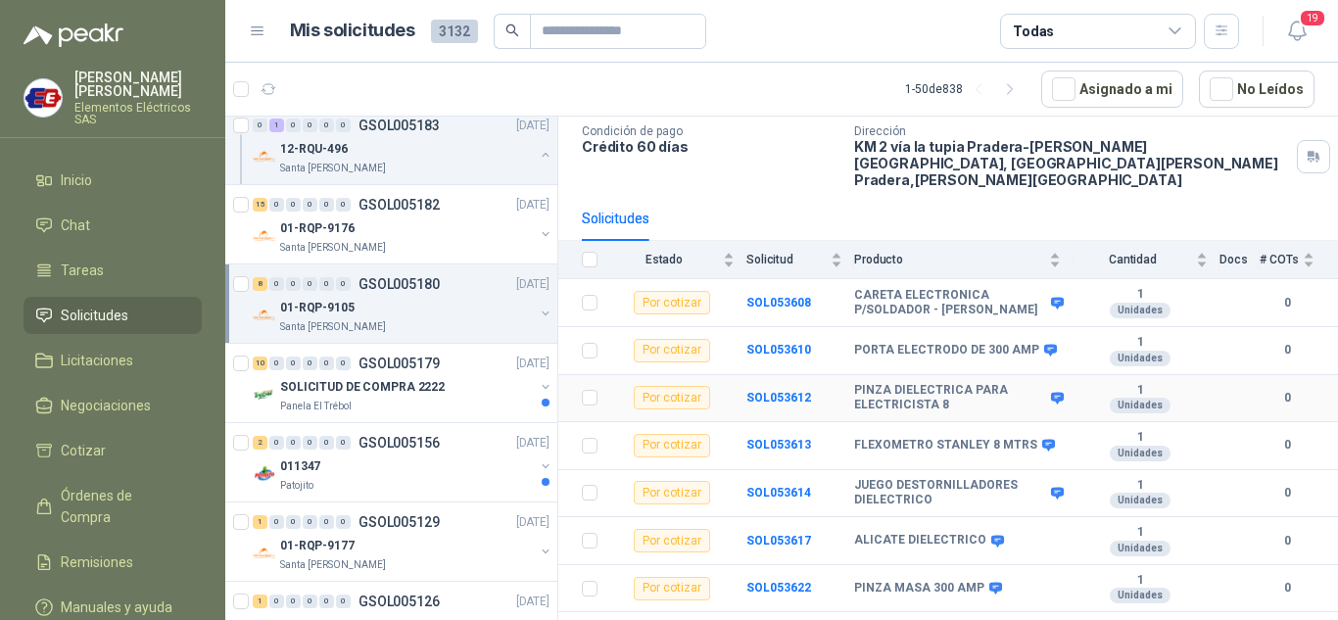
scroll to position [146, 0]
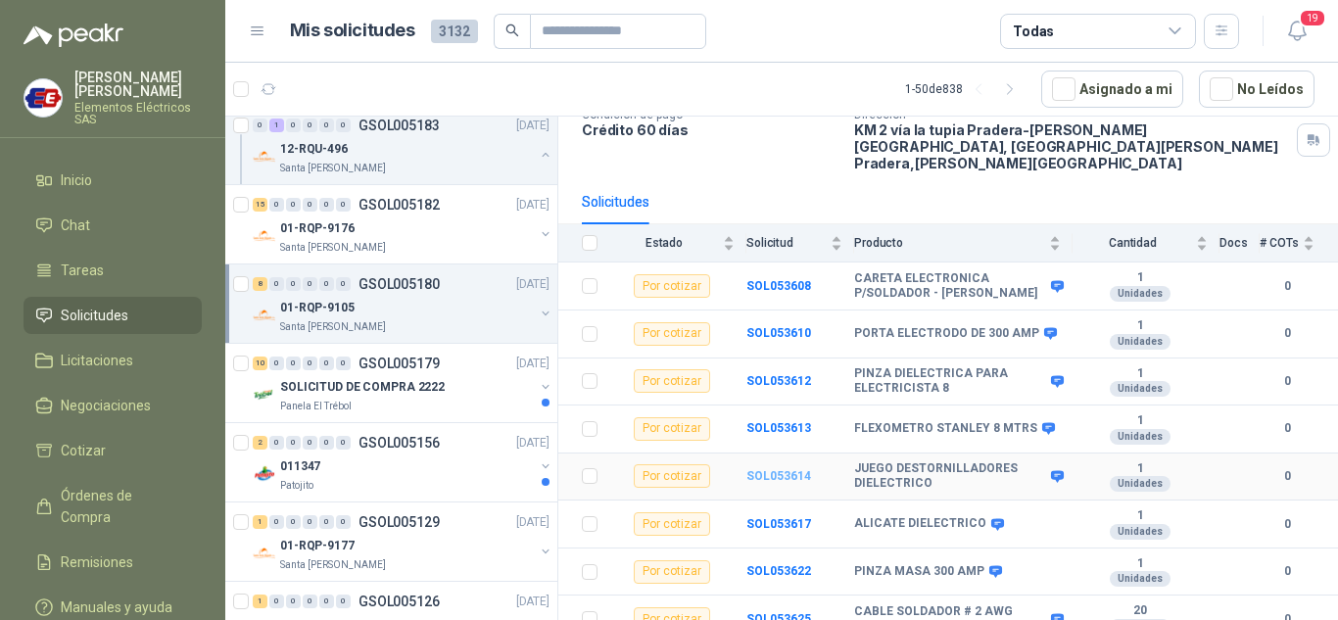
click at [762, 469] on b "SOL053614" at bounding box center [778, 476] width 65 height 14
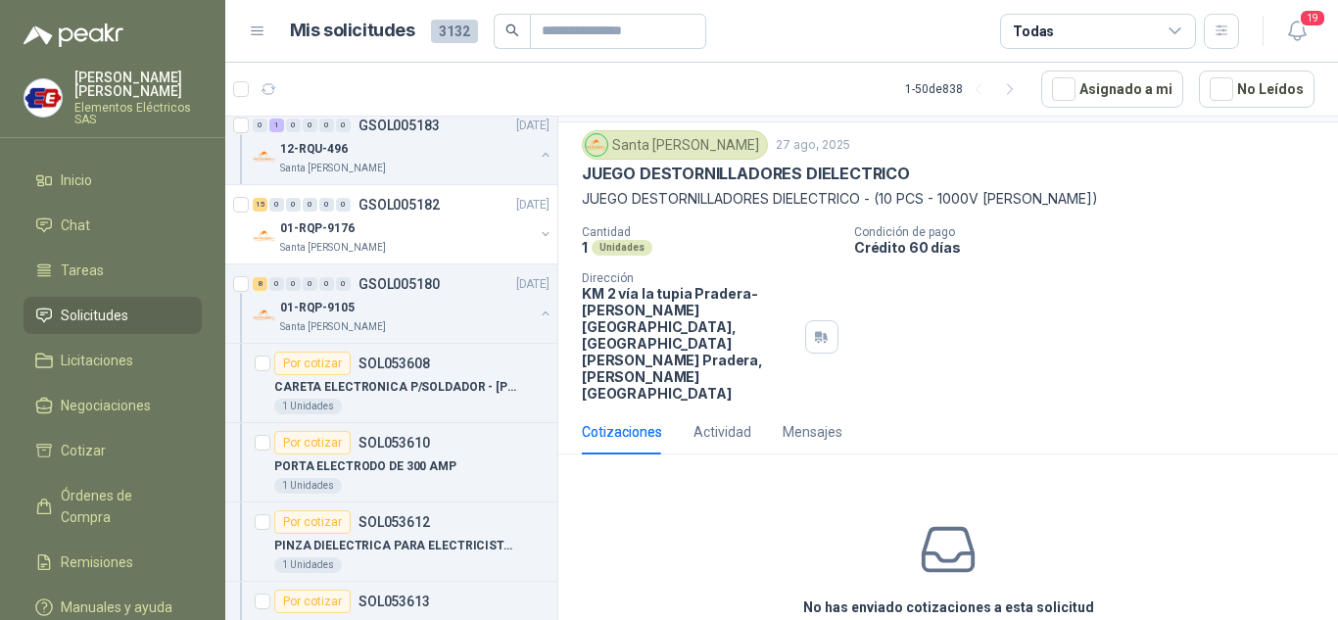
scroll to position [77, 0]
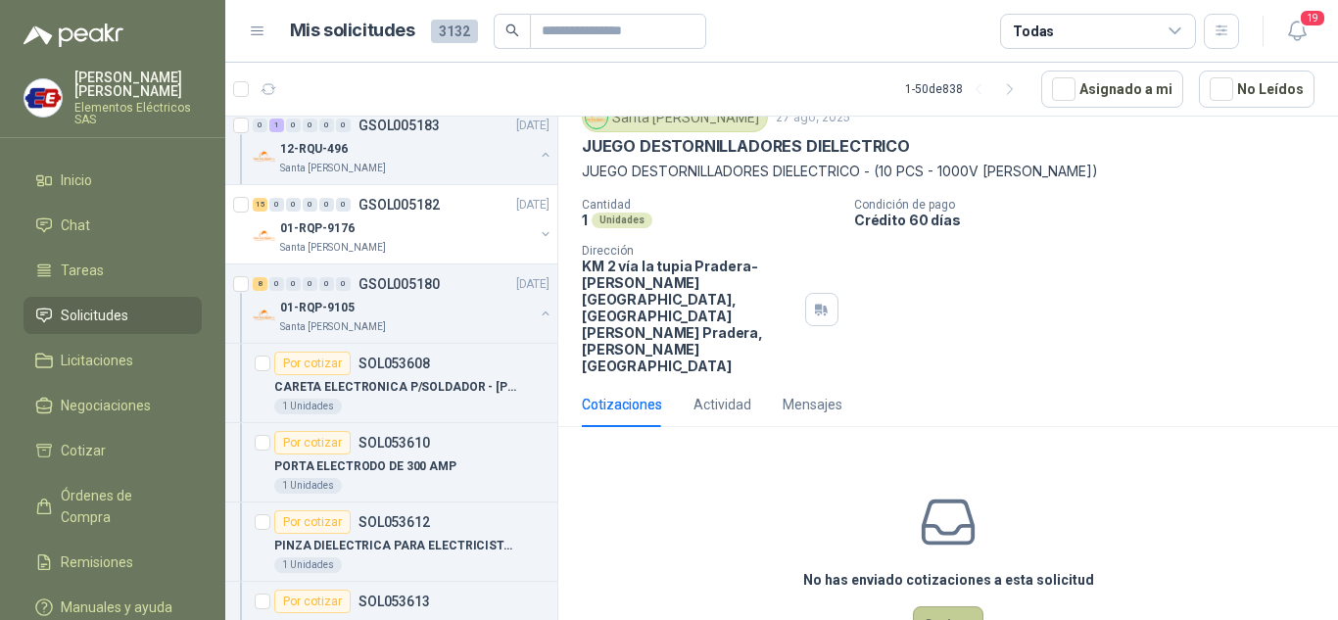
click at [934, 606] on button "Cotizar" at bounding box center [948, 624] width 71 height 37
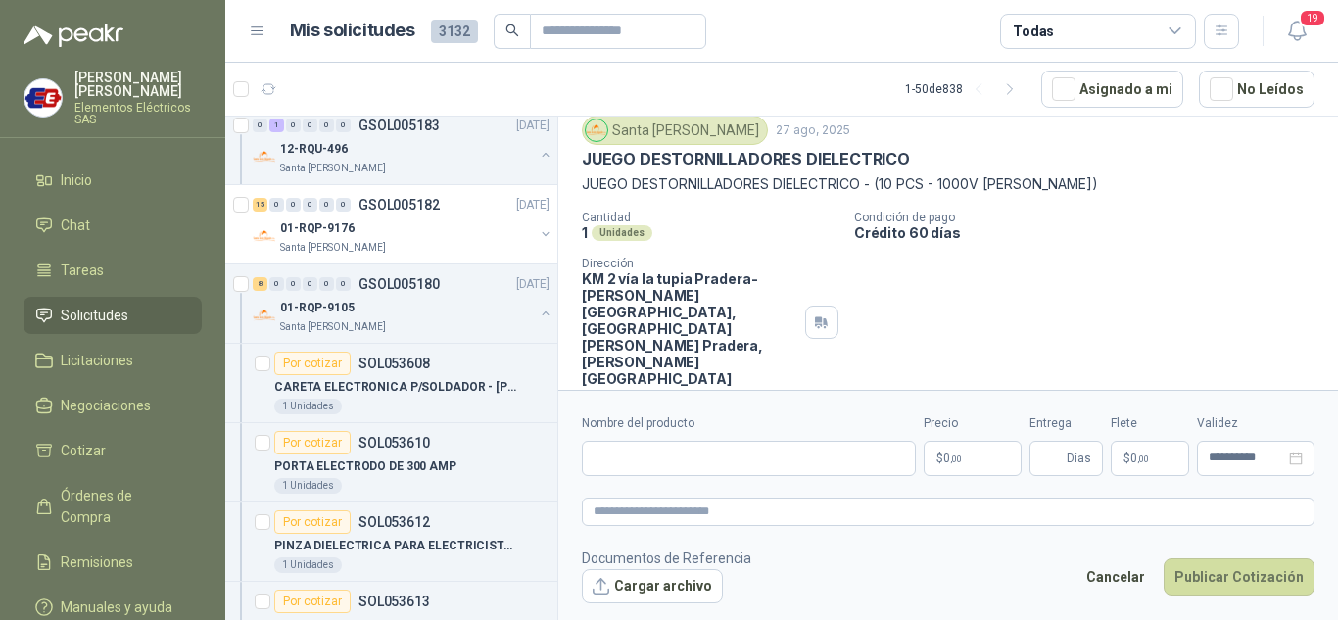
scroll to position [64, 0]
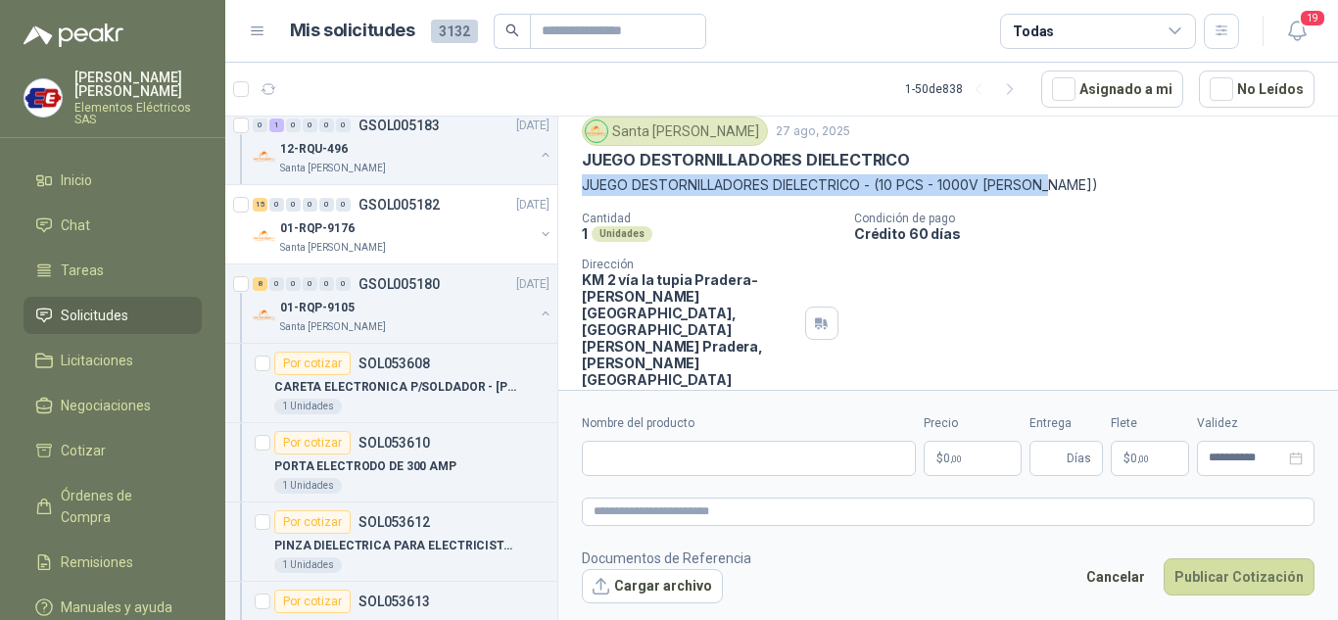
drag, startPoint x: 585, startPoint y: 183, endPoint x: 1024, endPoint y: 178, distance: 438.9
click at [1085, 177] on p "JUEGO DESTORNILLADORES DIELECTRICO - (10 PCS - 1000V [PERSON_NAME])" at bounding box center [948, 185] width 733 height 22
copy p "JUEGO DESTORNILLADORES DIELECTRICO - (10 PCS - 1000V [PERSON_NAME])"
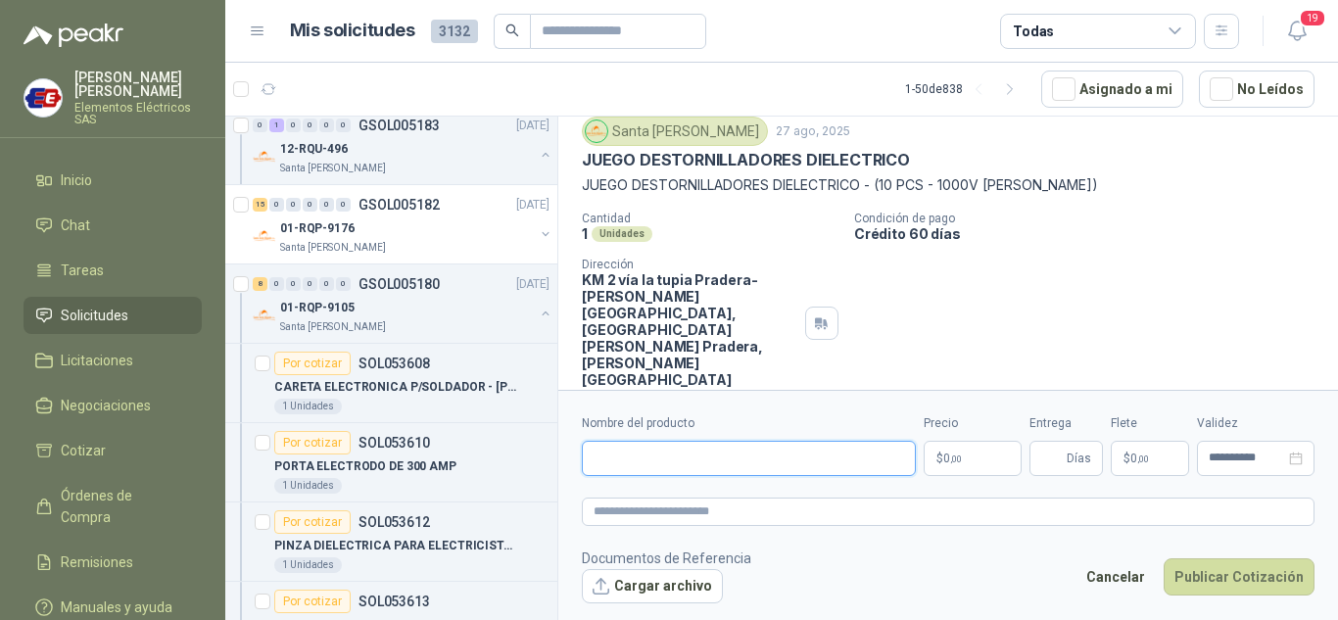
paste input "**********"
type input "**********"
click at [928, 461] on p "$ 0 ,00" at bounding box center [973, 458] width 98 height 35
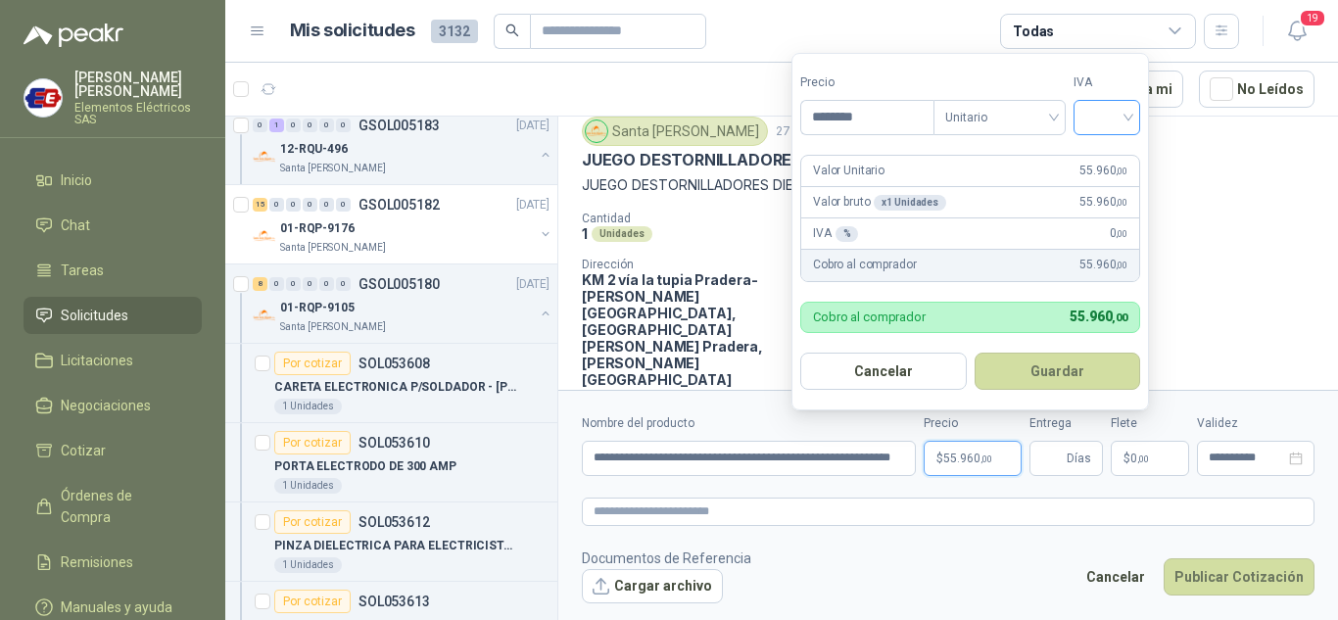
type input "********"
click at [1125, 123] on input "search" at bounding box center [1106, 115] width 43 height 29
click at [1106, 154] on div "19%" at bounding box center [1111, 158] width 36 height 22
click at [1075, 452] on span "Días" at bounding box center [1079, 458] width 24 height 33
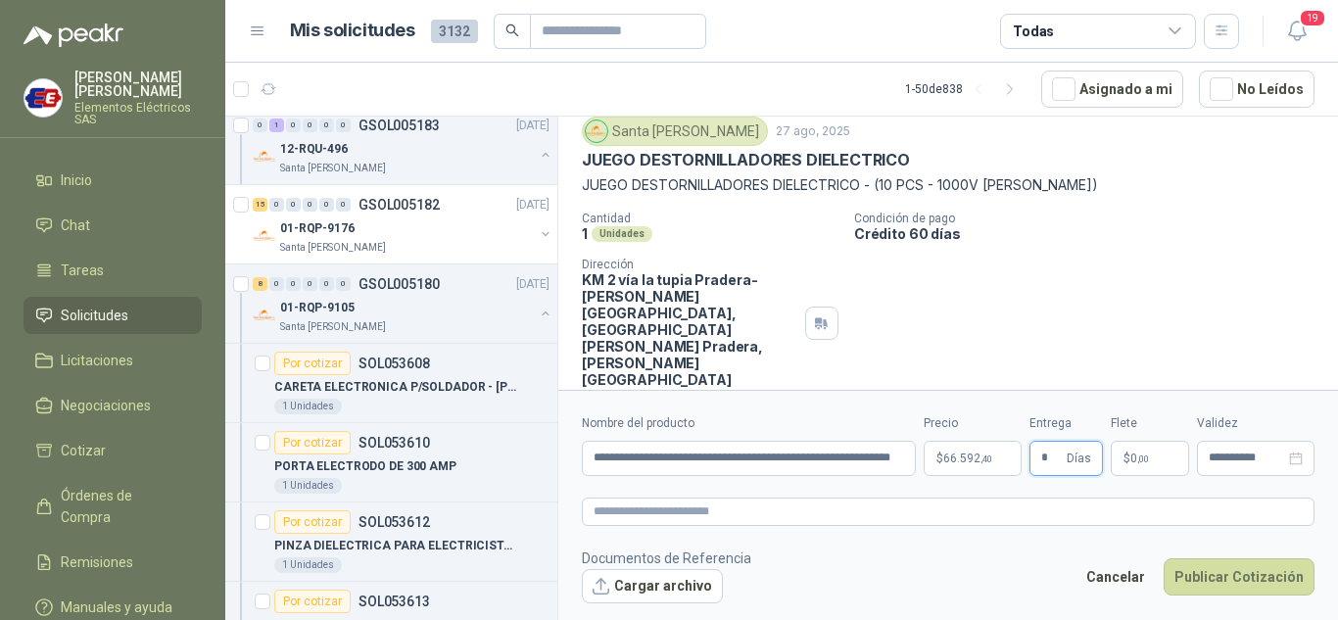
type input "*"
click at [1123, 421] on label "Flete" at bounding box center [1150, 423] width 78 height 19
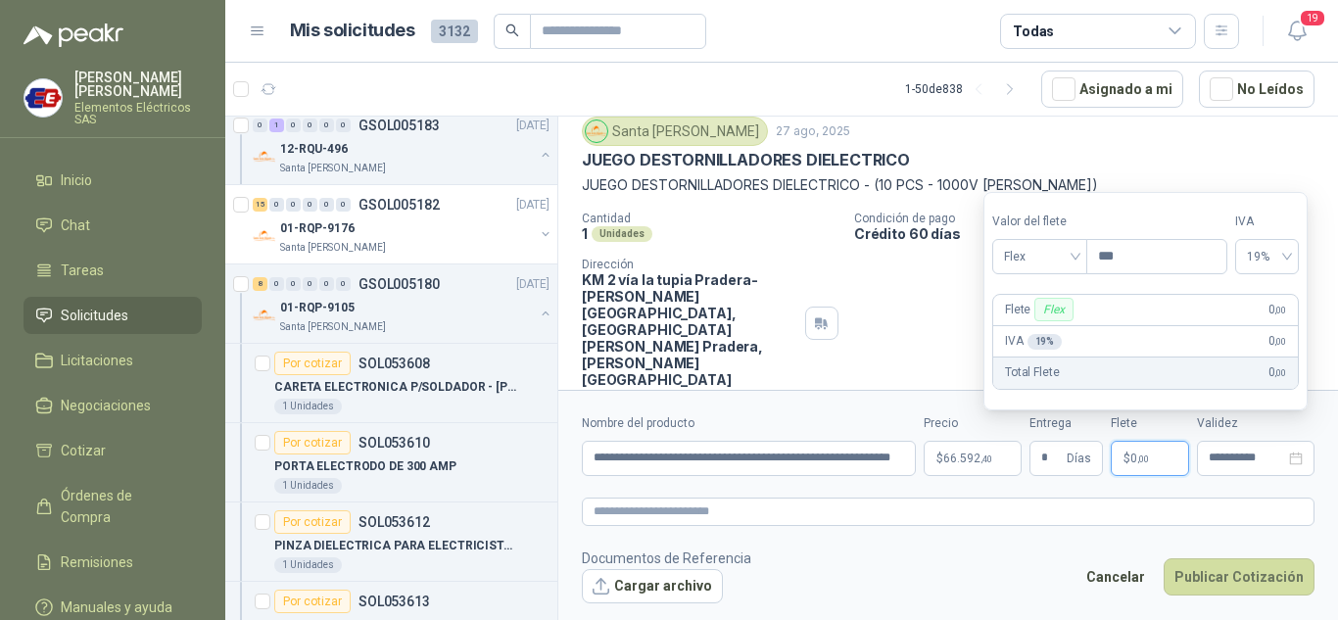
click at [1132, 462] on span "0 ,00" at bounding box center [1139, 459] width 19 height 12
click at [1065, 254] on span "Flex" at bounding box center [1040, 256] width 72 height 29
click at [1027, 328] on div "Incluido" at bounding box center [1042, 329] width 68 height 22
click at [1229, 575] on button "Publicar Cotización" at bounding box center [1239, 576] width 151 height 37
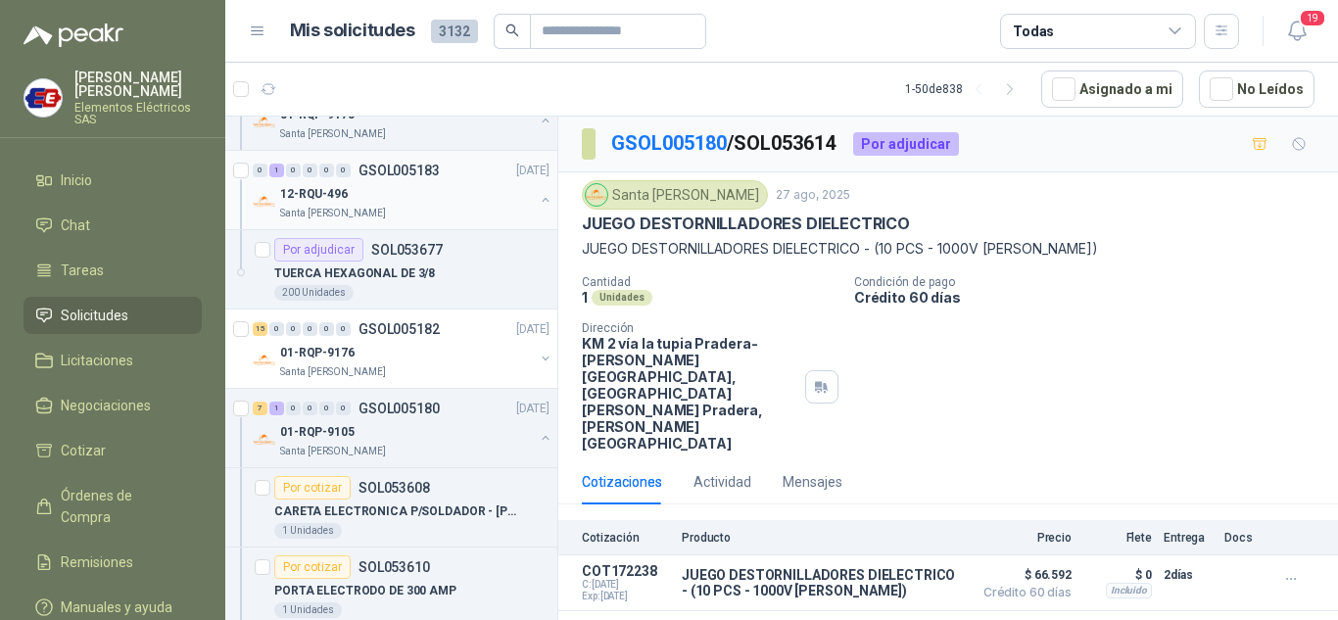
scroll to position [2155, 0]
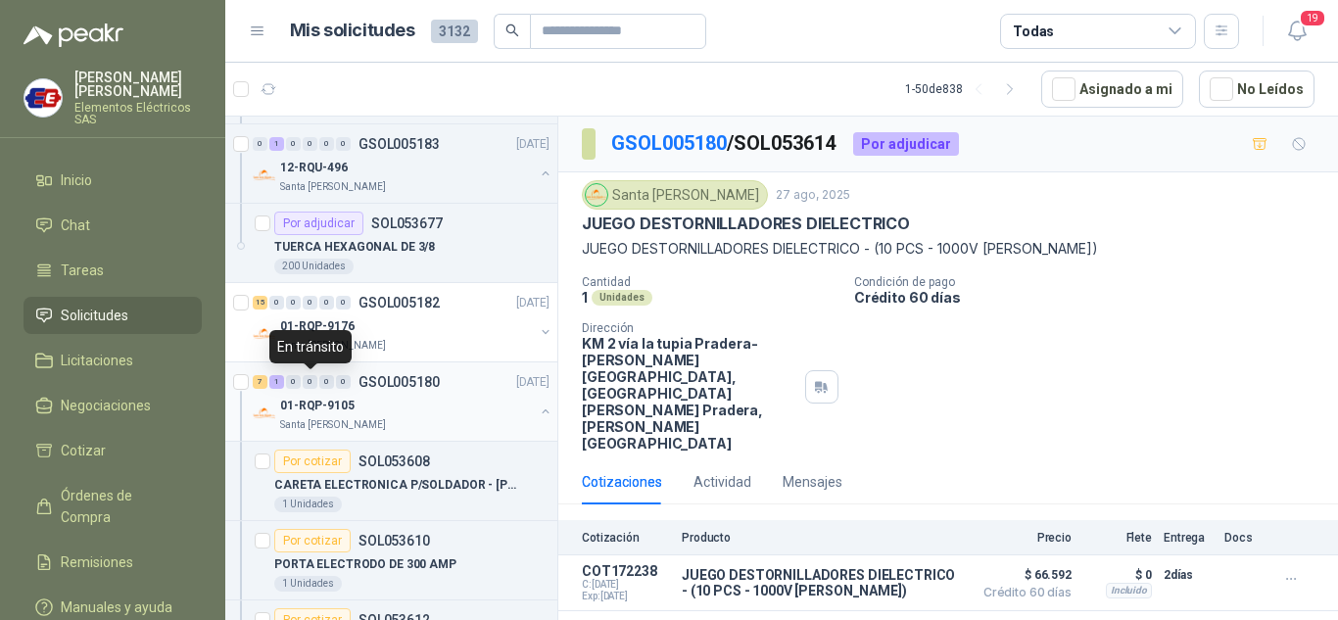
click at [312, 382] on div "0" at bounding box center [310, 382] width 15 height 14
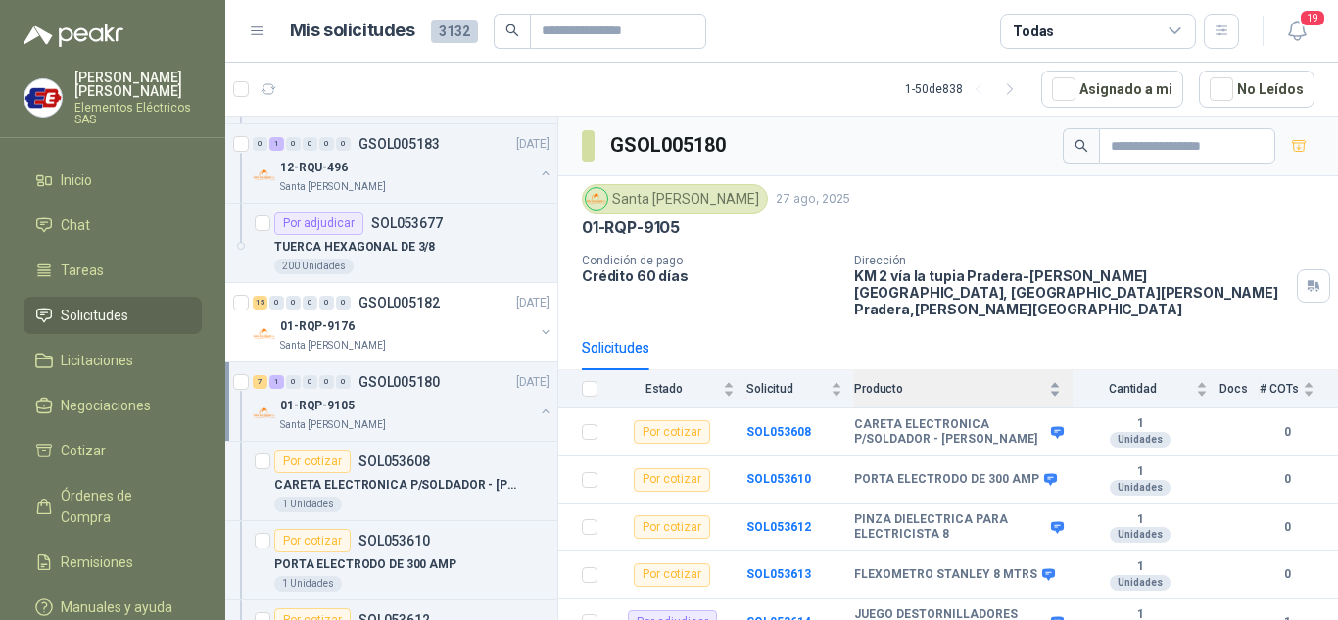
scroll to position [98, 0]
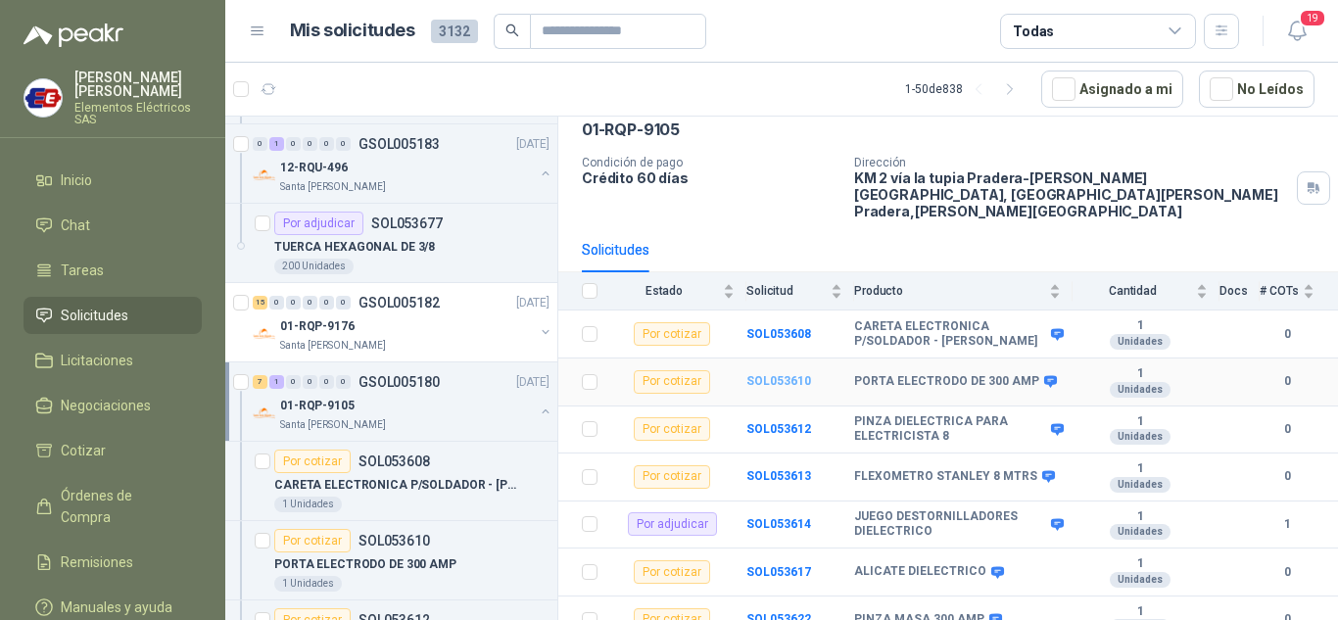
click at [773, 374] on b "SOL053610" at bounding box center [778, 381] width 65 height 14
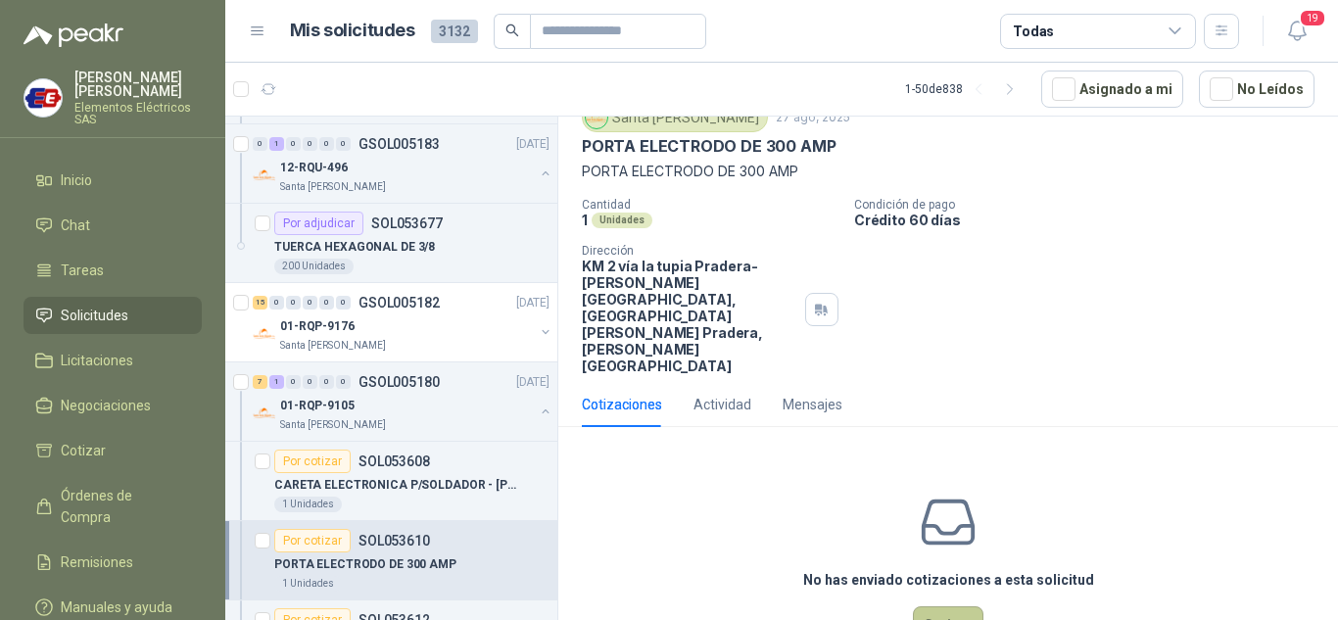
click at [935, 606] on button "Cotizar" at bounding box center [948, 624] width 71 height 37
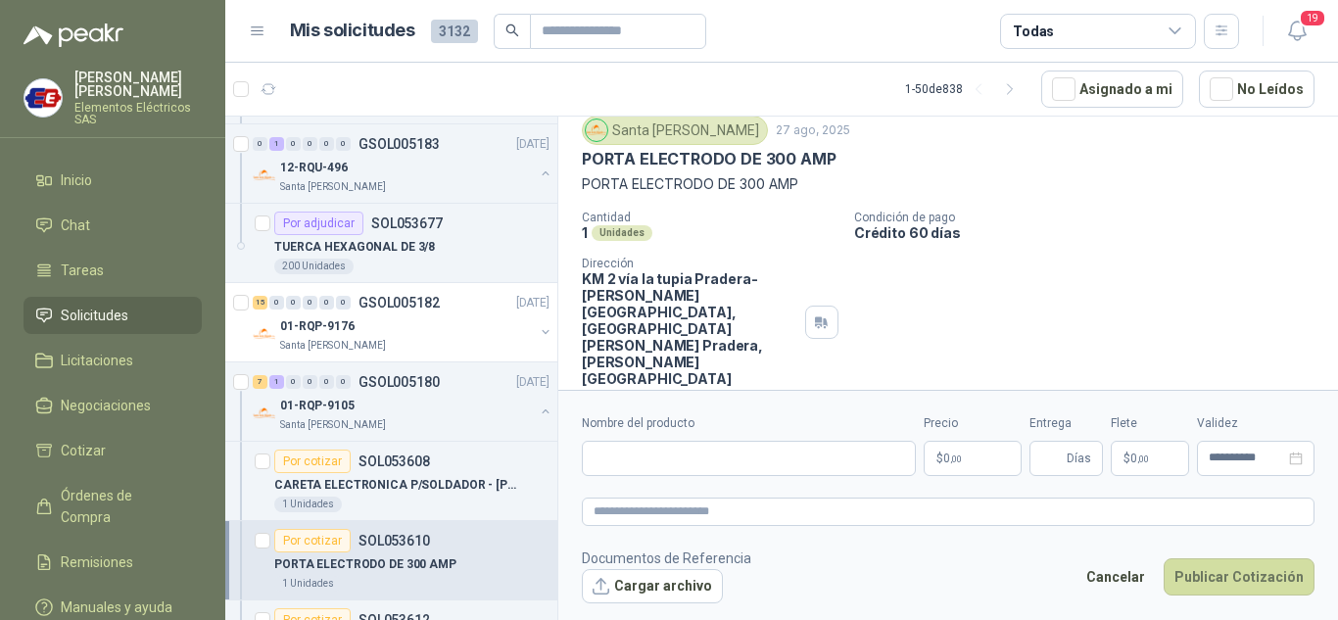
scroll to position [64, 0]
drag, startPoint x: 581, startPoint y: 182, endPoint x: 856, endPoint y: 190, distance: 275.4
click at [856, 190] on div "Santa [PERSON_NAME] [DATE] PORTA ELECTRODO DE 300 AMP PORTA ELECTRODO DE 300 AM…" at bounding box center [948, 252] width 780 height 287
paste input "**********"
type input "**********"
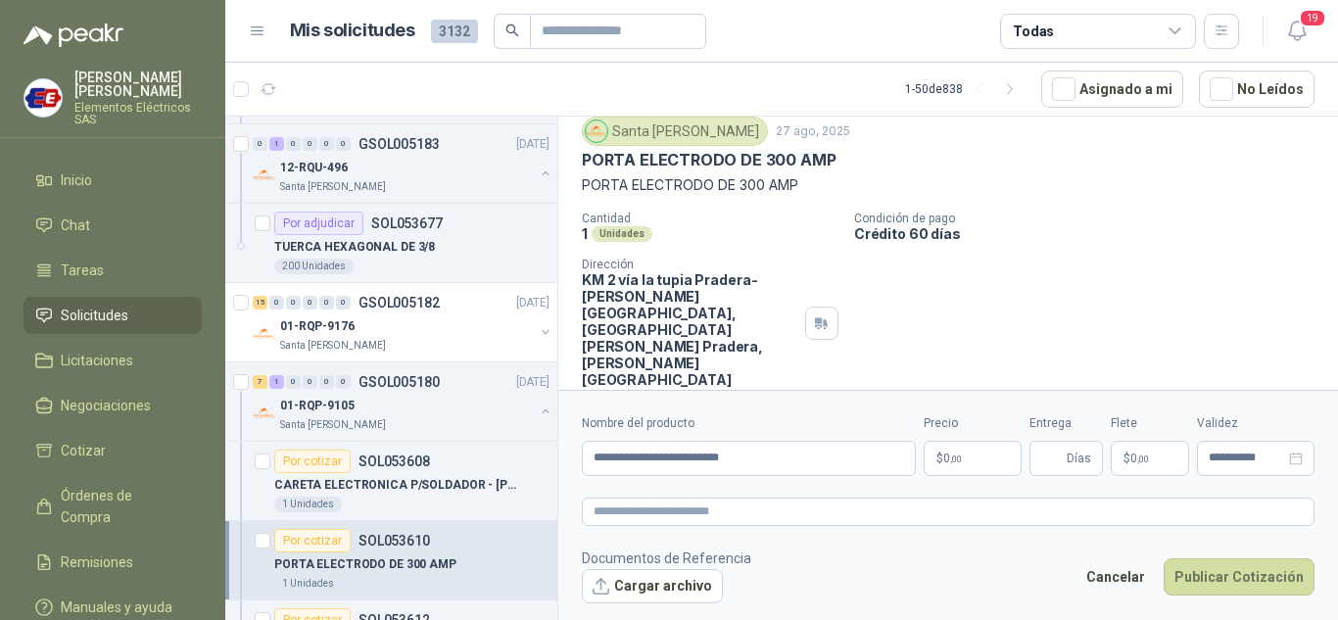
click at [945, 460] on span "0 ,00" at bounding box center [952, 459] width 19 height 12
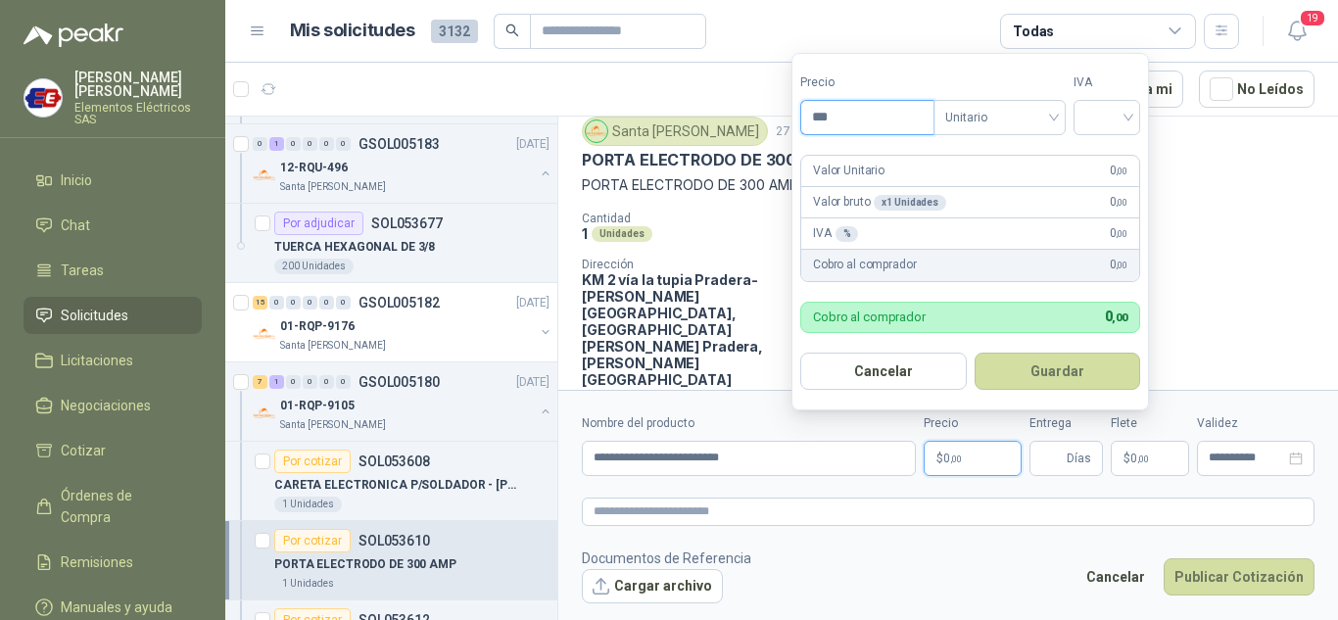
click at [831, 112] on input "***" at bounding box center [867, 117] width 132 height 33
type input "********"
click at [1128, 118] on input "search" at bounding box center [1106, 115] width 43 height 29
drag, startPoint x: 1111, startPoint y: 160, endPoint x: 1113, endPoint y: 261, distance: 100.9
click at [1111, 185] on div "19% 5% 0%" at bounding box center [1111, 189] width 60 height 94
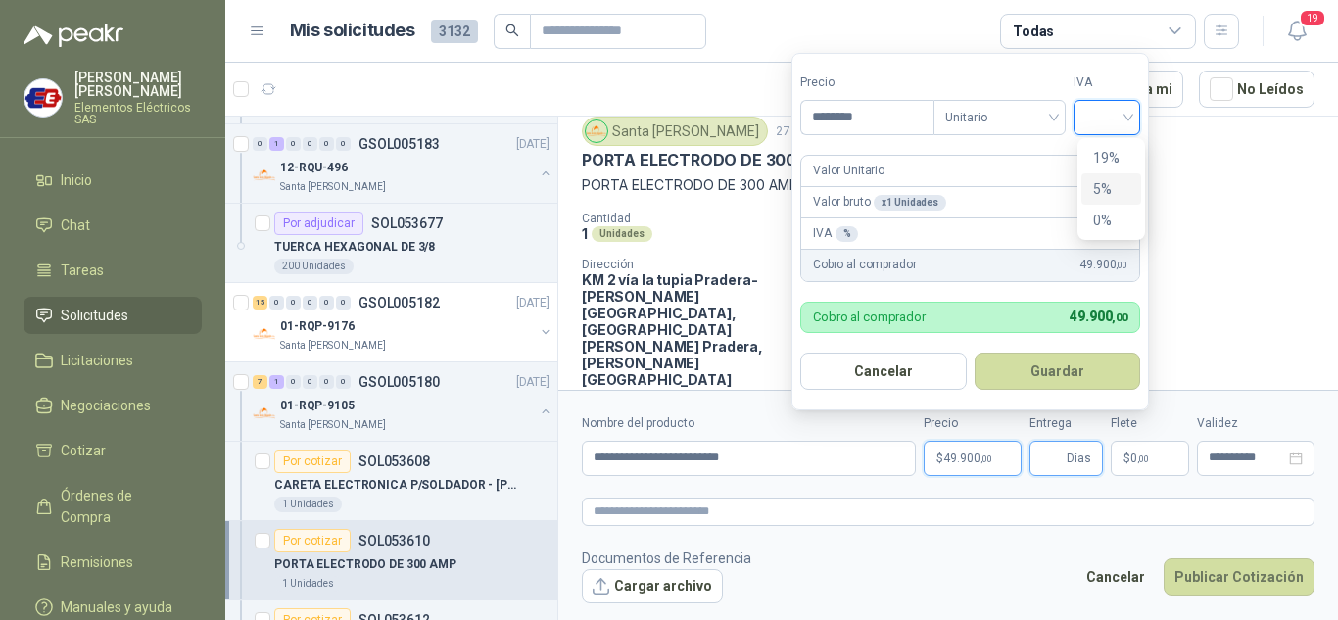
click at [1050, 449] on input "Entrega" at bounding box center [1052, 458] width 22 height 33
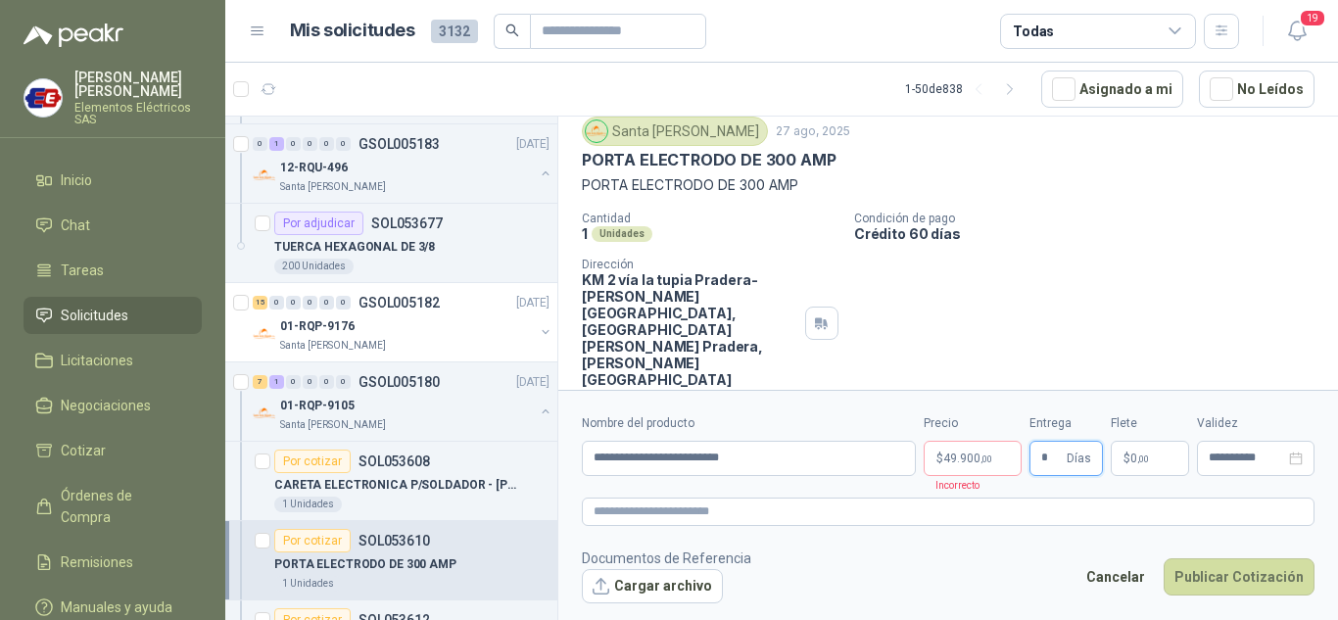
type input "*"
drag, startPoint x: 1078, startPoint y: 271, endPoint x: 1139, endPoint y: 434, distance: 173.6
click at [1084, 294] on div "Cantidad 1 Unidades Condición de pago Crédito 60 días Dirección KM 2 vía la tup…" at bounding box center [948, 300] width 733 height 176
click at [1145, 454] on span ",00" at bounding box center [1143, 459] width 12 height 11
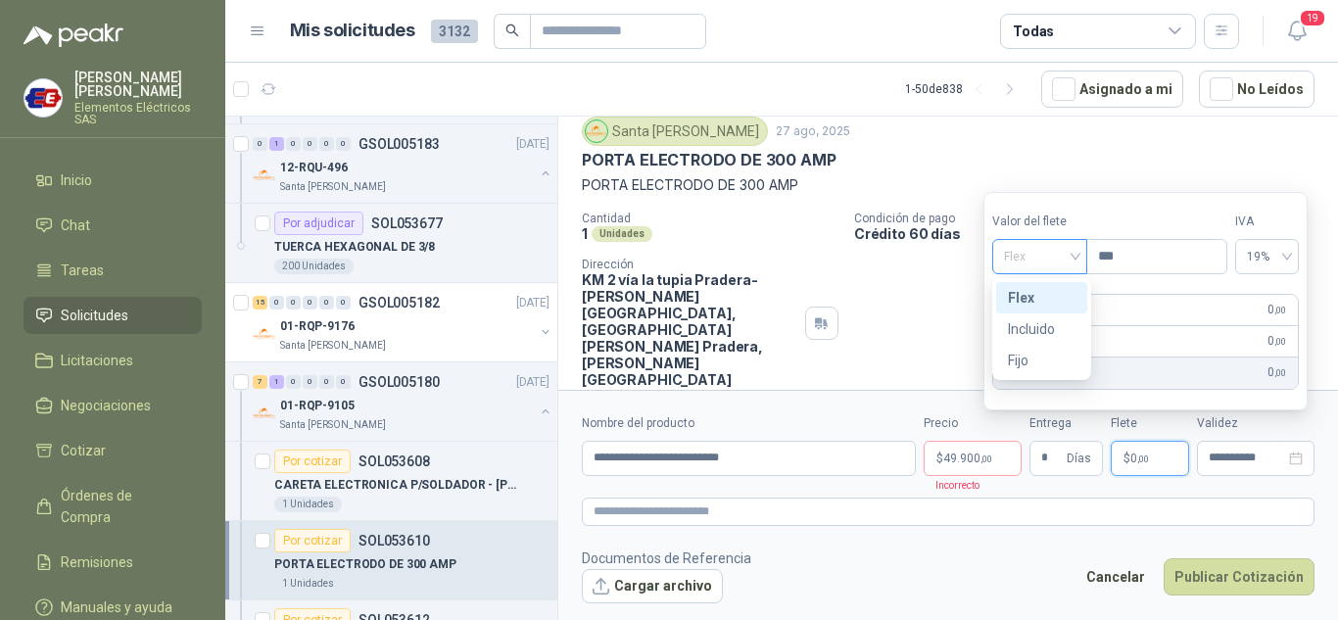
click at [1074, 255] on span "Flex" at bounding box center [1040, 256] width 72 height 29
click at [1017, 325] on div "Incluido" at bounding box center [1042, 329] width 68 height 22
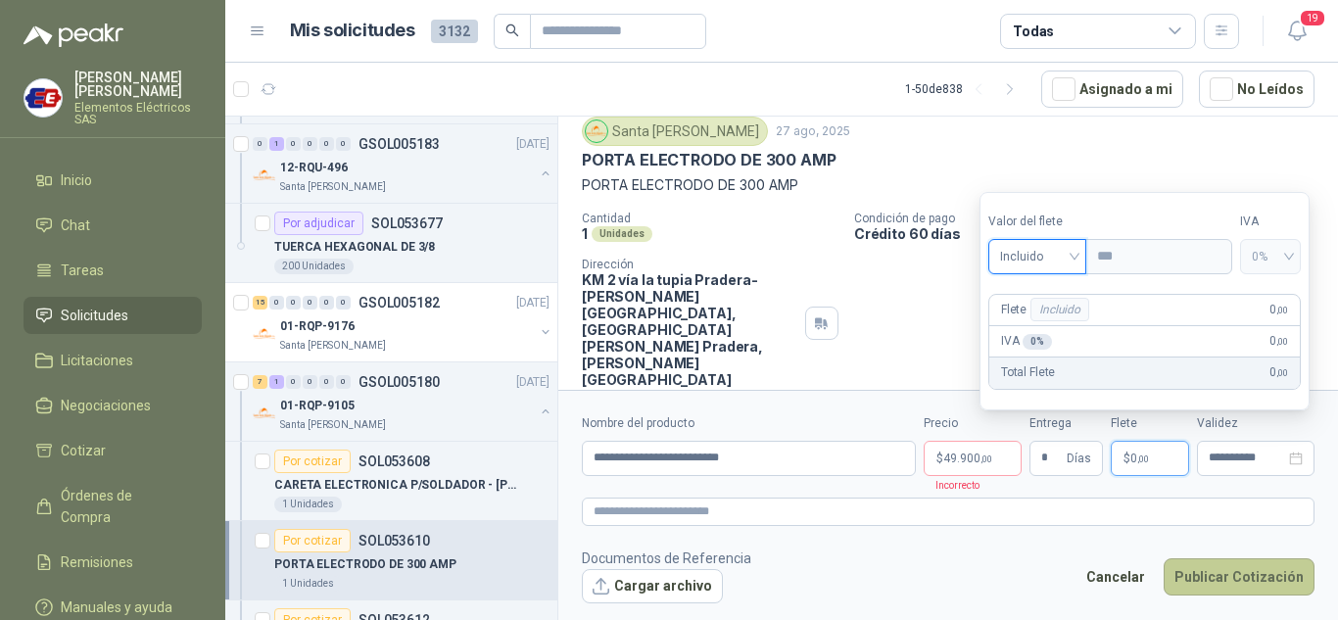
click at [1221, 581] on button "Publicar Cotización" at bounding box center [1239, 576] width 151 height 37
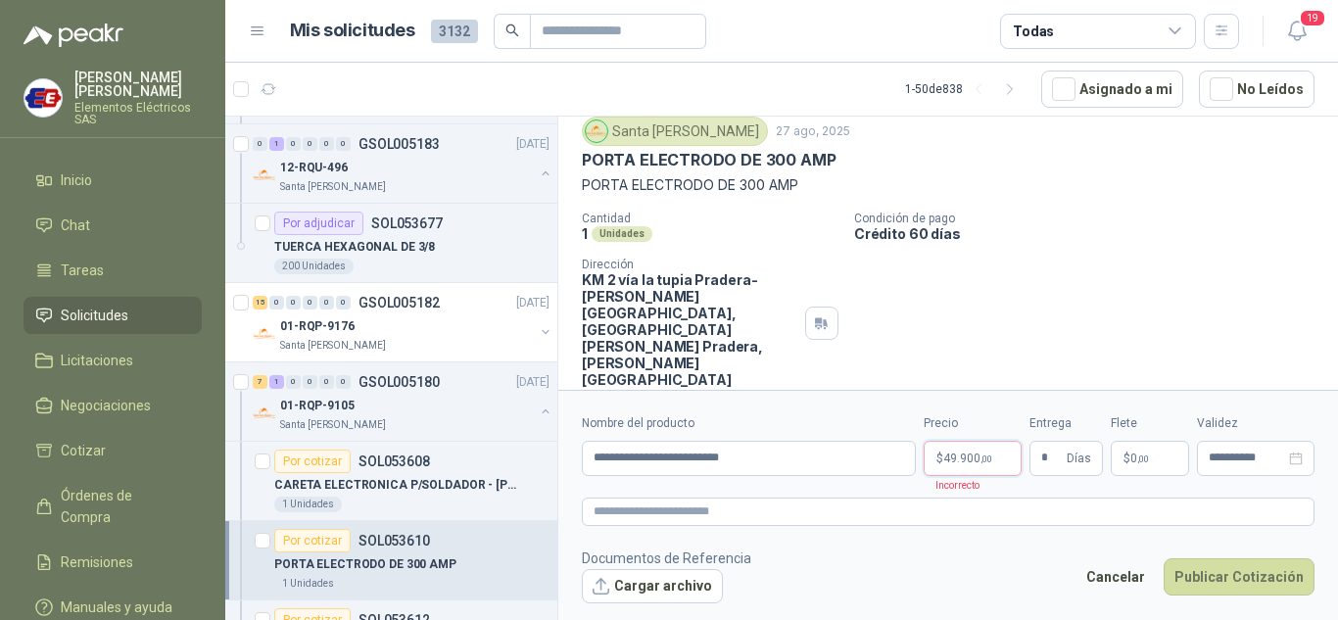
click at [982, 460] on span ",00" at bounding box center [987, 459] width 12 height 11
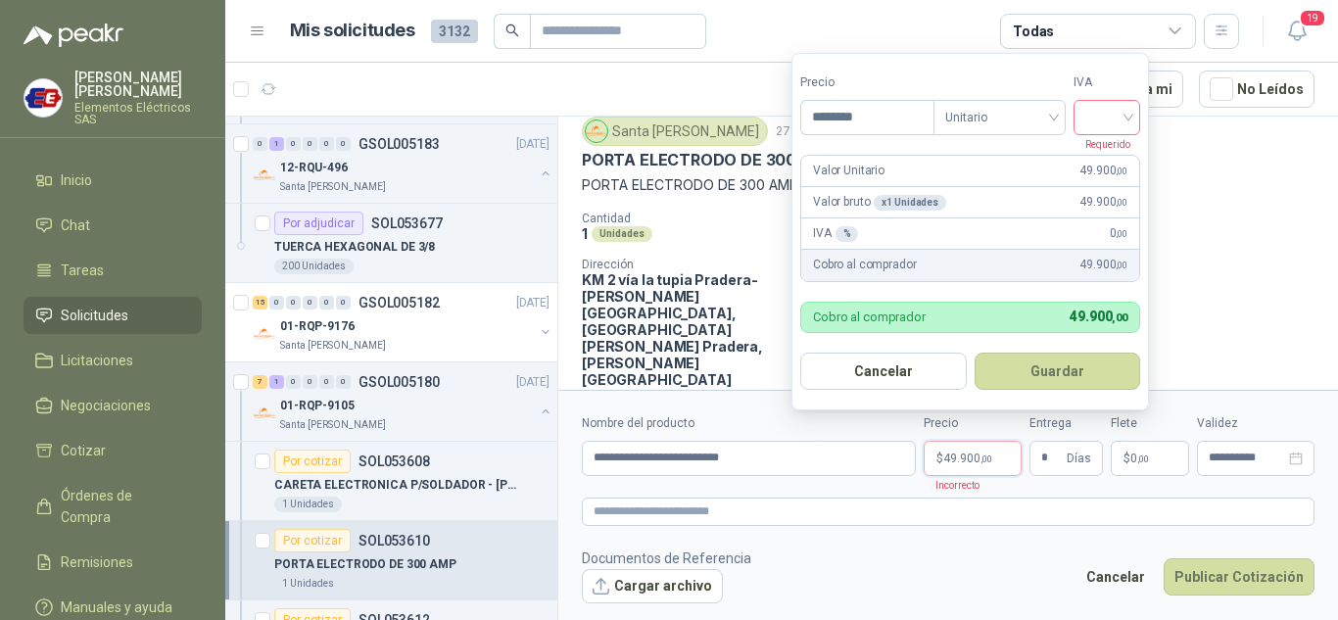
click at [1126, 120] on input "search" at bounding box center [1106, 115] width 43 height 29
click at [1103, 152] on div "19%" at bounding box center [1111, 158] width 36 height 22
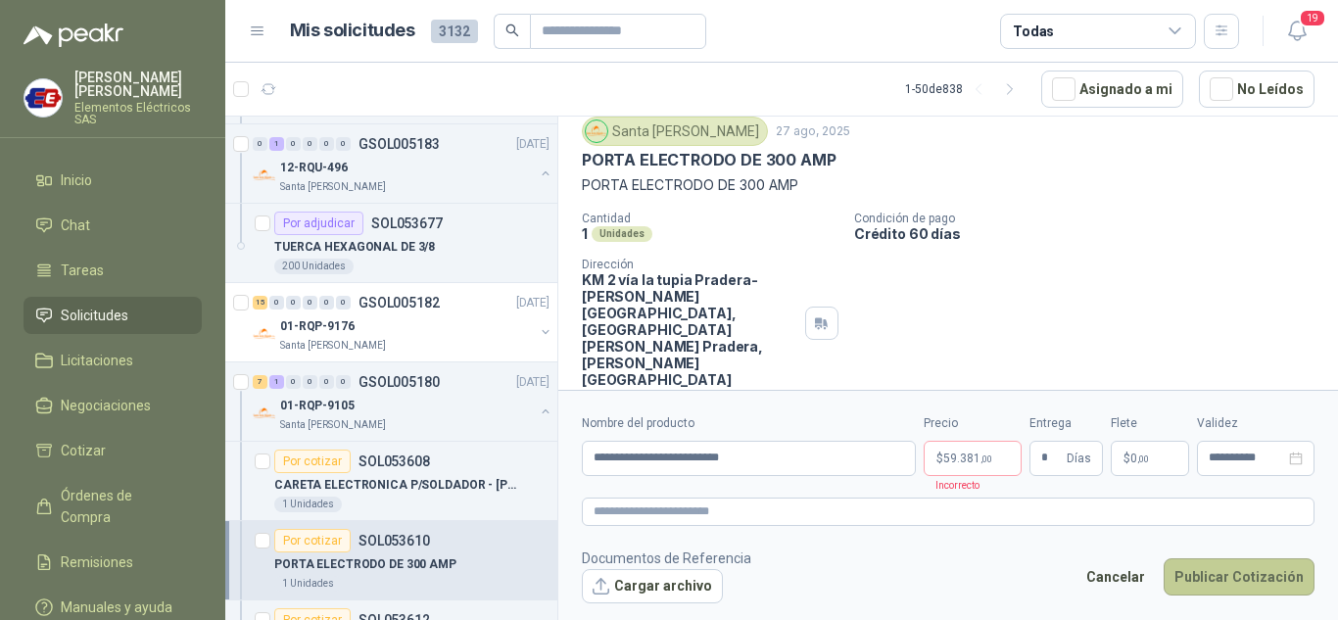
click at [1223, 581] on button "Publicar Cotización" at bounding box center [1239, 576] width 151 height 37
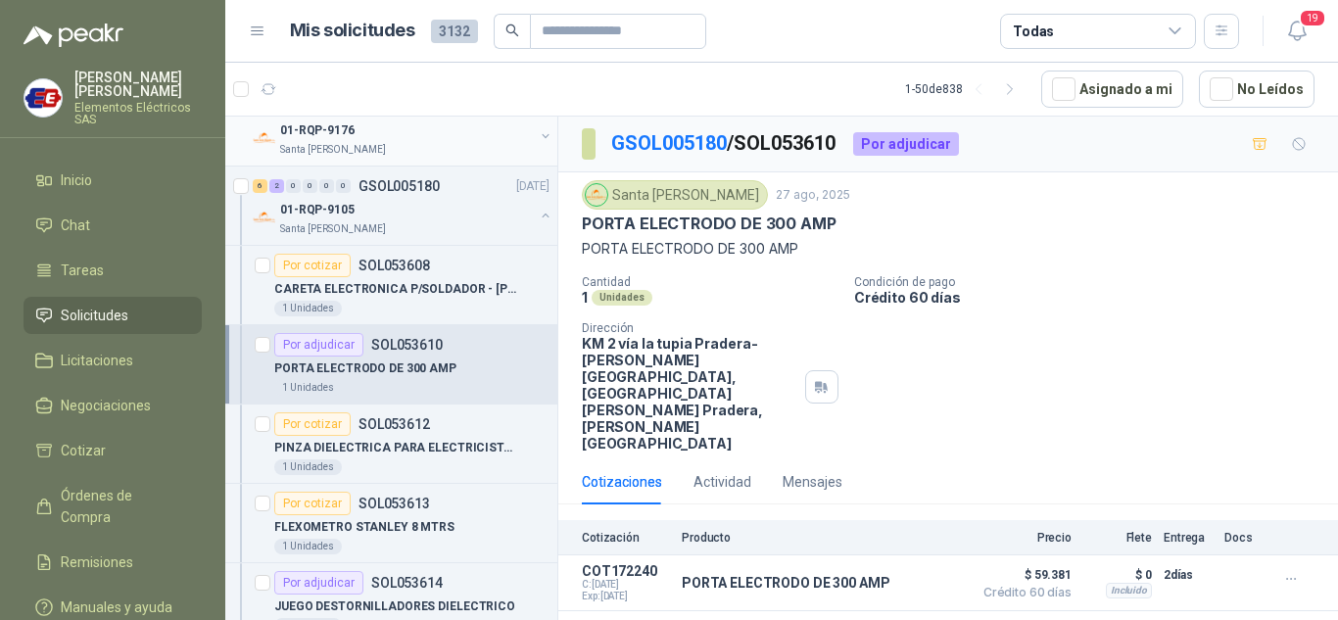
scroll to position [2449, 0]
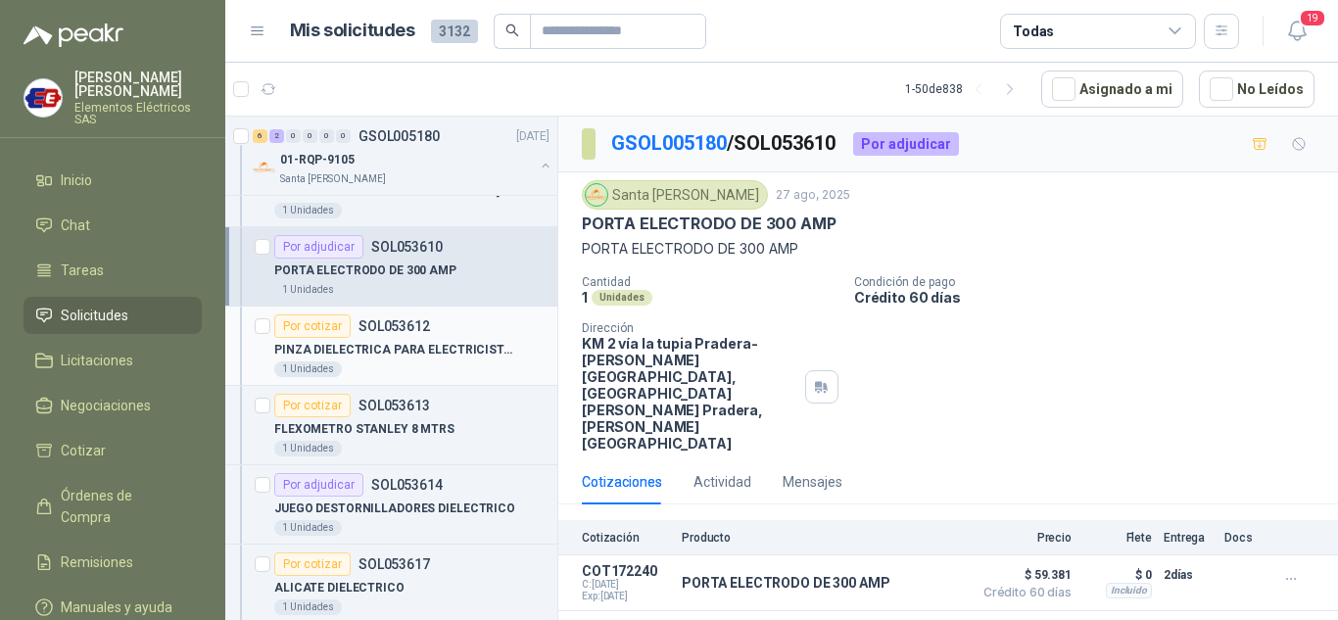
click at [328, 326] on div "Por cotizar" at bounding box center [312, 326] width 76 height 24
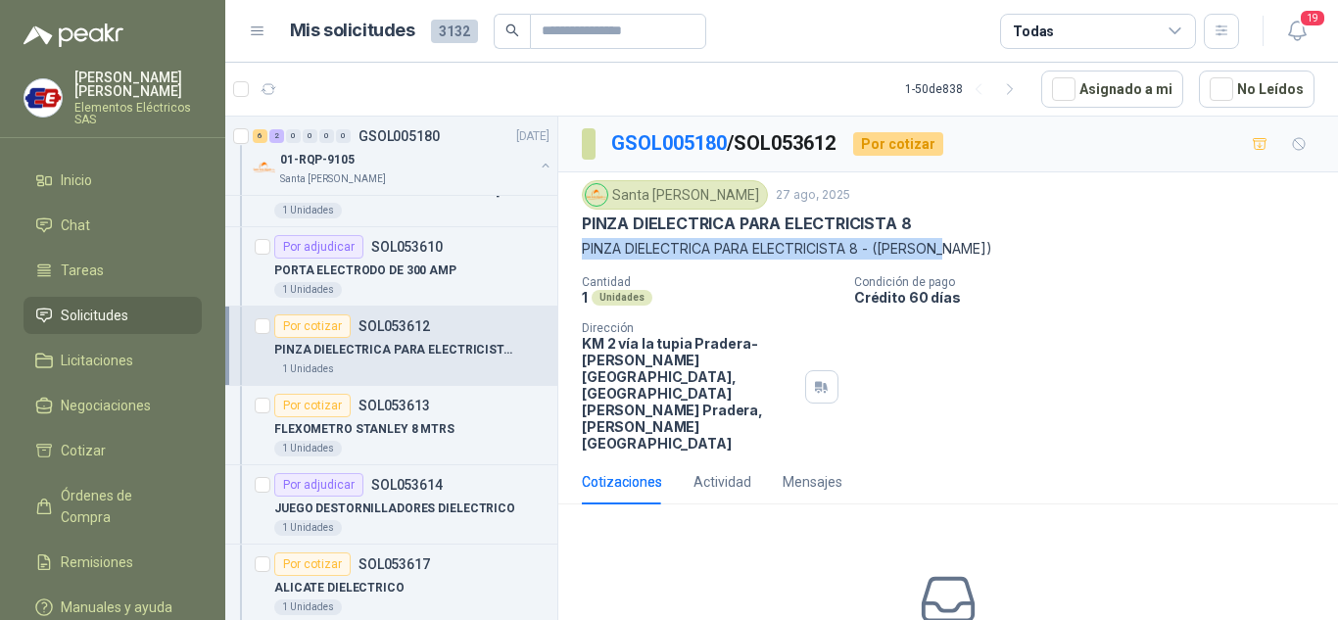
drag, startPoint x: 582, startPoint y: 248, endPoint x: 998, endPoint y: 244, distance: 416.3
click at [998, 244] on p "PINZA DIELECTRICA PARA ELECTRICISTA 8 - ([PERSON_NAME])" at bounding box center [948, 249] width 733 height 22
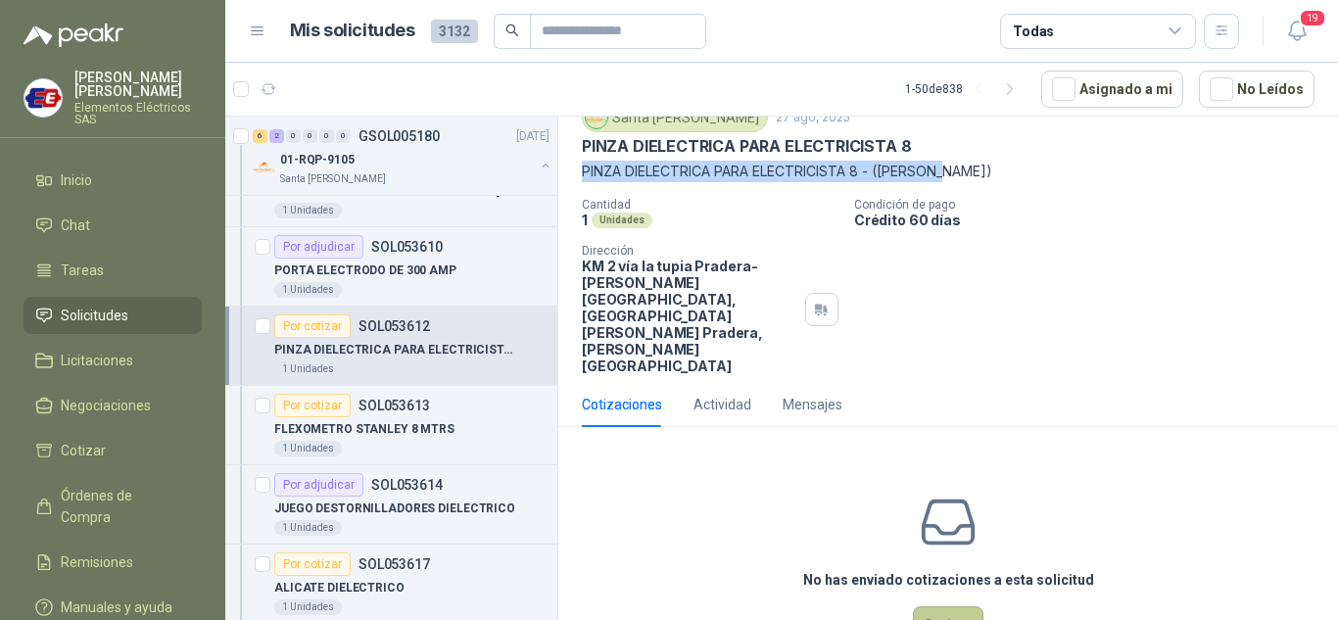
click at [913, 606] on button "Cotizar" at bounding box center [948, 624] width 71 height 37
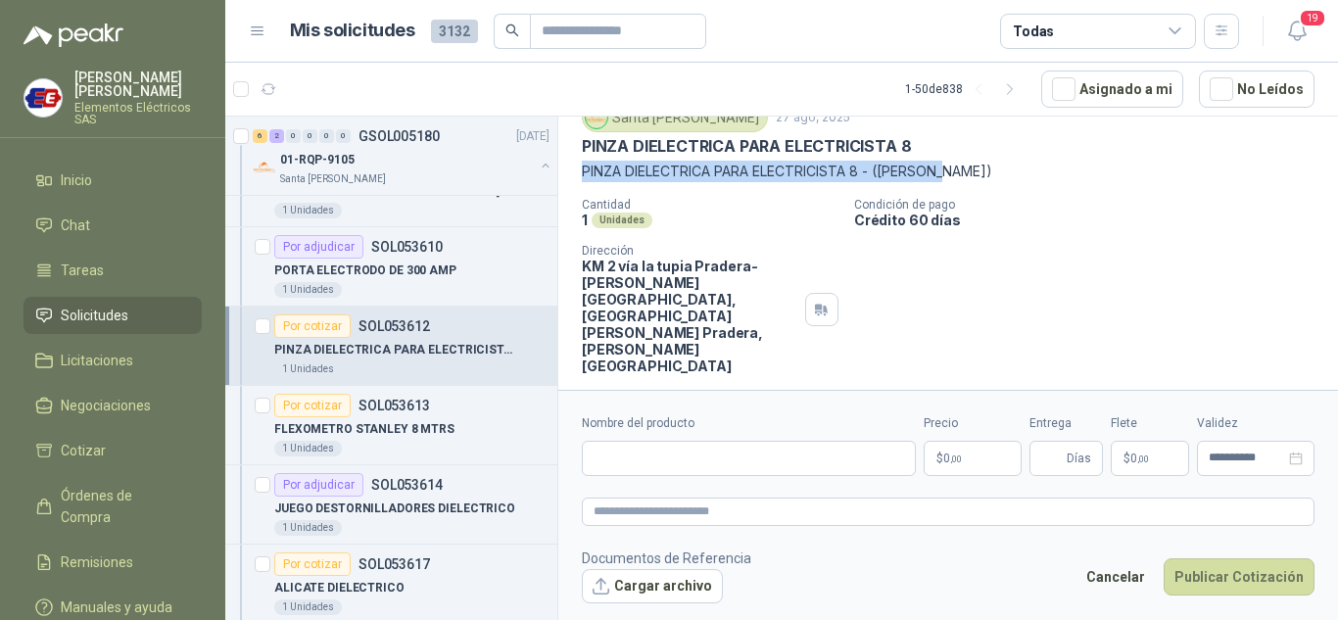
scroll to position [64, 0]
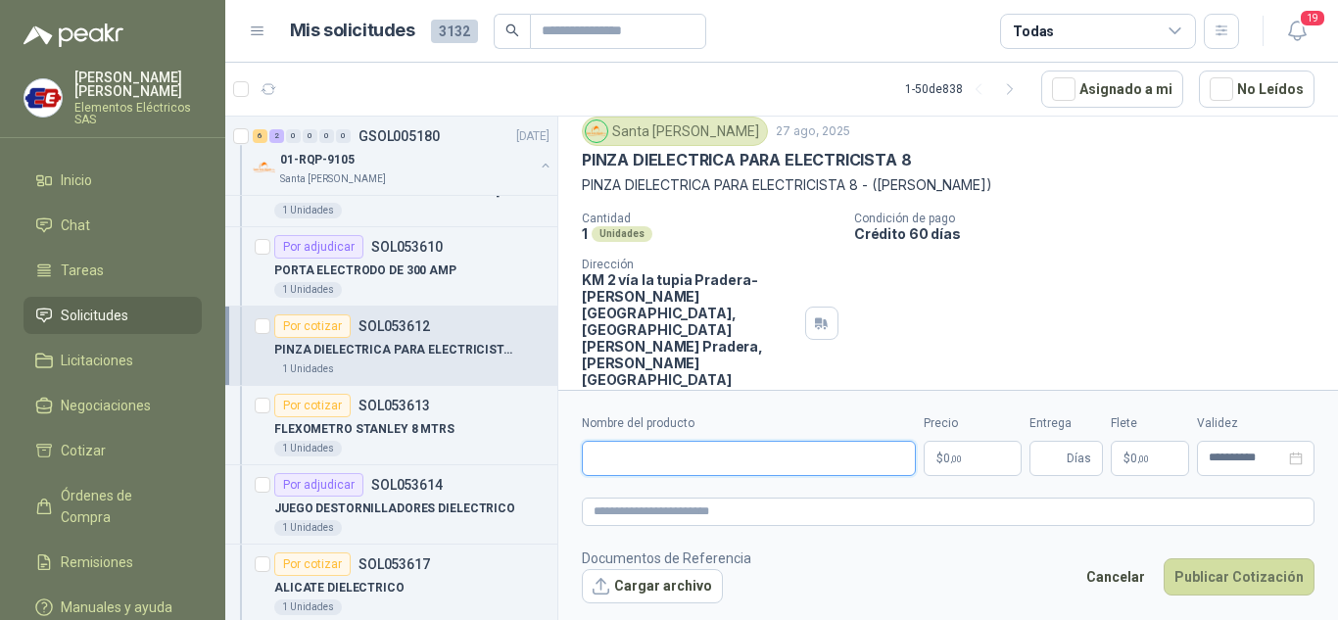
paste input "**********"
type input "**********"
click at [955, 465] on p "$ 0 ,00" at bounding box center [973, 458] width 98 height 35
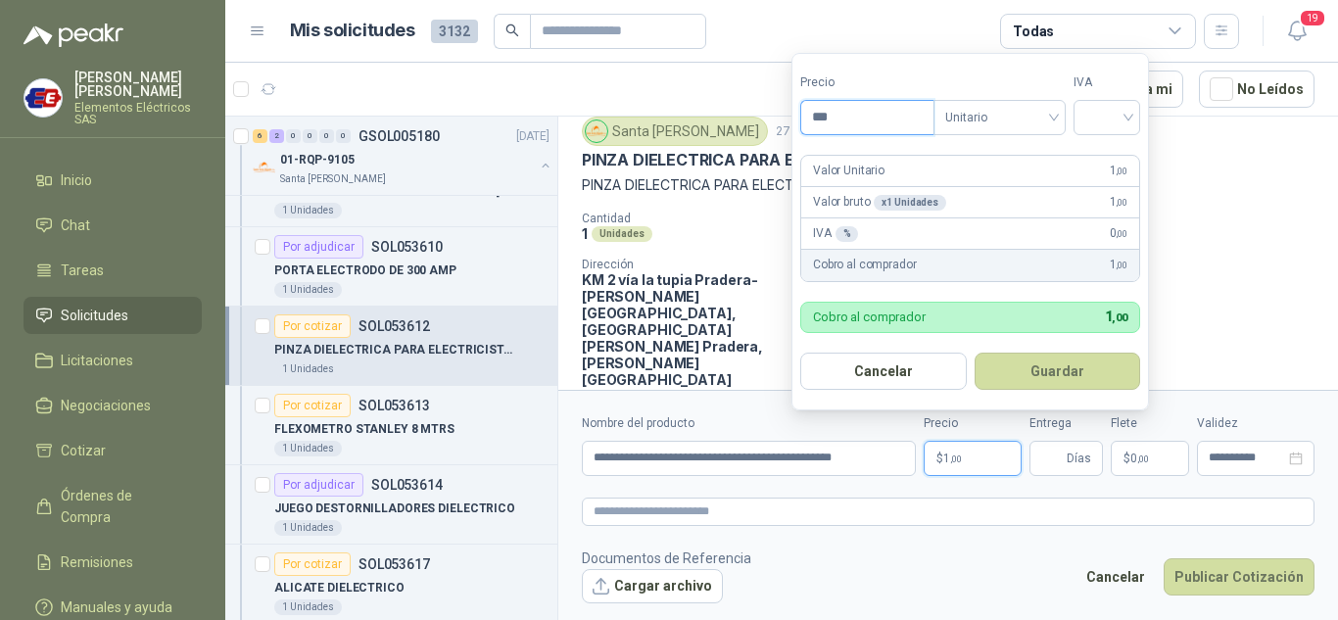
click at [850, 120] on input "***" at bounding box center [867, 117] width 132 height 33
type input "********"
click at [1127, 115] on input "search" at bounding box center [1106, 115] width 43 height 29
drag, startPoint x: 1109, startPoint y: 158, endPoint x: 1087, endPoint y: 311, distance: 155.3
click at [1109, 168] on div "19%" at bounding box center [1111, 157] width 60 height 31
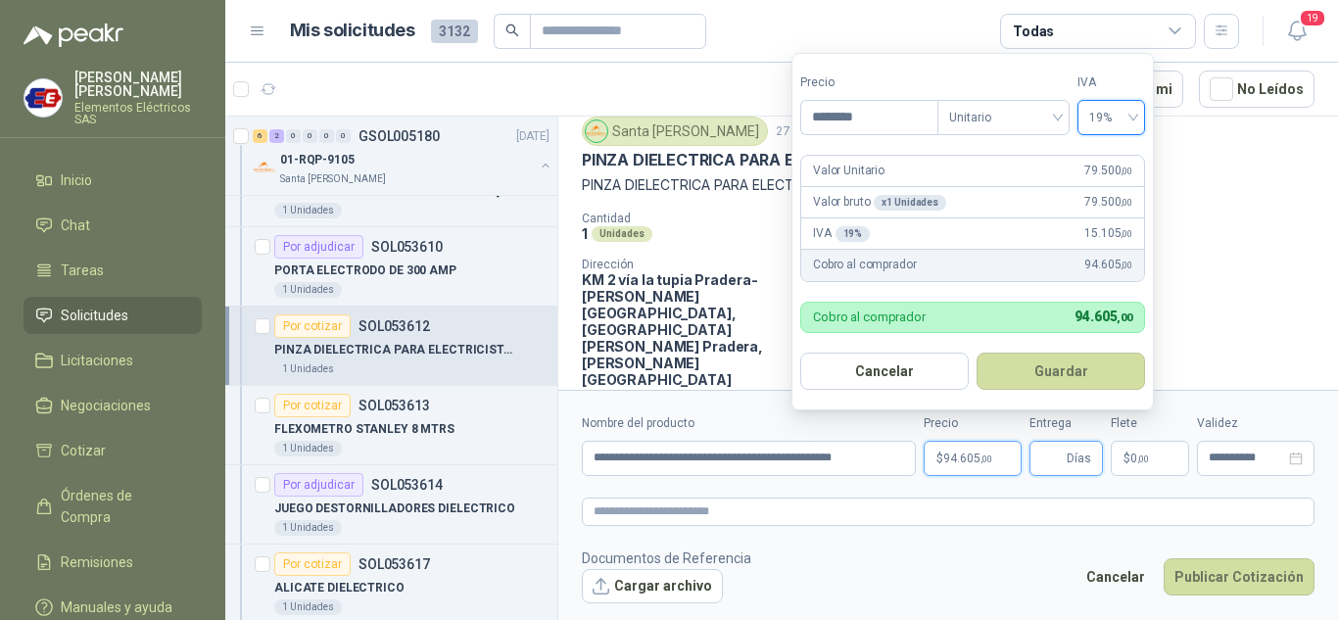
click at [1054, 453] on input "Entrega" at bounding box center [1052, 458] width 22 height 33
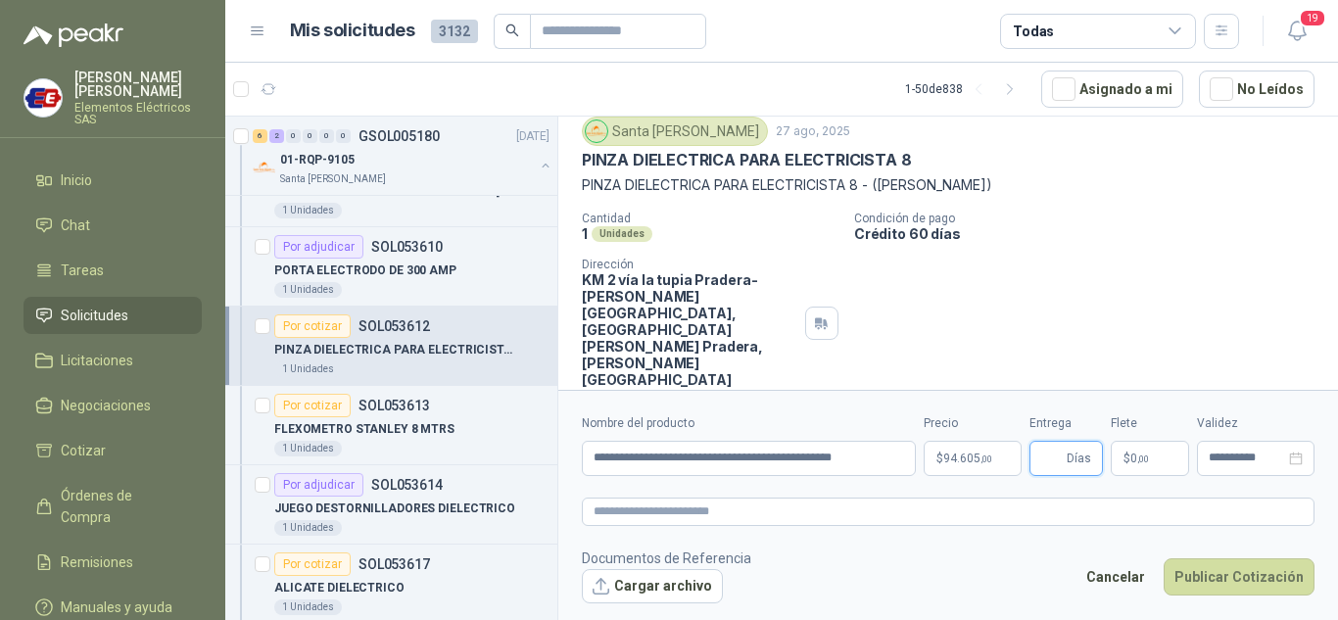
type input "*"
click at [1138, 456] on span ",00" at bounding box center [1143, 459] width 12 height 11
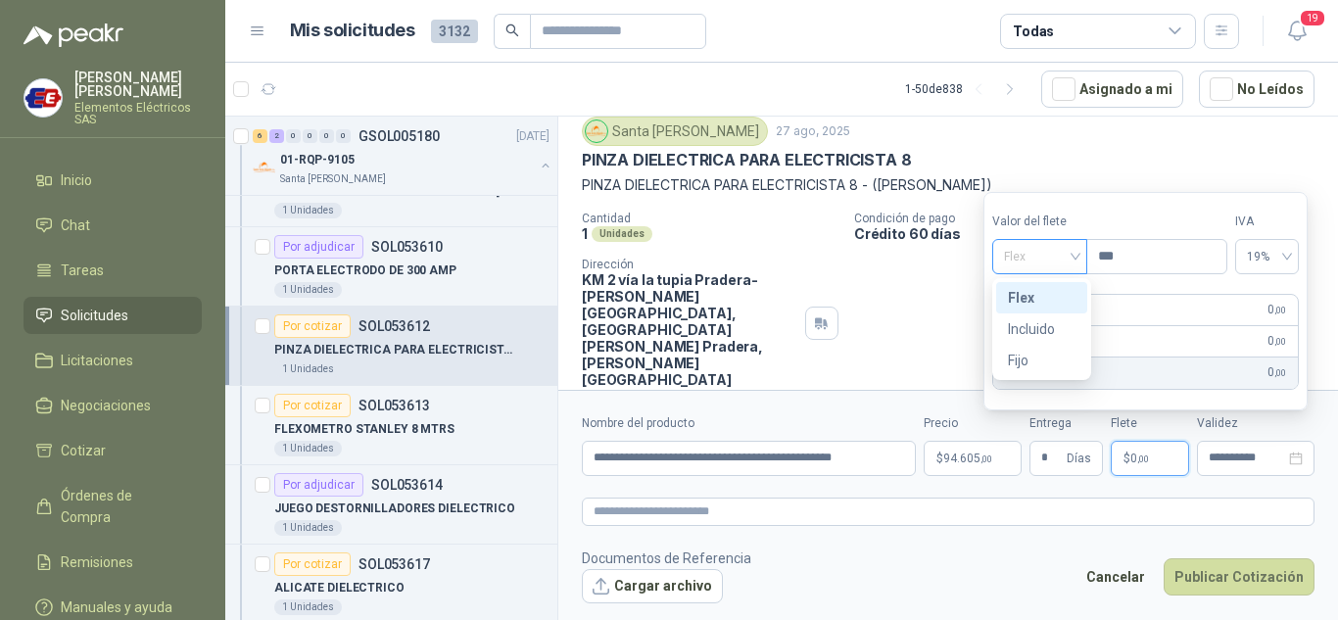
click at [1082, 256] on div "Flex" at bounding box center [1039, 256] width 95 height 35
click at [1026, 333] on div "Incluido" at bounding box center [1042, 329] width 68 height 22
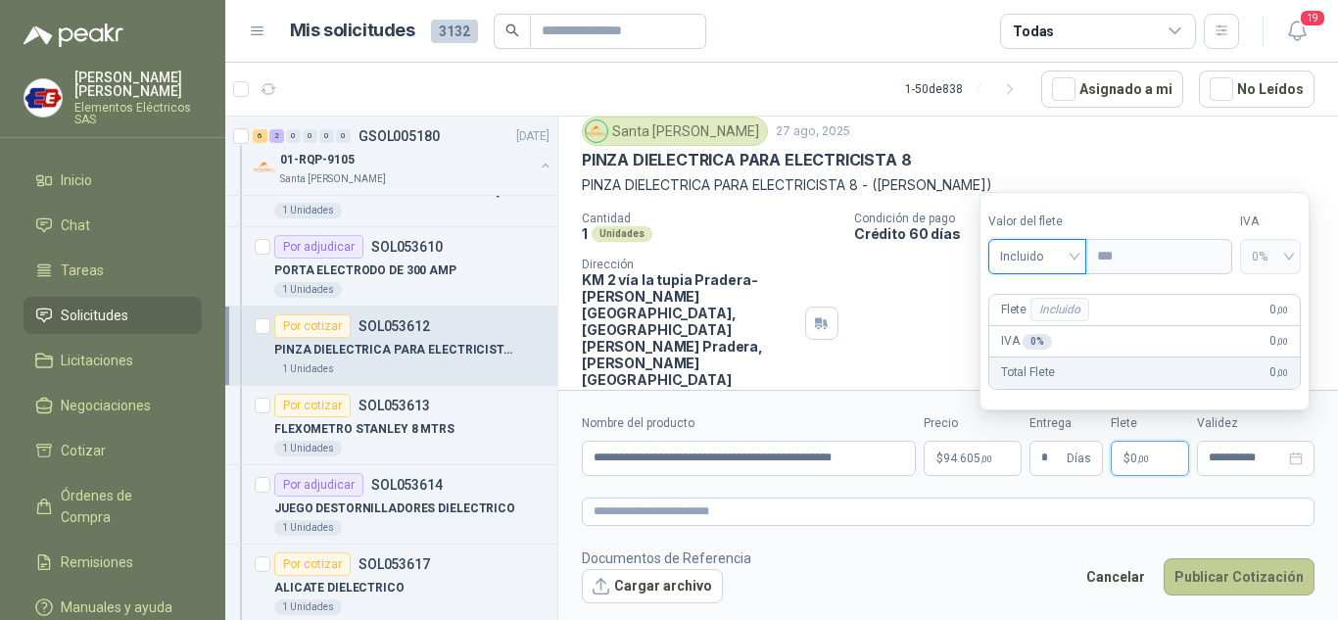
click at [1213, 582] on button "Publicar Cotización" at bounding box center [1239, 576] width 151 height 37
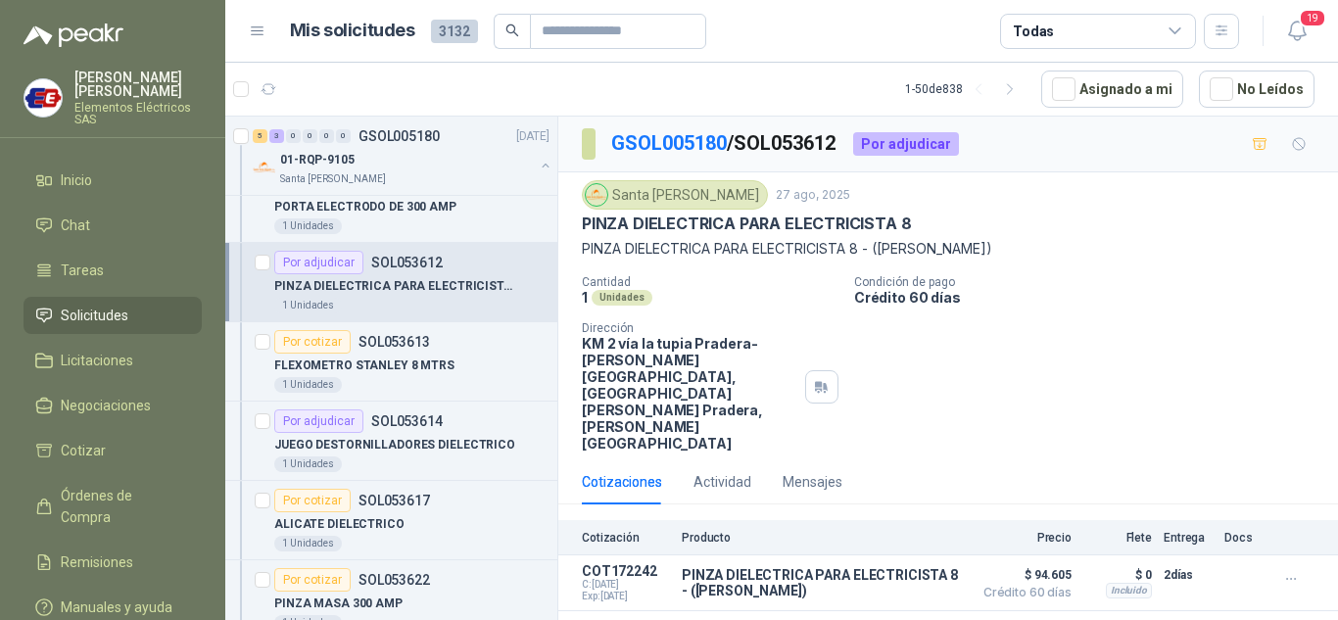
scroll to position [2547, 0]
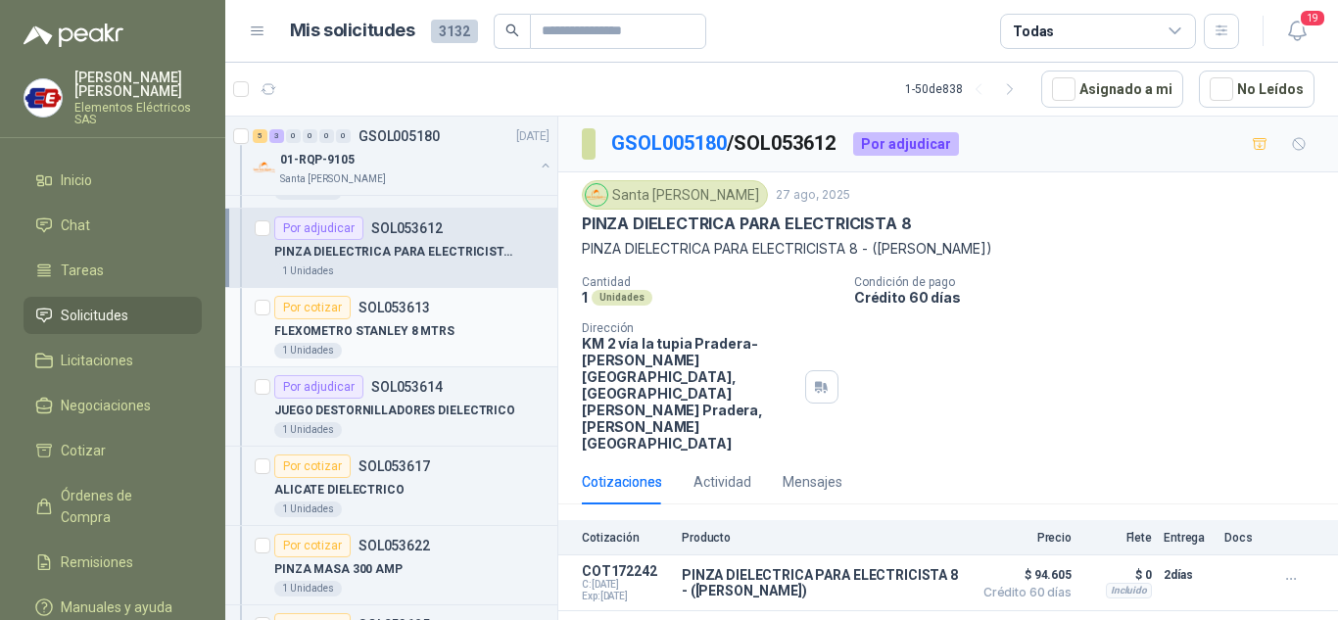
click at [306, 305] on div "Por cotizar" at bounding box center [312, 308] width 76 height 24
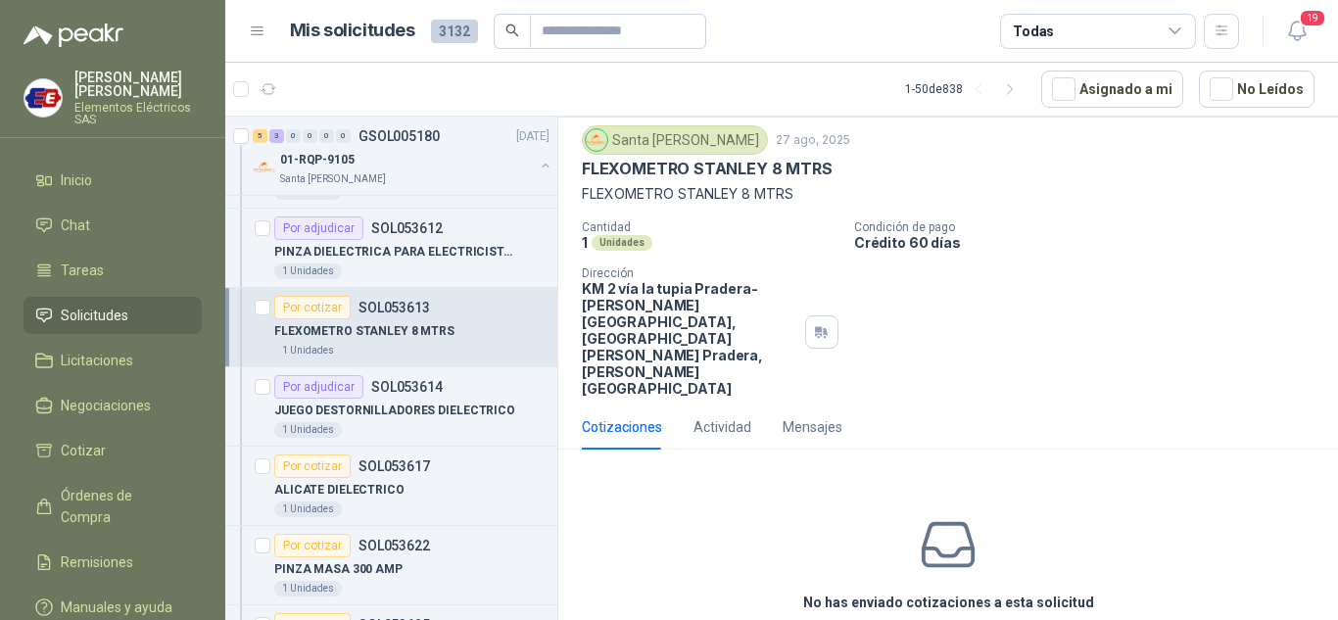
scroll to position [77, 0]
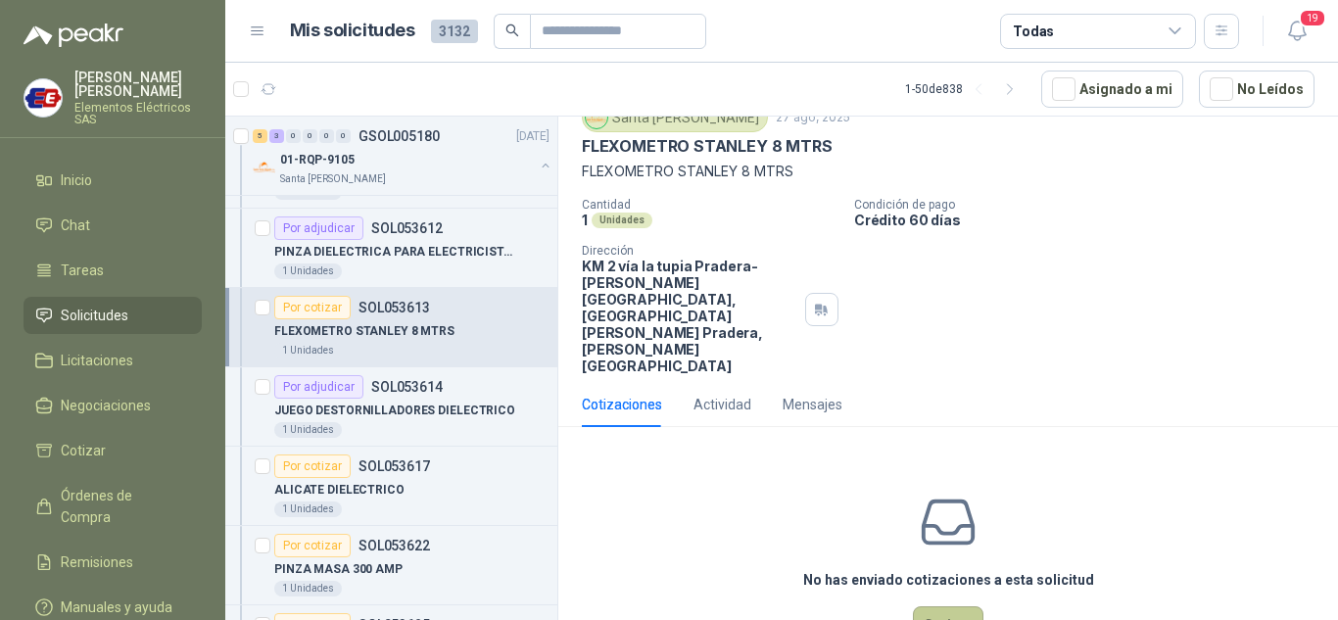
click at [932, 606] on button "Cotizar" at bounding box center [948, 624] width 71 height 37
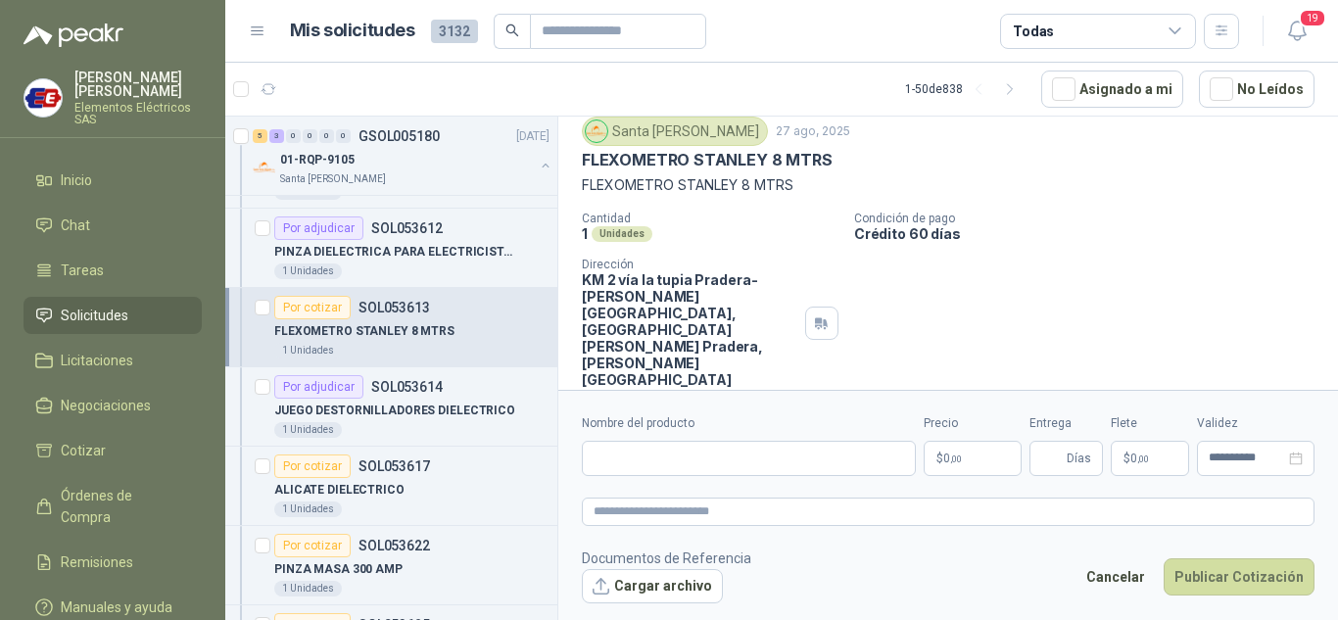
scroll to position [64, 0]
click at [608, 466] on input "Nombre del producto" at bounding box center [749, 458] width 334 height 35
type input "**********"
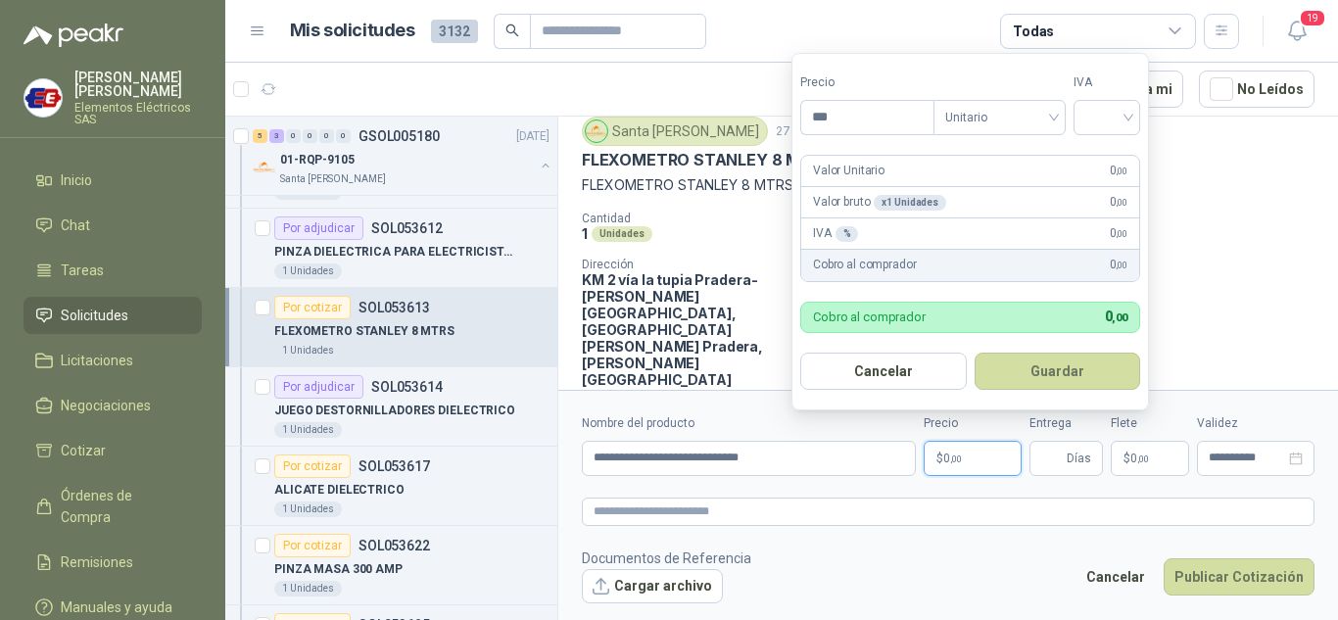
click at [947, 460] on span "0 ,00" at bounding box center [952, 459] width 19 height 12
type input "********"
click at [1123, 116] on input "search" at bounding box center [1106, 115] width 43 height 29
click at [1104, 157] on div "19%" at bounding box center [1111, 158] width 36 height 22
click at [1060, 465] on input "Entrega" at bounding box center [1052, 458] width 22 height 33
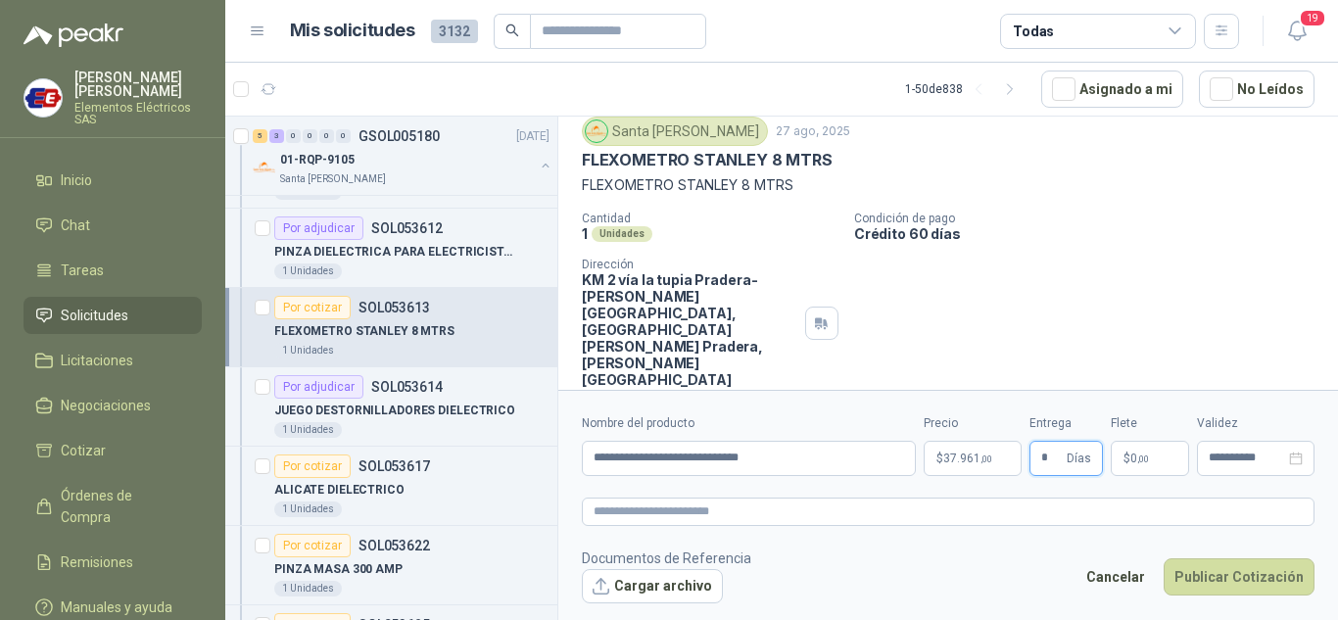
type input "*"
drag, startPoint x: 1098, startPoint y: 273, endPoint x: 1123, endPoint y: 380, distance: 109.5
click at [1108, 306] on div "Cantidad 1 Unidades Condición de pago Crédito 60 días Dirección KM 2 vía la tup…" at bounding box center [948, 300] width 733 height 176
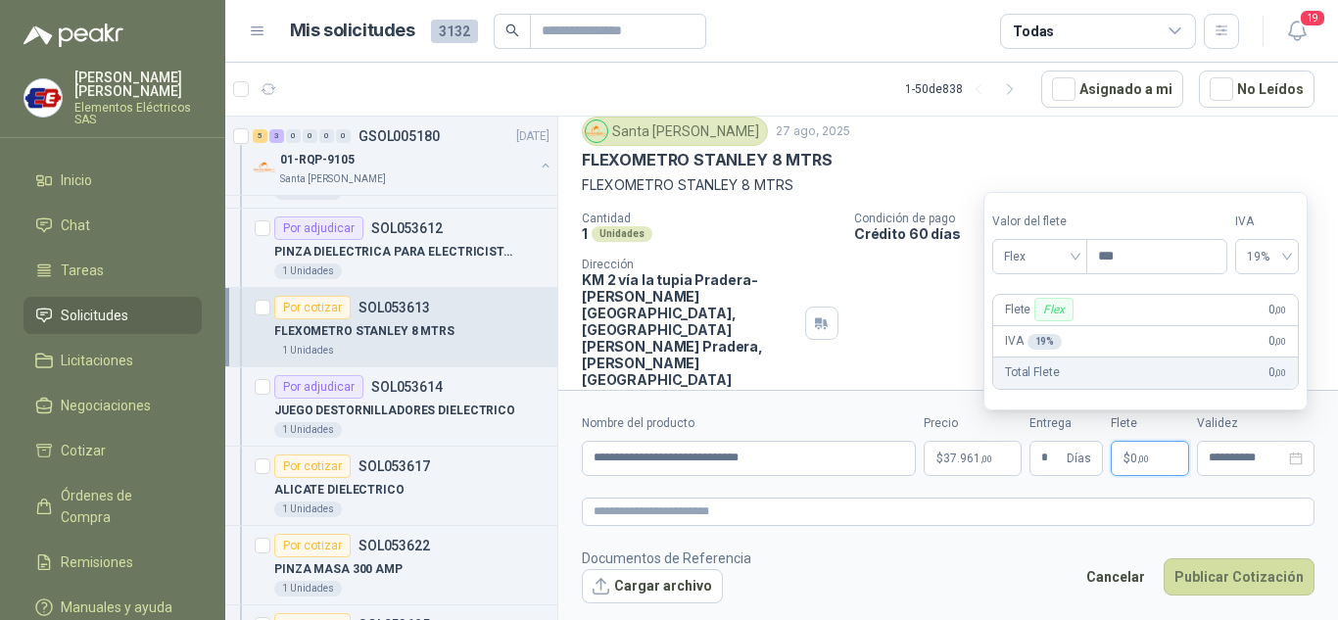
drag, startPoint x: 1134, startPoint y: 449, endPoint x: 1028, endPoint y: 345, distance: 148.9
click at [1132, 446] on p "$ 0 ,00" at bounding box center [1150, 458] width 78 height 35
click at [1035, 261] on span "Flex" at bounding box center [1040, 256] width 72 height 29
drag, startPoint x: 1016, startPoint y: 330, endPoint x: 1177, endPoint y: 495, distance: 230.7
click at [1024, 339] on div "Incluido" at bounding box center [1042, 329] width 68 height 22
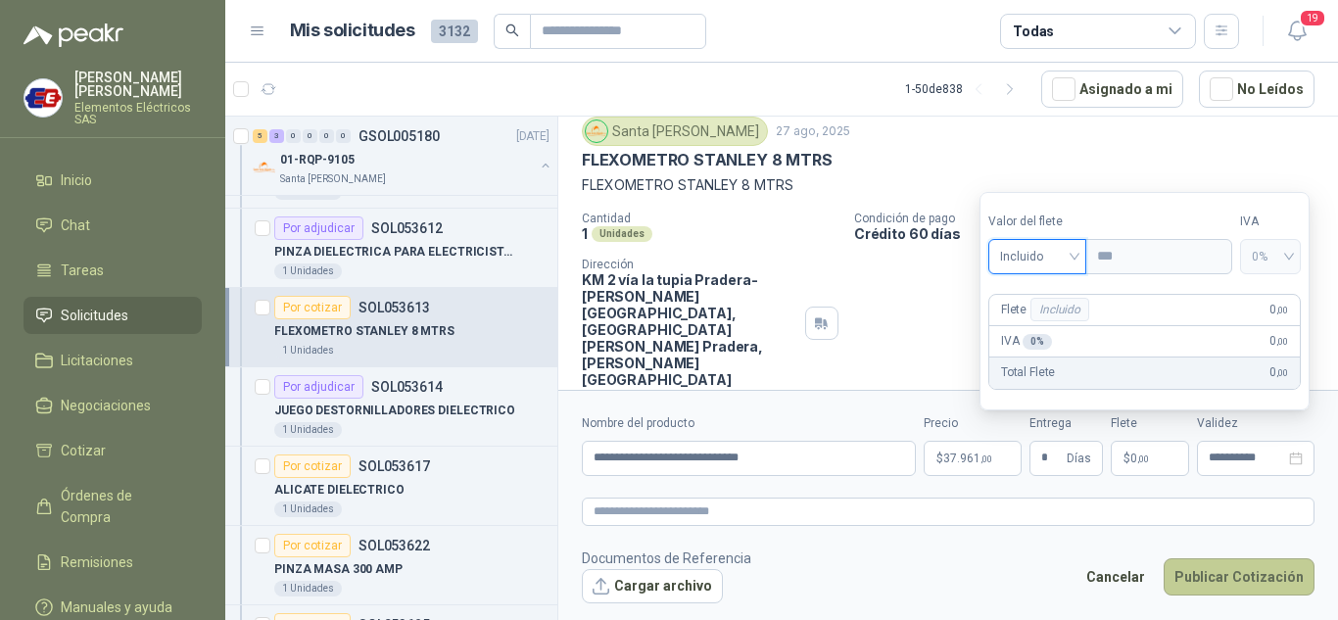
click at [1200, 577] on button "Publicar Cotización" at bounding box center [1239, 576] width 151 height 37
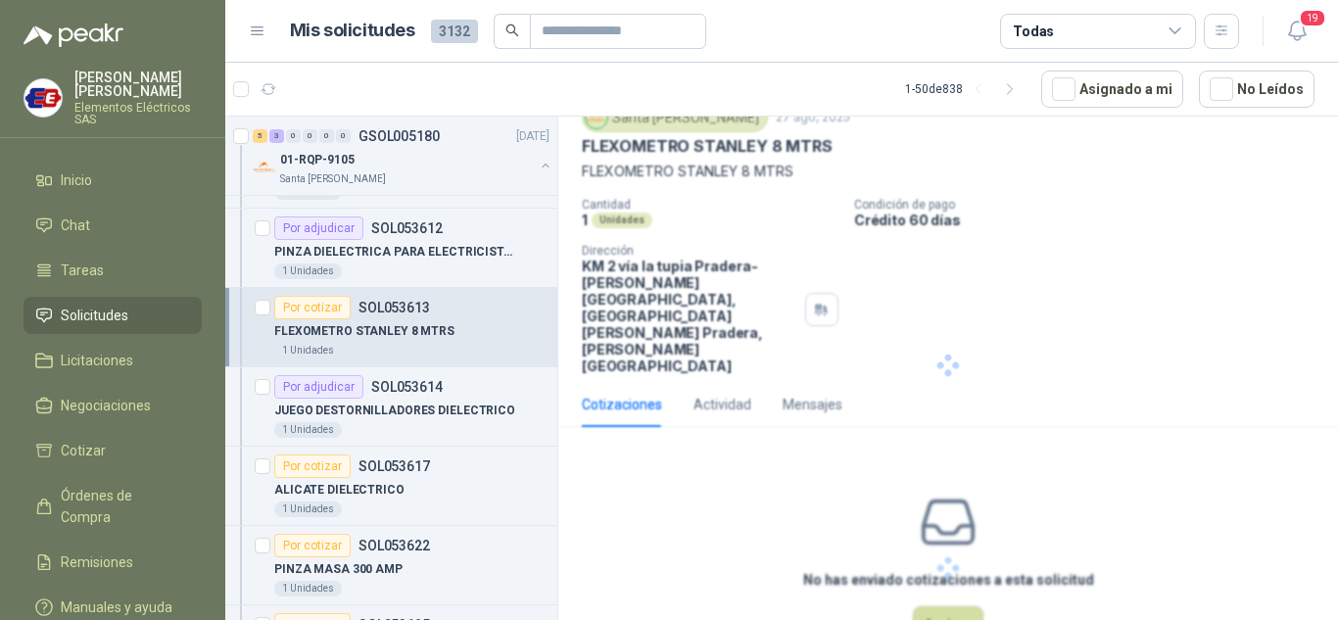
scroll to position [0, 0]
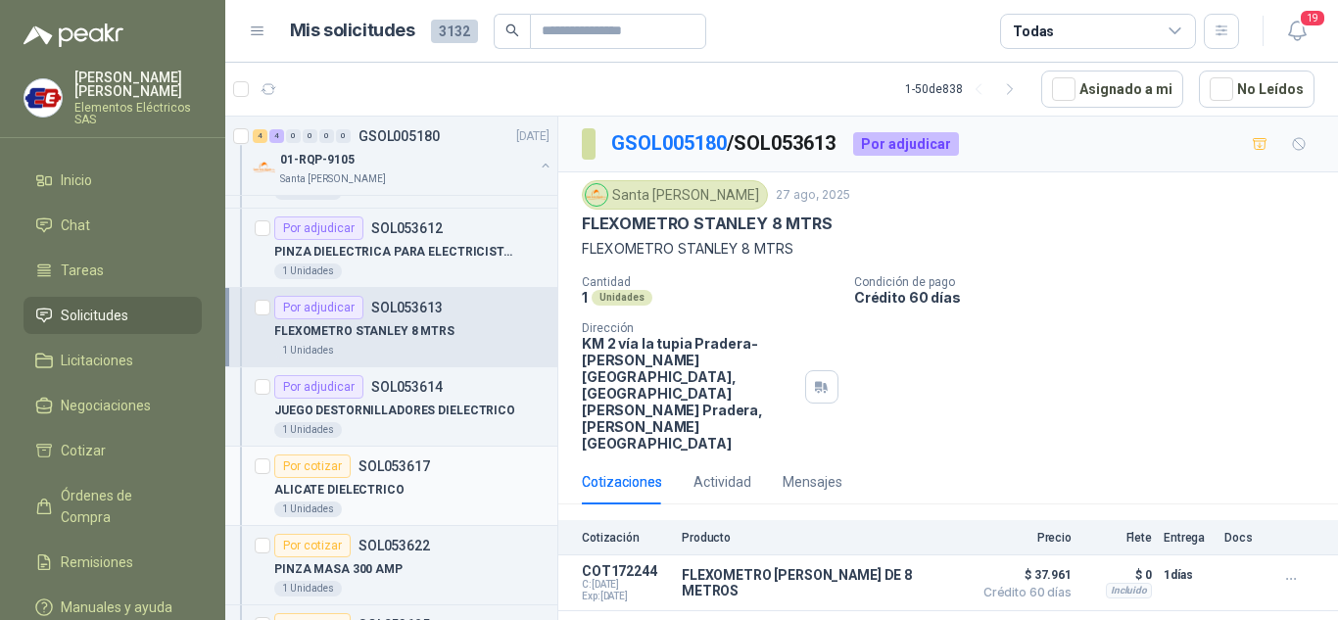
click at [295, 463] on div "Por cotizar" at bounding box center [312, 467] width 76 height 24
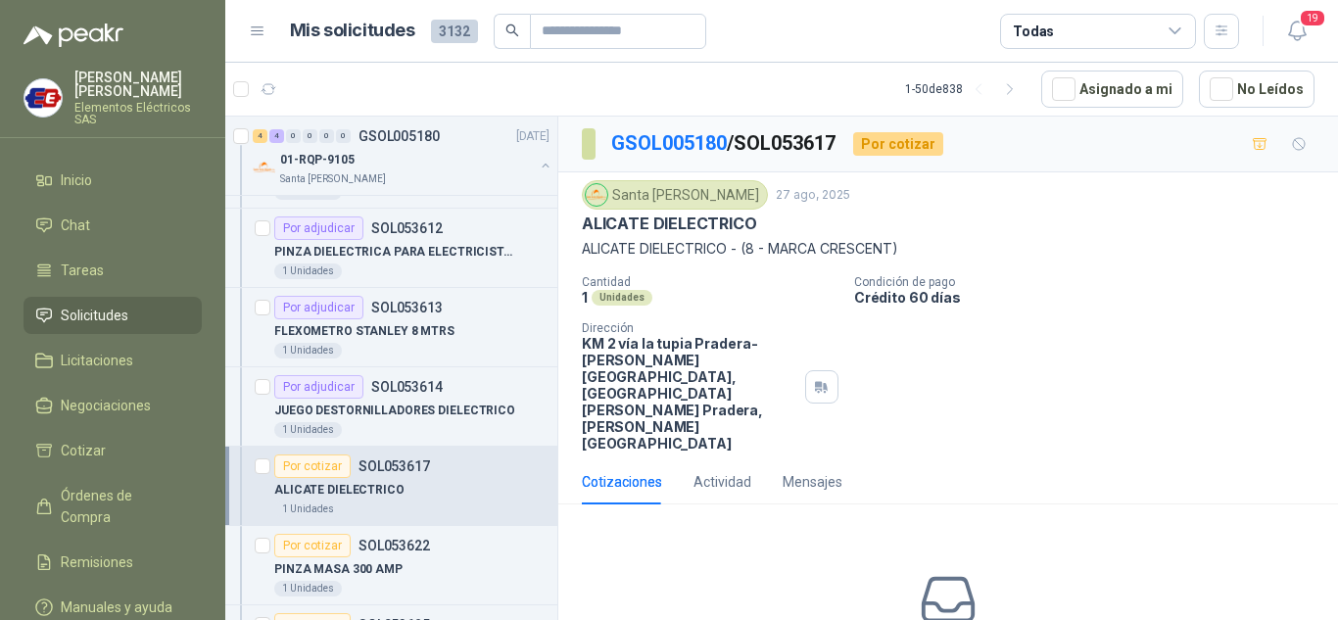
scroll to position [77, 0]
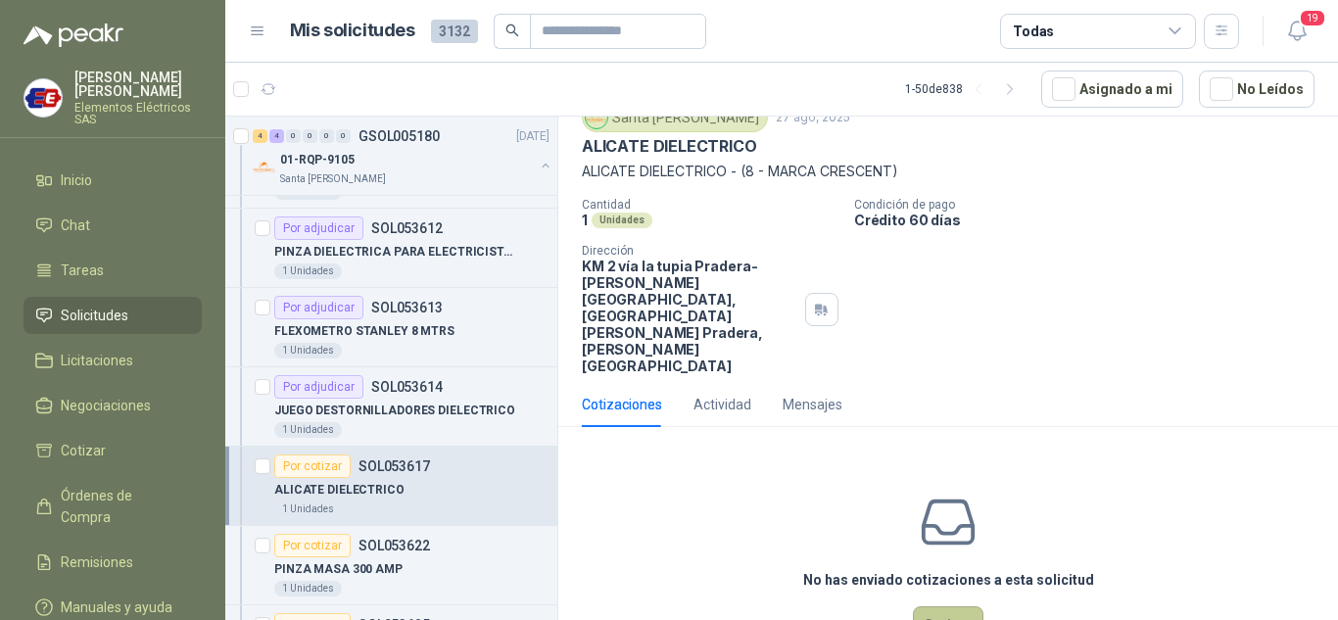
click at [924, 606] on button "Cotizar" at bounding box center [948, 624] width 71 height 37
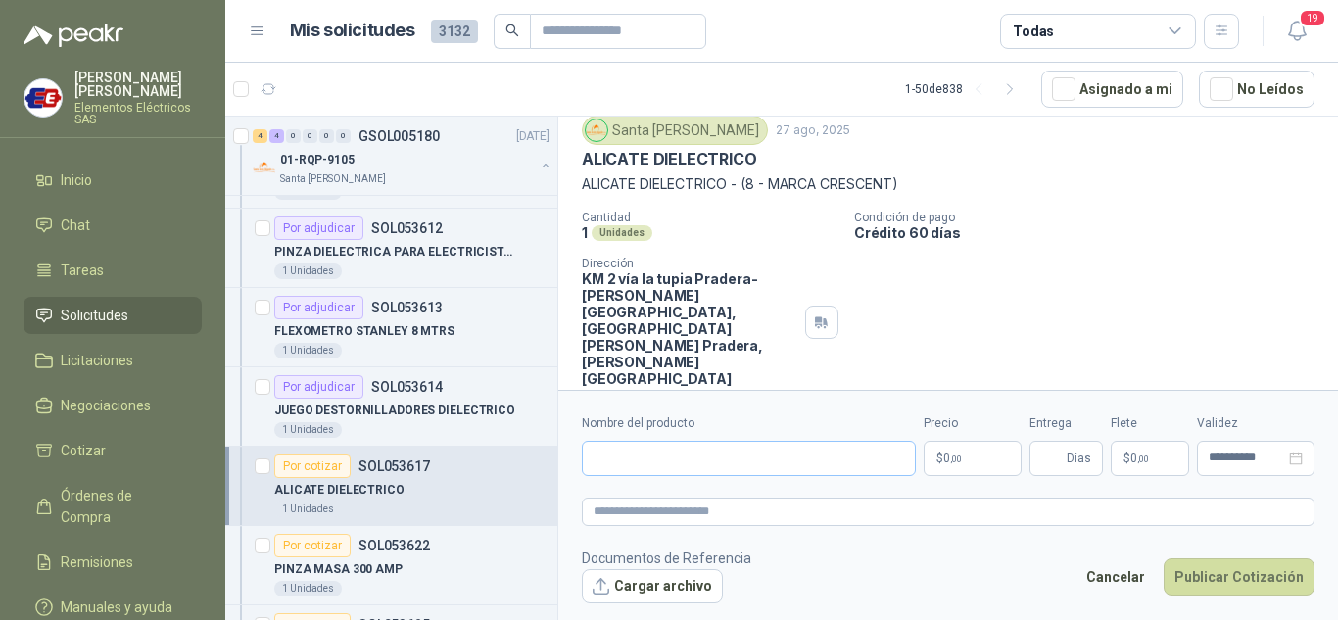
scroll to position [64, 0]
click at [620, 458] on input "Nombre del producto" at bounding box center [749, 458] width 334 height 35
type input "**********"
click at [972, 464] on p "$ 0 ,00" at bounding box center [973, 458] width 98 height 35
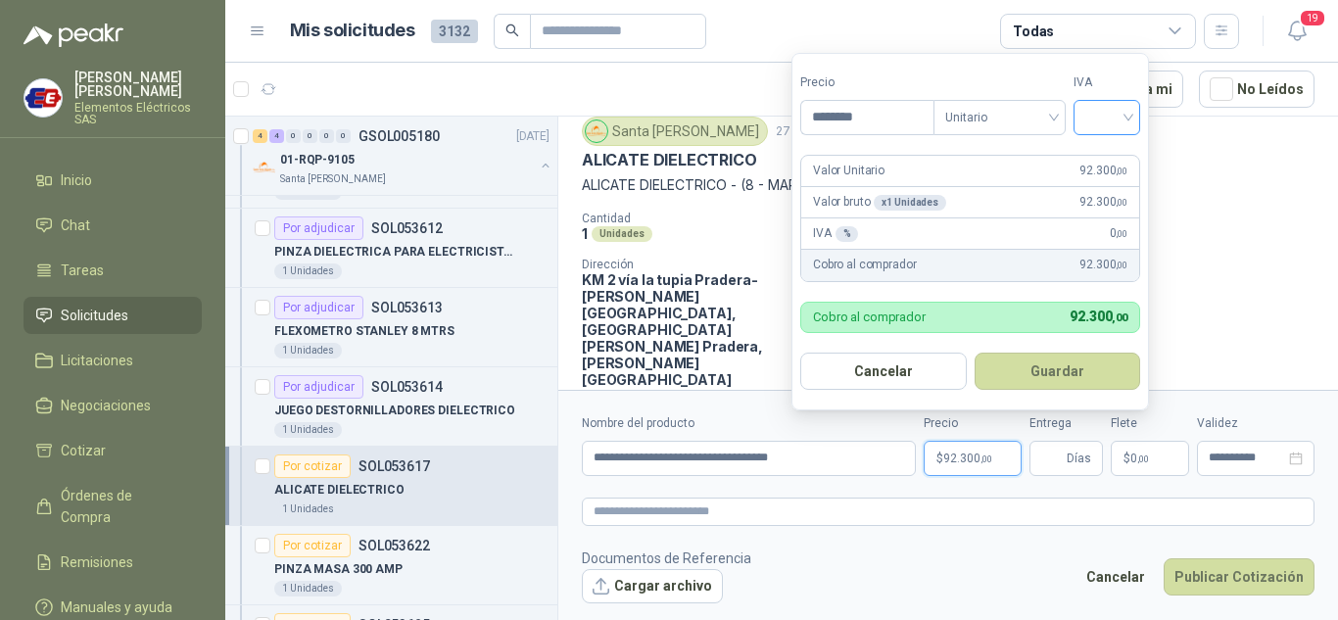
type input "********"
click at [1118, 114] on input "search" at bounding box center [1106, 115] width 43 height 29
drag, startPoint x: 1105, startPoint y: 148, endPoint x: 1081, endPoint y: 361, distance: 214.8
click at [1105, 156] on div "19%" at bounding box center [1111, 158] width 36 height 22
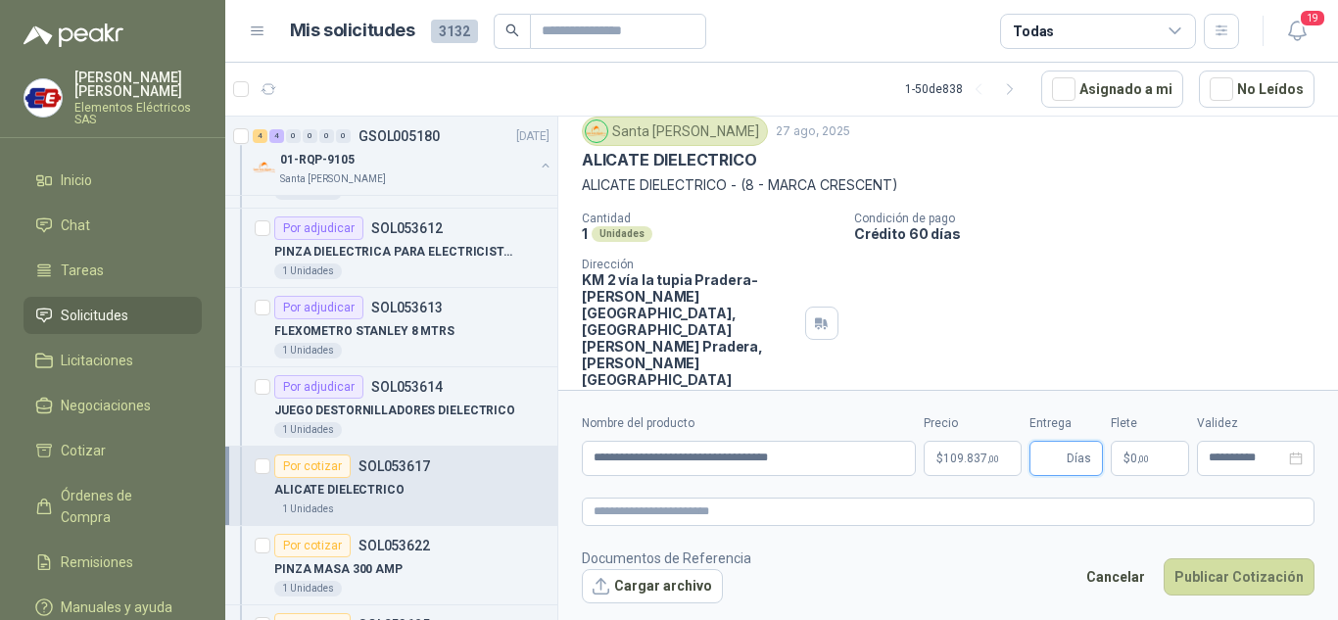
click at [1063, 449] on input "Entrega" at bounding box center [1052, 458] width 22 height 33
type input "*"
drag, startPoint x: 1088, startPoint y: 276, endPoint x: 1107, endPoint y: 356, distance: 81.5
click at [1088, 291] on div "Cantidad 1 Unidades Condición de pago Crédito 60 días Dirección KM 2 vía la tup…" at bounding box center [948, 300] width 733 height 176
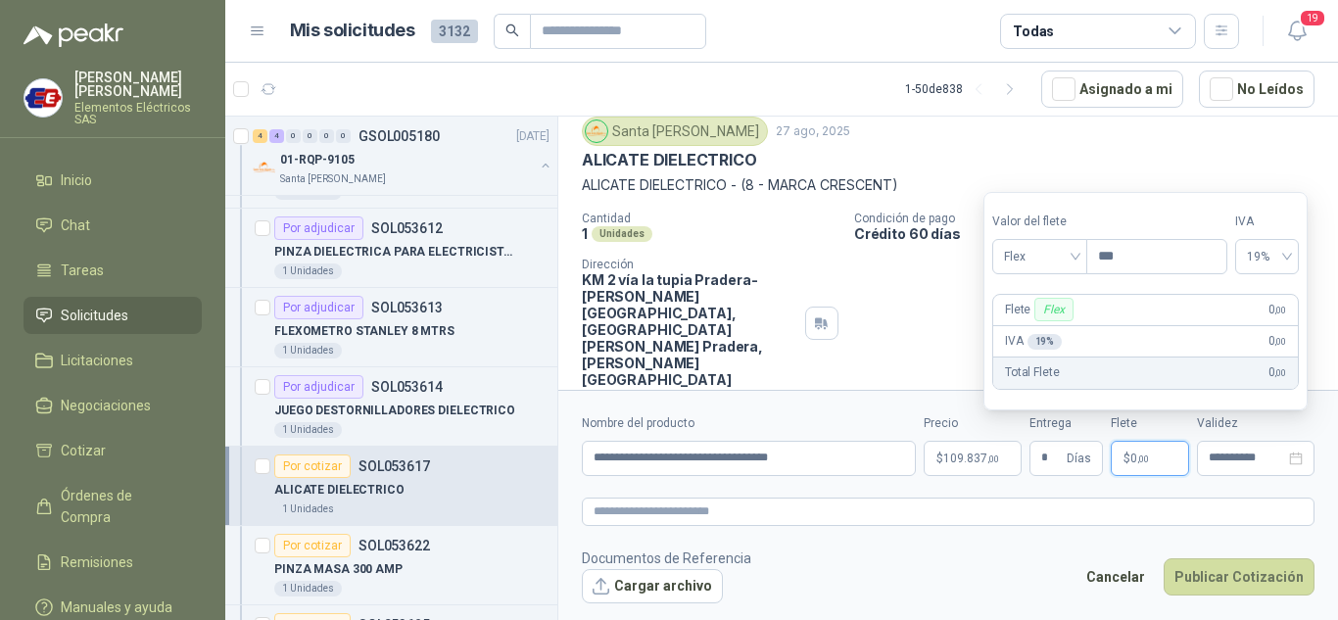
click at [1131, 455] on span "0 ,00" at bounding box center [1139, 459] width 19 height 12
click at [1076, 251] on span "Flex" at bounding box center [1040, 256] width 72 height 29
click at [1038, 324] on div "Incluido" at bounding box center [1042, 329] width 68 height 22
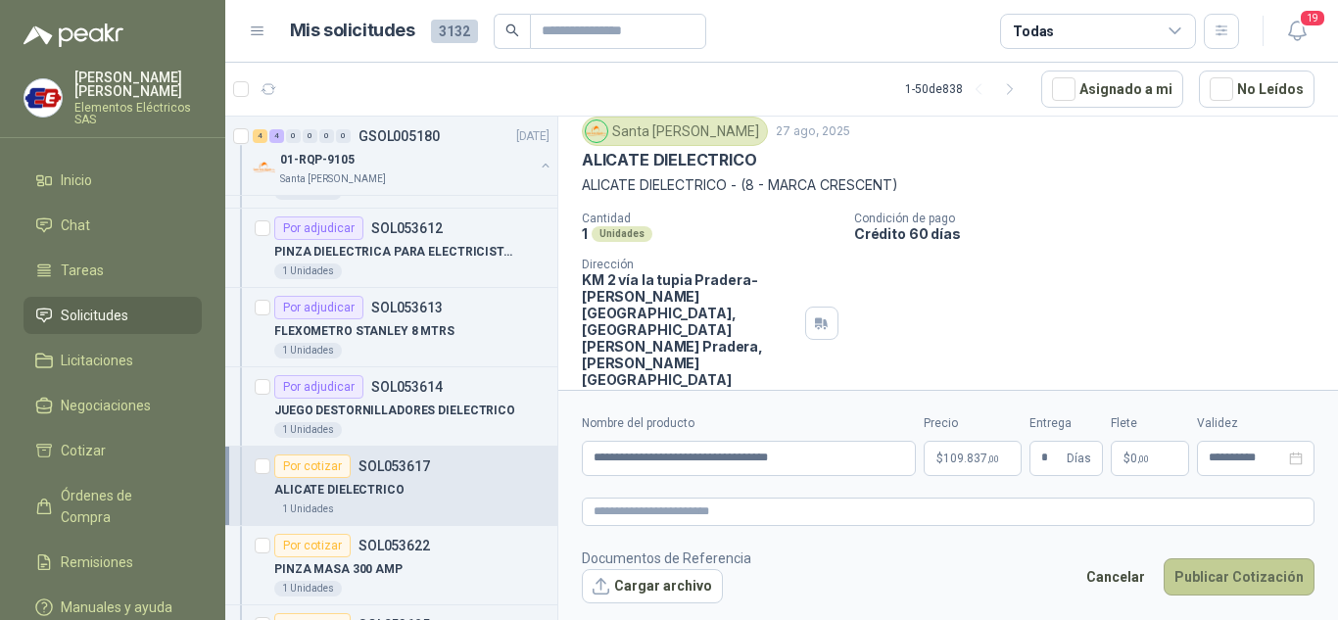
click at [1267, 579] on button "Publicar Cotización" at bounding box center [1239, 576] width 151 height 37
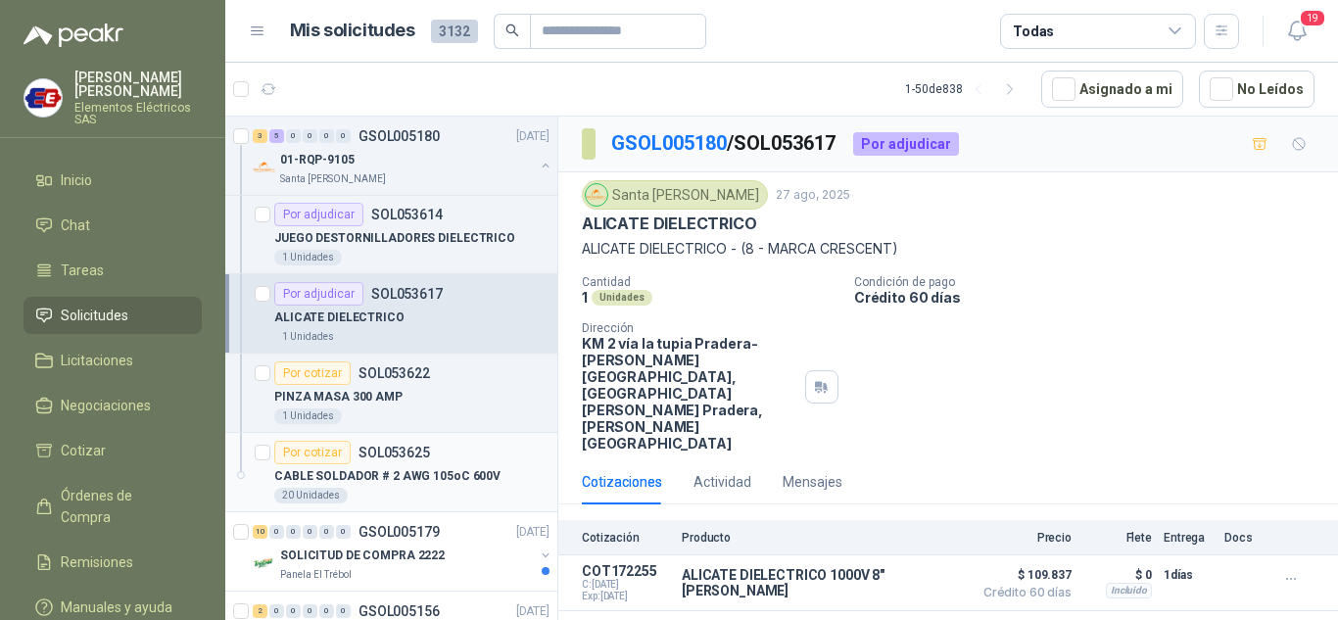
scroll to position [2743, 0]
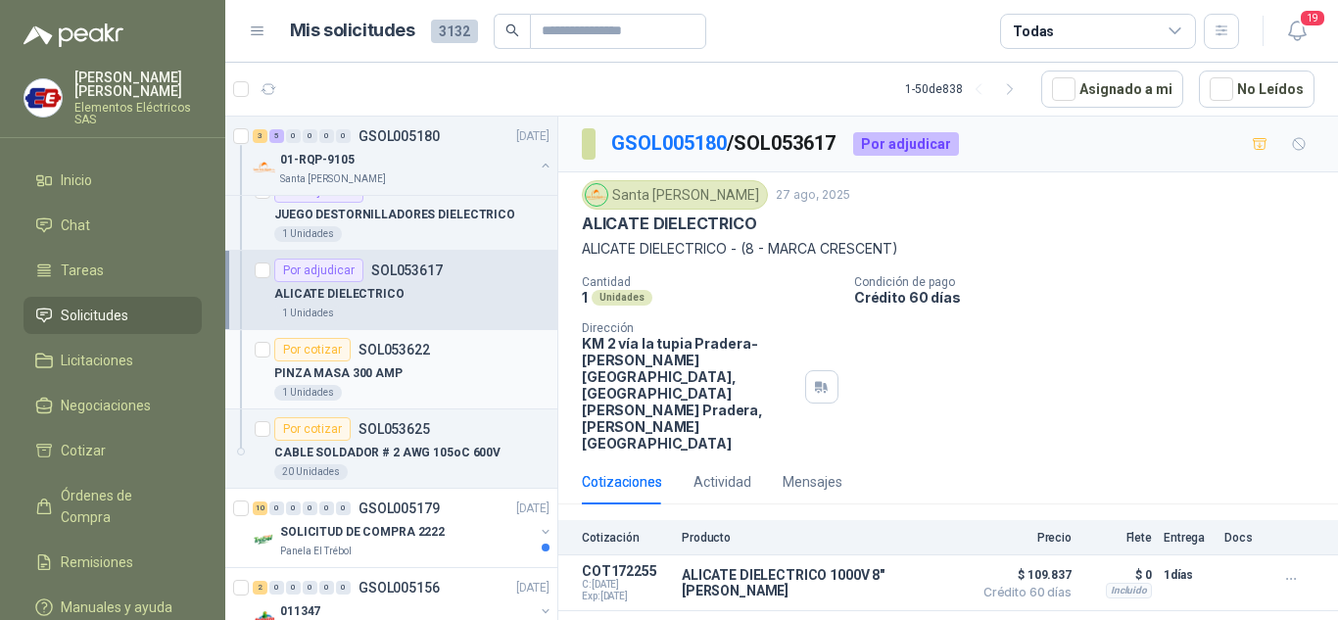
click at [301, 350] on div "Por cotizar" at bounding box center [312, 350] width 76 height 24
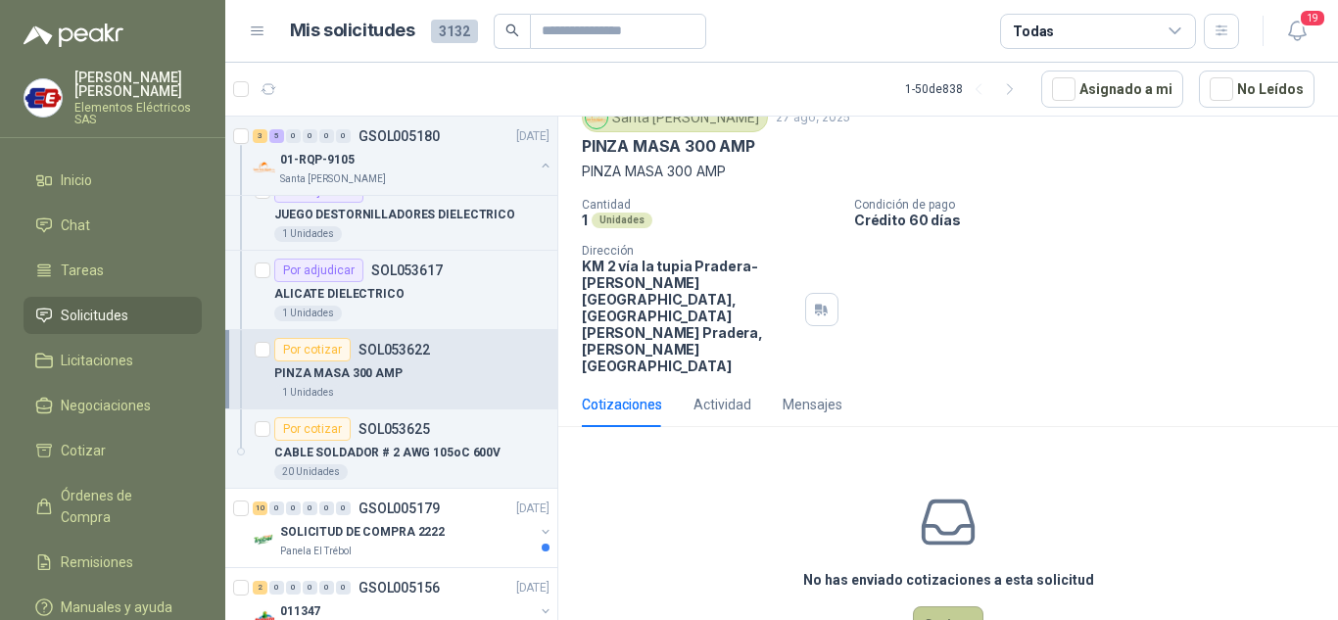
click at [933, 606] on button "Cotizar" at bounding box center [948, 624] width 71 height 37
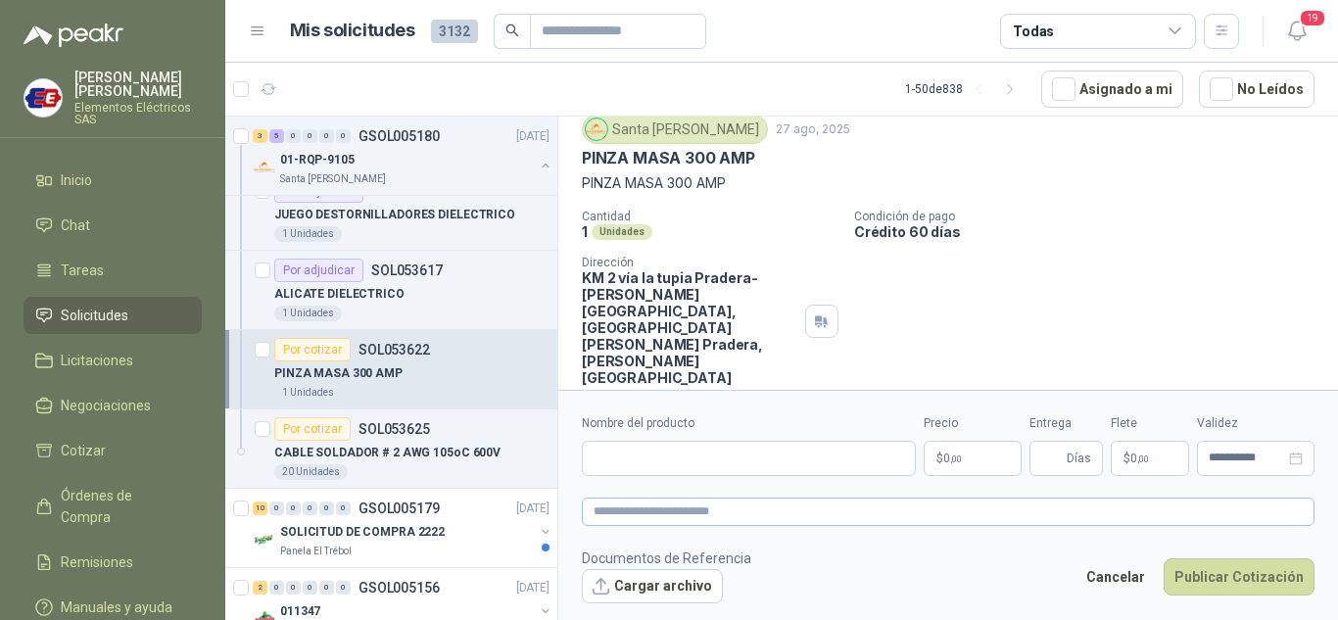
scroll to position [64, 0]
click at [628, 464] on input "Nombre del producto" at bounding box center [749, 458] width 334 height 35
type input "**********"
click at [987, 459] on p "$ 0 ,00" at bounding box center [973, 458] width 98 height 35
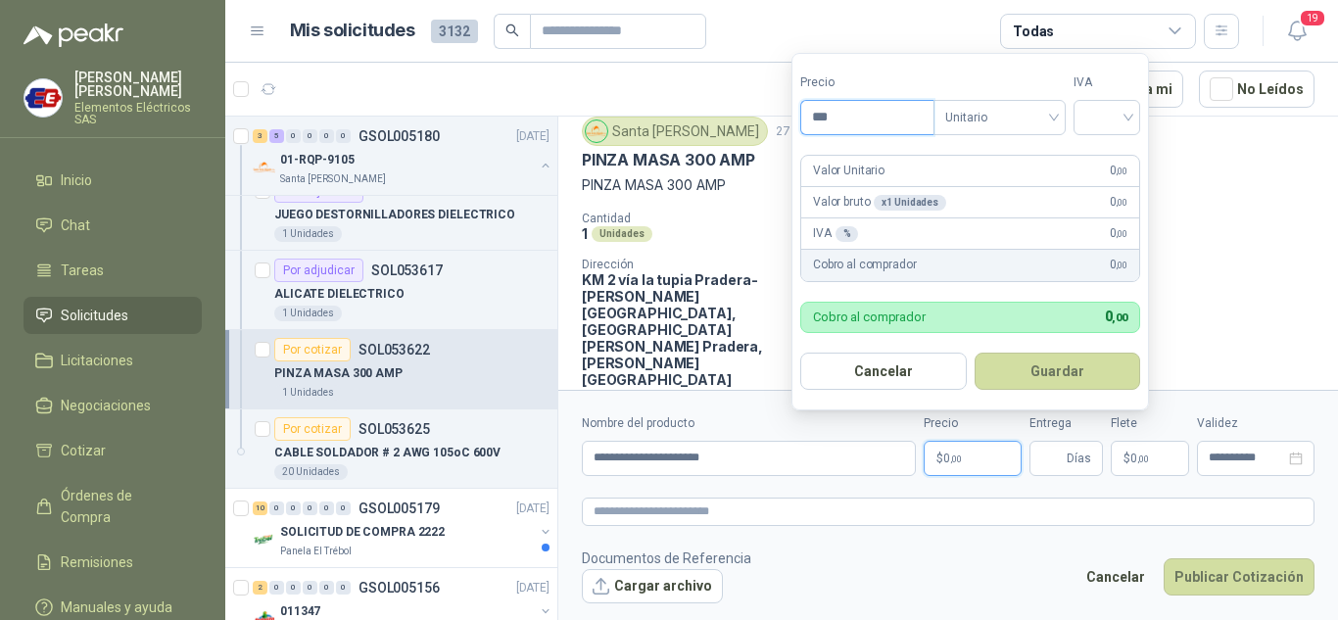
click at [831, 110] on input "***" at bounding box center [867, 117] width 132 height 33
type input "********"
click at [1128, 121] on input "search" at bounding box center [1106, 115] width 43 height 29
click at [1111, 157] on div "19%" at bounding box center [1111, 158] width 36 height 22
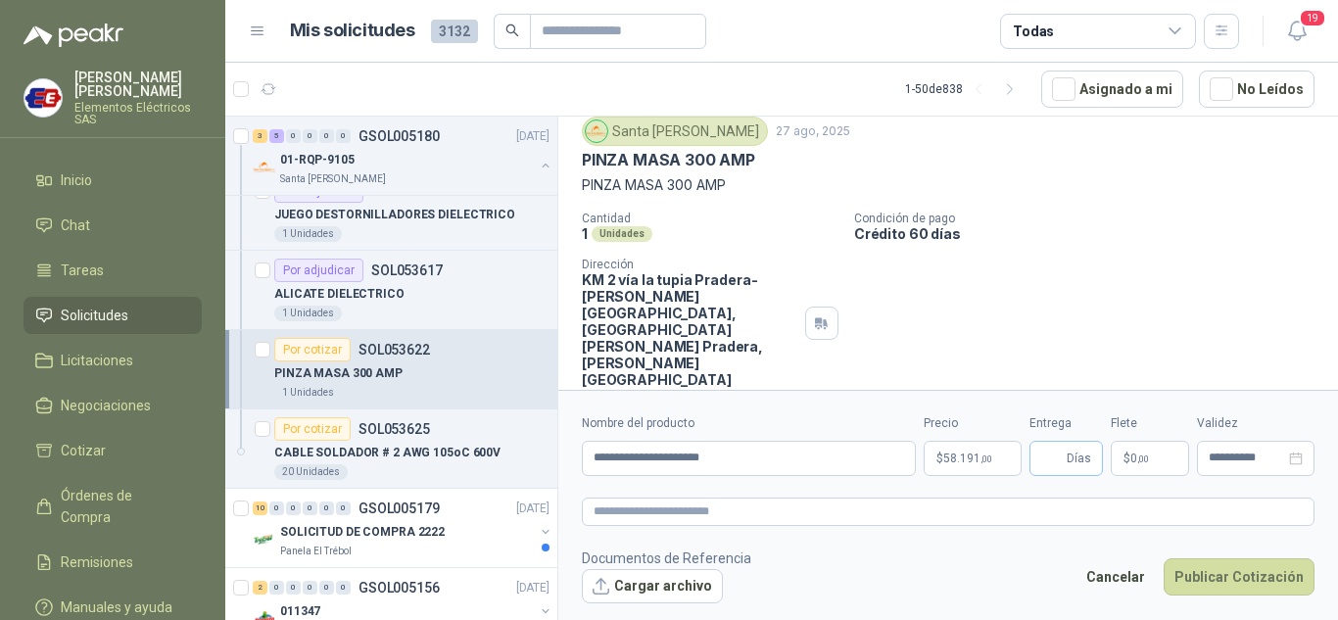
click at [1077, 457] on span "Días" at bounding box center [1079, 458] width 24 height 33
type input "*"
drag, startPoint x: 1106, startPoint y: 213, endPoint x: 1115, endPoint y: 324, distance: 112.0
click at [1106, 219] on p "Condición de pago" at bounding box center [1092, 219] width 476 height 14
click at [1142, 453] on span "0 ,00" at bounding box center [1139, 459] width 19 height 12
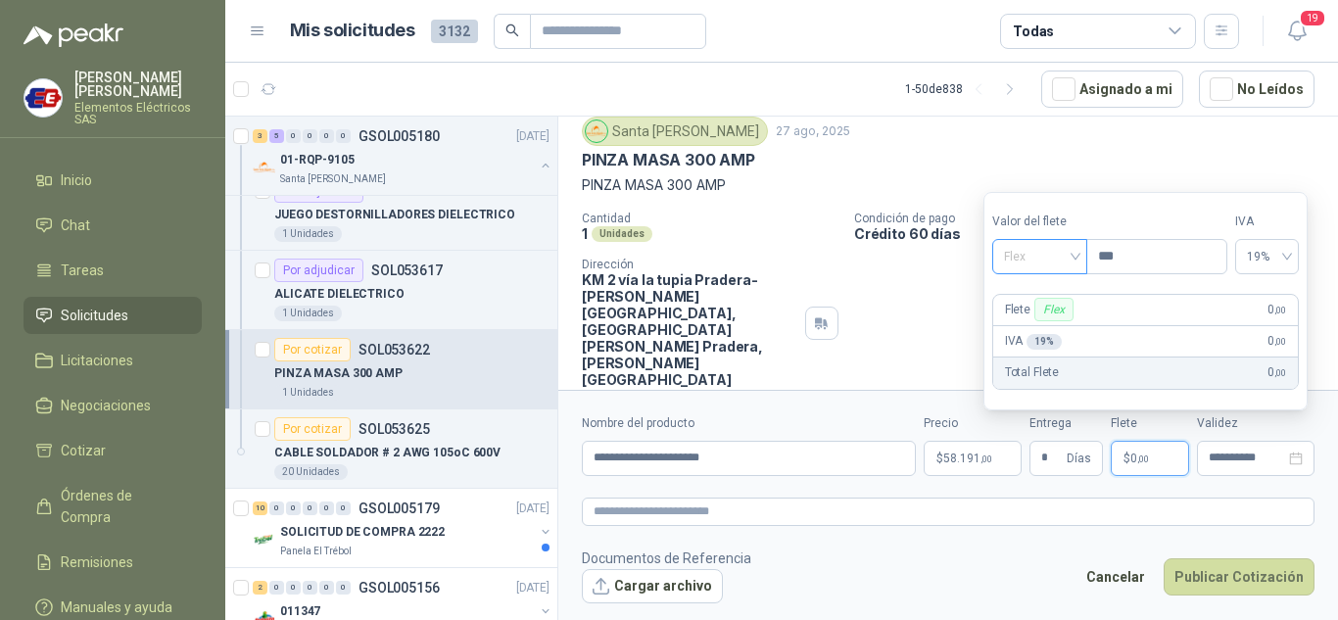
click at [1069, 262] on span "Flex" at bounding box center [1040, 256] width 72 height 29
click at [1037, 326] on div "Incluido" at bounding box center [1042, 329] width 68 height 22
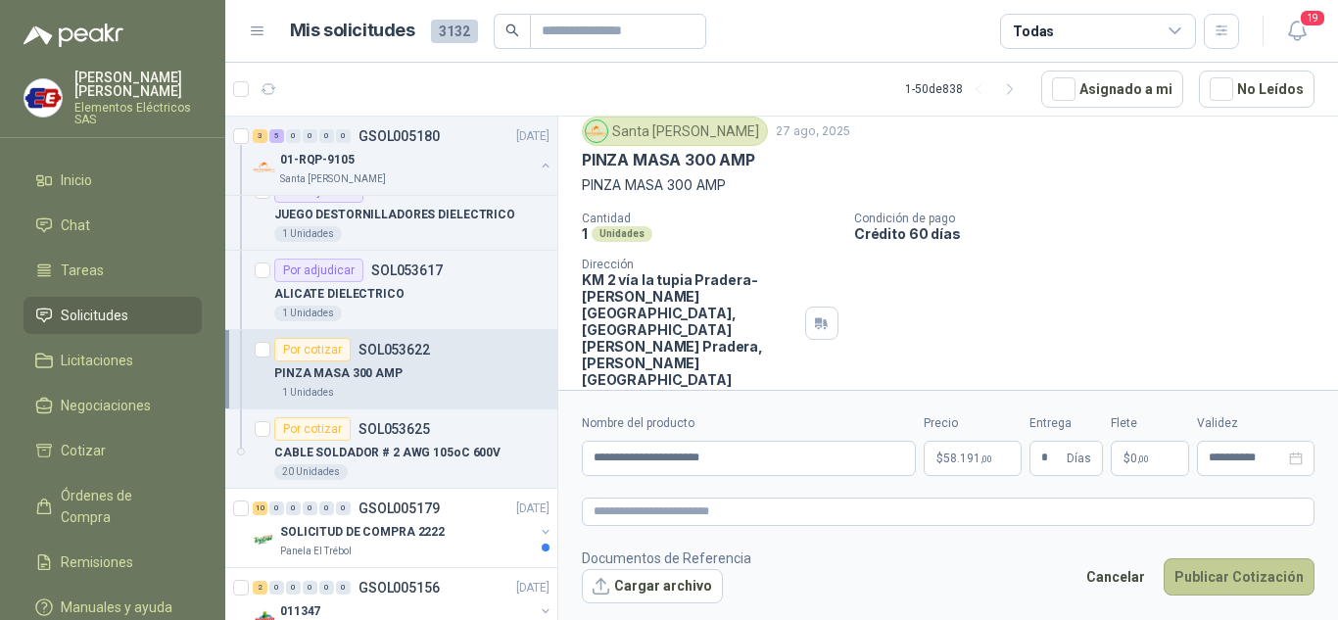
click at [1201, 574] on button "Publicar Cotización" at bounding box center [1239, 576] width 151 height 37
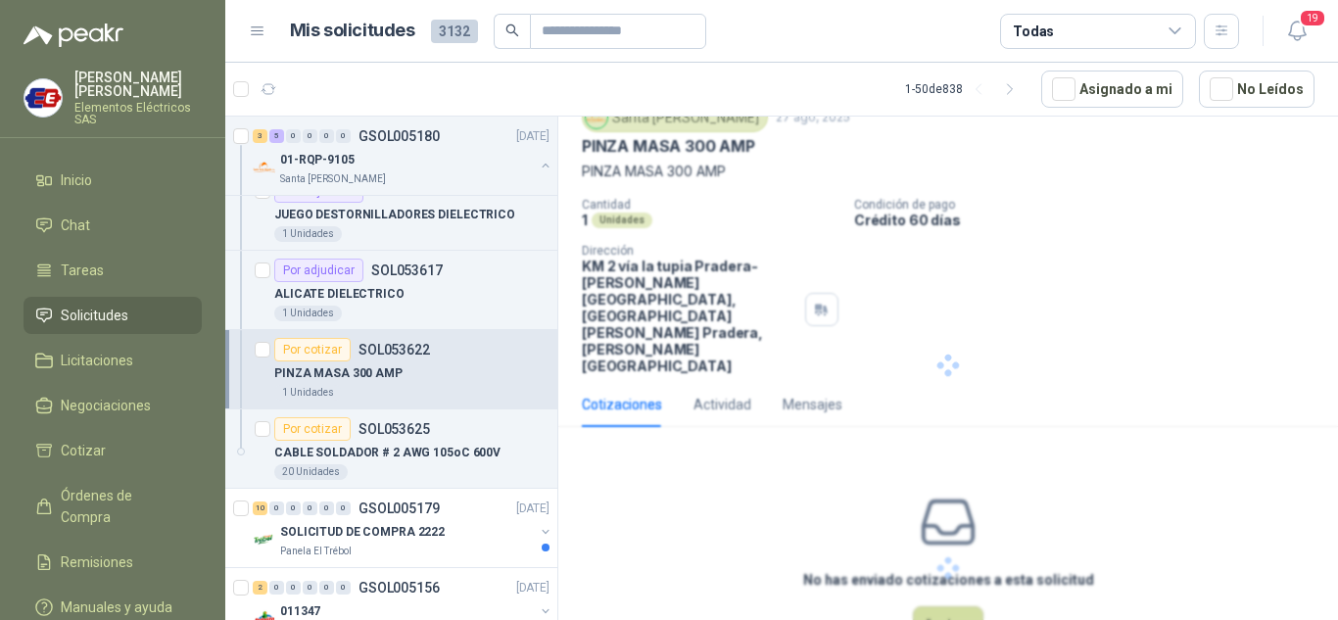
scroll to position [0, 0]
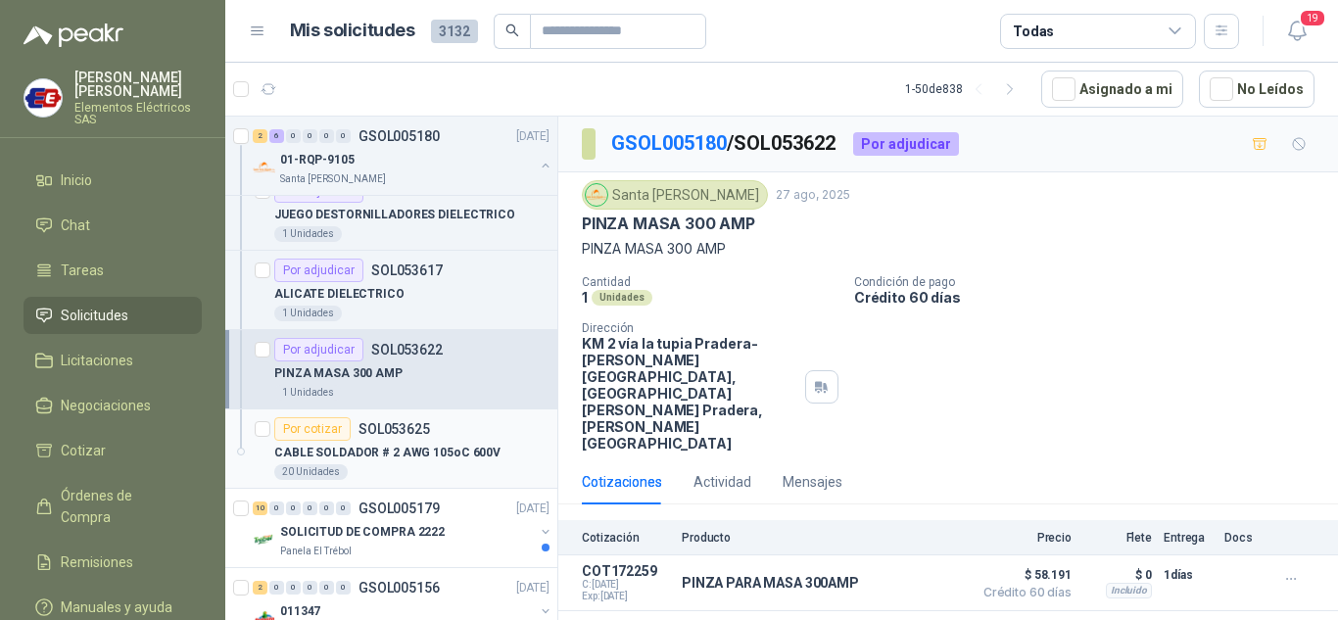
click at [293, 430] on div "Por cotizar" at bounding box center [312, 429] width 76 height 24
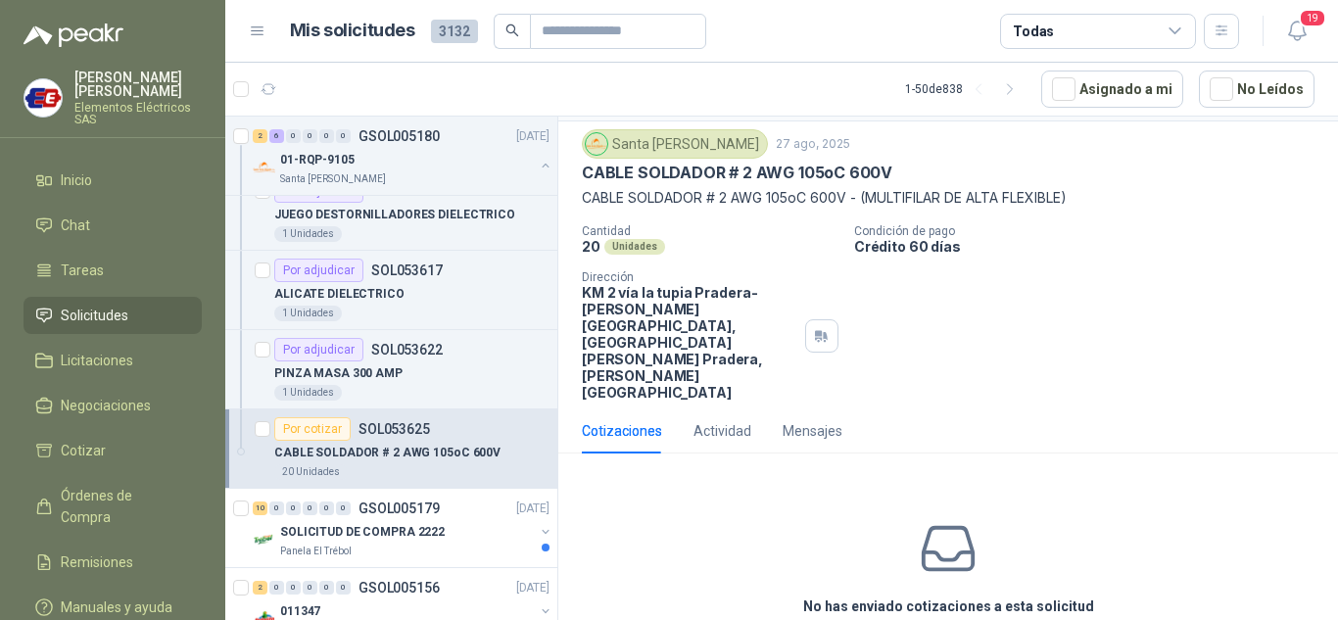
scroll to position [77, 0]
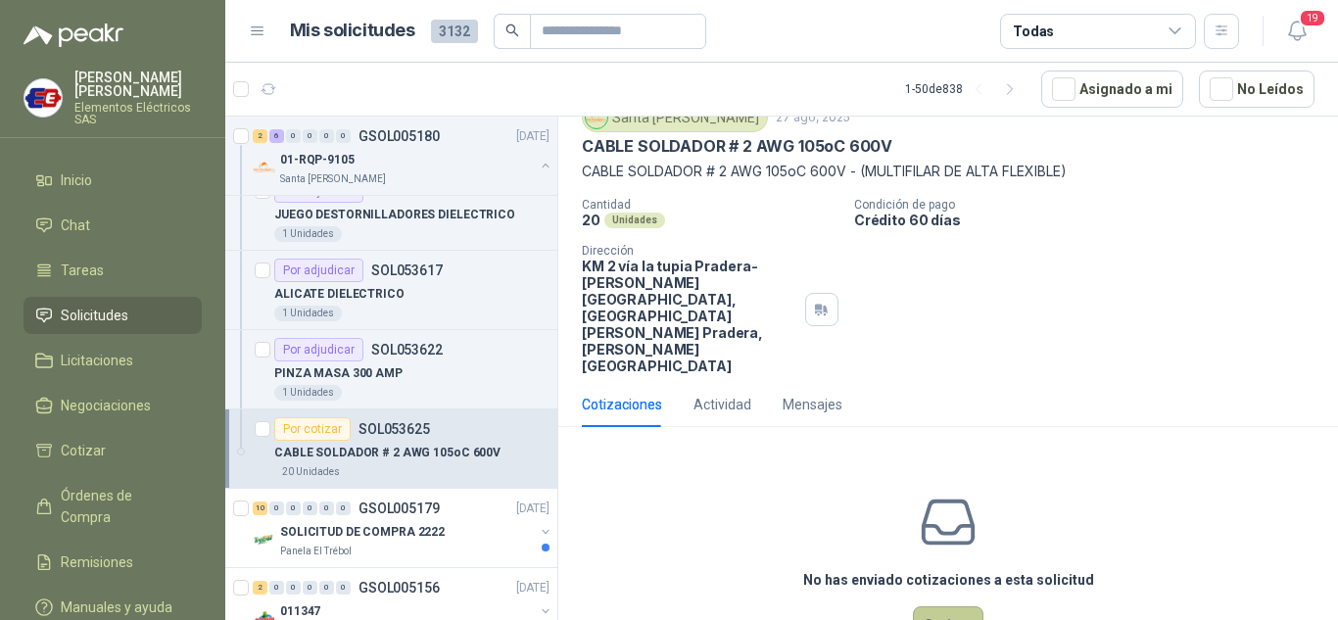
click at [925, 606] on button "Cotizar" at bounding box center [948, 624] width 71 height 37
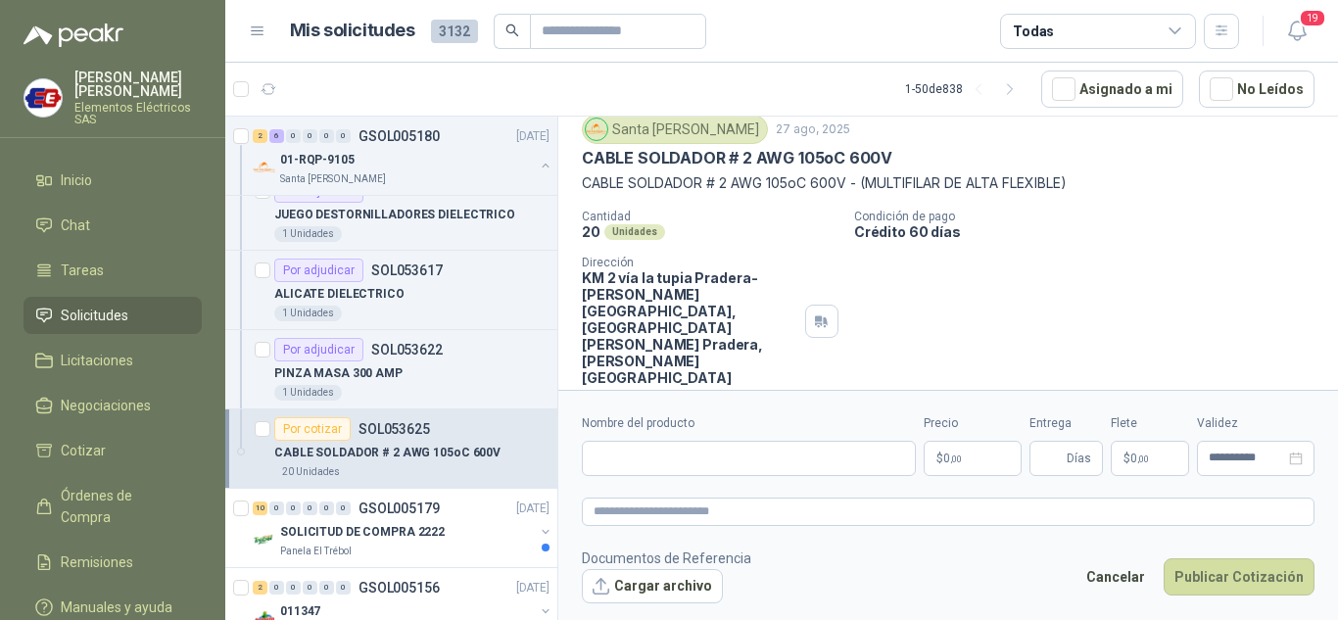
scroll to position [64, 0]
click at [621, 449] on input "Nombre del producto" at bounding box center [749, 458] width 334 height 35
click at [751, 455] on input "**********" at bounding box center [749, 458] width 334 height 35
click at [826, 451] on input "**********" at bounding box center [749, 458] width 334 height 35
type input "**********"
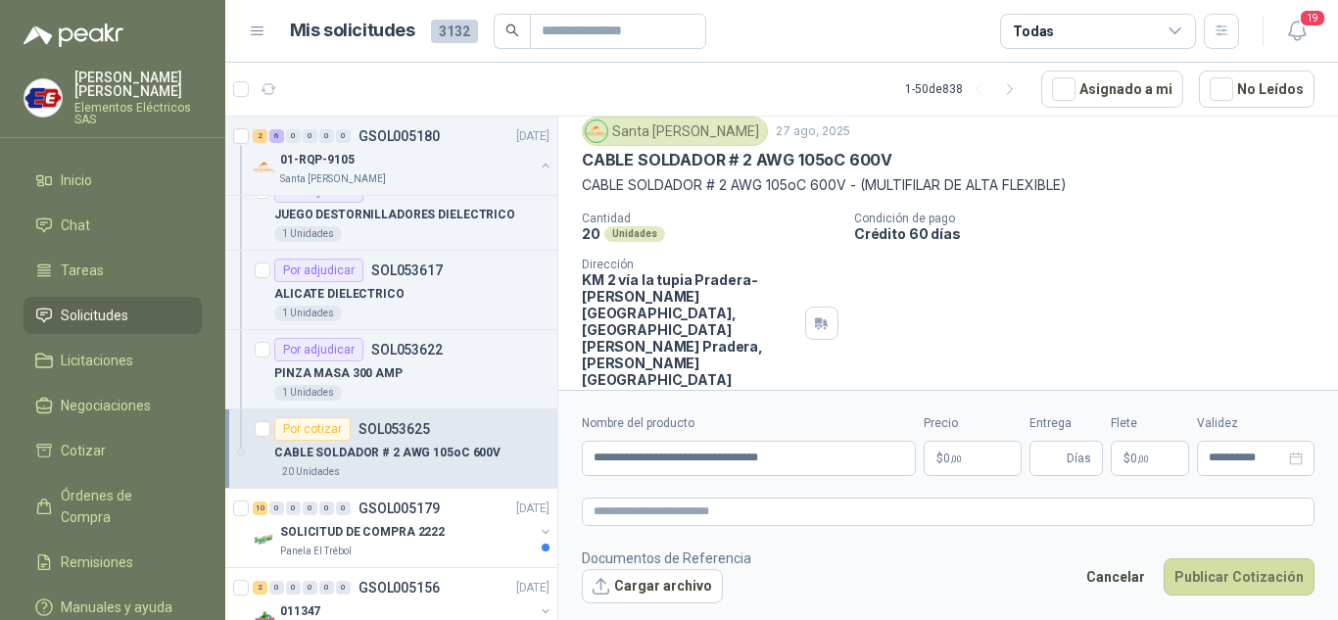
click at [934, 461] on p "$ 0 ,00" at bounding box center [973, 458] width 98 height 35
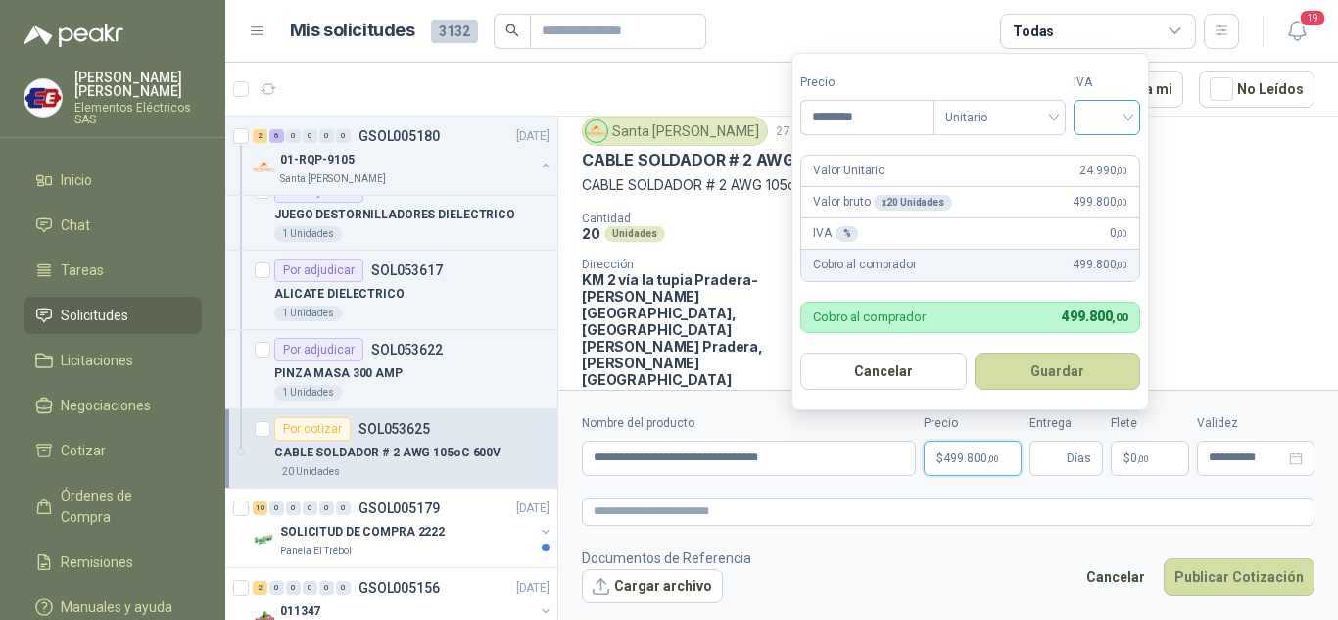
type input "********"
click at [1122, 111] on input "search" at bounding box center [1106, 115] width 43 height 29
click at [1101, 163] on div "19%" at bounding box center [1111, 158] width 36 height 22
click at [1077, 471] on span "Días" at bounding box center [1079, 458] width 24 height 33
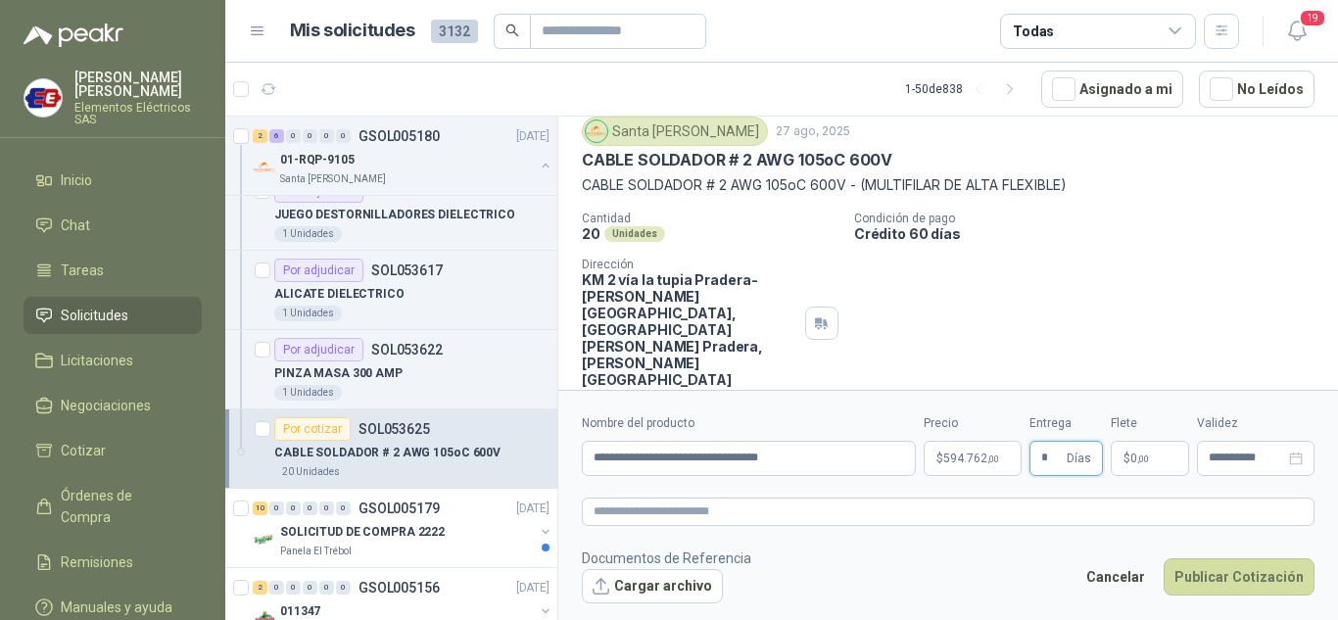
type input "*"
drag, startPoint x: 1187, startPoint y: 220, endPoint x: 1198, endPoint y: 371, distance: 151.2
click at [1194, 266] on div "Cantidad 20 Unidades Condición de pago Crédito 60 días Dirección KM 2 vía la tu…" at bounding box center [948, 300] width 733 height 176
click at [1159, 458] on p "$ 0 ,00" at bounding box center [1150, 458] width 78 height 35
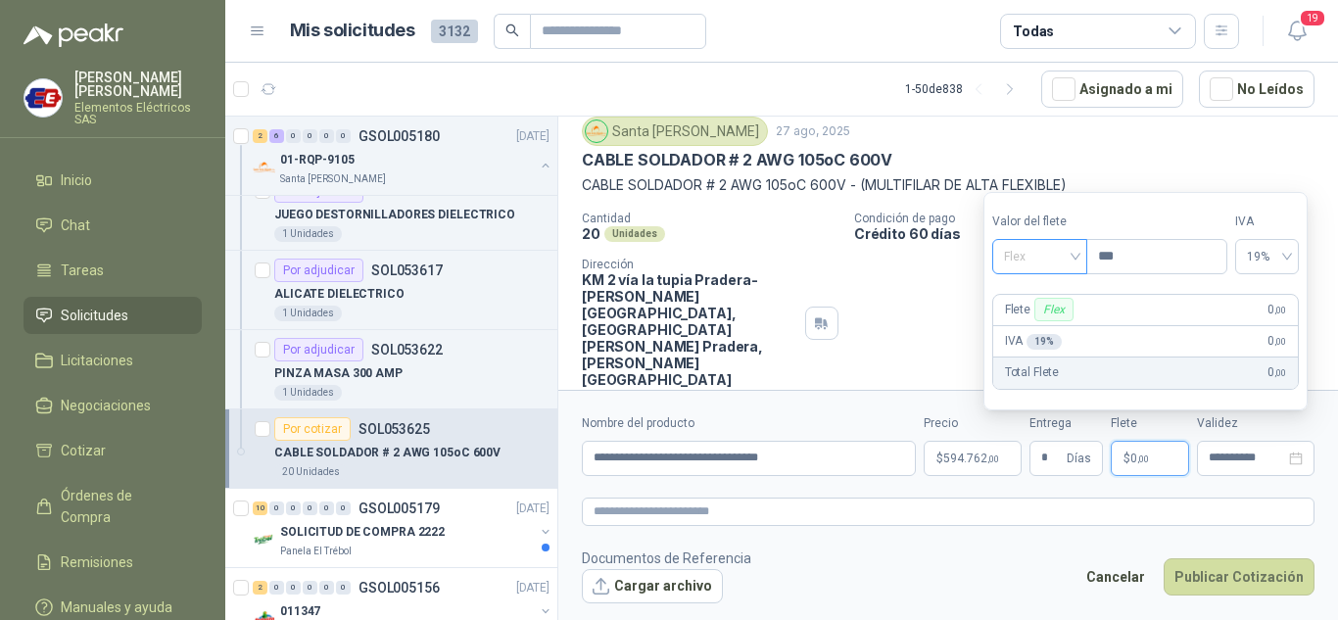
click at [1076, 256] on span "Flex" at bounding box center [1040, 256] width 72 height 29
drag, startPoint x: 1014, startPoint y: 329, endPoint x: 1056, endPoint y: 354, distance: 48.7
click at [1014, 328] on div "Incluido" at bounding box center [1042, 329] width 68 height 22
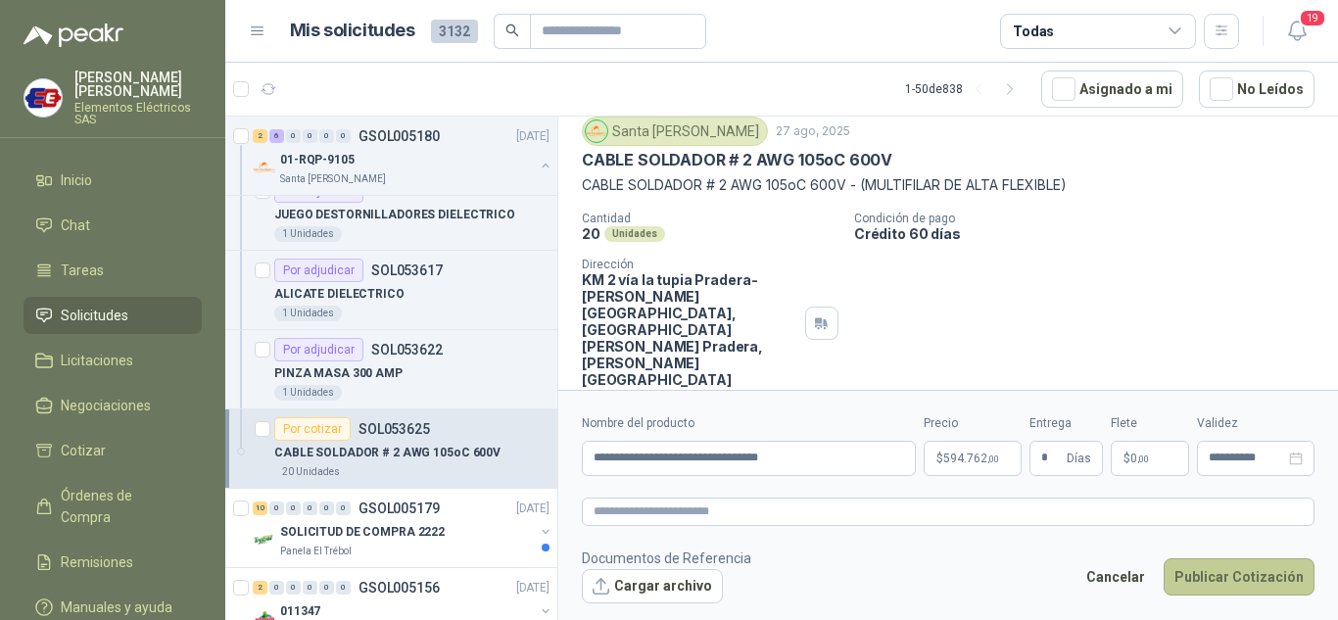
click at [1222, 577] on button "Publicar Cotización" at bounding box center [1239, 576] width 151 height 37
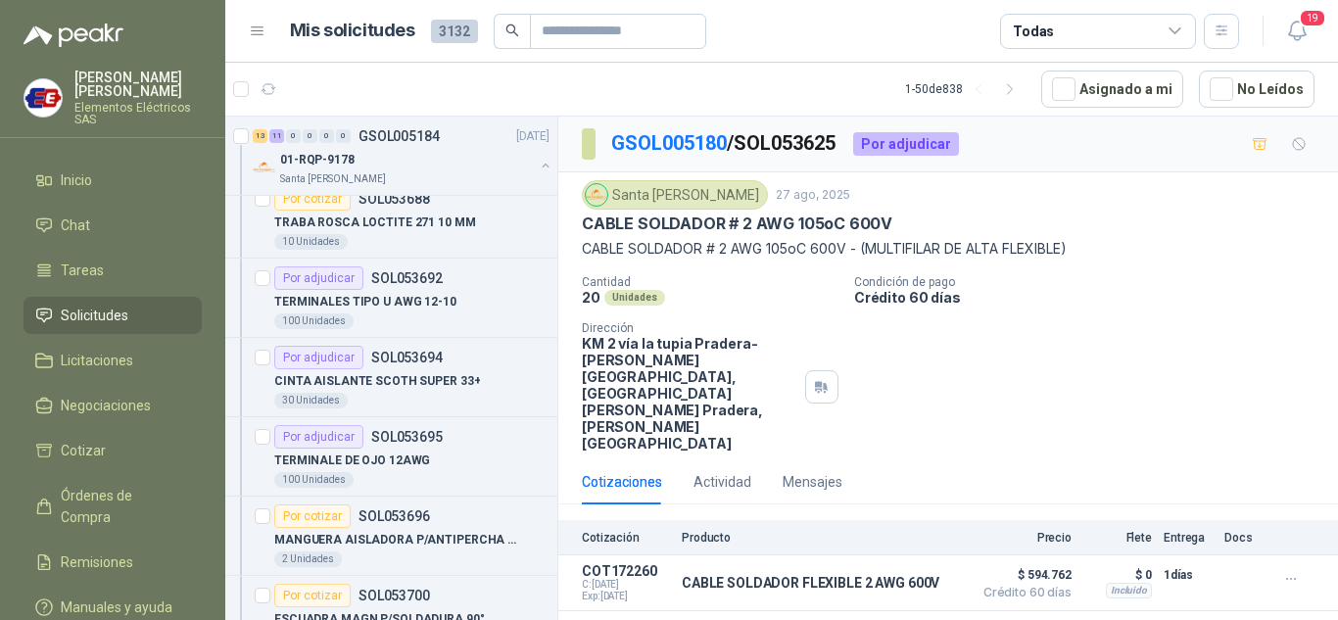
scroll to position [0, 0]
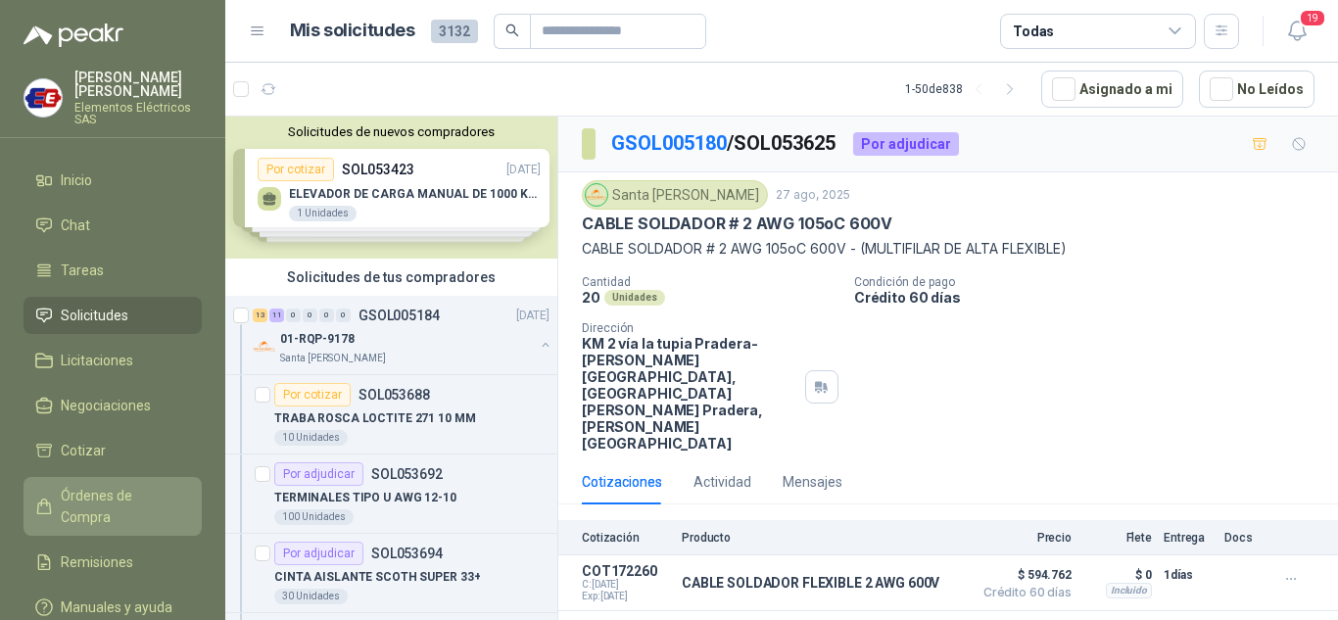
click at [79, 497] on span "Órdenes de Compra" at bounding box center [122, 506] width 122 height 43
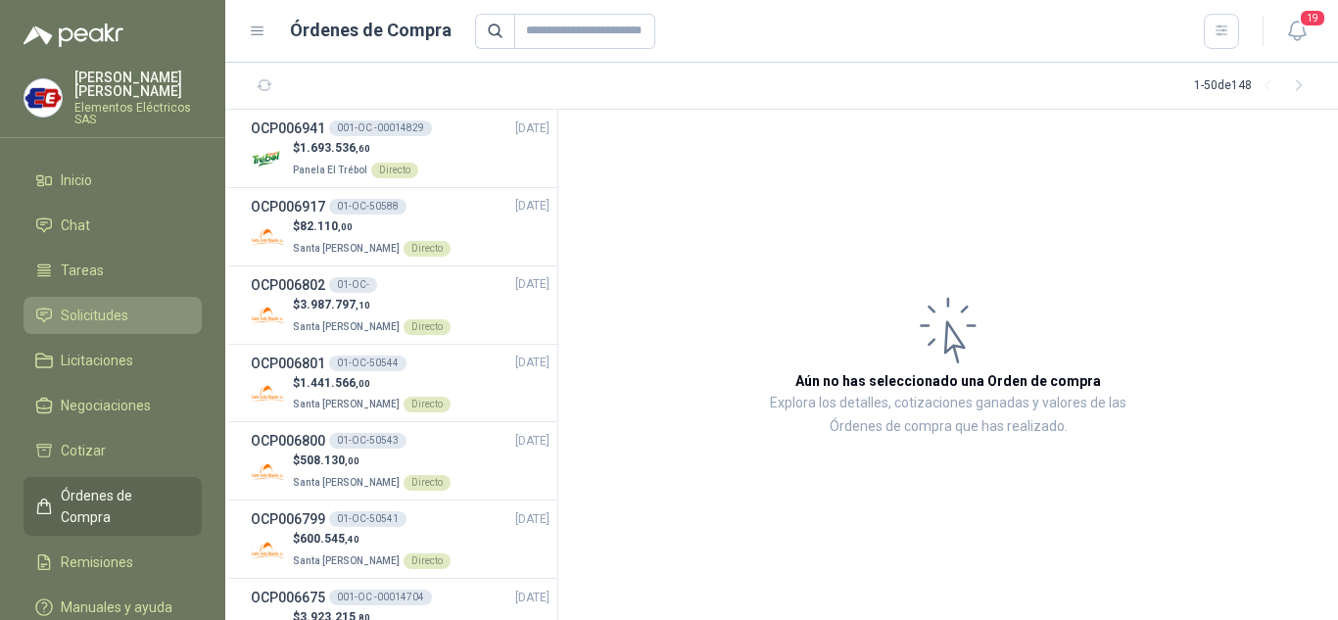
click at [88, 307] on span "Solicitudes" at bounding box center [95, 316] width 68 height 22
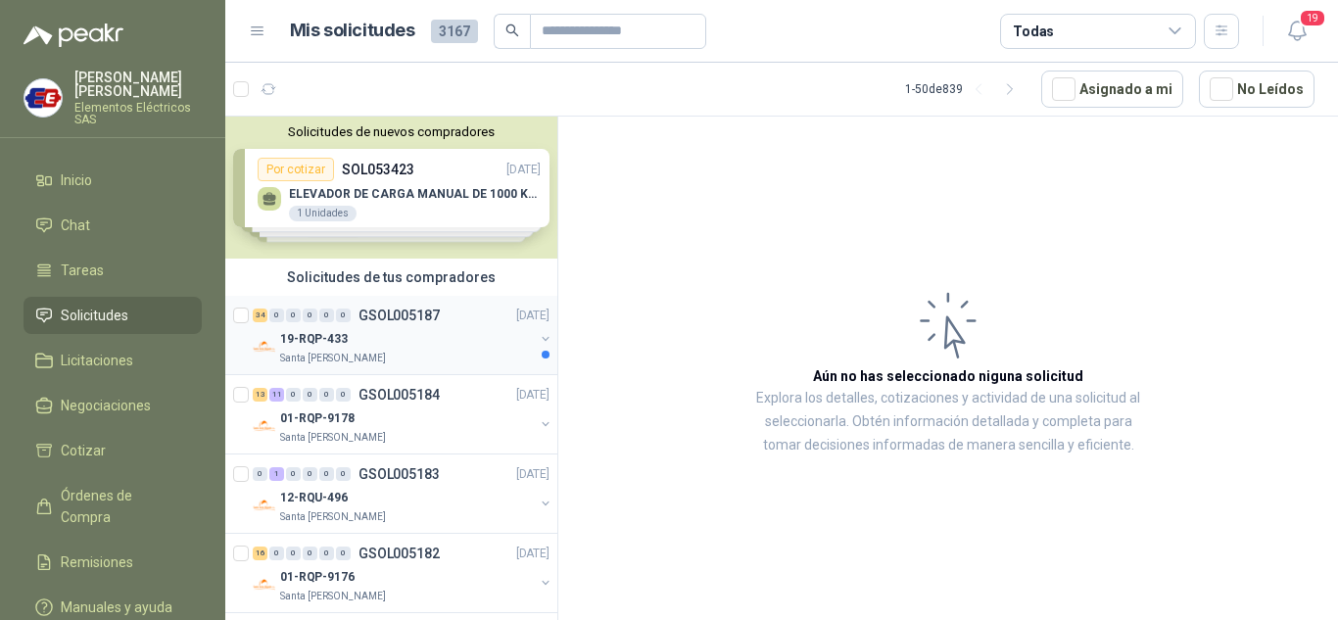
click at [294, 318] on div "0" at bounding box center [293, 316] width 15 height 14
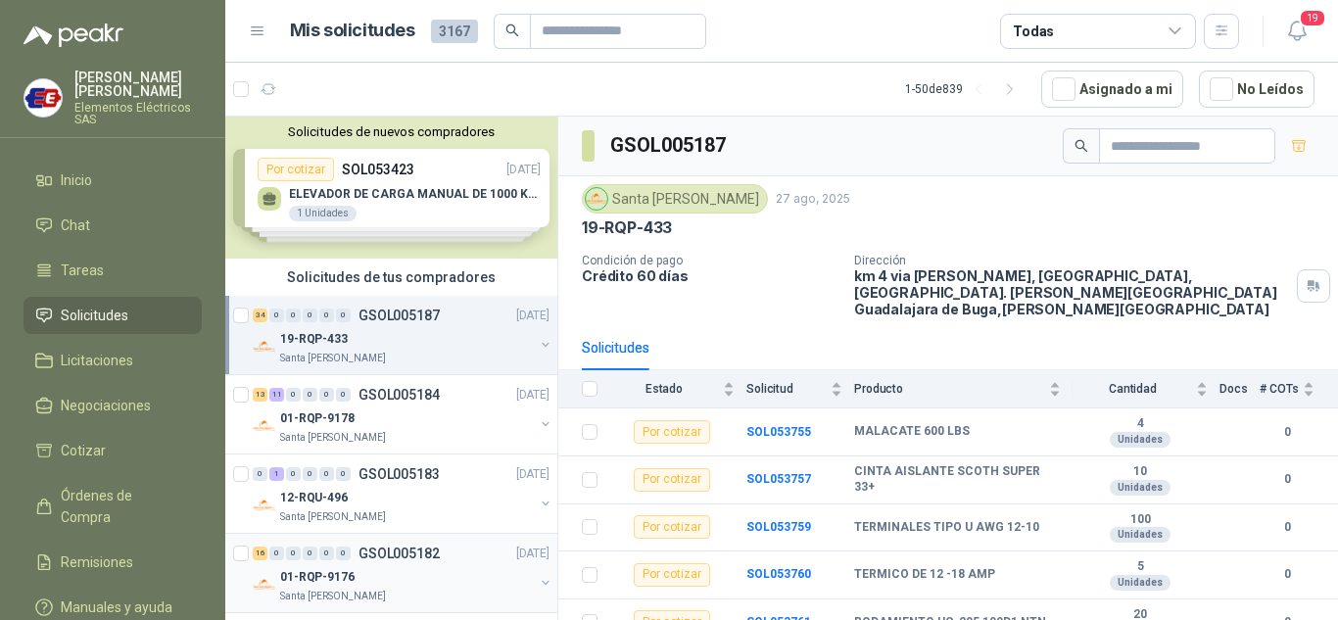
click at [317, 547] on div "16 0 0 0 0 0" at bounding box center [302, 554] width 98 height 14
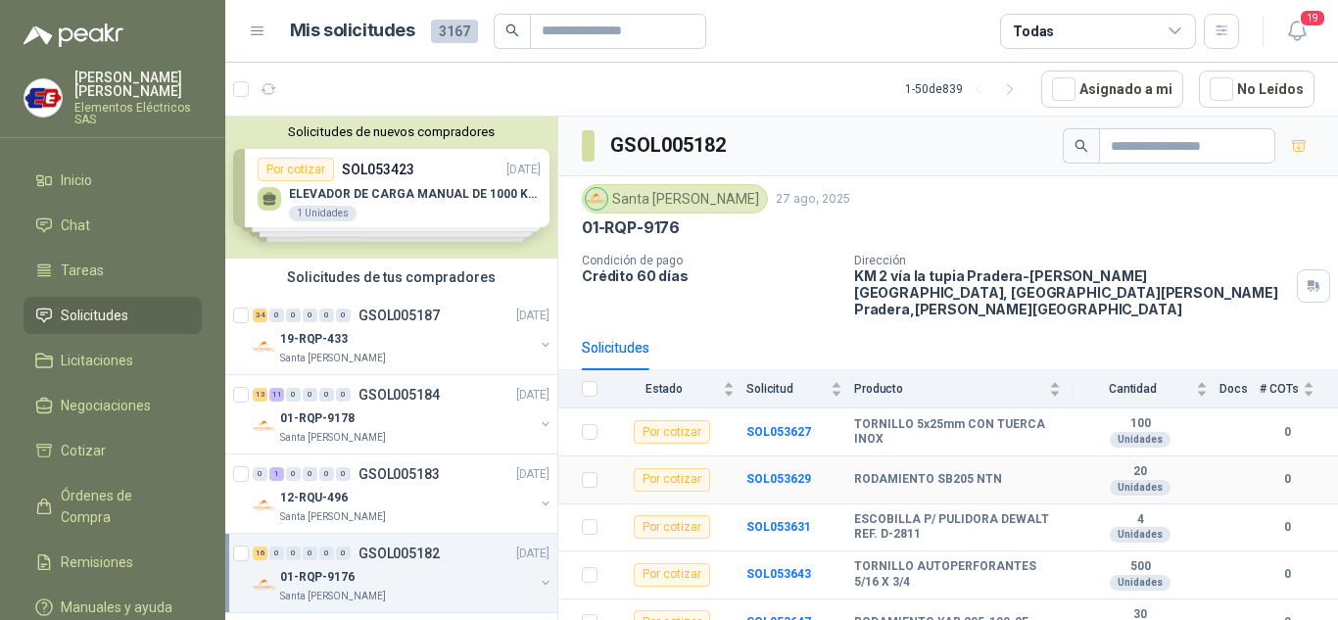
scroll to position [527, 0]
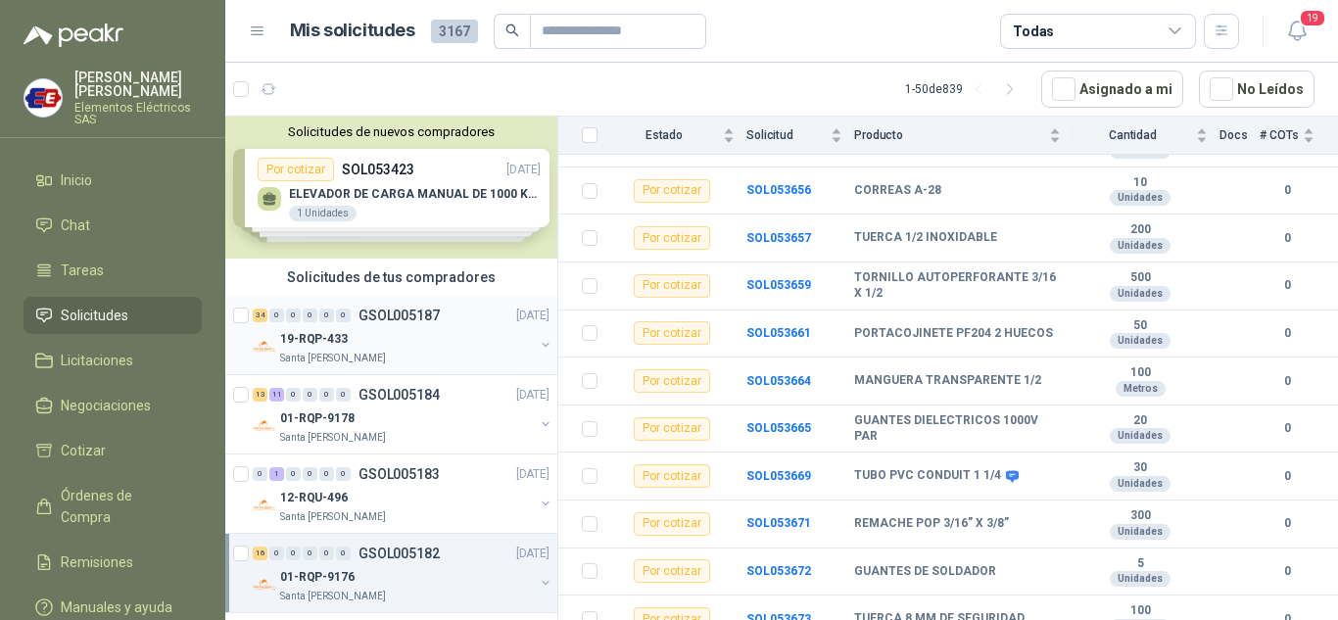
click at [319, 323] on div "34 0 0 0 0 0 GSOL005187 [DATE]" at bounding box center [403, 316] width 301 height 24
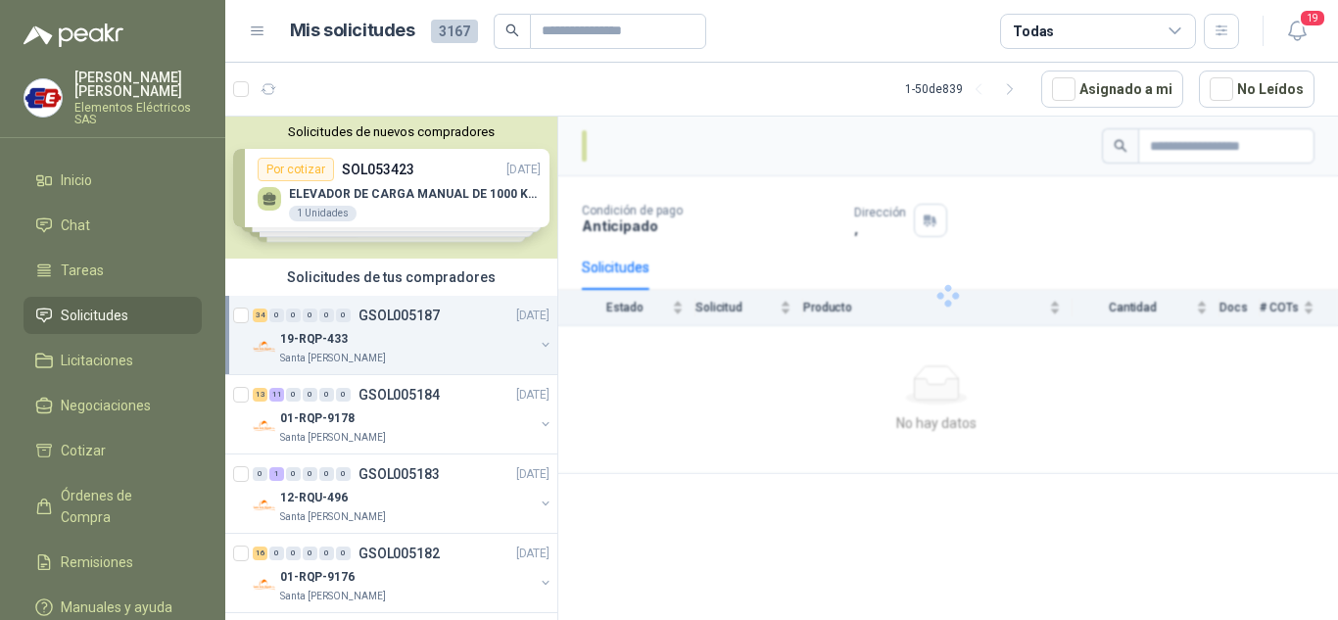
click at [319, 323] on div "34 0 0 0 0 0 GSOL005187 [DATE]" at bounding box center [403, 316] width 301 height 24
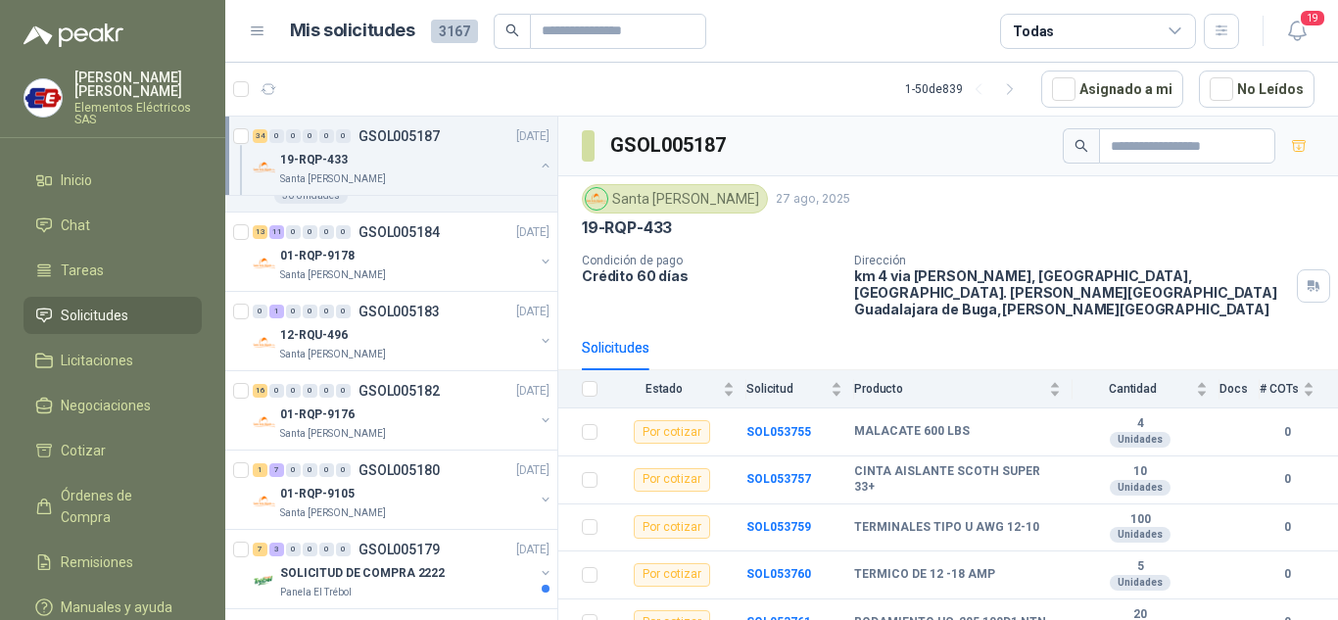
scroll to position [2939, 0]
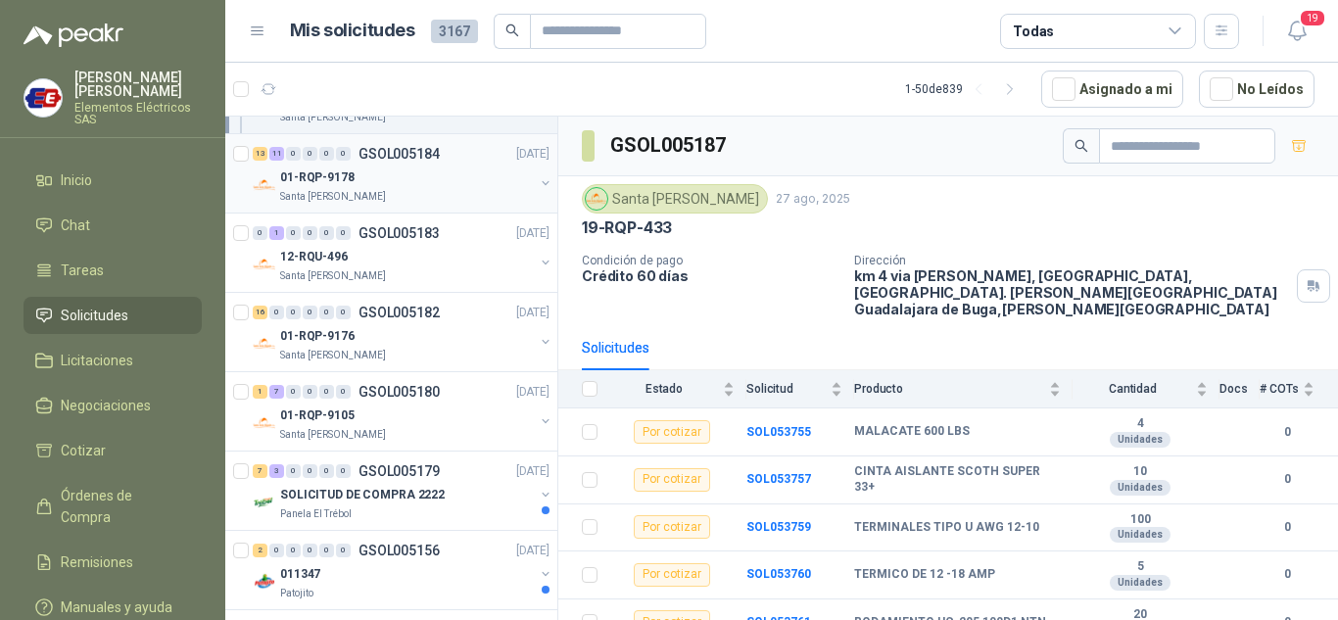
click at [317, 152] on div "13 11 0 0 0 0" at bounding box center [302, 154] width 98 height 14
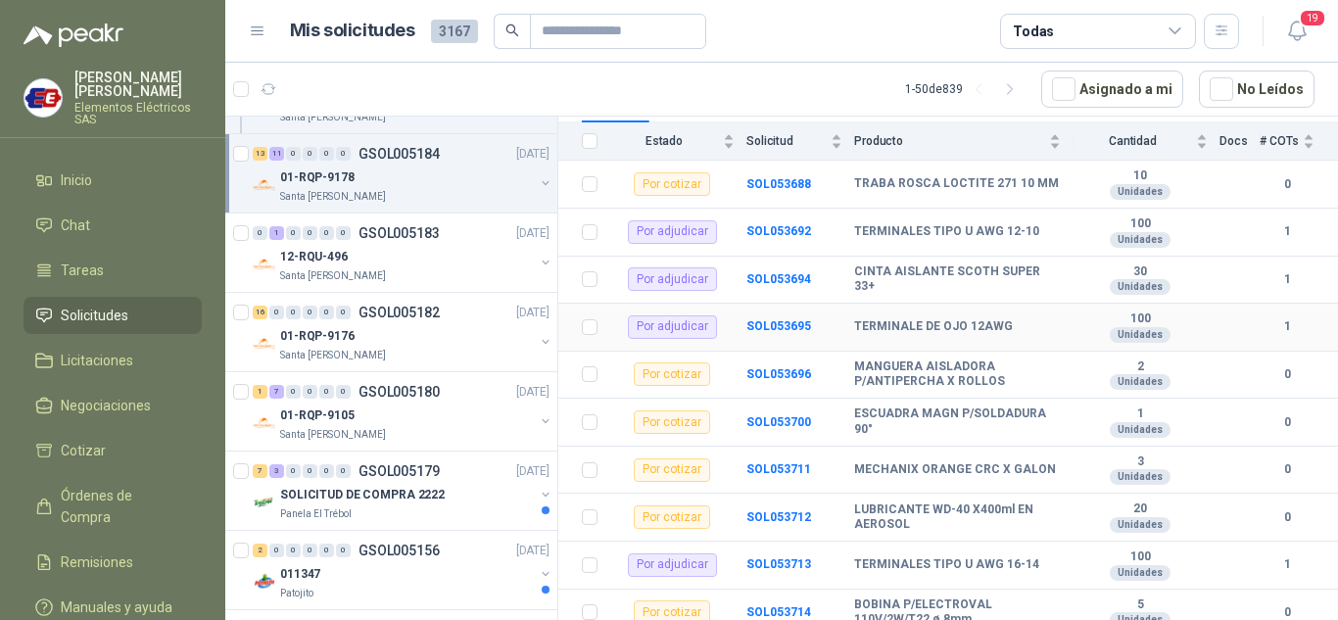
scroll to position [294, 0]
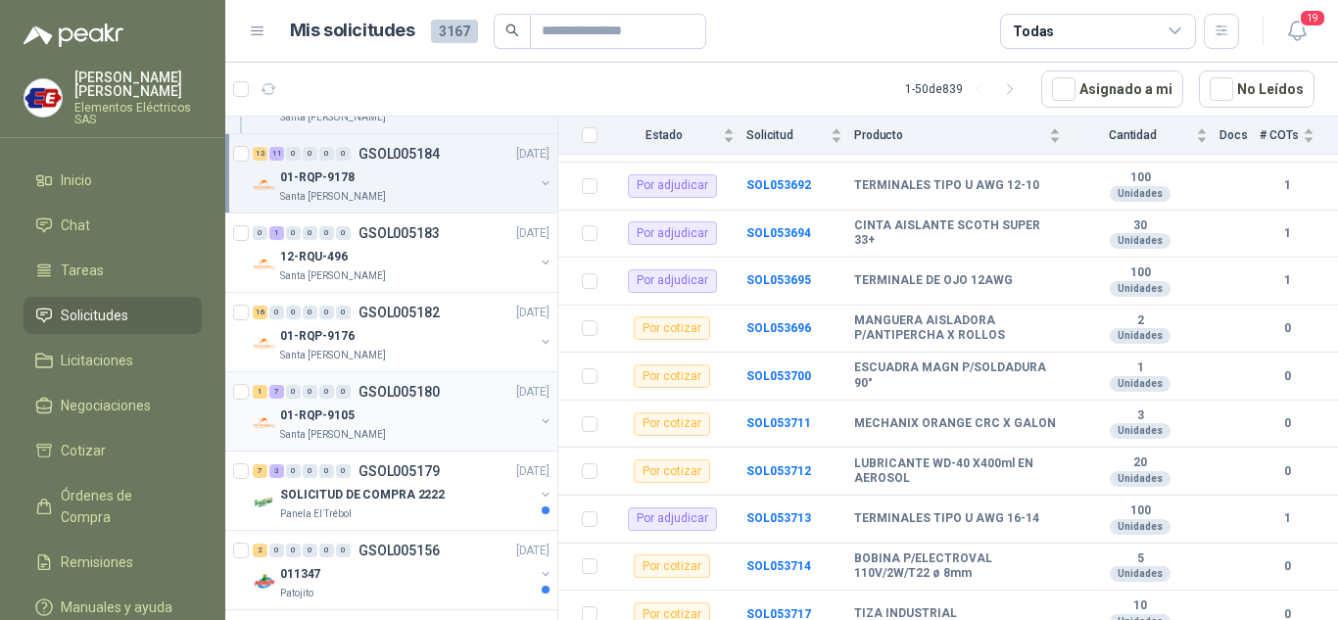
click at [297, 402] on div "1 7 0 0 0 0 GSOL005180 [DATE]" at bounding box center [403, 392] width 301 height 24
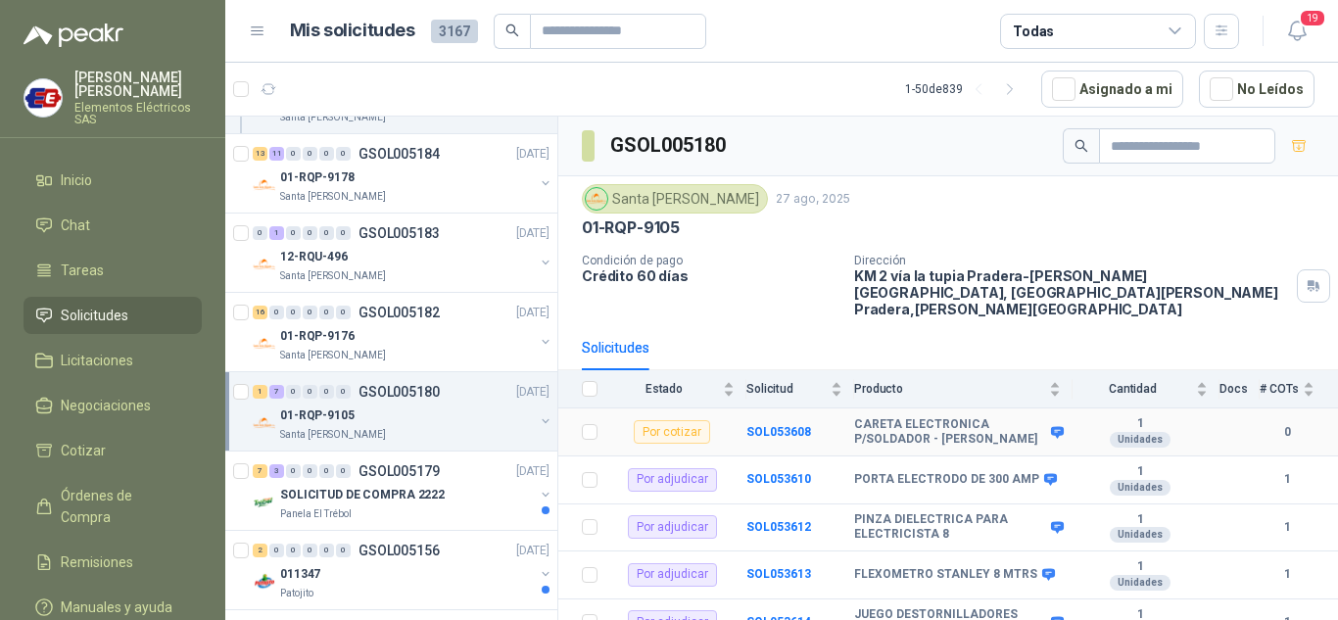
scroll to position [98, 0]
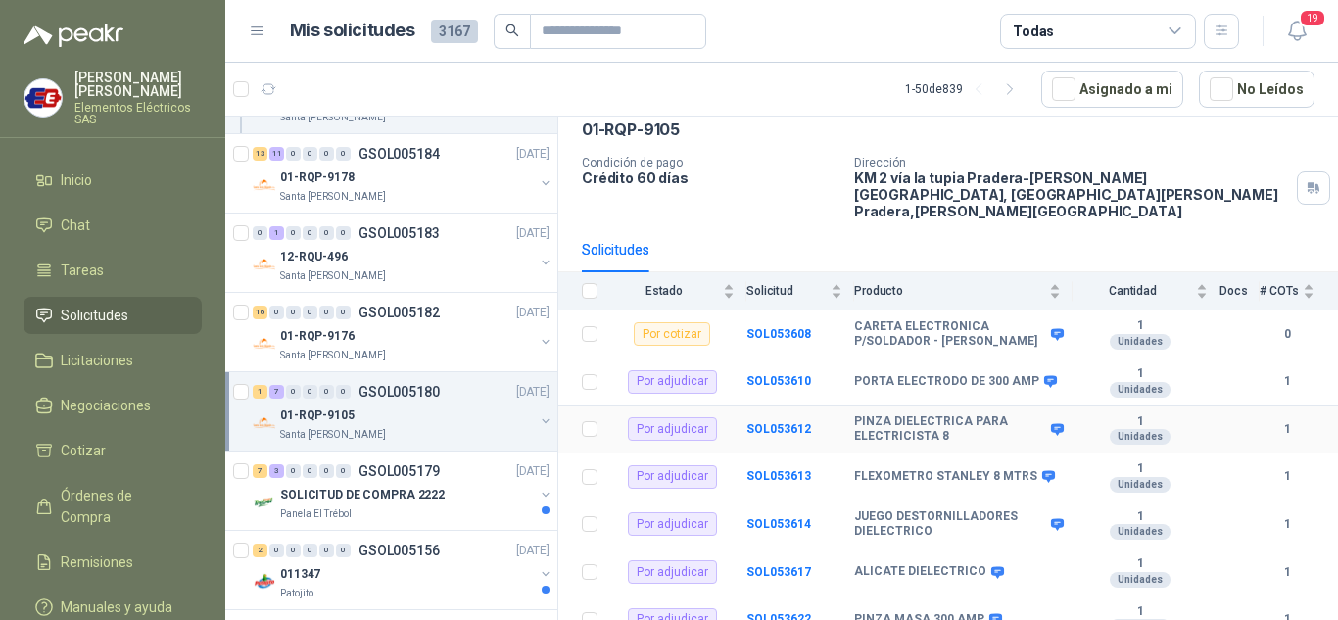
click at [764, 407] on td "SOL053612" at bounding box center [800, 431] width 108 height 48
click at [758, 422] on b "SOL053612" at bounding box center [778, 429] width 65 height 14
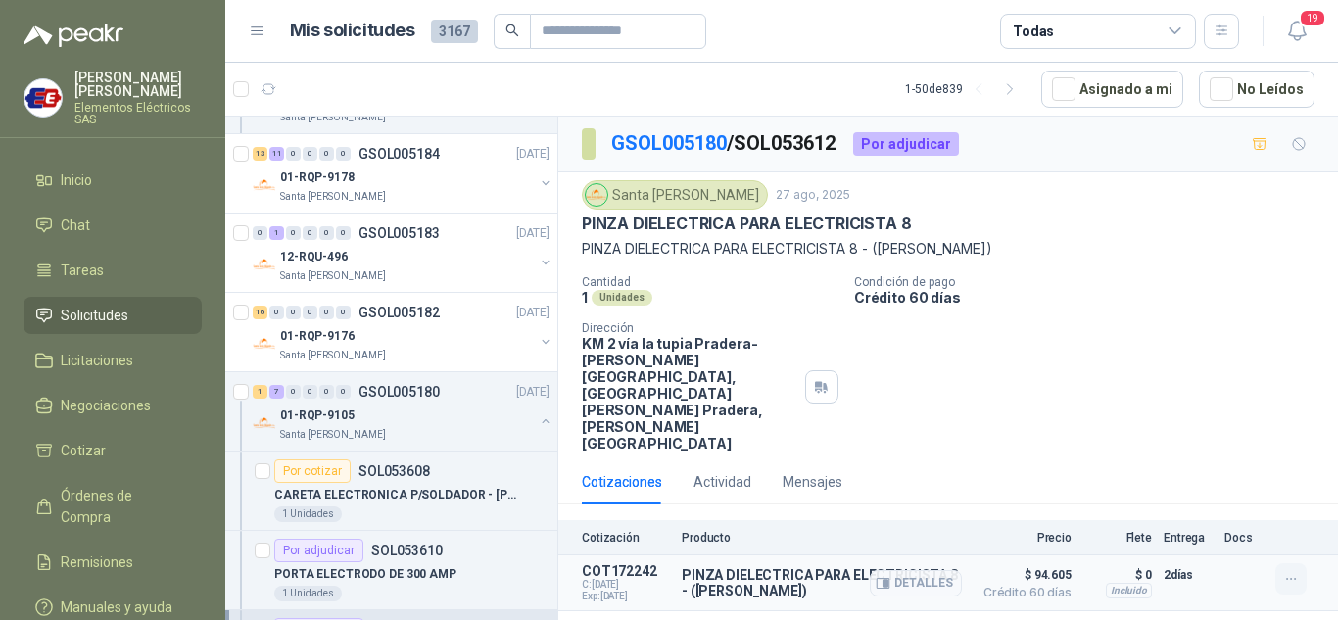
click at [1291, 571] on icon "button" at bounding box center [1291, 579] width 17 height 17
click at [1204, 433] on button "Editar" at bounding box center [1251, 433] width 157 height 31
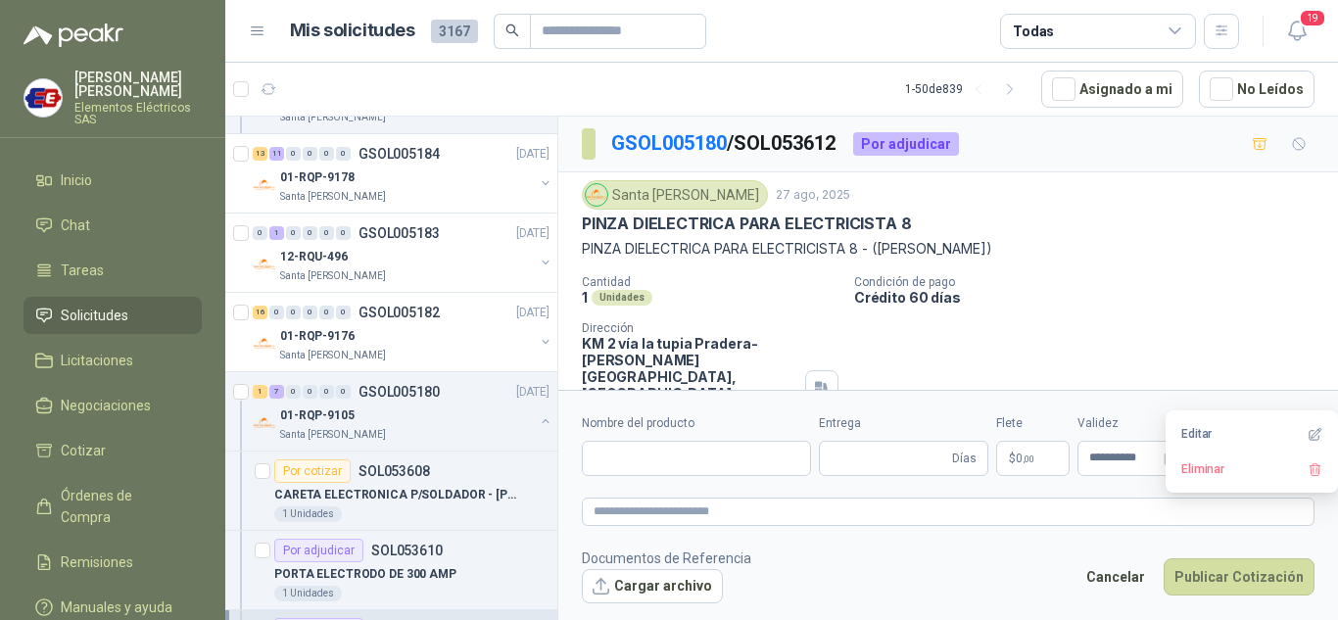
type input "**********"
type input "*"
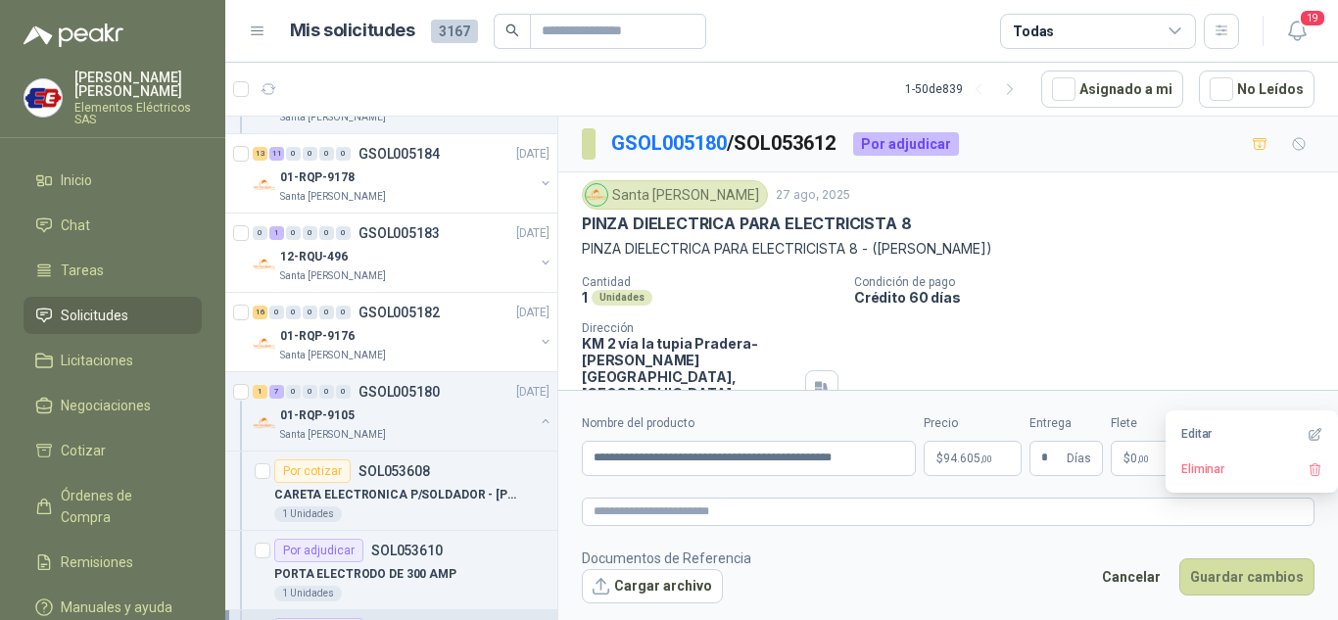
click at [962, 457] on span "94.605 ,00" at bounding box center [967, 459] width 49 height 12
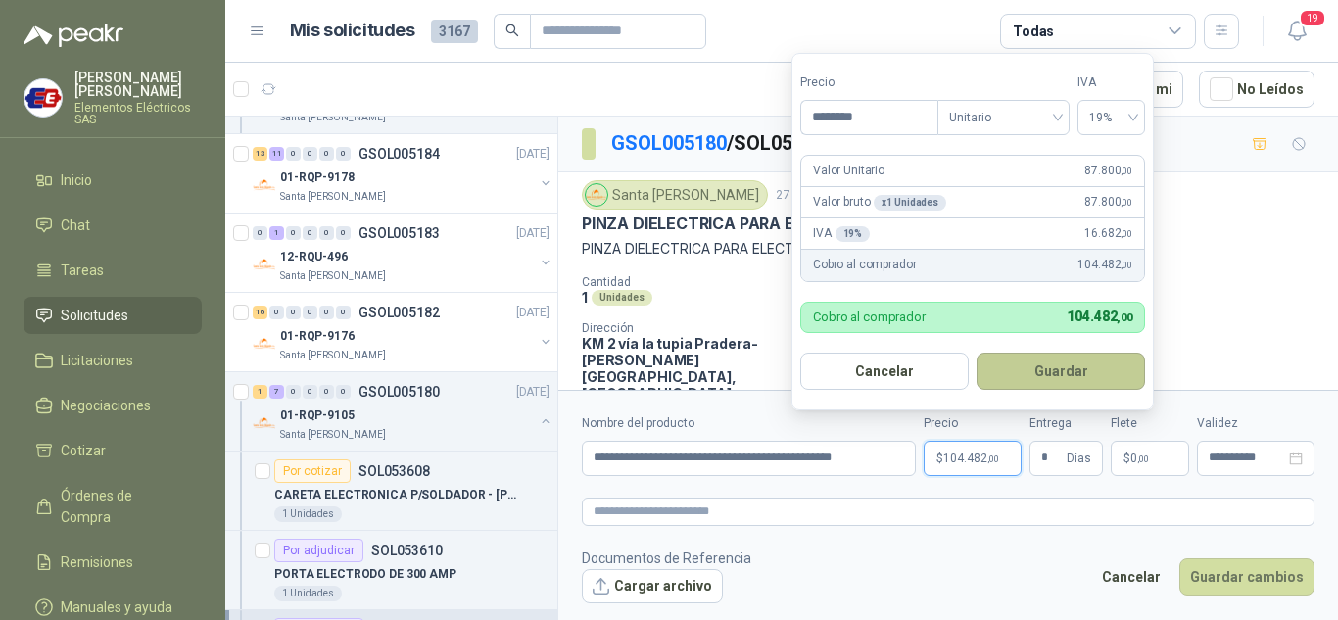
type input "********"
click at [1066, 364] on button "Guardar" at bounding box center [1061, 371] width 168 height 37
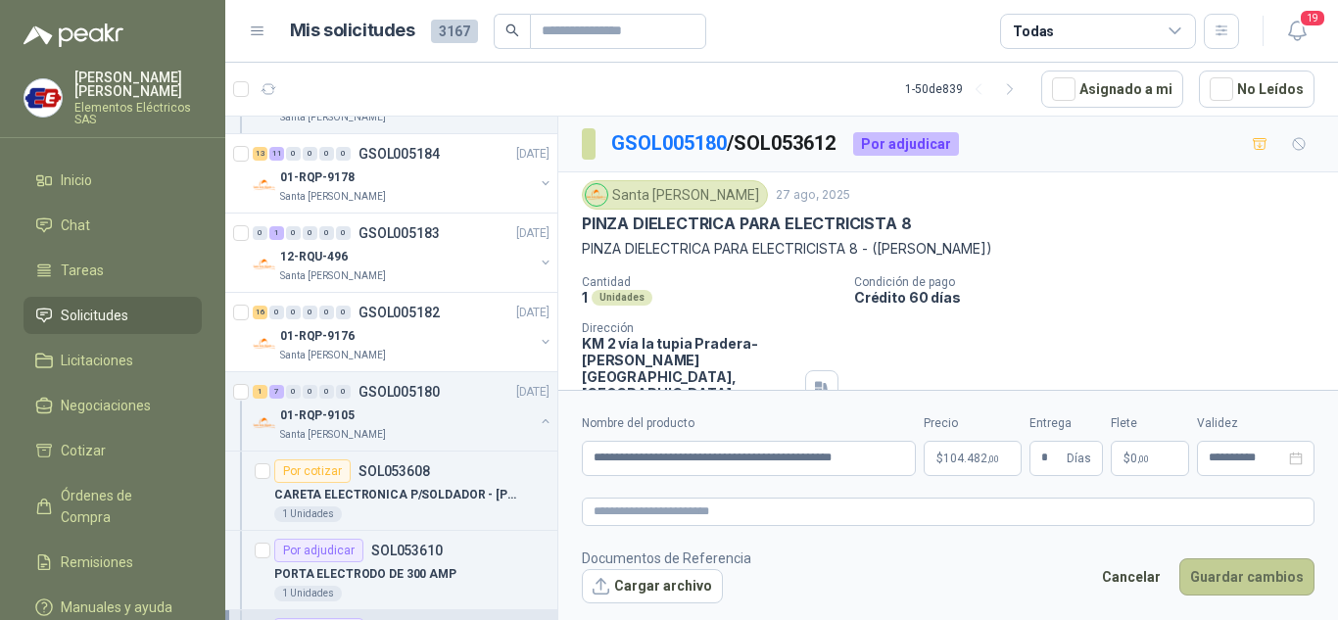
click at [1243, 573] on button "Guardar cambios" at bounding box center [1246, 576] width 135 height 37
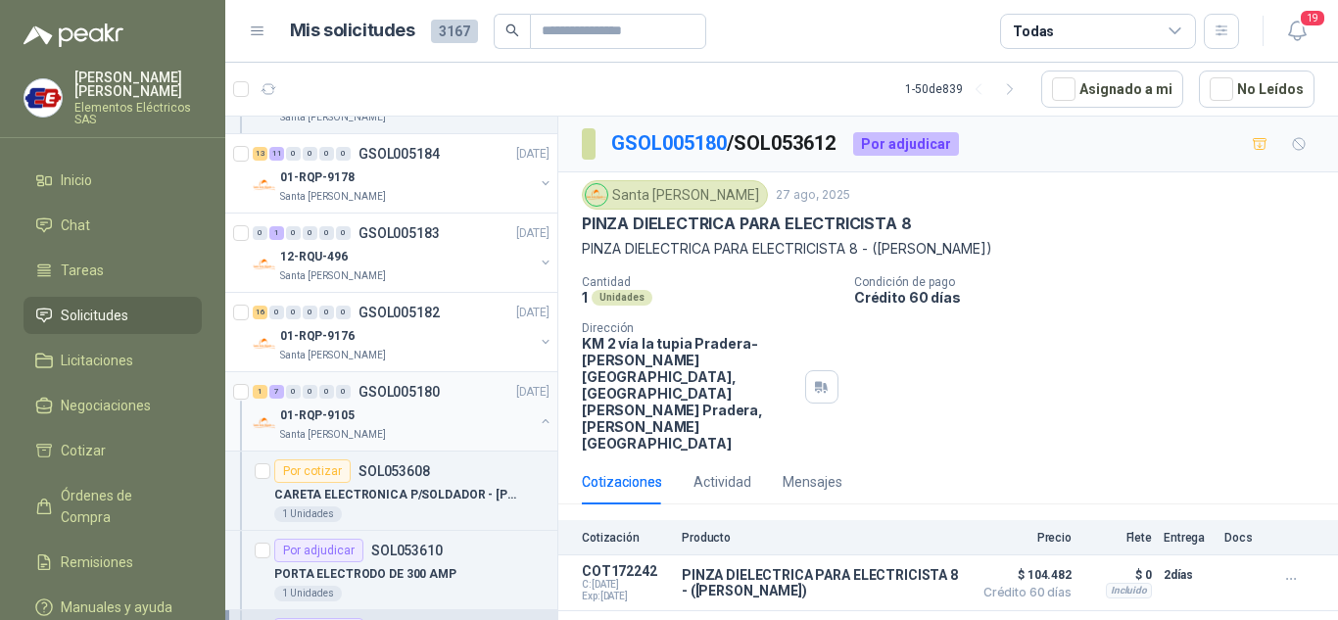
click at [342, 407] on p "01-RQP-9105" at bounding box center [317, 416] width 74 height 19
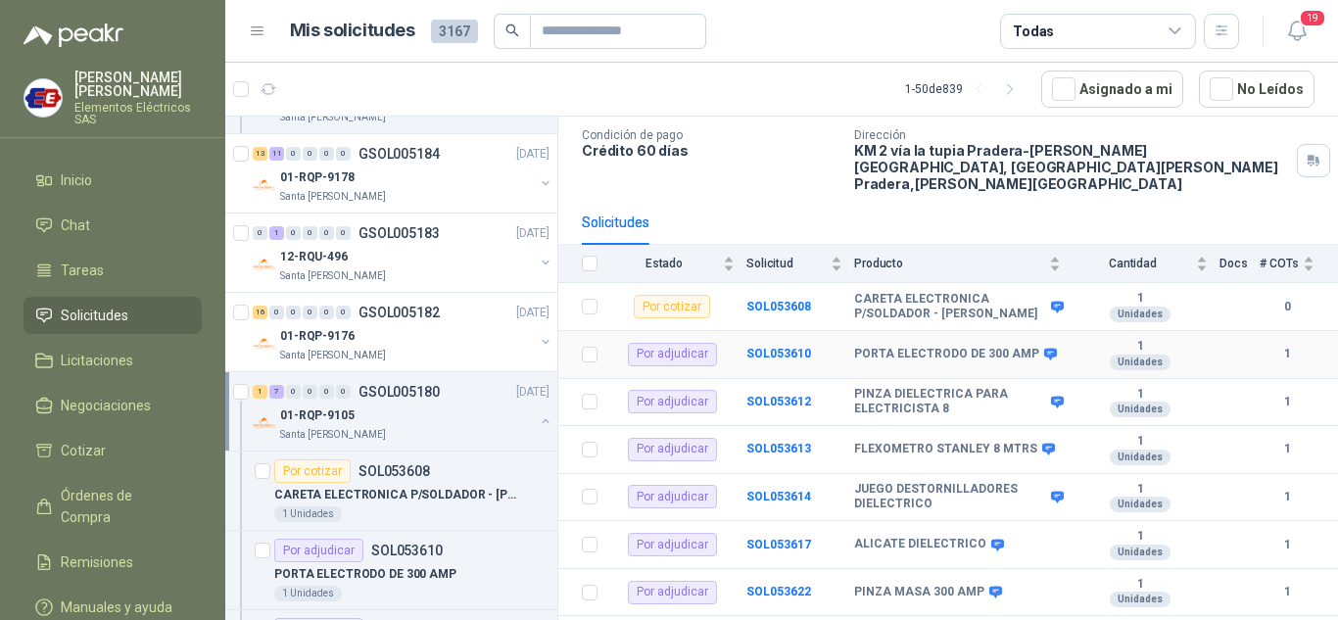
scroll to position [146, 0]
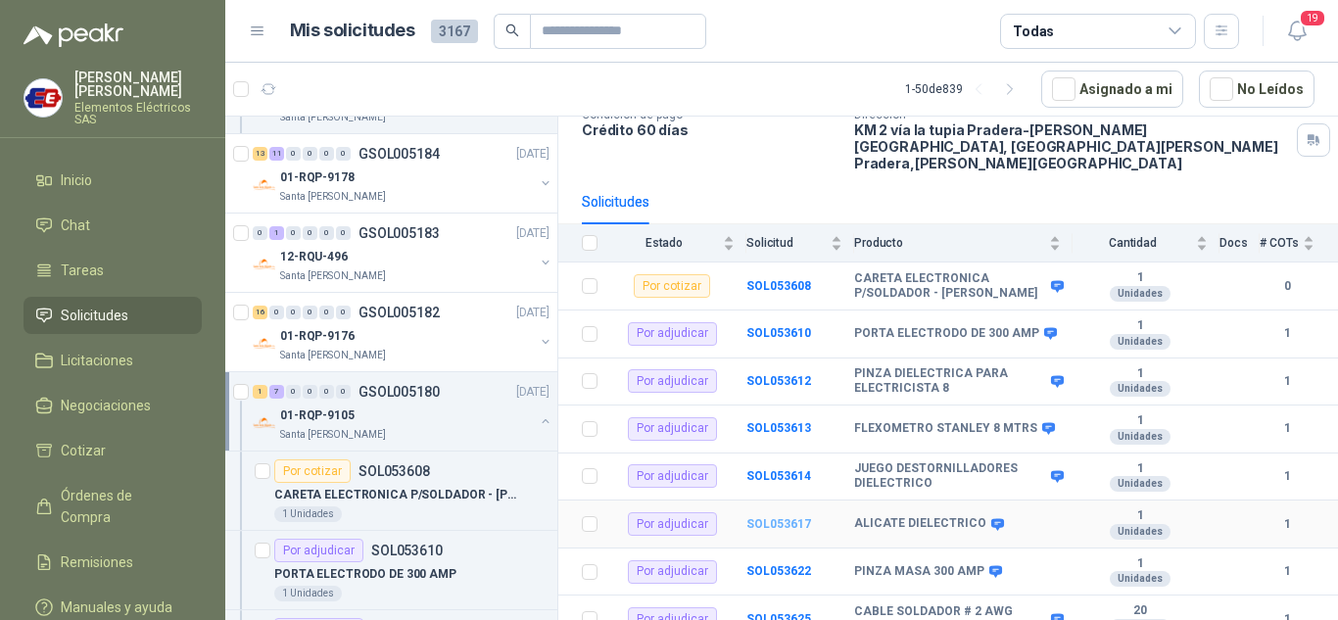
click at [766, 517] on b "SOL053617" at bounding box center [778, 524] width 65 height 14
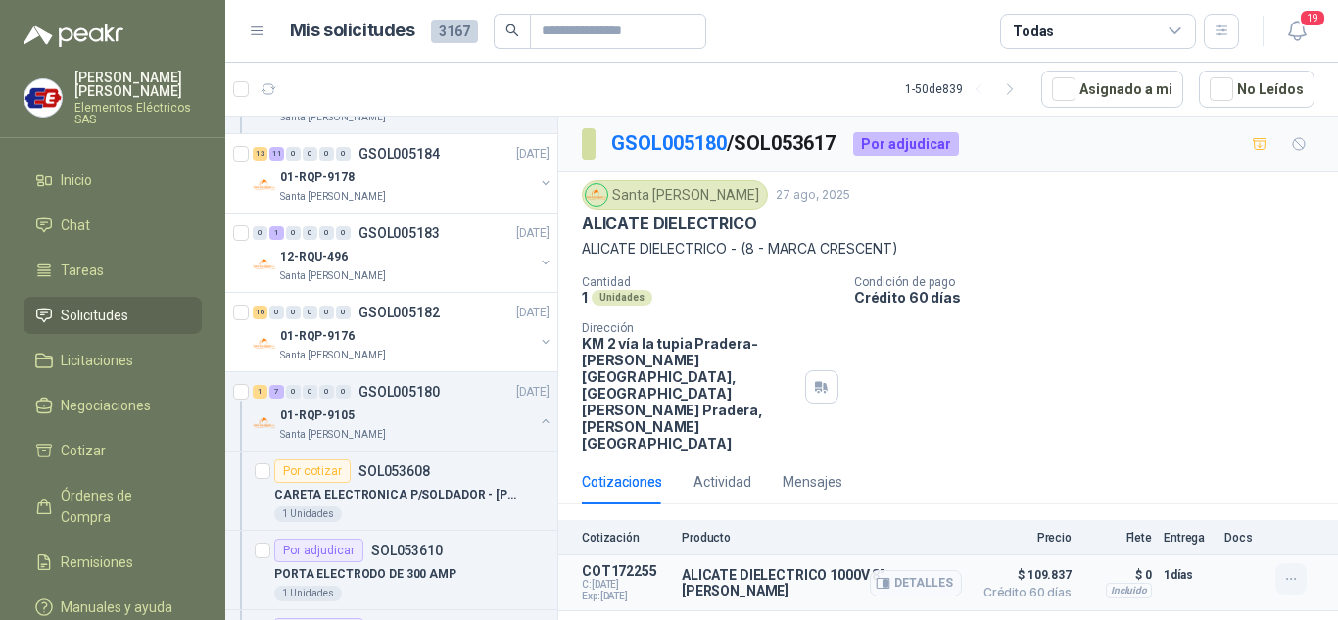
click at [1292, 571] on icon "button" at bounding box center [1291, 579] width 17 height 17
click at [1210, 432] on button "Editar" at bounding box center [1251, 433] width 157 height 31
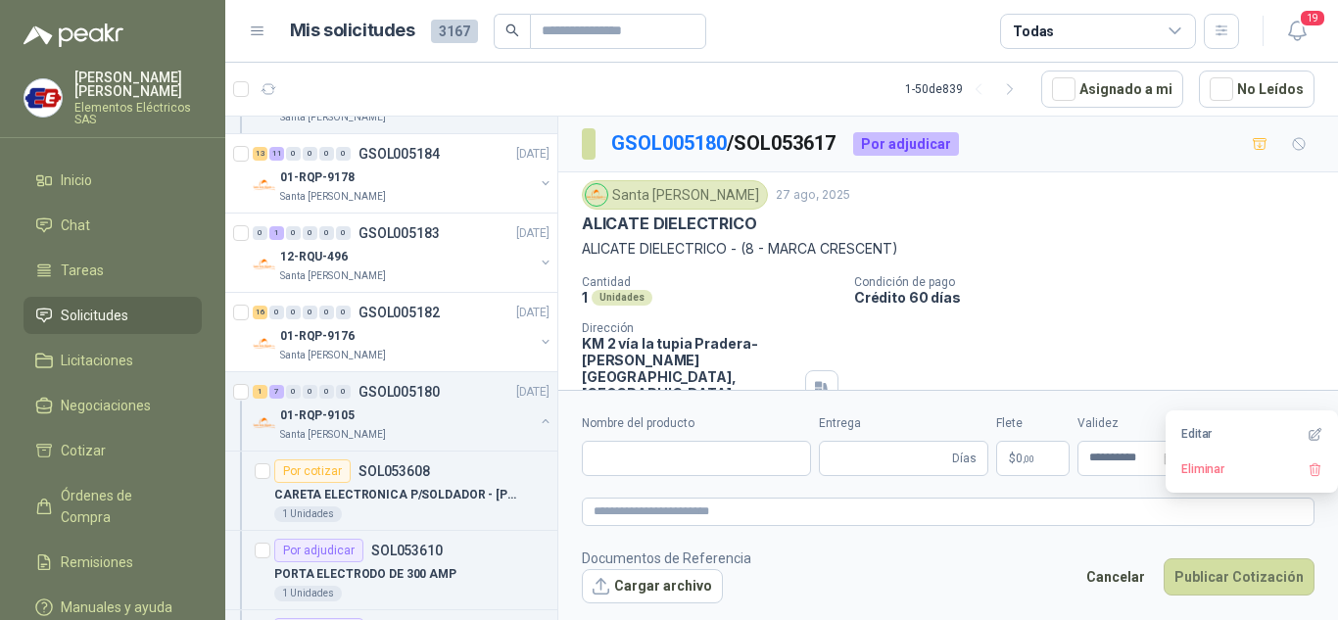
type input "**********"
type input "*"
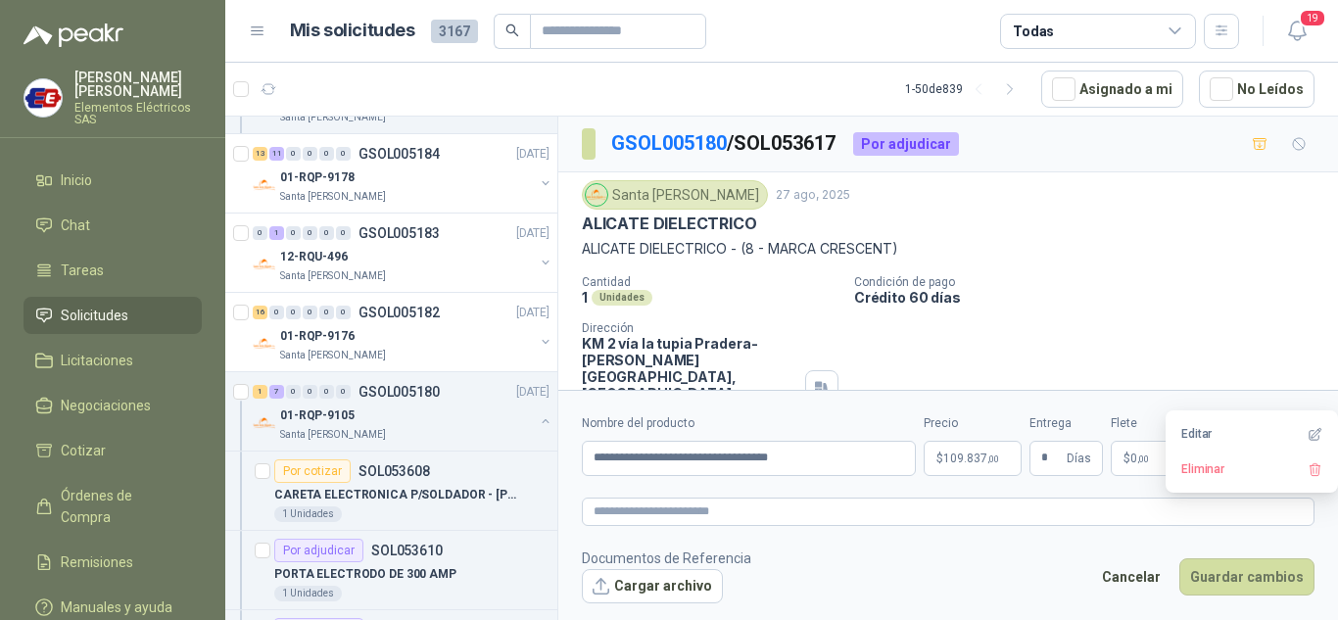
click at [951, 453] on span "109.837 ,00" at bounding box center [971, 459] width 56 height 12
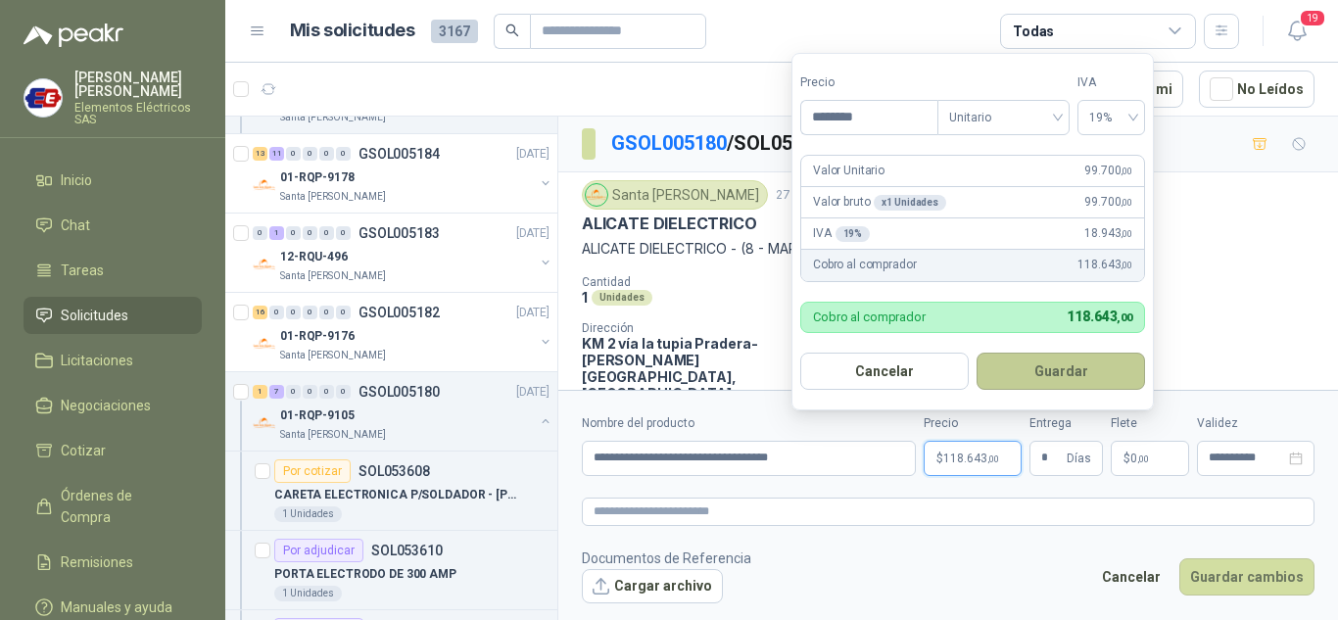
type input "********"
click at [1063, 358] on button "Guardar" at bounding box center [1061, 371] width 168 height 37
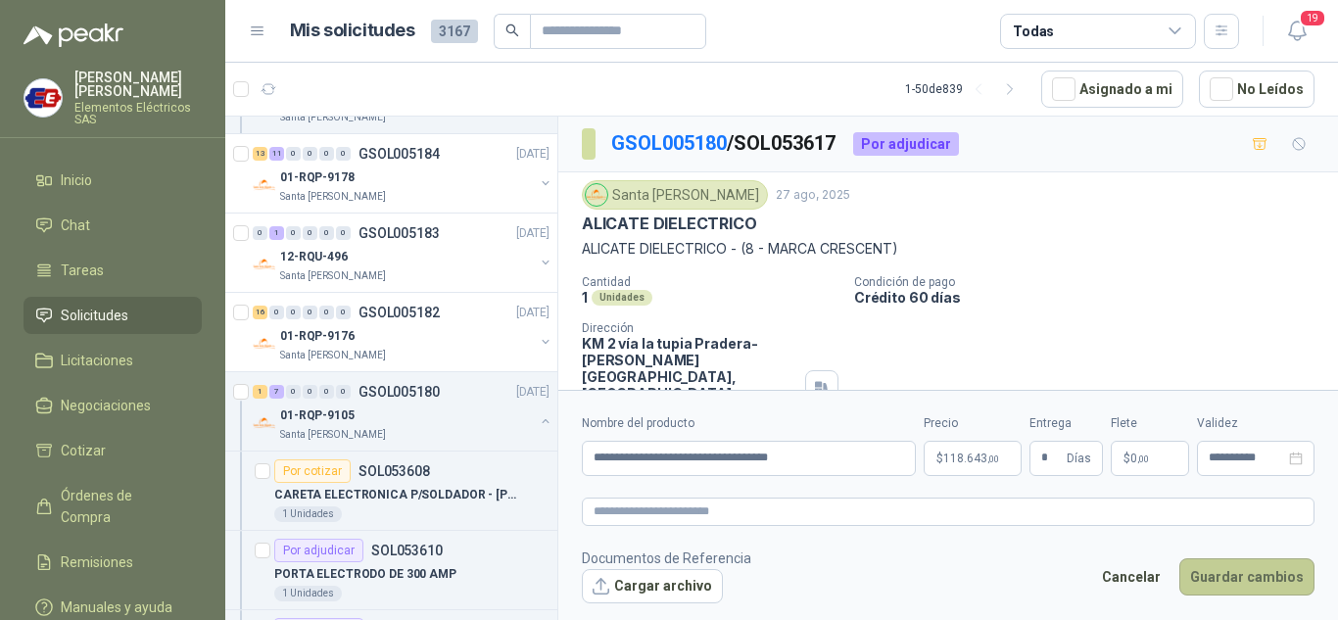
click at [1229, 578] on button "Guardar cambios" at bounding box center [1246, 576] width 135 height 37
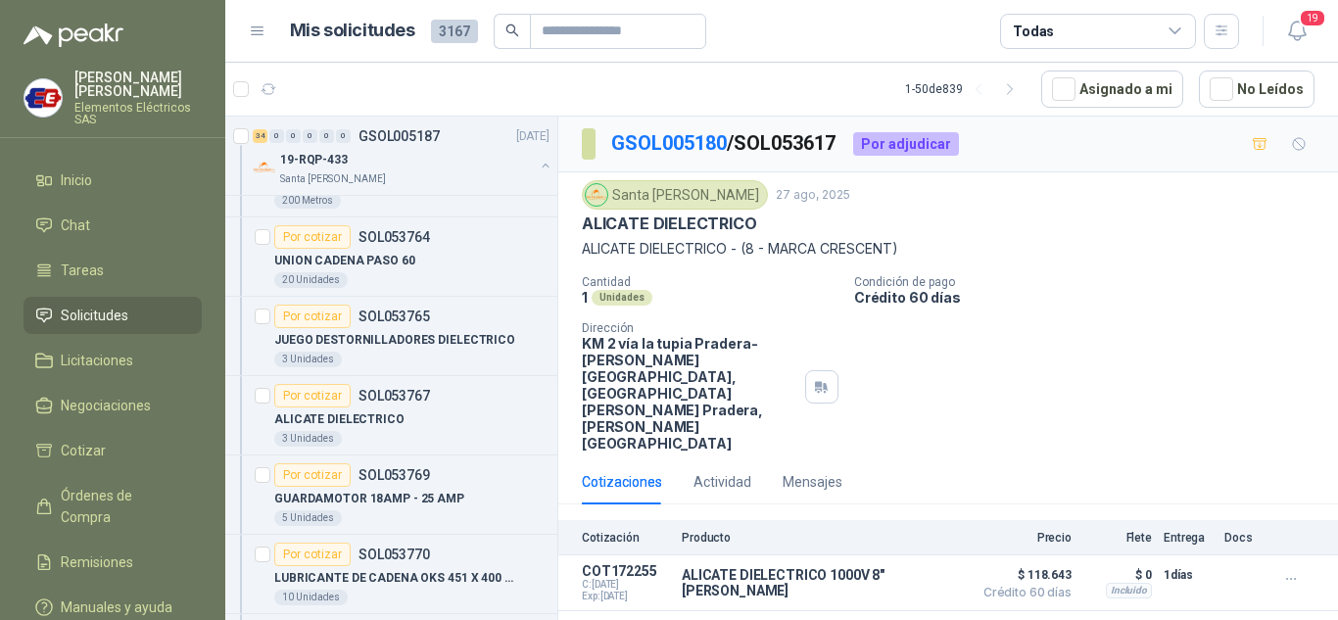
scroll to position [686, 0]
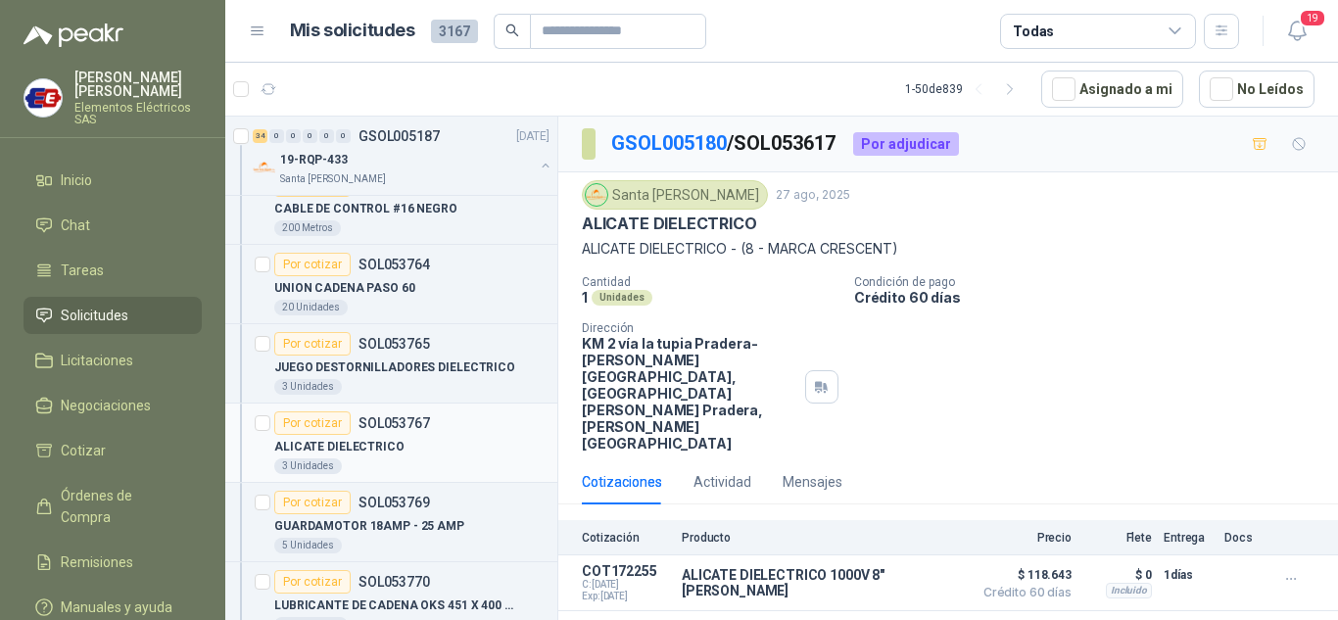
click at [319, 424] on div "Por cotizar" at bounding box center [312, 423] width 76 height 24
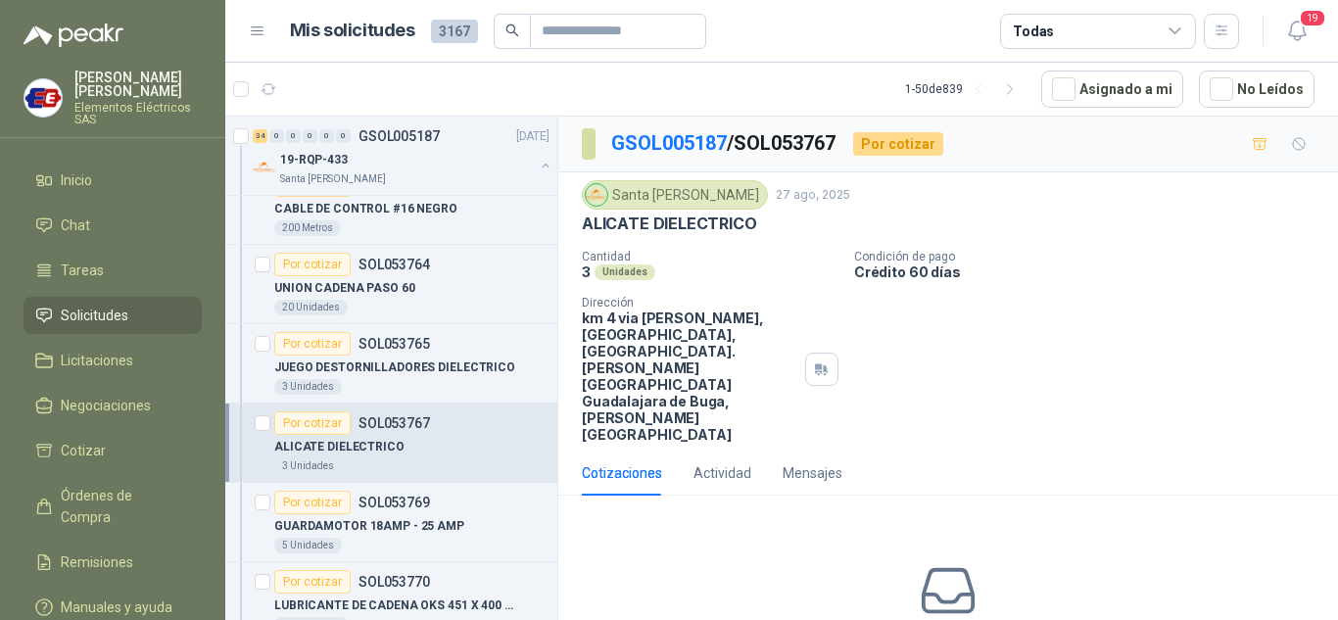
click at [944, 560] on icon at bounding box center [949, 591] width 62 height 62
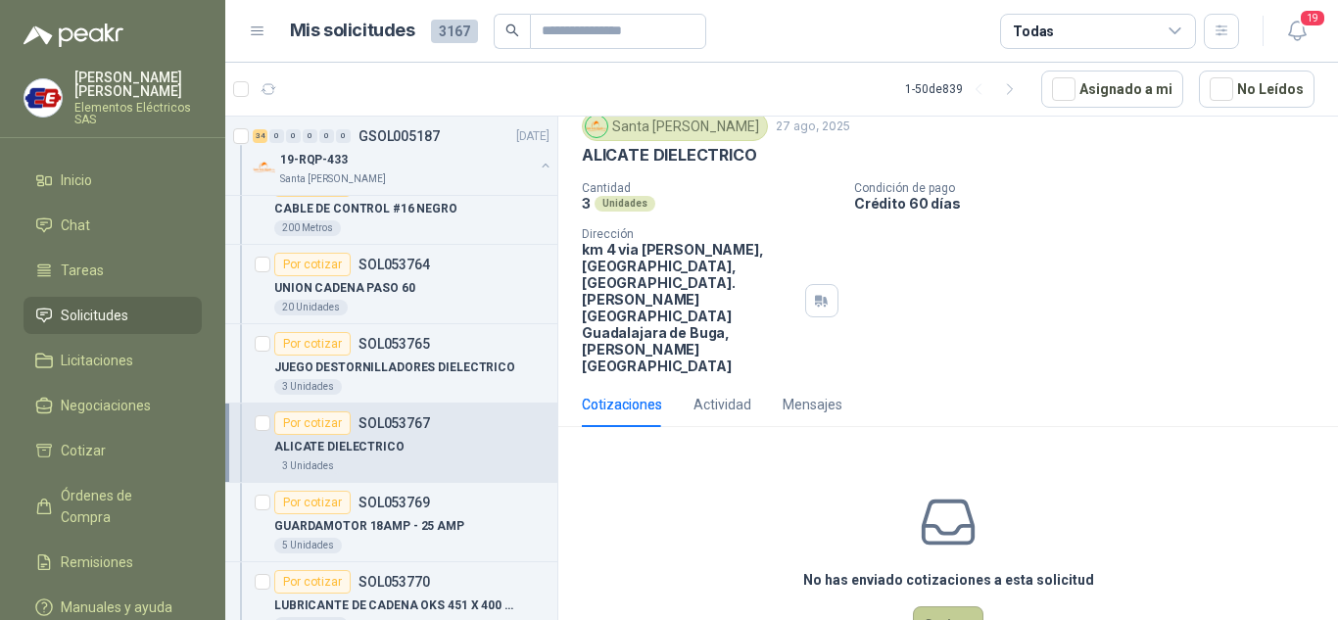
click at [939, 606] on button "Cotizar" at bounding box center [948, 624] width 71 height 37
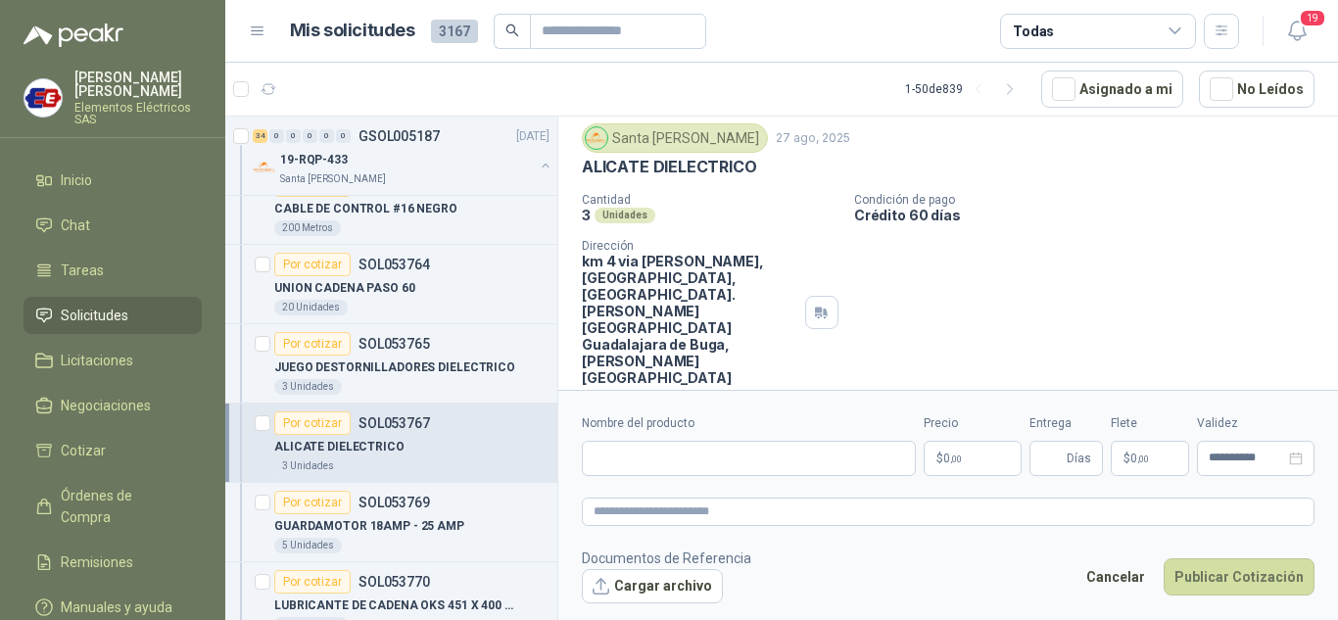
scroll to position [55, 0]
click at [606, 465] on input "Nombre del producto" at bounding box center [749, 458] width 334 height 35
type input "**********"
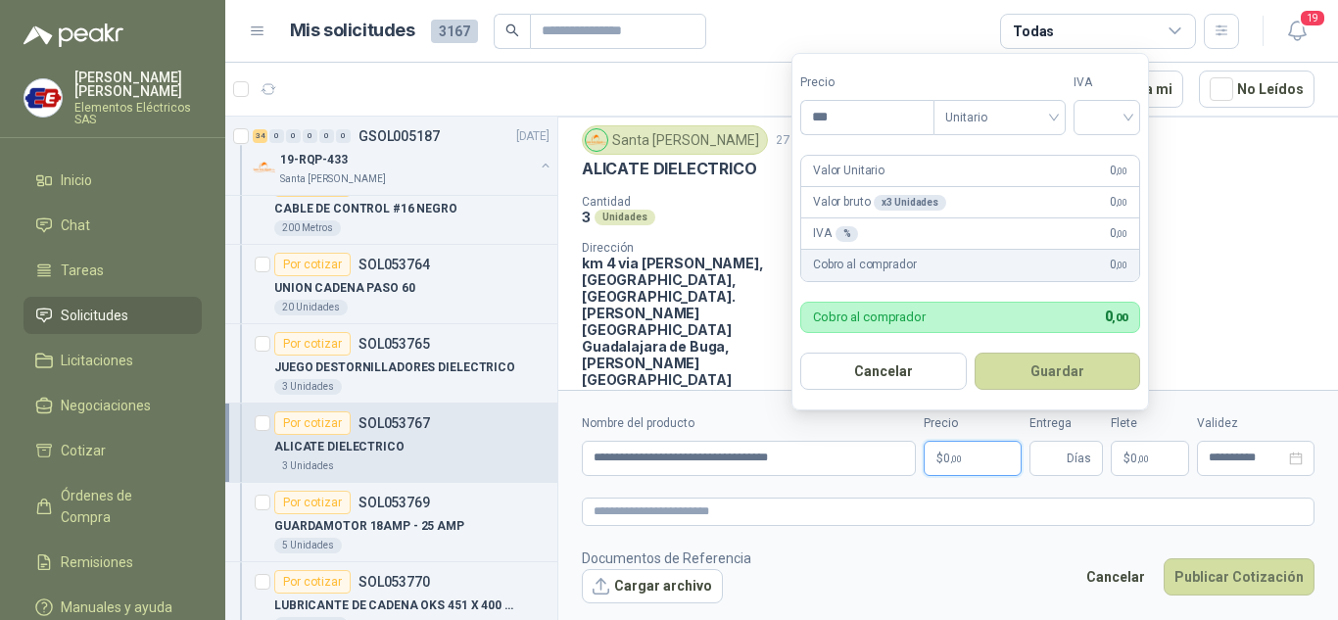
click at [952, 460] on span ",00" at bounding box center [956, 459] width 12 height 11
click at [1139, 112] on div at bounding box center [1107, 117] width 67 height 35
type input "********"
click at [1103, 147] on div "19%" at bounding box center [1111, 158] width 36 height 22
click at [1051, 467] on input "Entrega" at bounding box center [1052, 458] width 22 height 33
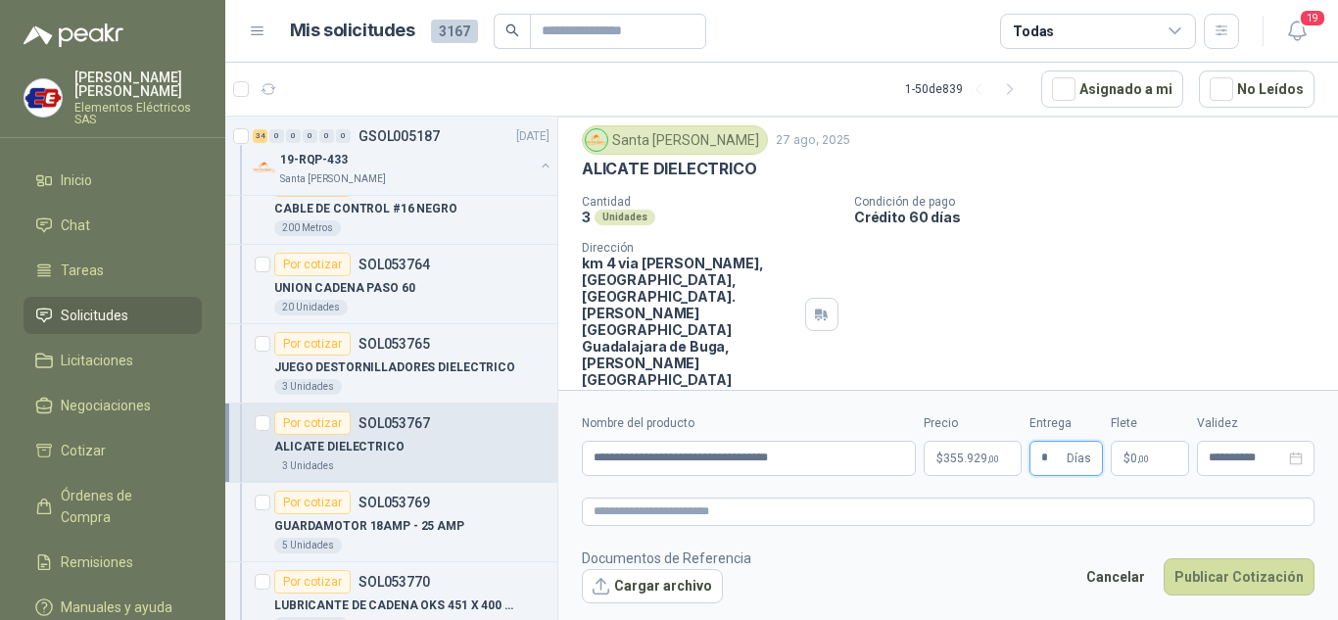
type input "*"
drag, startPoint x: 1160, startPoint y: 262, endPoint x: 1168, endPoint y: 286, distance: 25.7
click at [1168, 286] on div "Cantidad 3 Unidades Condición de pago Crédito 60 días Dirección km 4 via [PERSO…" at bounding box center [948, 291] width 733 height 193
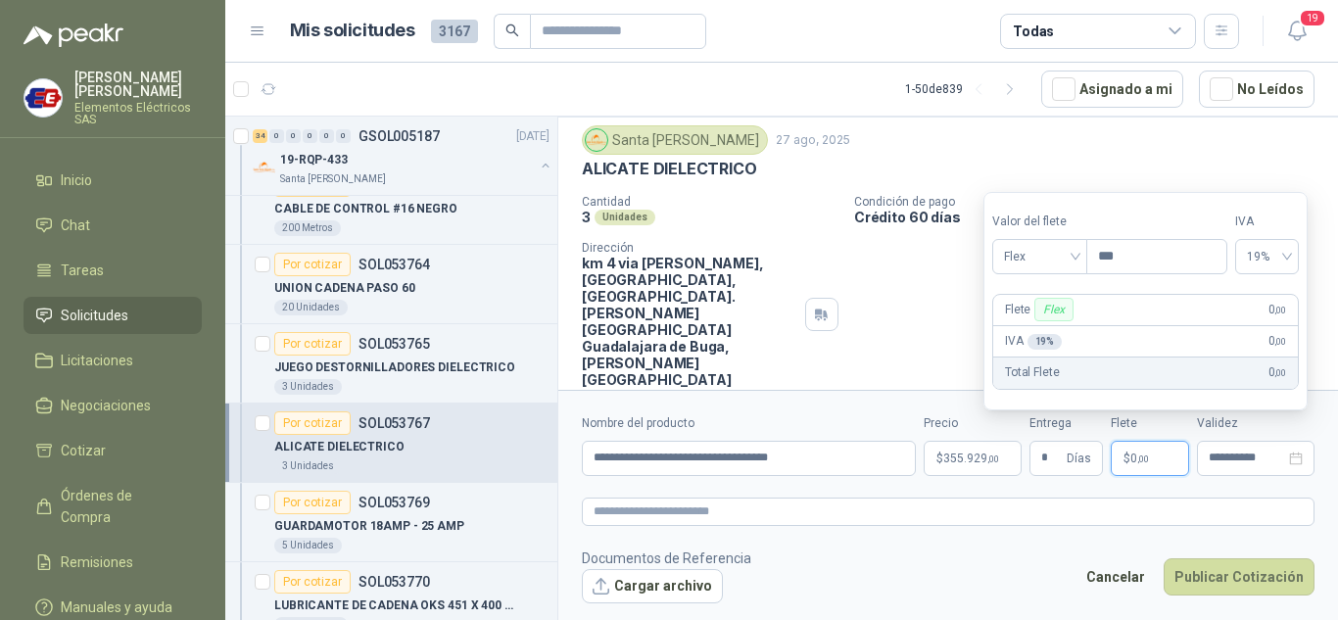
click at [1137, 454] on span ",00" at bounding box center [1143, 459] width 12 height 11
click at [1066, 260] on span "Flex" at bounding box center [1040, 256] width 72 height 29
click at [1040, 336] on div "Incluido" at bounding box center [1042, 329] width 68 height 22
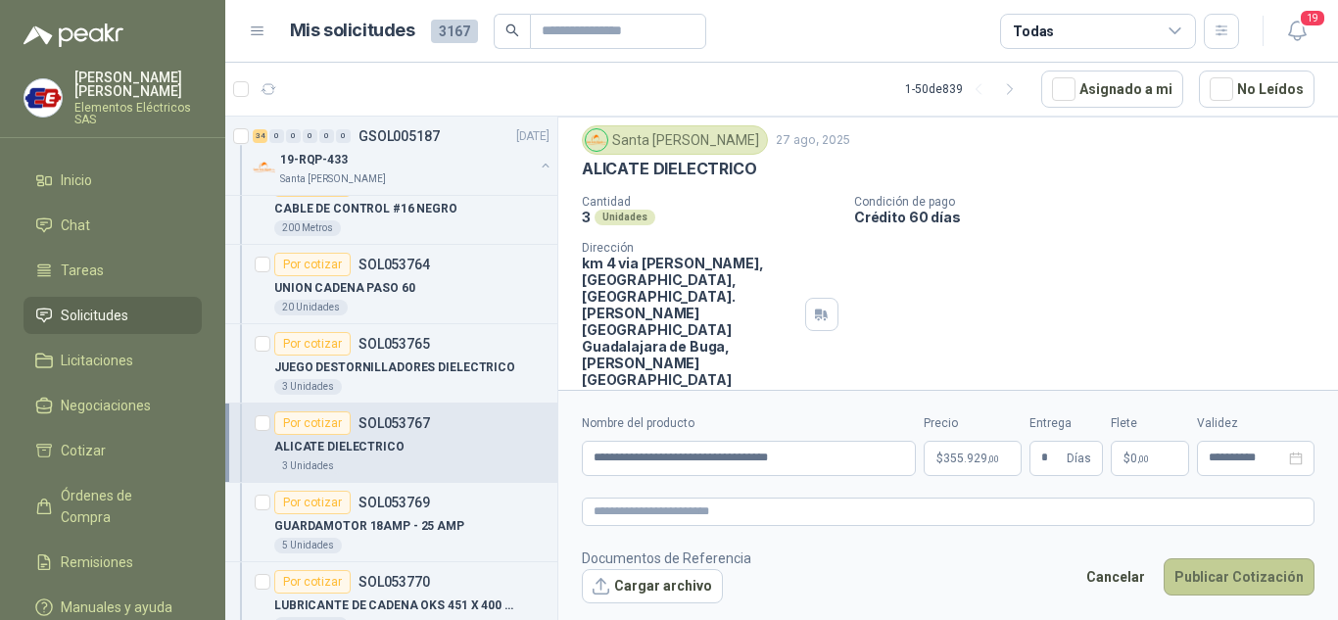
click at [1217, 587] on button "Publicar Cotización" at bounding box center [1239, 576] width 151 height 37
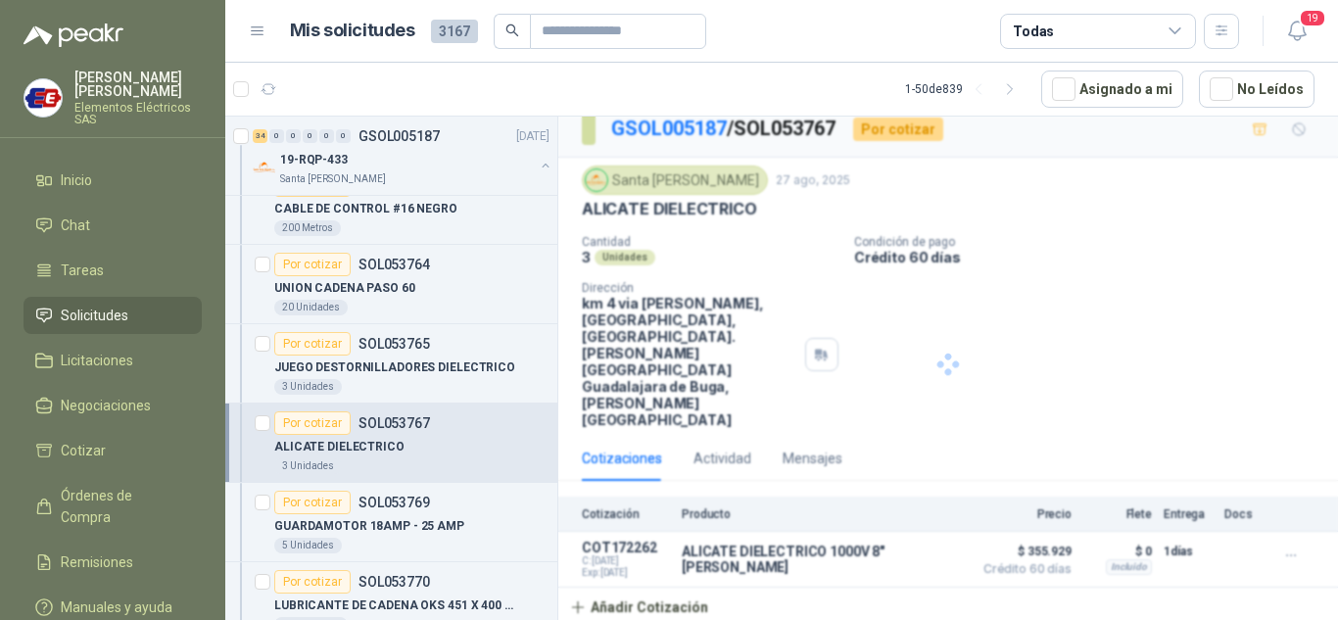
scroll to position [0, 0]
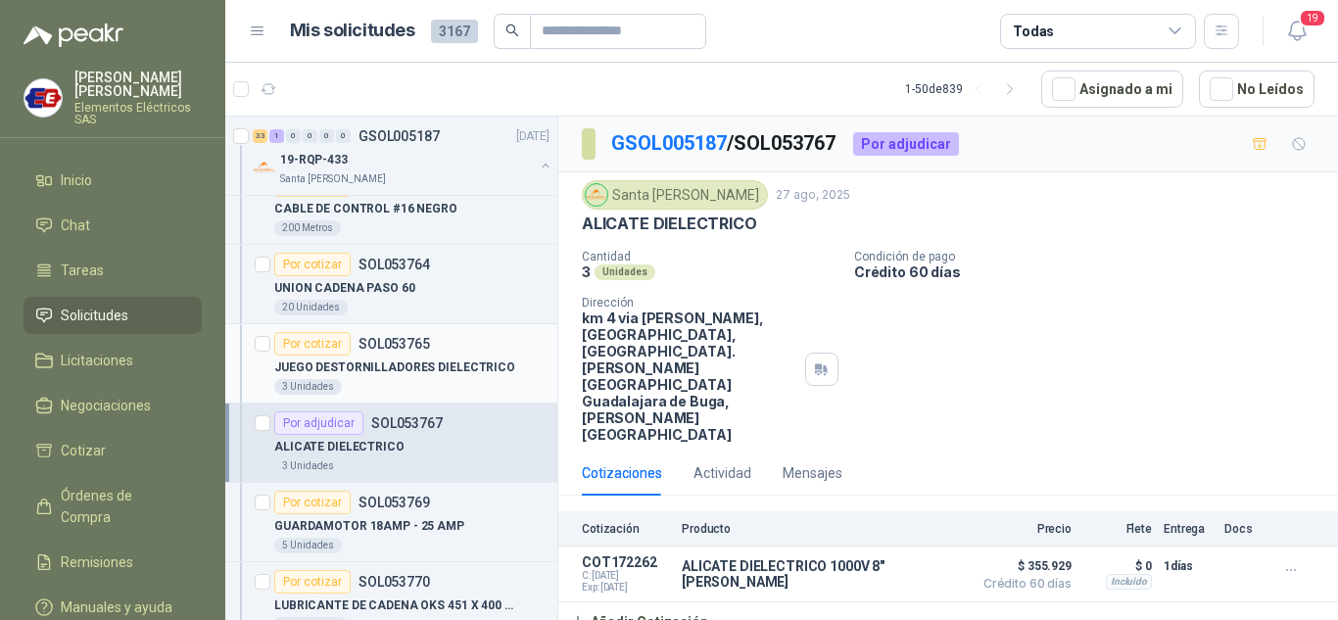
click at [330, 344] on div "Por cotizar" at bounding box center [312, 344] width 76 height 24
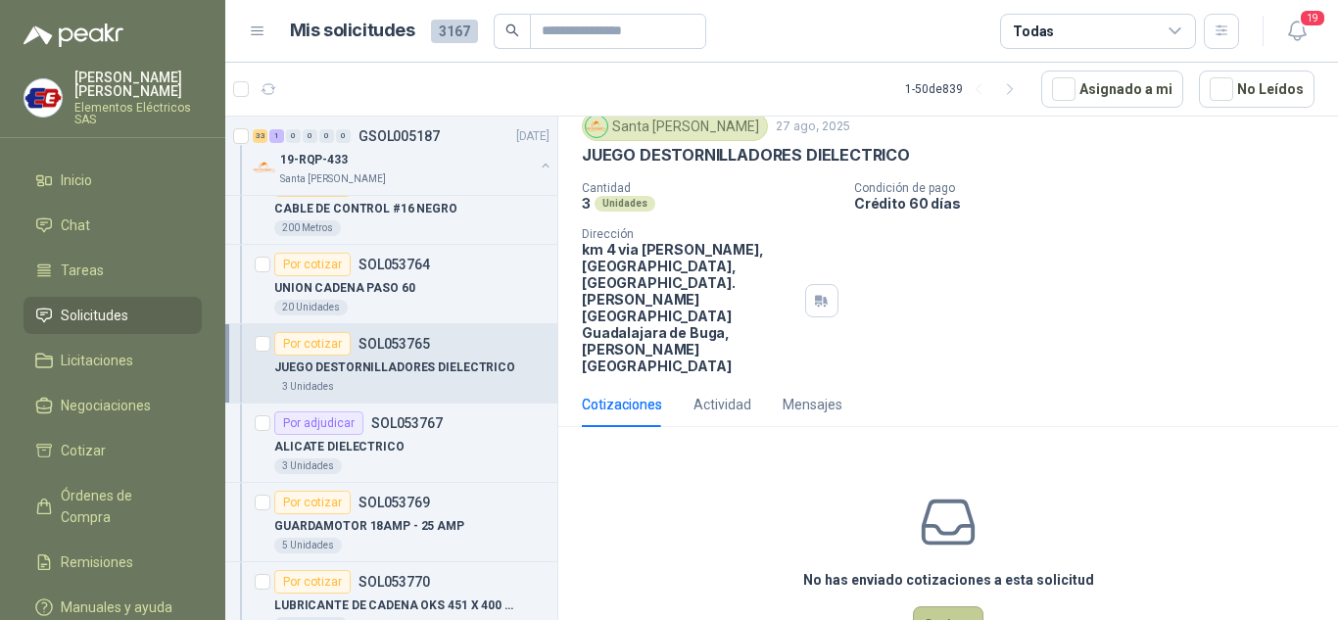
click at [957, 606] on button "Cotizar" at bounding box center [948, 624] width 71 height 37
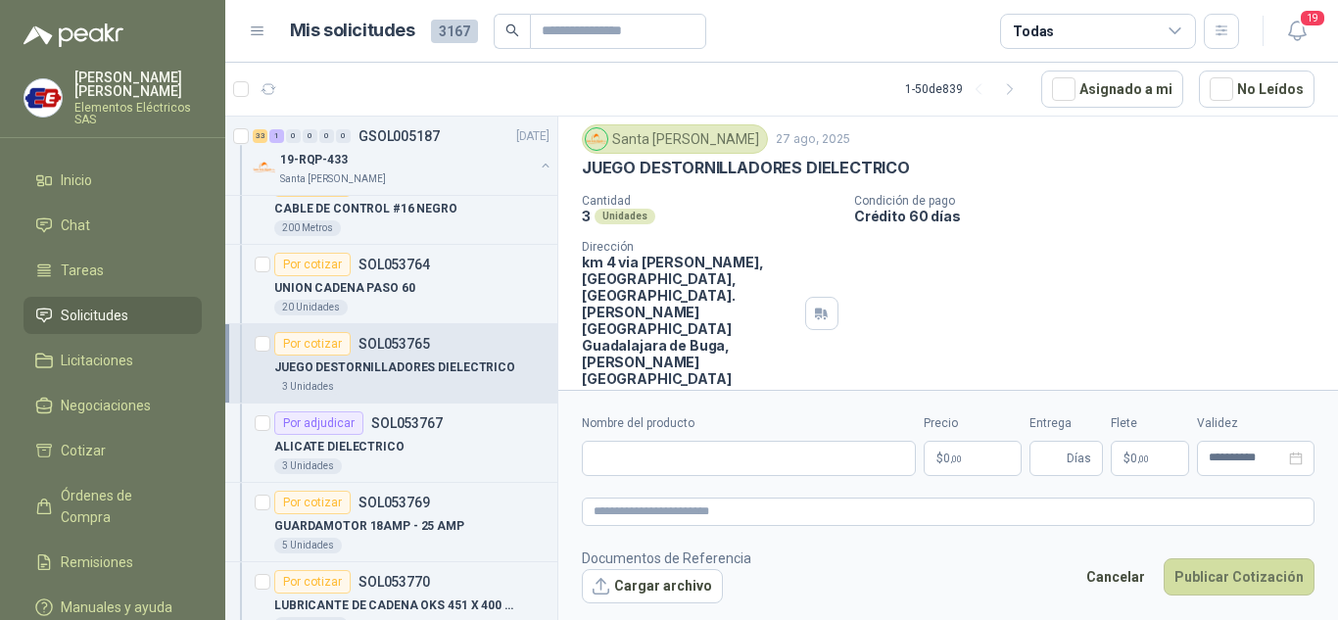
scroll to position [55, 0]
click at [631, 459] on input "Nombre del producto" at bounding box center [749, 458] width 334 height 35
type input "**********"
click at [968, 468] on p "$ 0 ,00" at bounding box center [973, 458] width 98 height 35
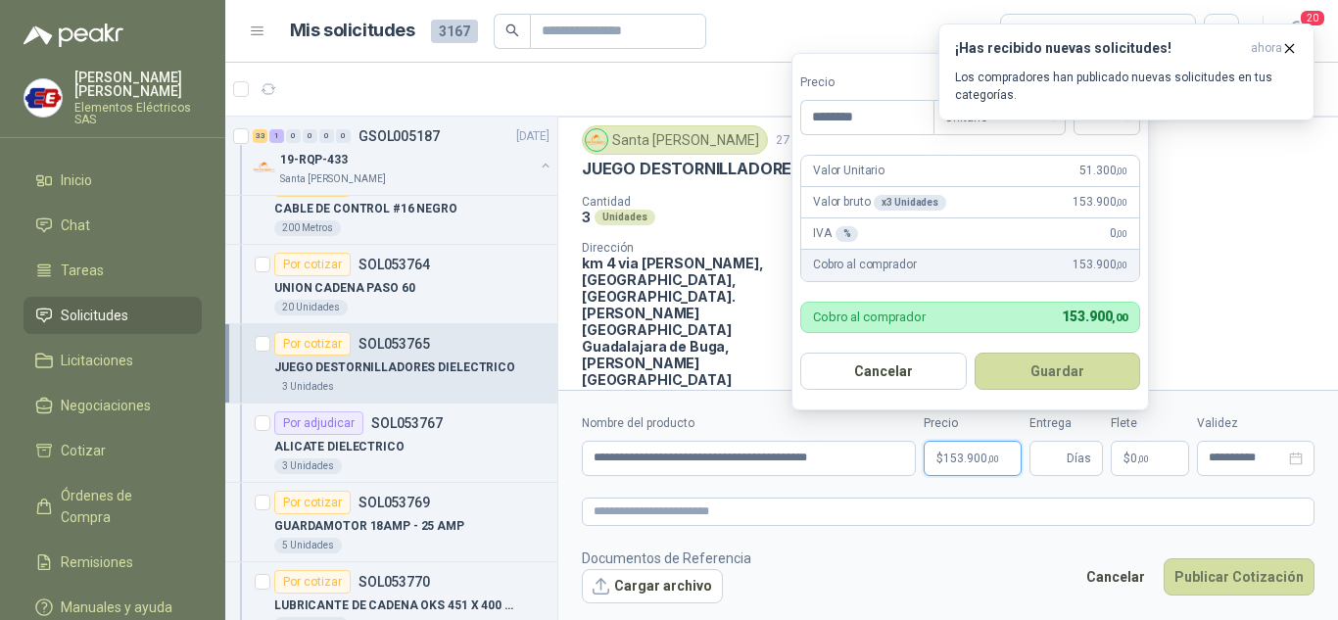
type input "********"
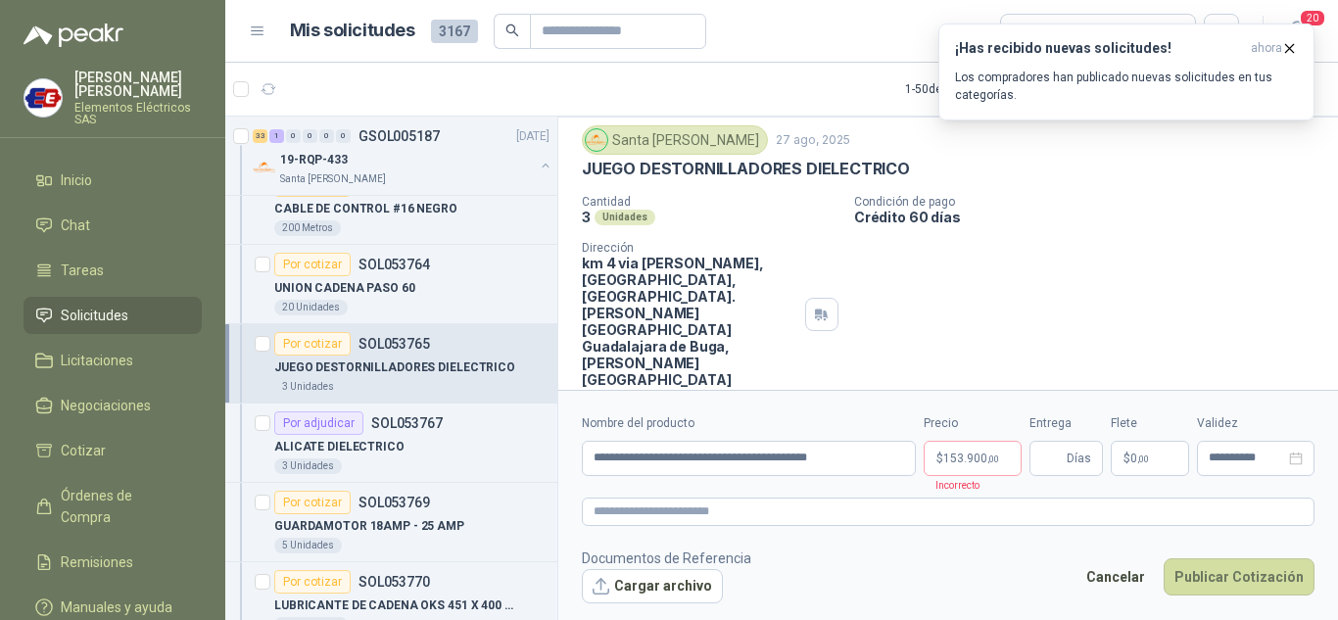
click at [1318, 396] on div "Cotizaciones Actividad Mensajes" at bounding box center [948, 418] width 780 height 45
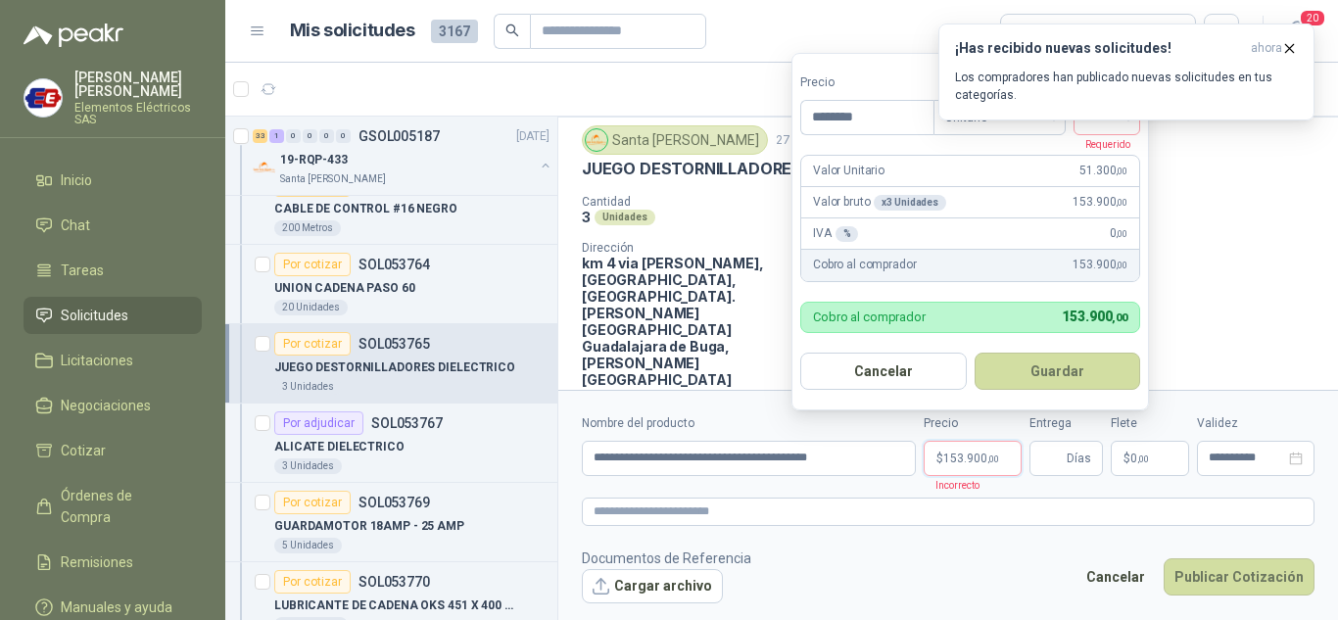
click at [999, 460] on p "$ 153.900 ,00" at bounding box center [973, 458] width 98 height 35
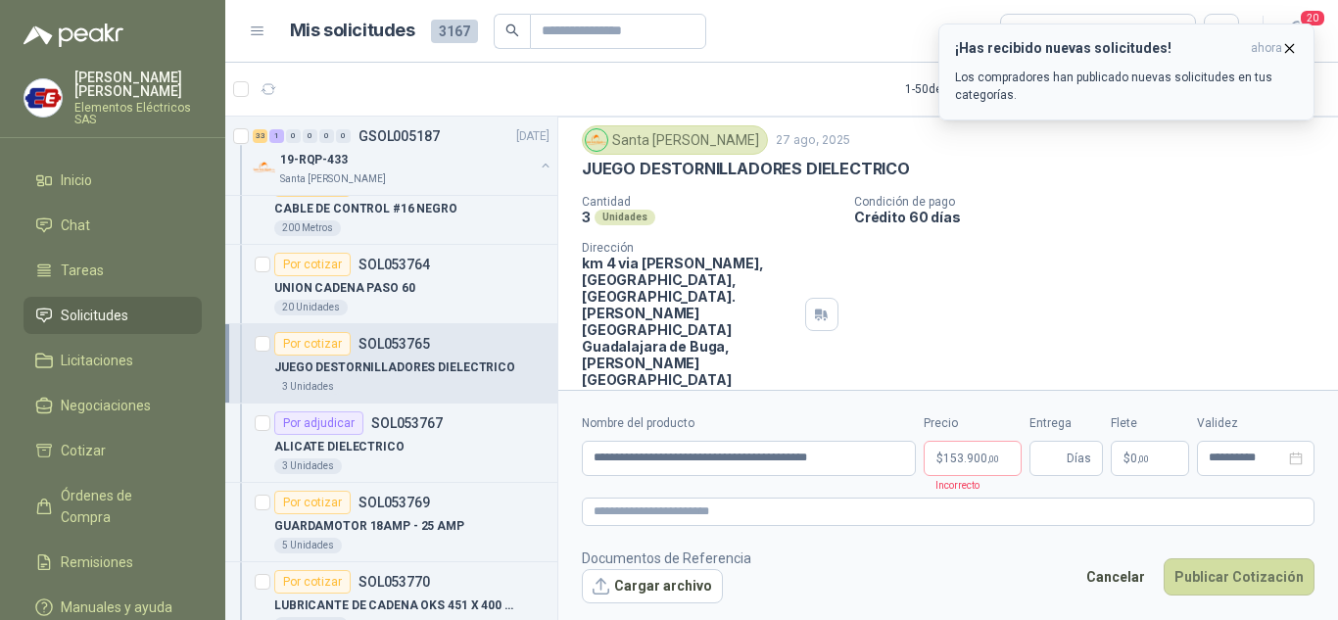
click at [1283, 43] on icon "button" at bounding box center [1289, 48] width 17 height 17
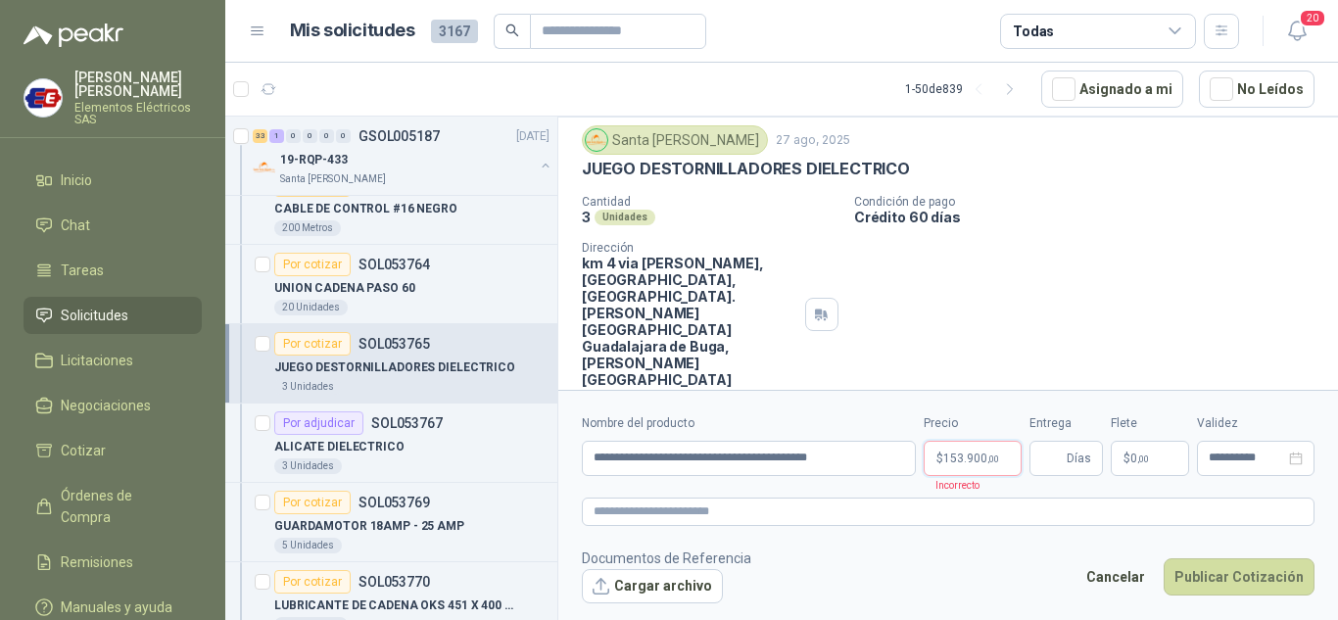
click at [982, 457] on span "153.900 ,00" at bounding box center [971, 459] width 56 height 12
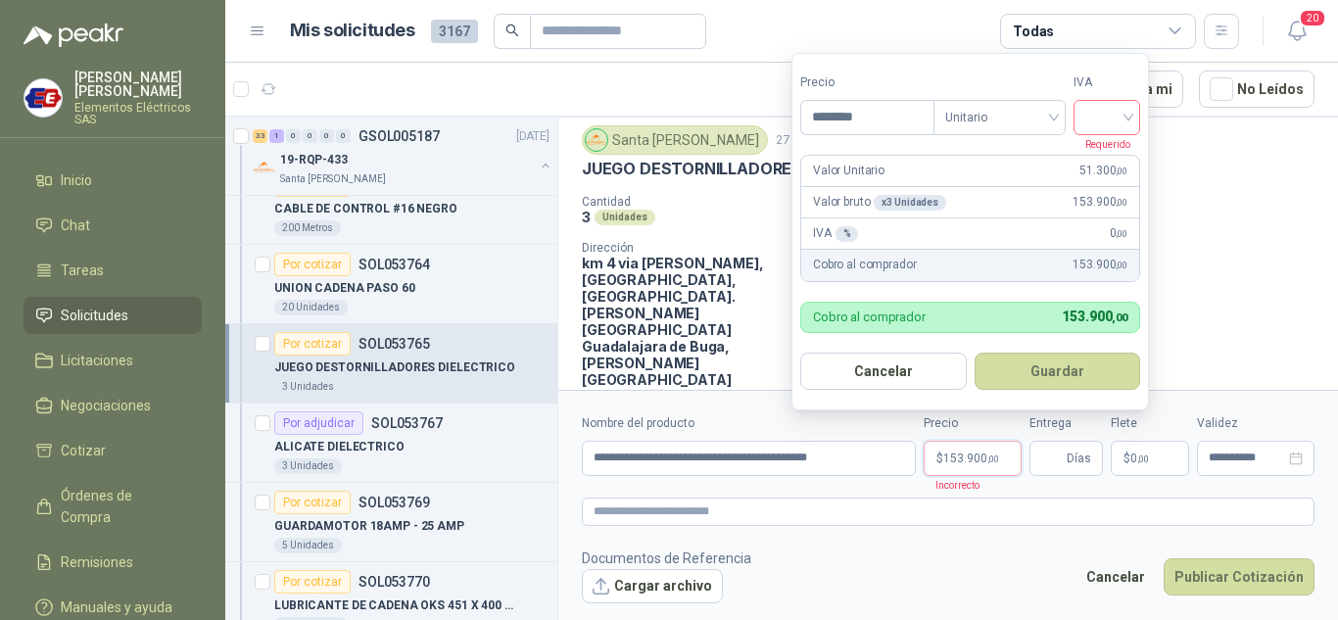
click at [1128, 112] on input "search" at bounding box center [1106, 115] width 43 height 29
click at [1109, 155] on div "19%" at bounding box center [1111, 158] width 36 height 22
click at [1065, 448] on span "Días" at bounding box center [1066, 458] width 73 height 35
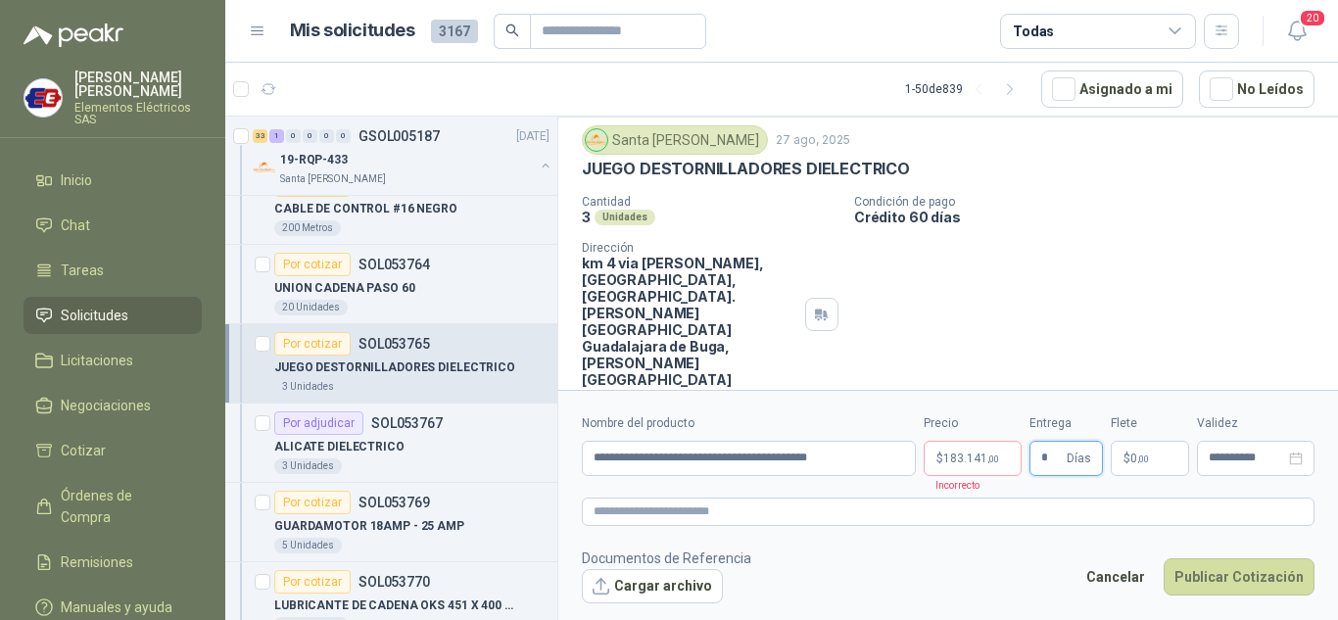
type input "*"
drag, startPoint x: 1140, startPoint y: 288, endPoint x: 1143, endPoint y: 334, distance: 46.1
click at [1140, 299] on div "Cantidad 3 Unidades Condición de pago Crédito 60 días Dirección km 4 via [PERSO…" at bounding box center [948, 291] width 733 height 193
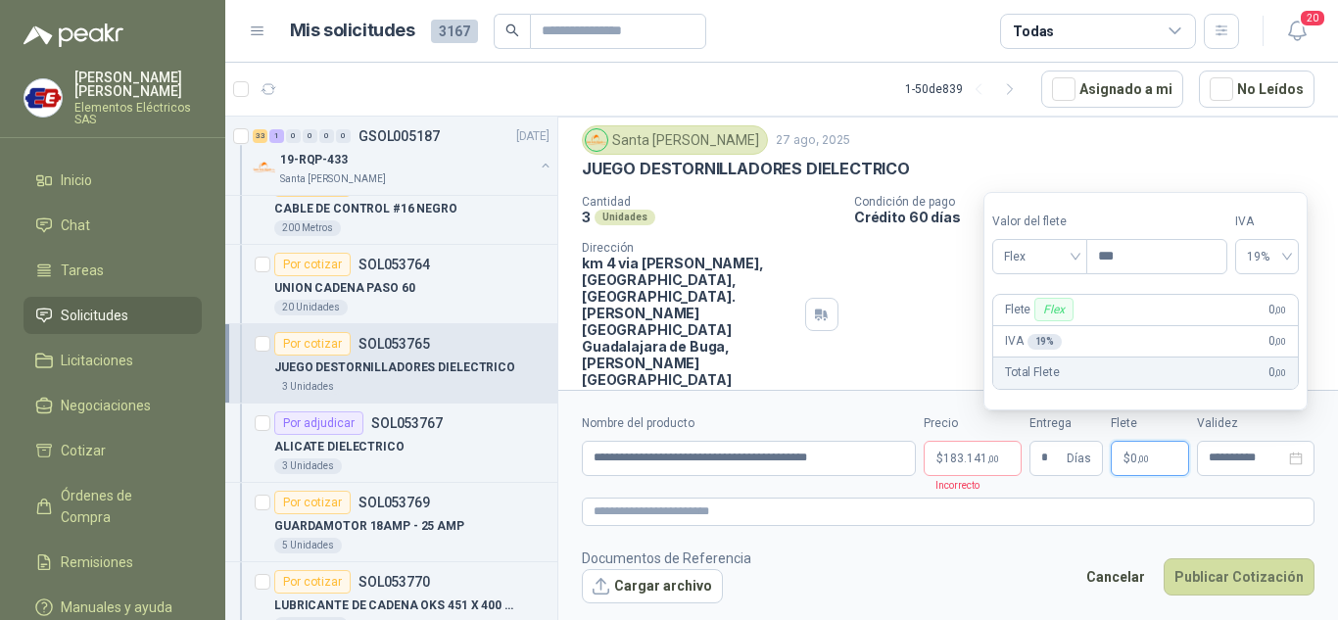
click at [1124, 463] on span "$" at bounding box center [1127, 459] width 7 height 12
click at [1058, 255] on span "Flex" at bounding box center [1040, 256] width 72 height 29
drag, startPoint x: 1044, startPoint y: 323, endPoint x: 1083, endPoint y: 369, distance: 60.5
click at [1046, 326] on div "Incluido" at bounding box center [1042, 329] width 68 height 22
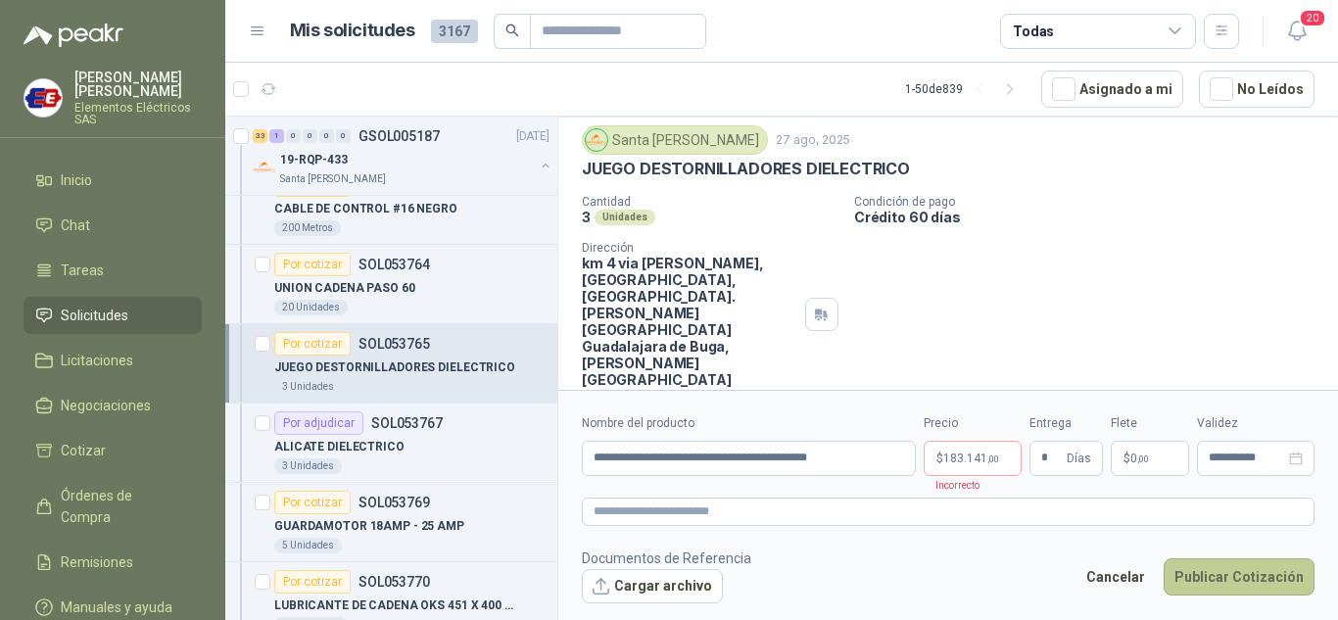
click at [1219, 577] on button "Publicar Cotización" at bounding box center [1239, 576] width 151 height 37
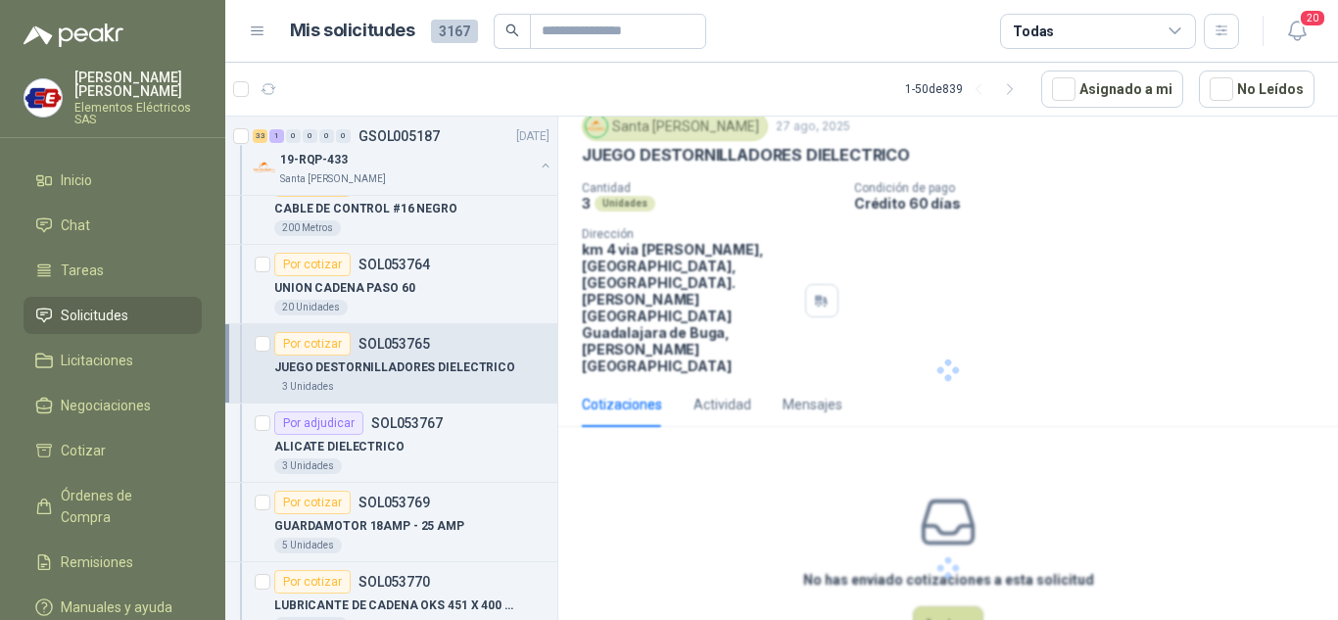
scroll to position [0, 0]
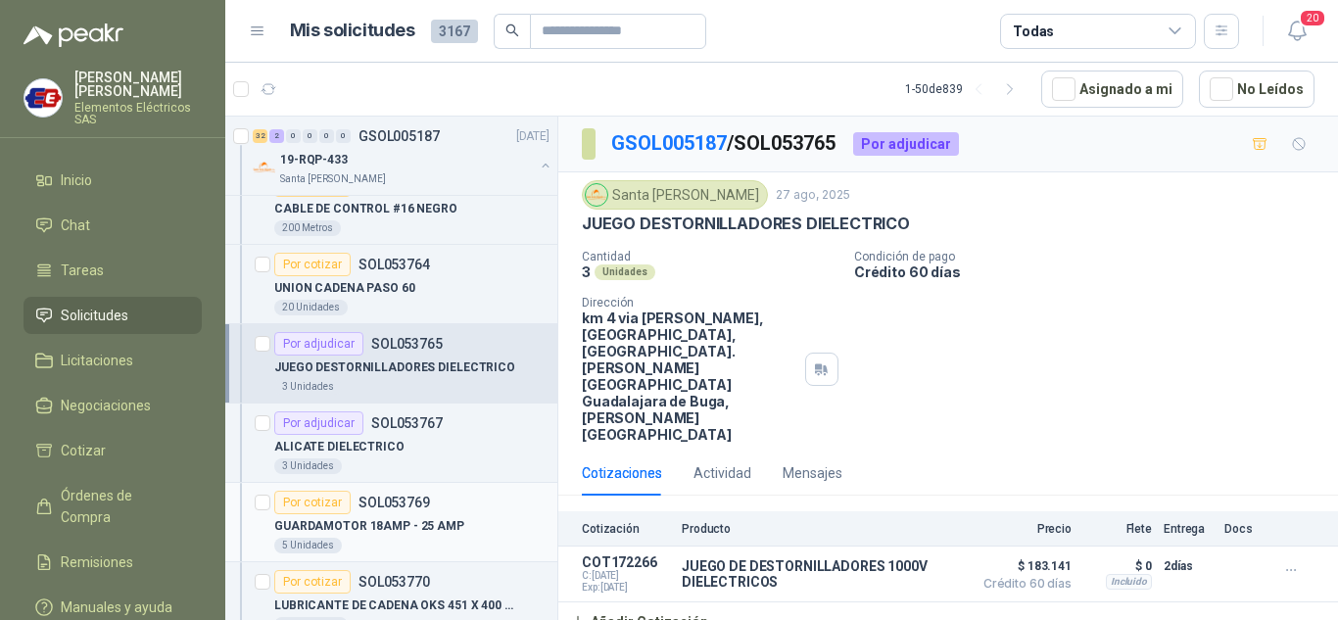
click at [303, 500] on div "Por cotizar" at bounding box center [312, 503] width 76 height 24
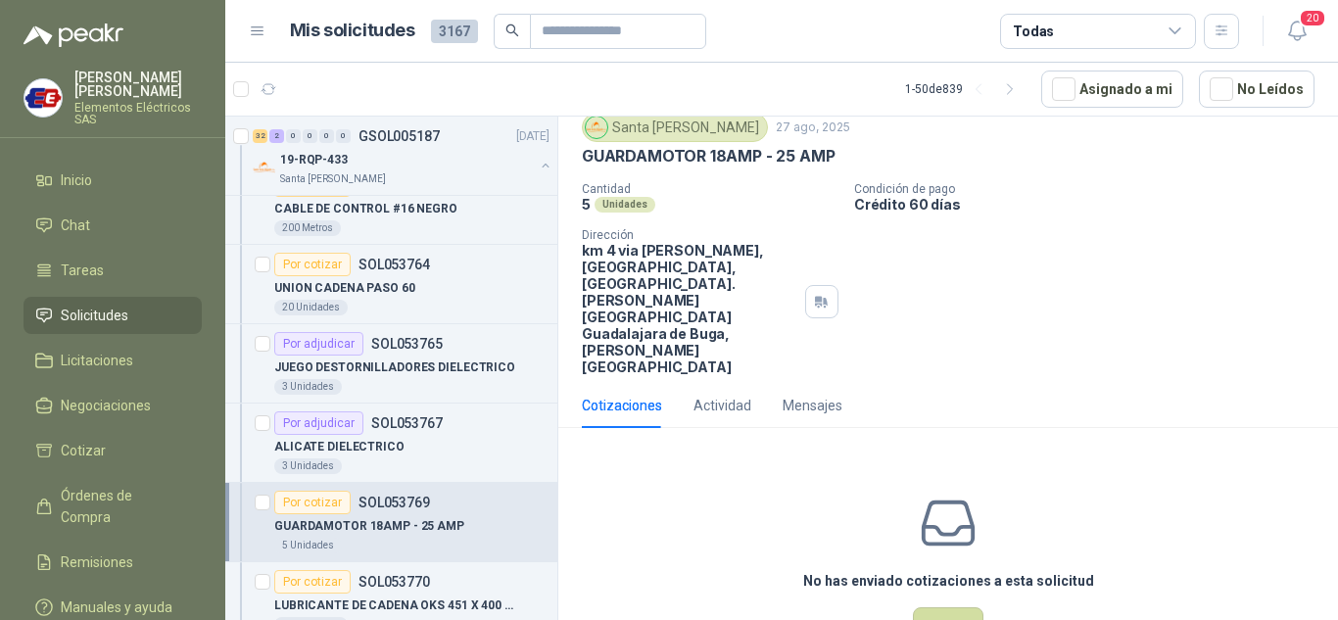
scroll to position [69, 0]
click at [934, 606] on button "Cotizar" at bounding box center [948, 624] width 71 height 37
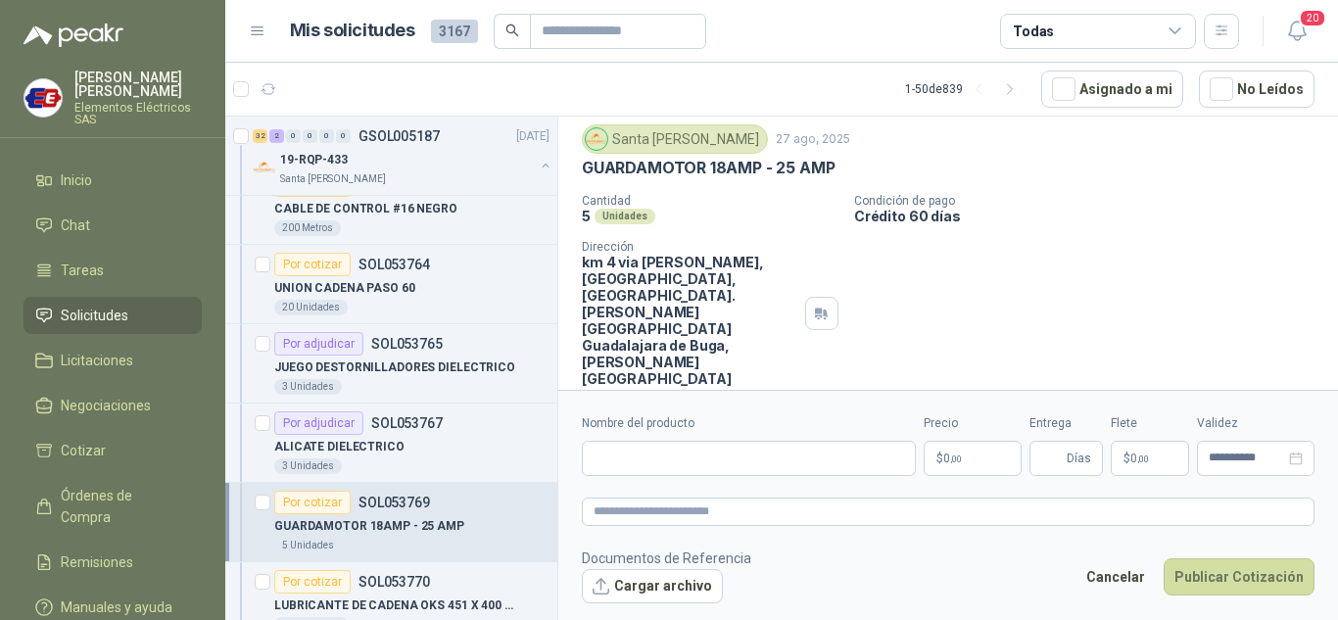
scroll to position [55, 0]
click at [619, 456] on input "Nombre del producto" at bounding box center [749, 458] width 334 height 35
drag, startPoint x: 804, startPoint y: 457, endPoint x: 902, endPoint y: 411, distance: 108.2
click at [814, 449] on input "**********" at bounding box center [749, 458] width 334 height 35
click at [788, 458] on input "**********" at bounding box center [749, 458] width 334 height 35
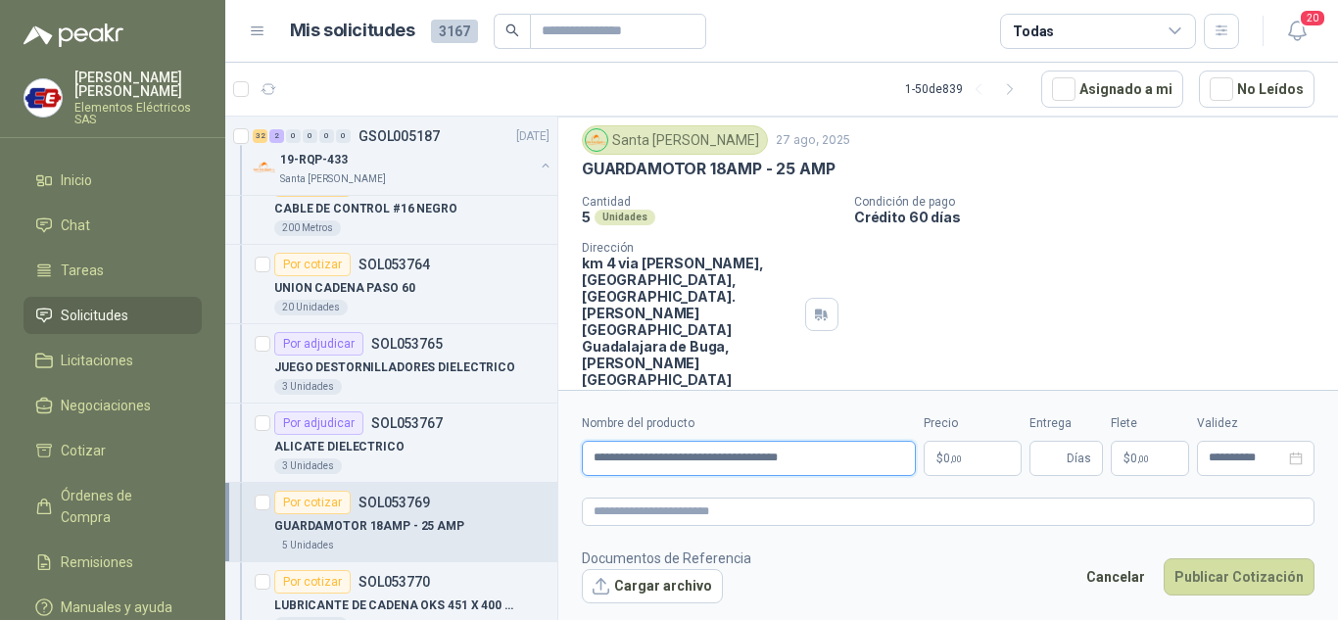
click at [789, 451] on input "**********" at bounding box center [749, 458] width 334 height 35
type input "**********"
click at [936, 447] on p "$ 0 ,00" at bounding box center [973, 458] width 98 height 35
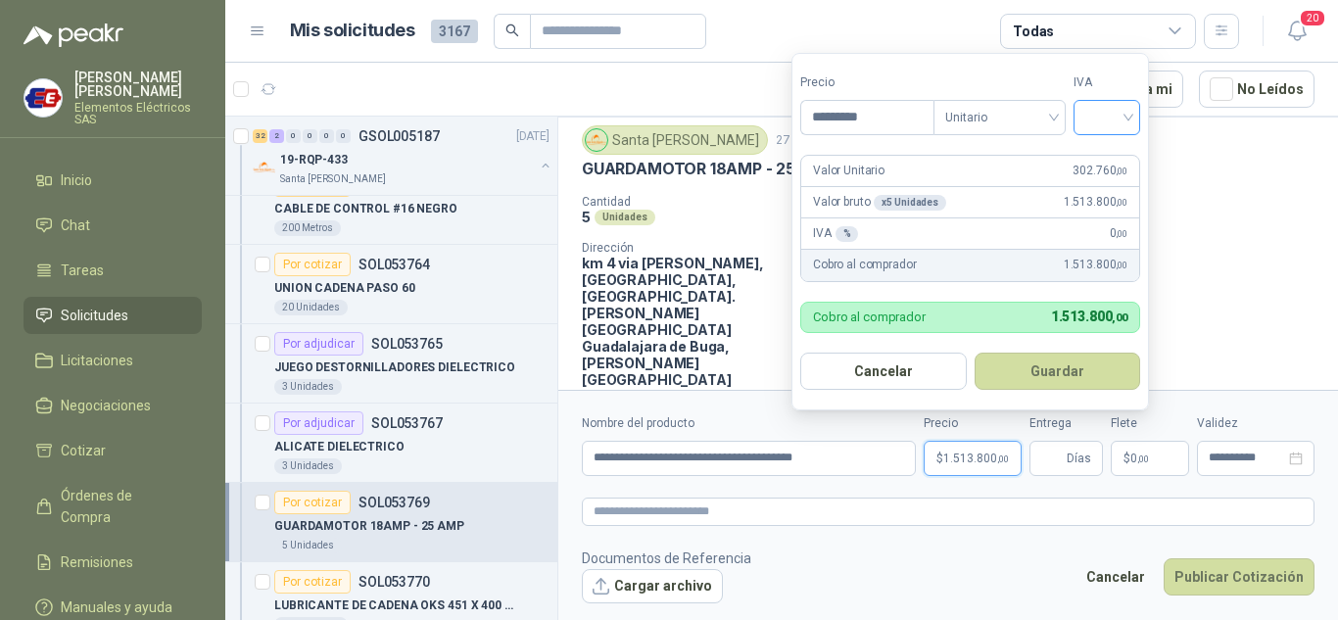
type input "*********"
click at [1128, 119] on input "search" at bounding box center [1106, 115] width 43 height 29
click at [1108, 153] on div "19%" at bounding box center [1111, 158] width 36 height 22
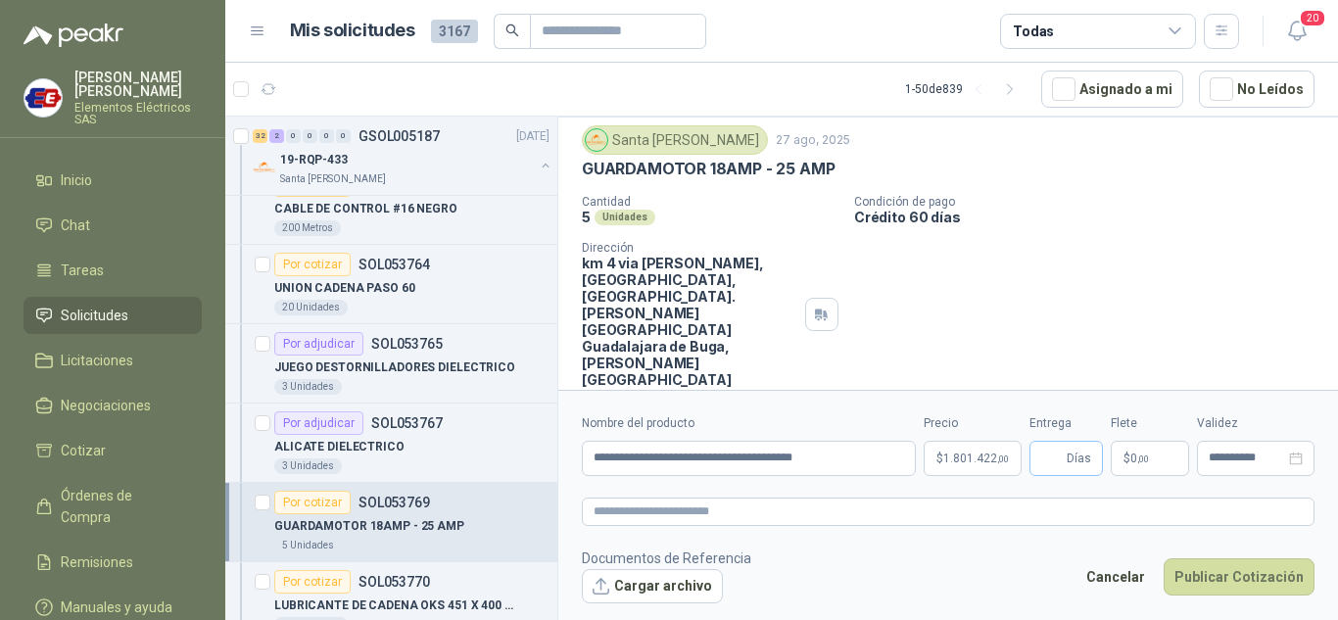
click at [1079, 461] on span "Días" at bounding box center [1079, 458] width 24 height 33
type input "*"
drag, startPoint x: 1115, startPoint y: 255, endPoint x: 1122, endPoint y: 284, distance: 30.2
click at [1119, 273] on div "Cantidad 5 Unidades Condición de pago Crédito 60 días Dirección km 4 via [PERSO…" at bounding box center [948, 291] width 733 height 193
click at [1137, 461] on span ",00" at bounding box center [1143, 459] width 12 height 11
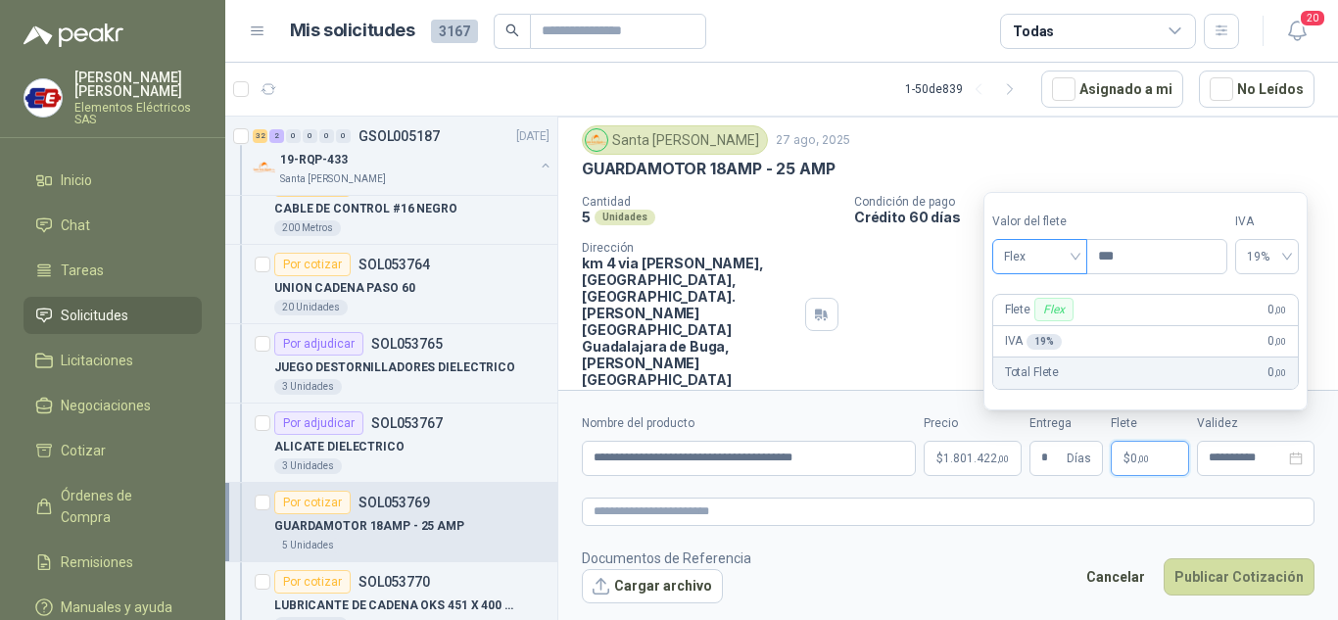
click at [1069, 254] on span "Flex" at bounding box center [1040, 256] width 72 height 29
click at [1012, 336] on div "Incluido" at bounding box center [1042, 329] width 68 height 22
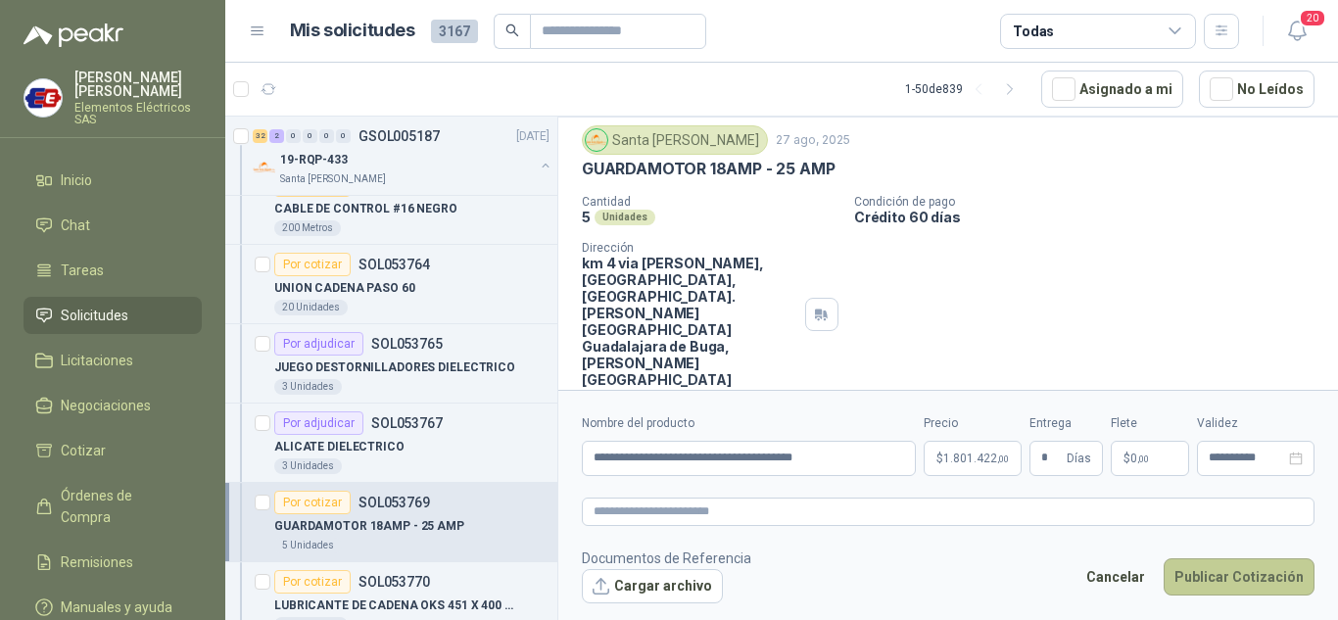
click at [1213, 567] on button "Publicar Cotización" at bounding box center [1239, 576] width 151 height 37
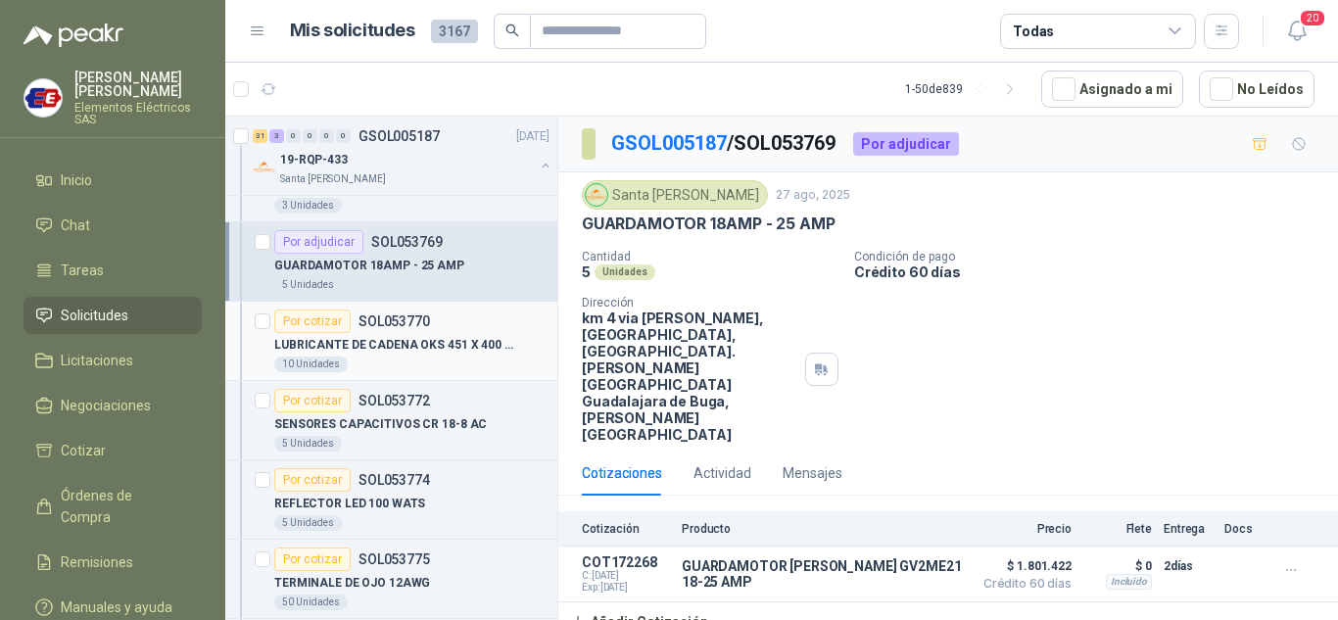
scroll to position [980, 0]
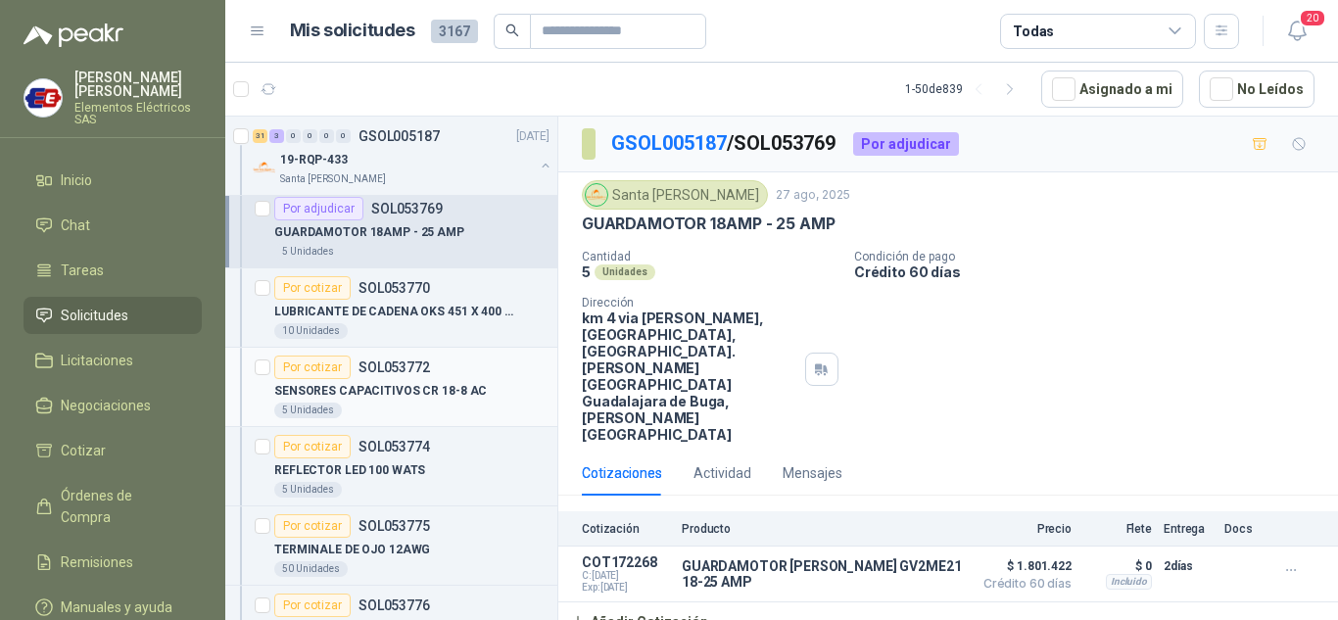
click at [306, 366] on div "Por cotizar" at bounding box center [312, 368] width 76 height 24
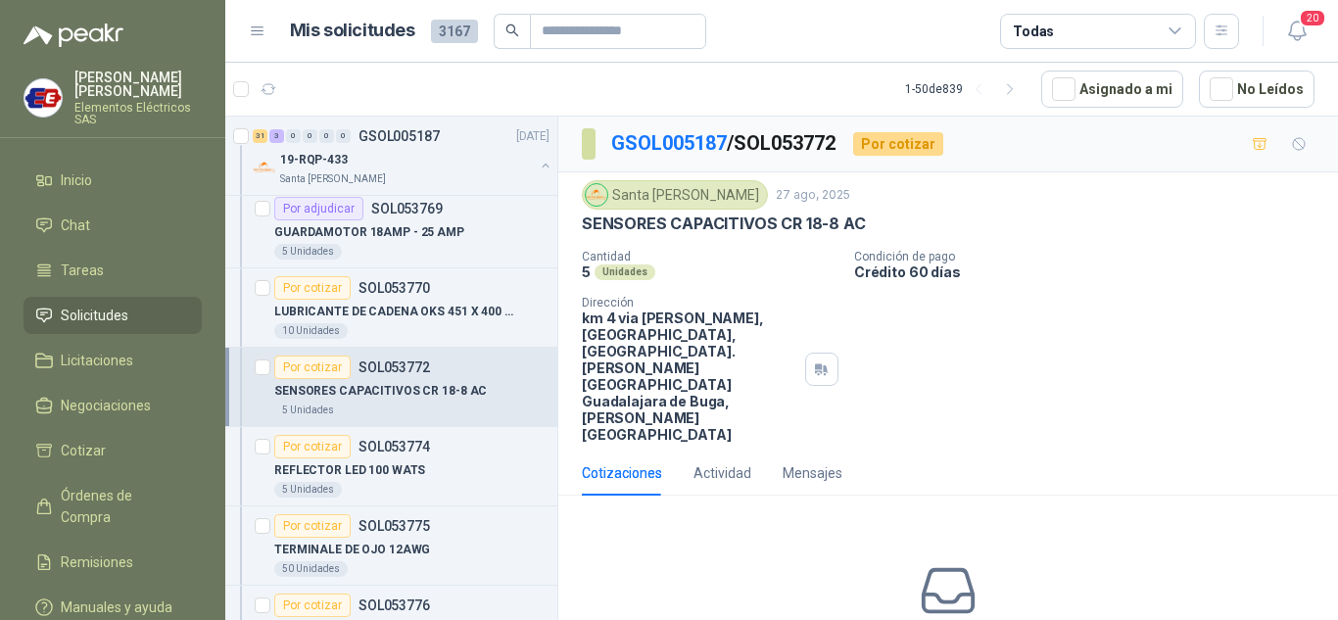
scroll to position [69, 0]
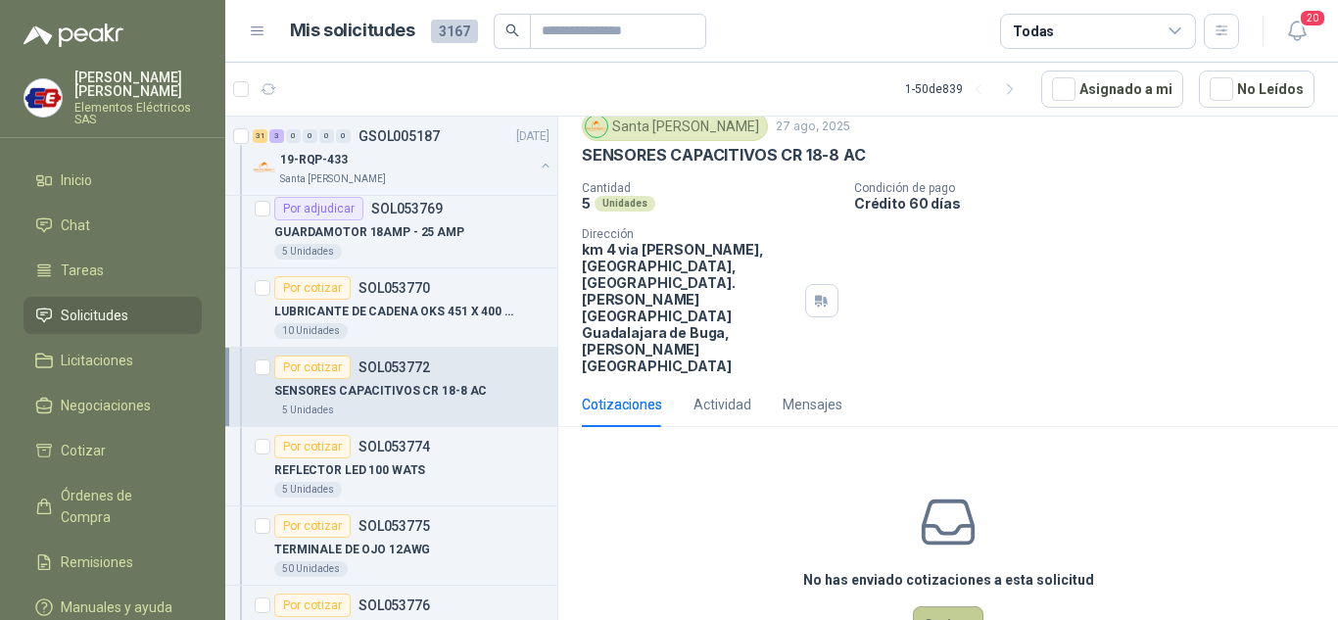
click at [936, 606] on button "Cotizar" at bounding box center [948, 624] width 71 height 37
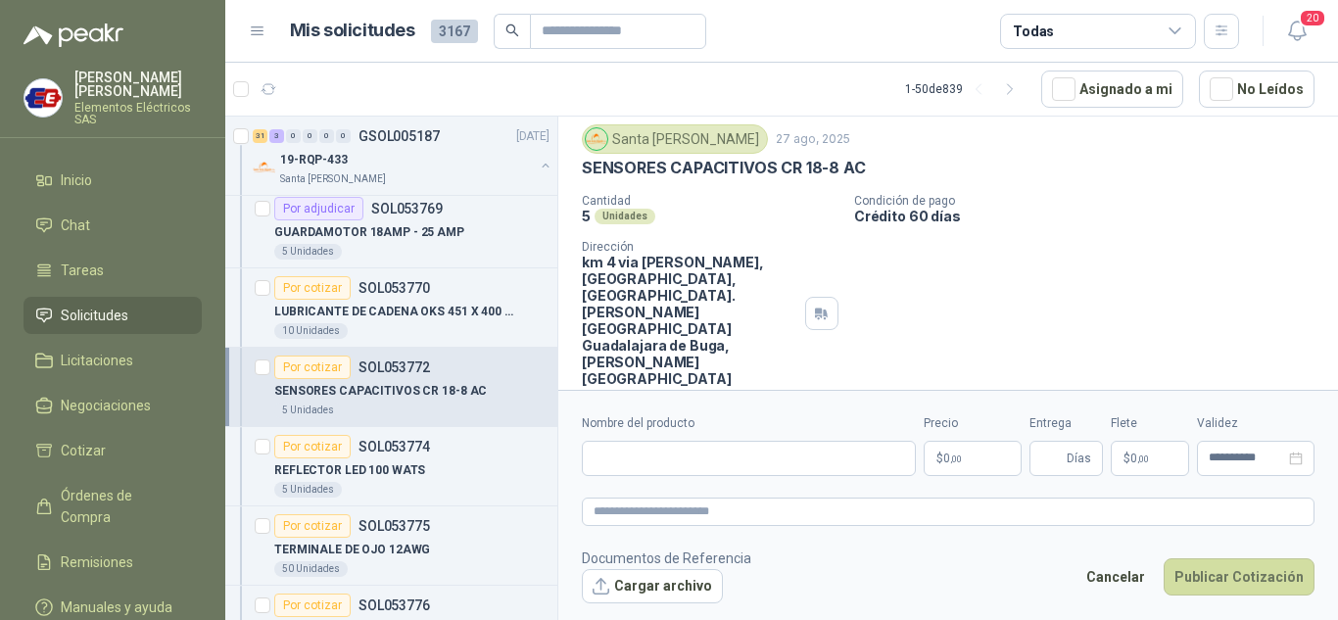
scroll to position [55, 0]
click at [611, 458] on input "Nombre del producto" at bounding box center [749, 458] width 334 height 35
type input "**********"
click at [946, 453] on span "0 ,00" at bounding box center [952, 459] width 19 height 12
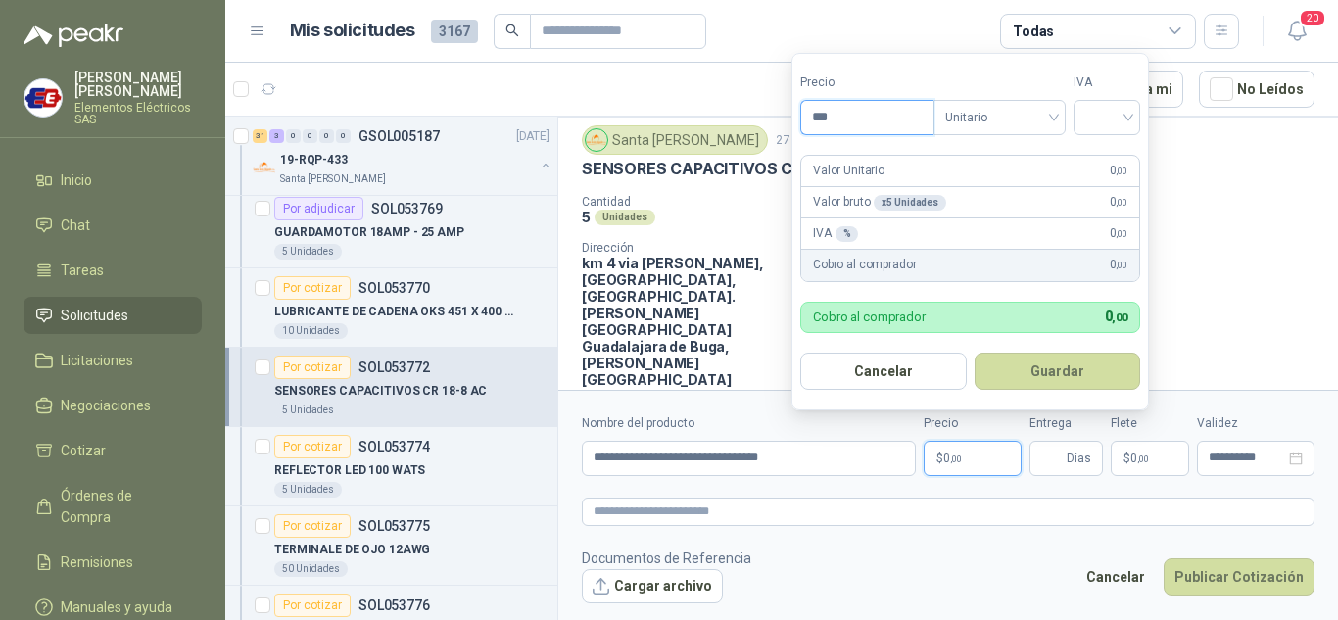
click at [836, 118] on input "***" at bounding box center [867, 117] width 132 height 33
drag, startPoint x: 837, startPoint y: 114, endPoint x: 872, endPoint y: 90, distance: 42.4
click at [837, 113] on input "*********" at bounding box center [867, 117] width 132 height 33
type input "*********"
drag, startPoint x: 1121, startPoint y: 111, endPoint x: 1091, endPoint y: 168, distance: 64.8
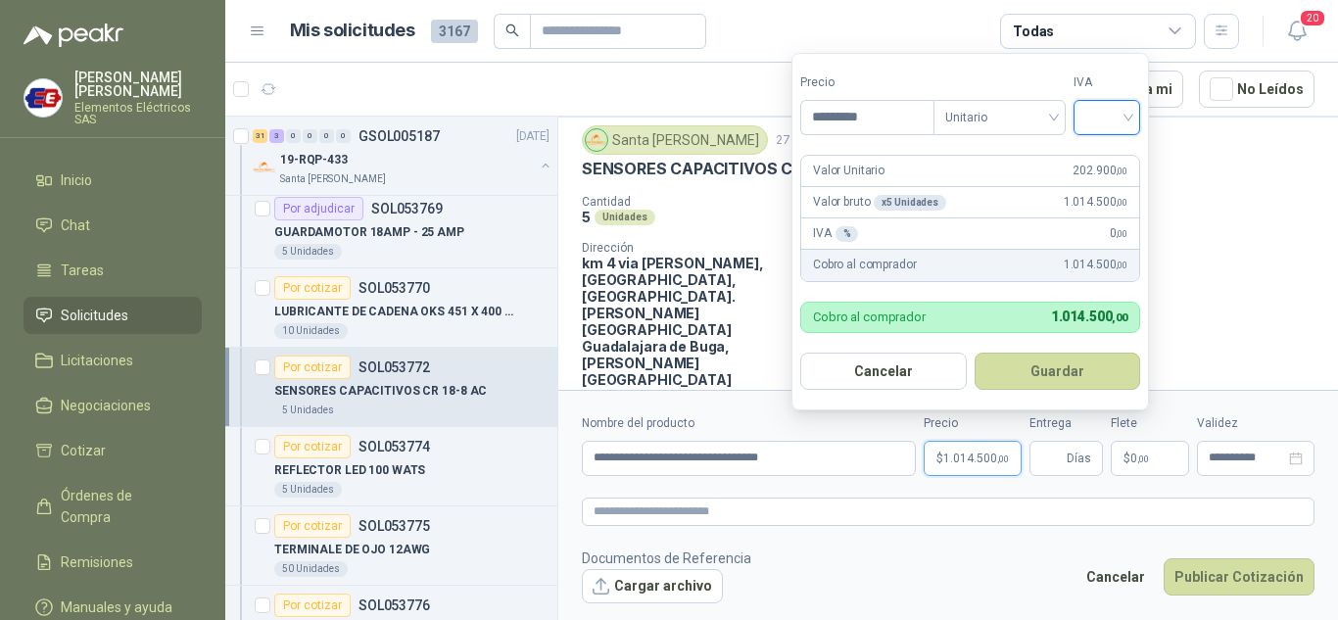
click at [1120, 111] on input "search" at bounding box center [1106, 115] width 43 height 29
click at [1103, 157] on div "19%" at bounding box center [1111, 158] width 36 height 22
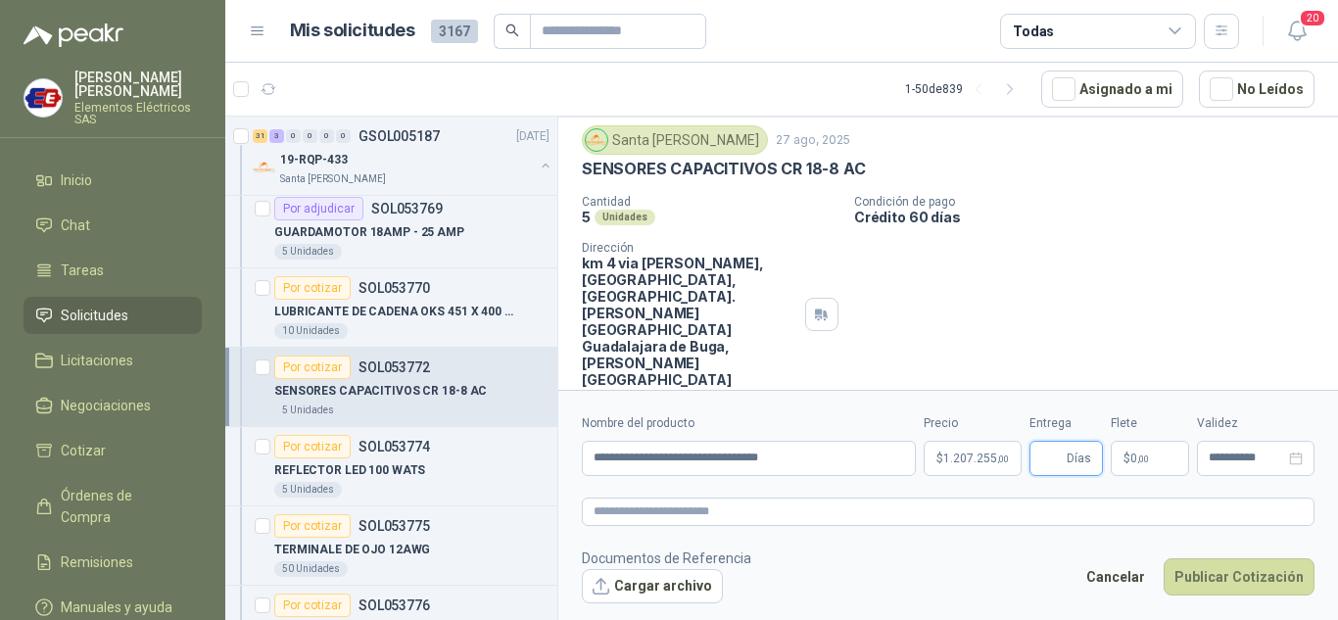
click at [1063, 457] on input "Entrega" at bounding box center [1052, 458] width 22 height 33
type input "*"
drag, startPoint x: 1078, startPoint y: 247, endPoint x: 1094, endPoint y: 374, distance: 128.3
click at [1080, 269] on div "Cantidad 5 Unidades Condición de pago Crédito 60 días Dirección km 4 via [PERSO…" at bounding box center [948, 291] width 733 height 193
click at [1127, 464] on span "$" at bounding box center [1127, 459] width 7 height 12
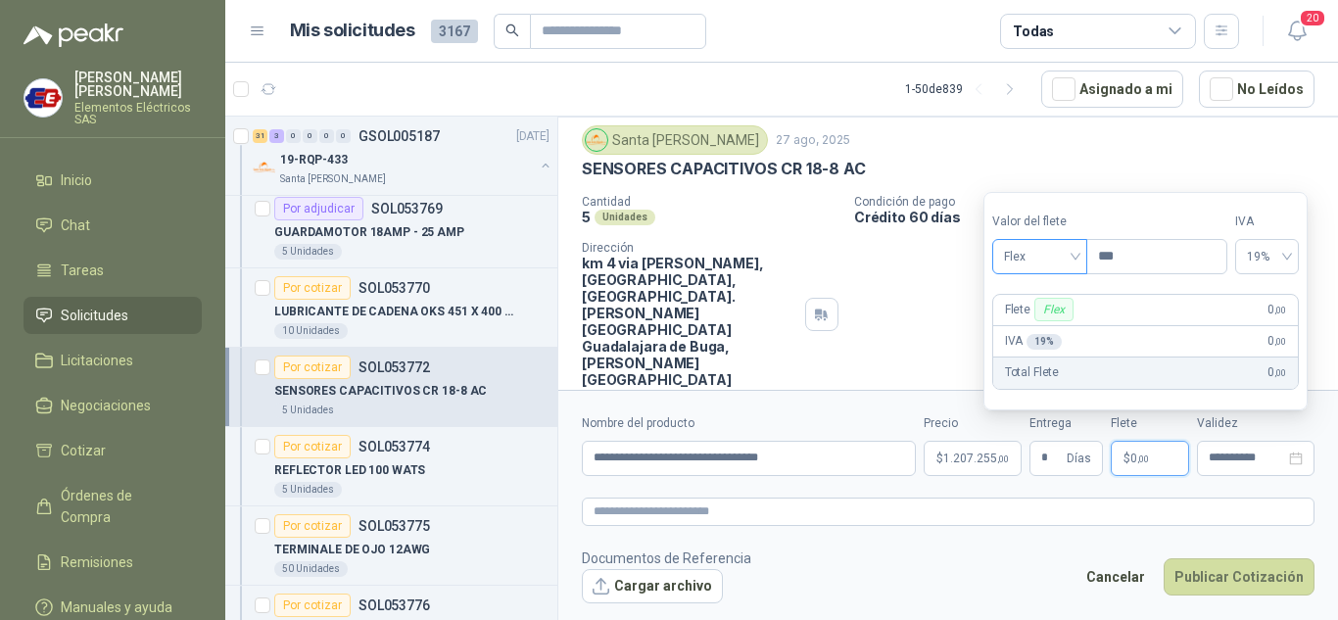
click at [1060, 249] on span "Flex" at bounding box center [1040, 256] width 72 height 29
click at [1033, 323] on div "Incluido" at bounding box center [1042, 329] width 68 height 22
click at [1213, 572] on button "Publicar Cotización" at bounding box center [1239, 576] width 151 height 37
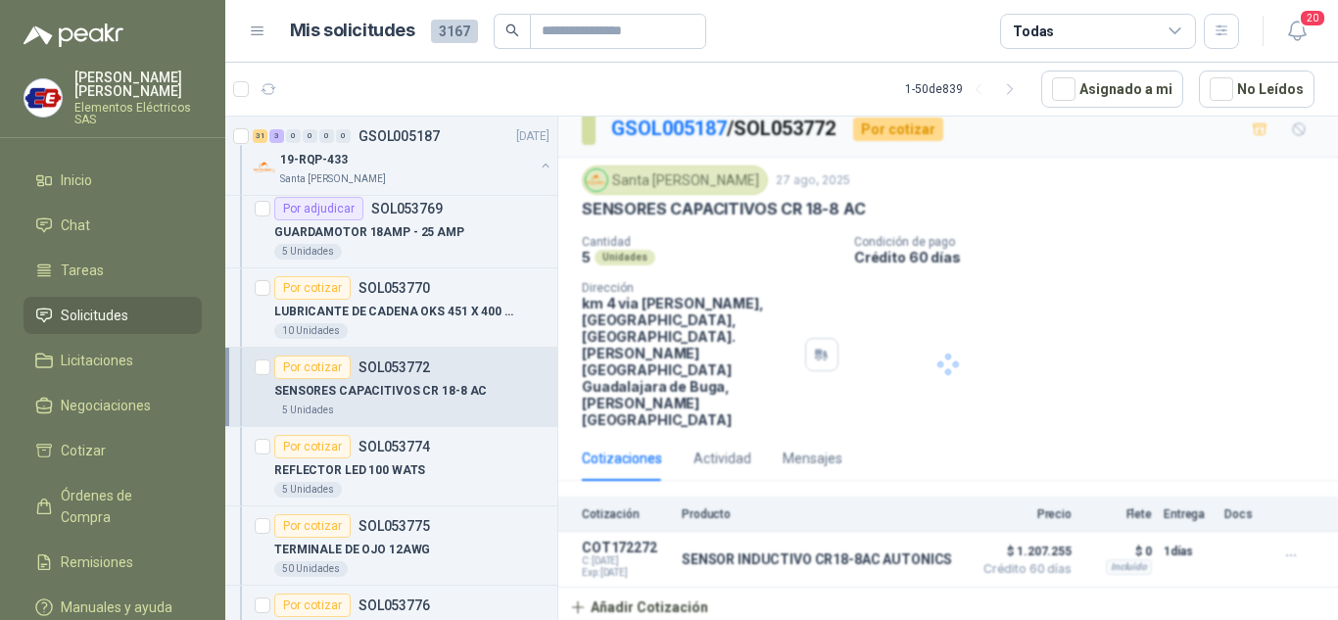
scroll to position [0, 0]
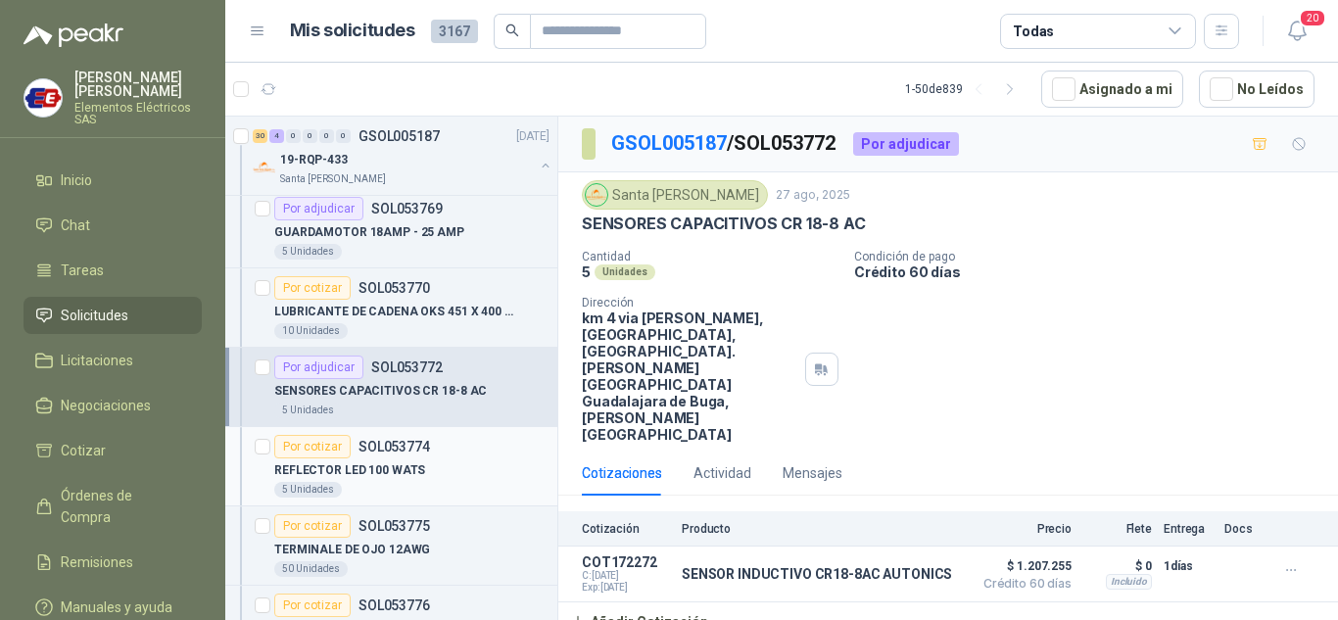
click at [314, 453] on div "Por cotizar" at bounding box center [312, 447] width 76 height 24
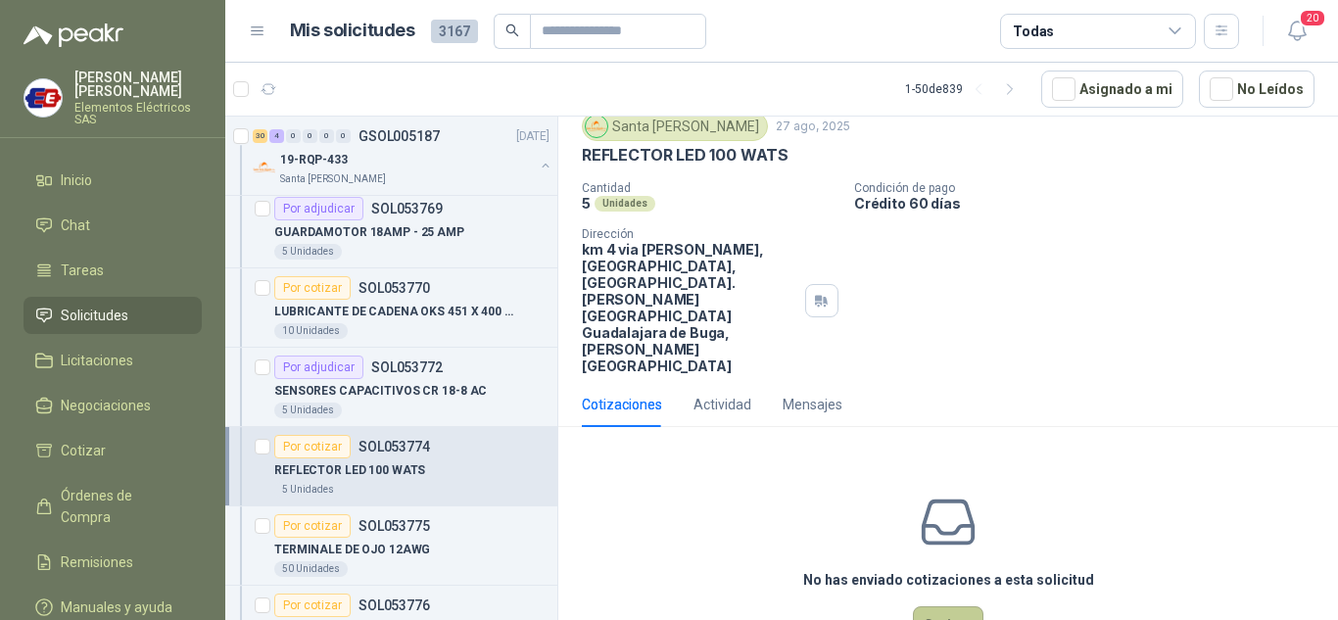
click at [913, 606] on button "Cotizar" at bounding box center [948, 624] width 71 height 37
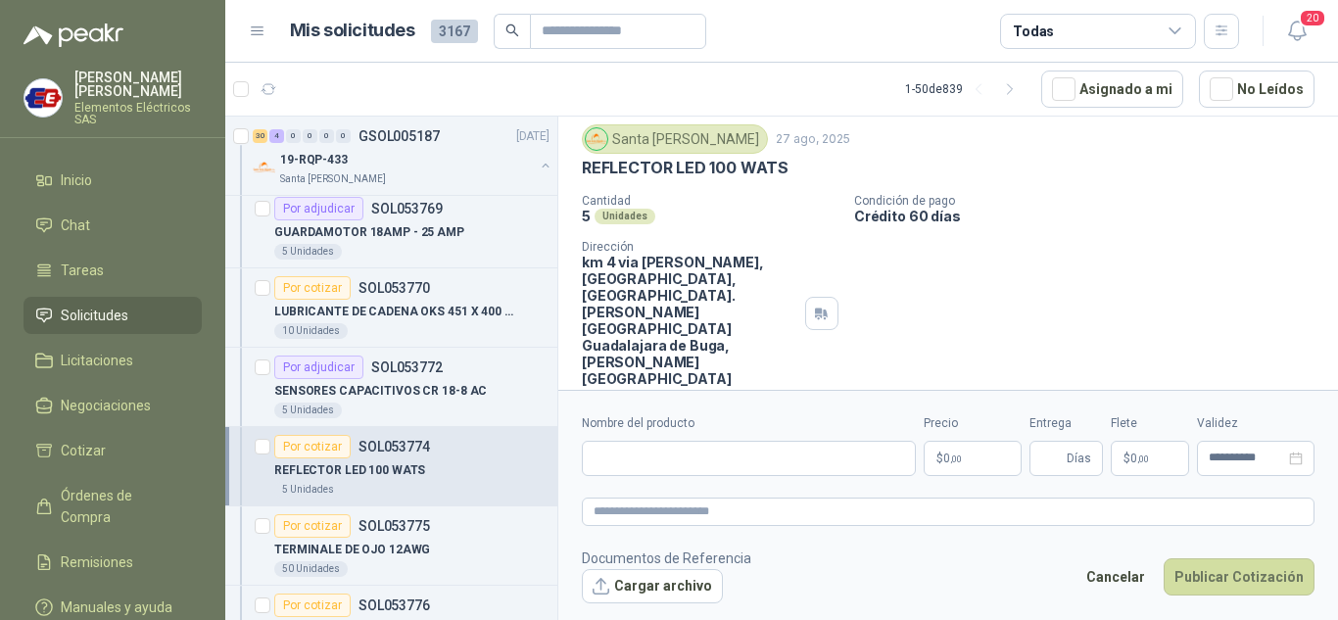
scroll to position [55, 0]
click at [652, 461] on input "Nombre del producto" at bounding box center [749, 458] width 334 height 35
type input "**********"
click at [967, 458] on p "$ 0 ,00" at bounding box center [973, 458] width 98 height 35
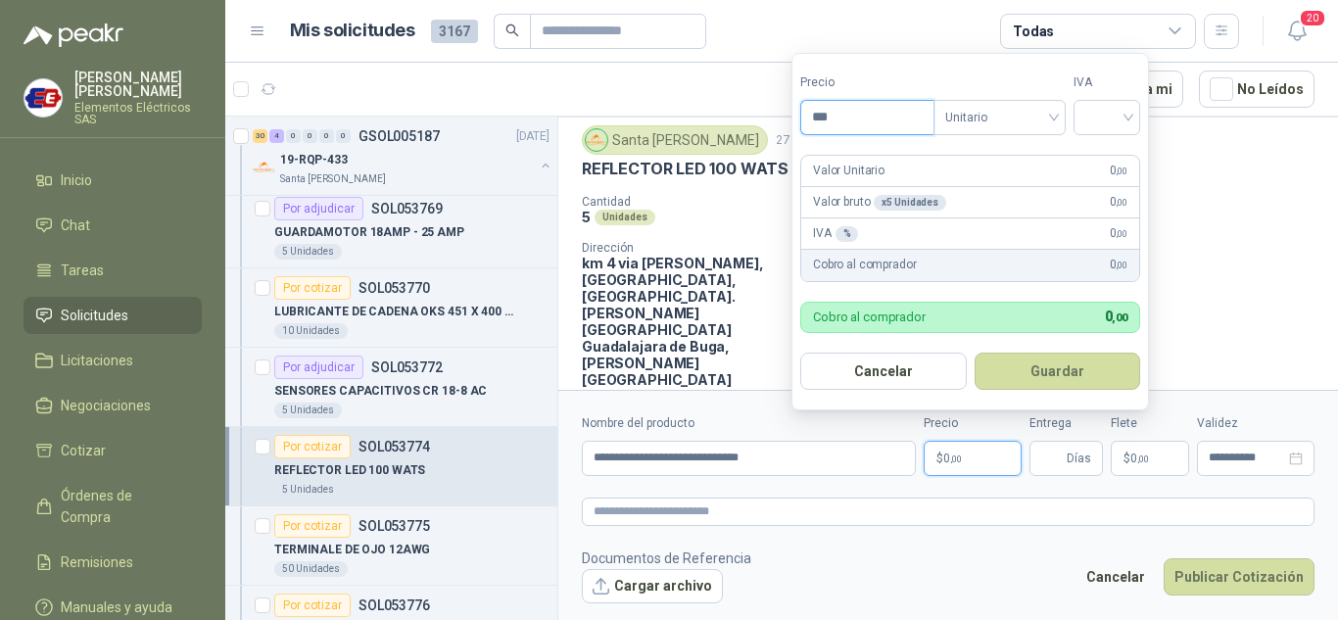
click at [822, 117] on input "***" at bounding box center [867, 117] width 132 height 33
type input "********"
click at [1128, 110] on input "search" at bounding box center [1106, 115] width 43 height 29
drag, startPoint x: 1106, startPoint y: 155, endPoint x: 1080, endPoint y: 314, distance: 161.7
click at [1107, 155] on div "19%" at bounding box center [1111, 158] width 36 height 22
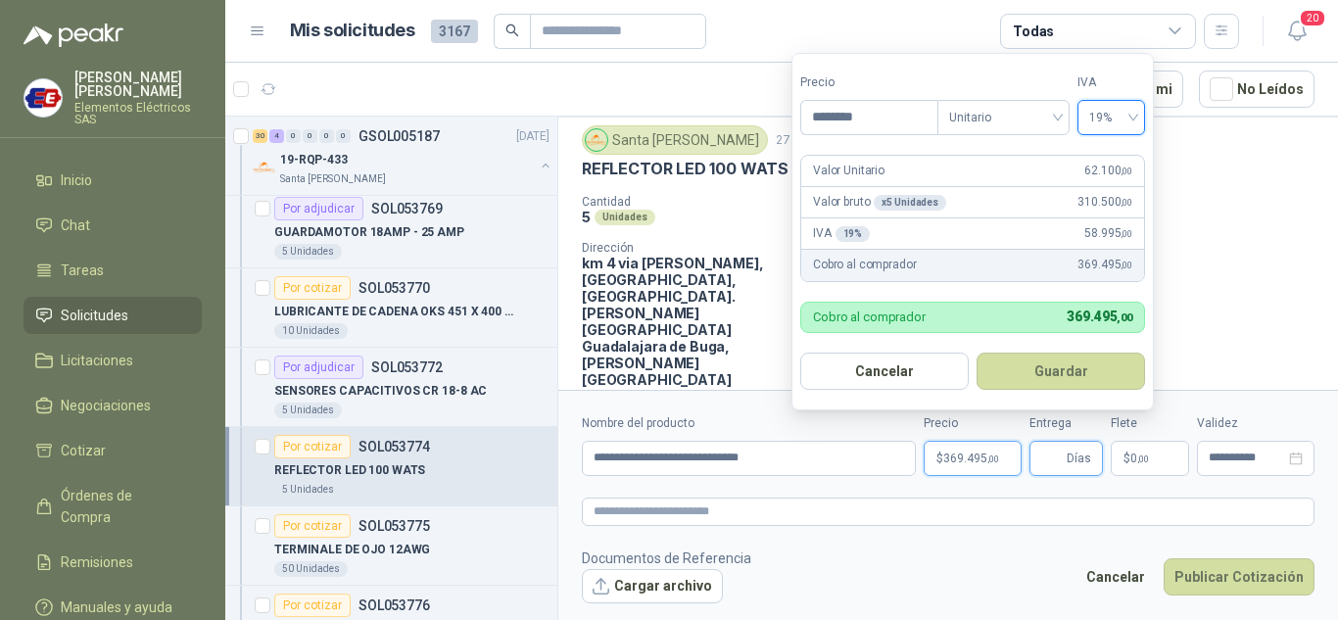
click at [1063, 455] on input "Entrega" at bounding box center [1052, 458] width 22 height 33
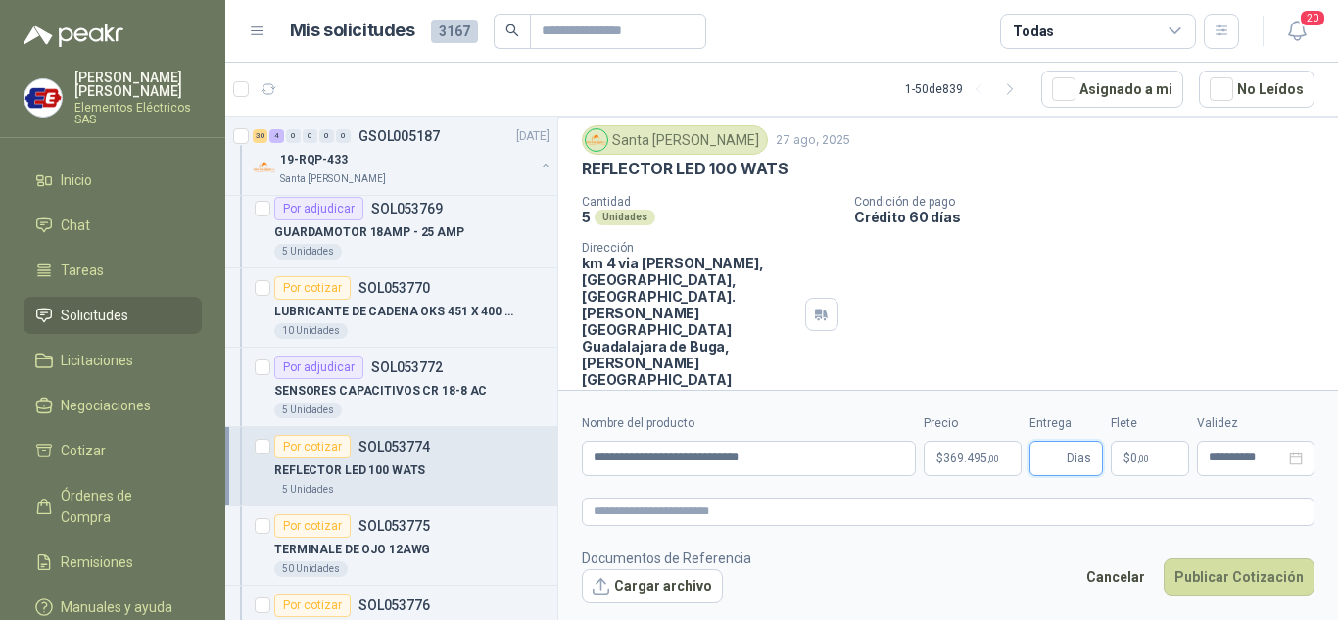
type input "*"
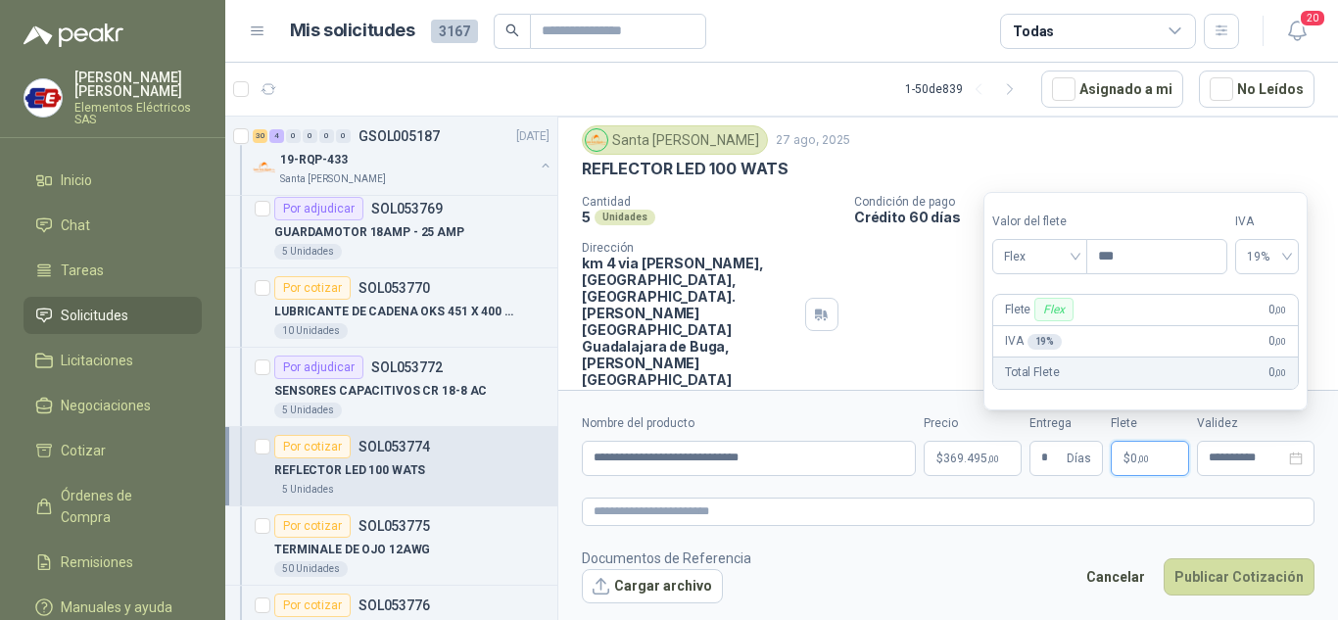
click at [1147, 458] on span ",00" at bounding box center [1143, 459] width 12 height 11
click at [1062, 252] on span "Flex" at bounding box center [1040, 256] width 72 height 29
drag, startPoint x: 1029, startPoint y: 330, endPoint x: 1110, endPoint y: 451, distance: 145.3
click at [1030, 330] on div "Incluido" at bounding box center [1042, 329] width 68 height 22
click at [1232, 581] on button "Publicar Cotización" at bounding box center [1239, 576] width 151 height 37
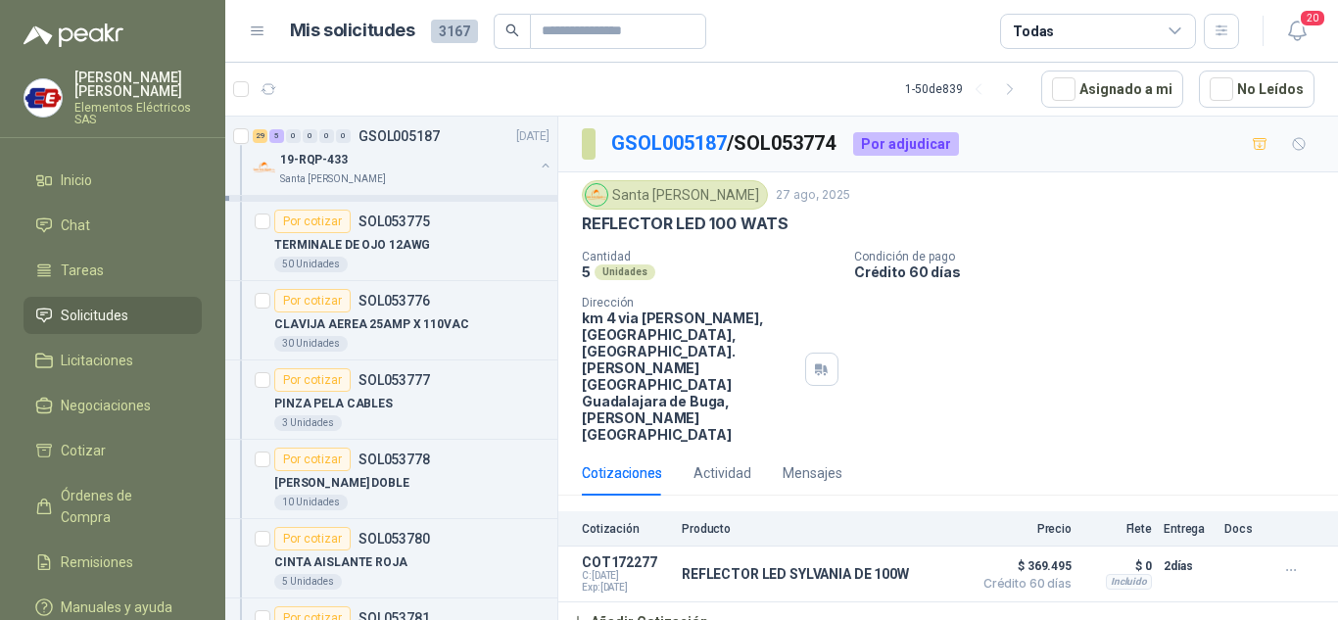
scroll to position [1175, 0]
